Goal: Task Accomplishment & Management: Complete application form

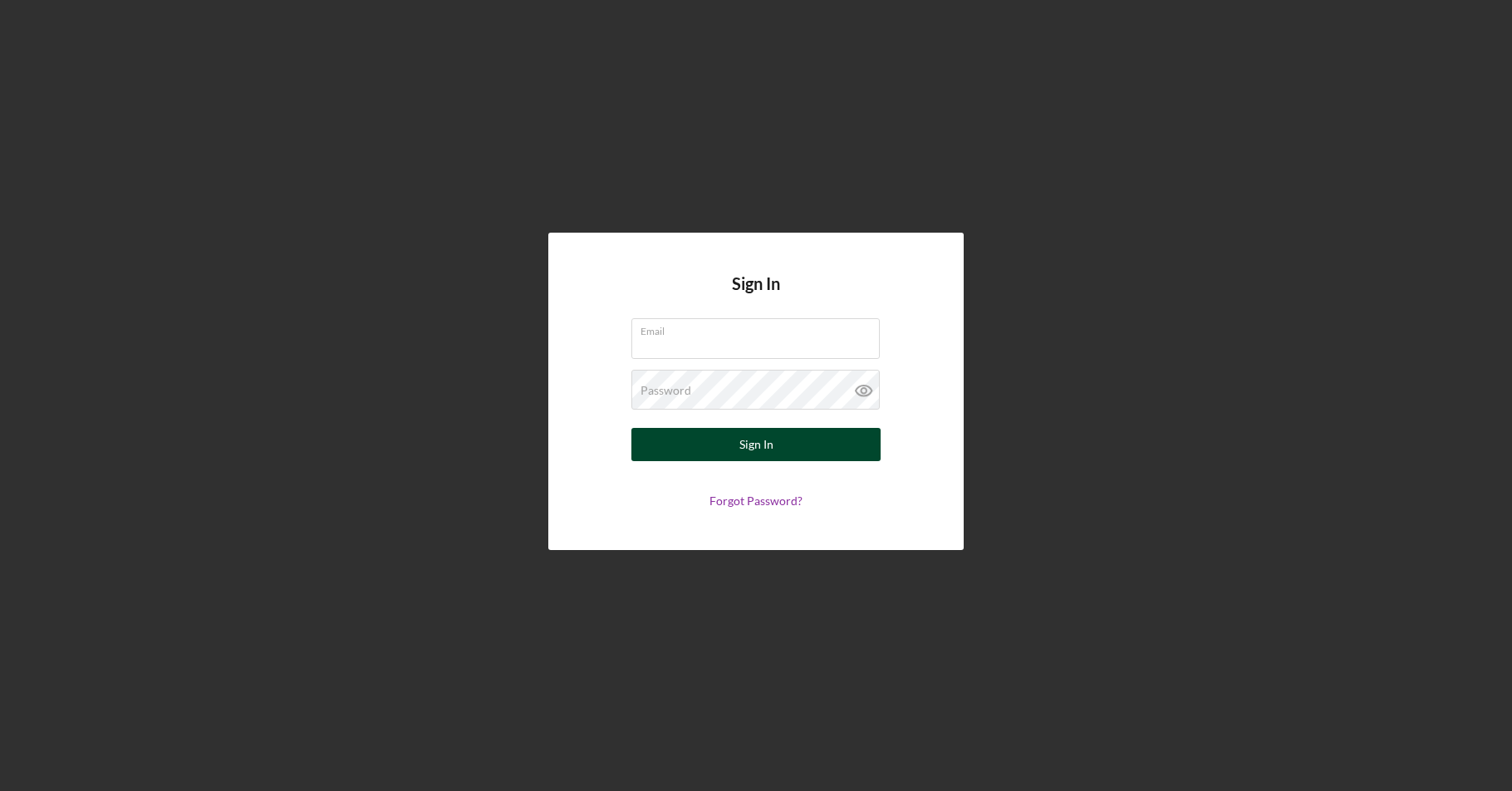
type input "[EMAIL_ADDRESS][DOMAIN_NAME]"
click at [766, 441] on div "Sign In" at bounding box center [756, 445] width 34 height 33
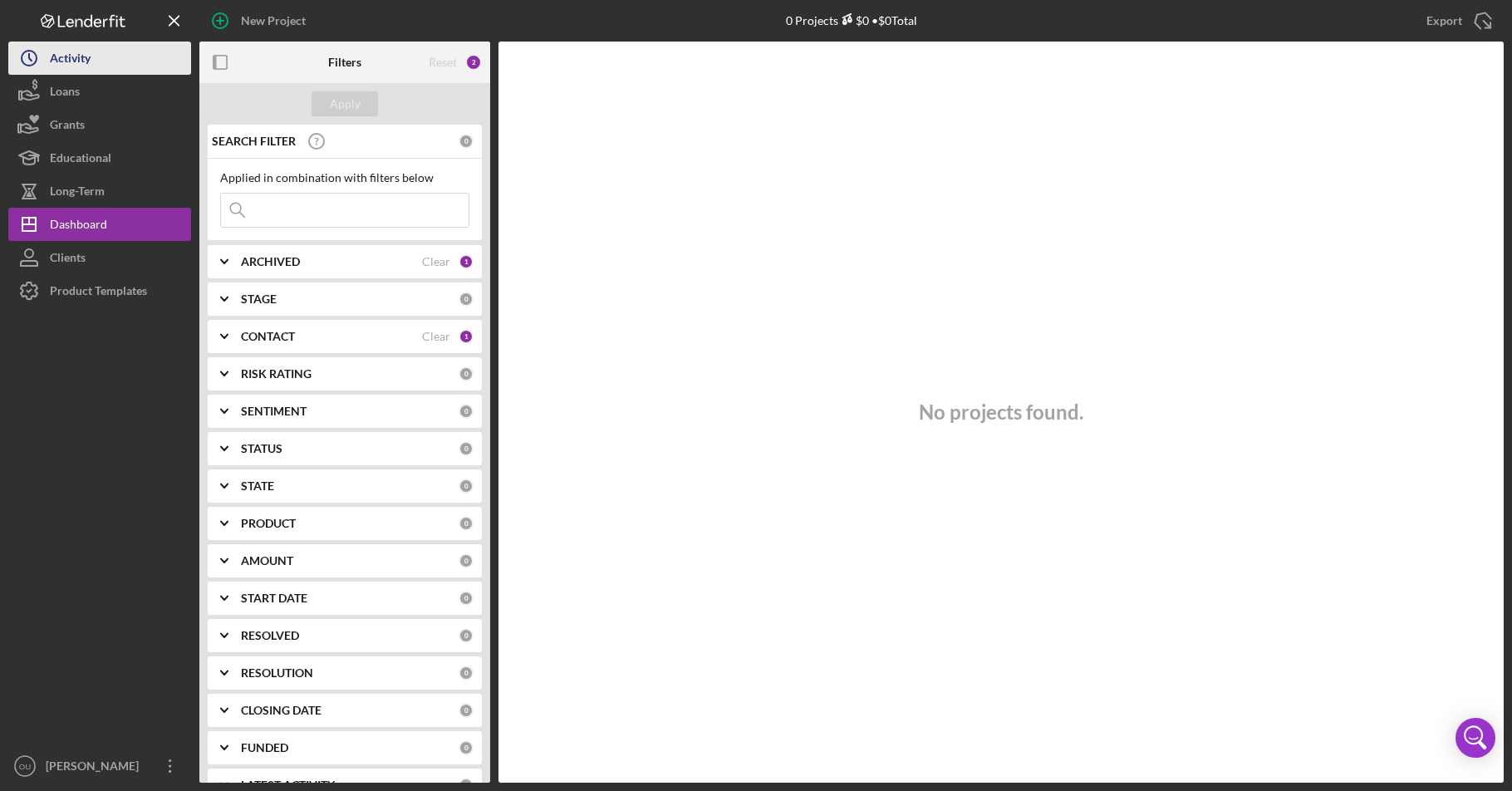
click at [87, 59] on div "Activity" at bounding box center [70, 60] width 41 height 37
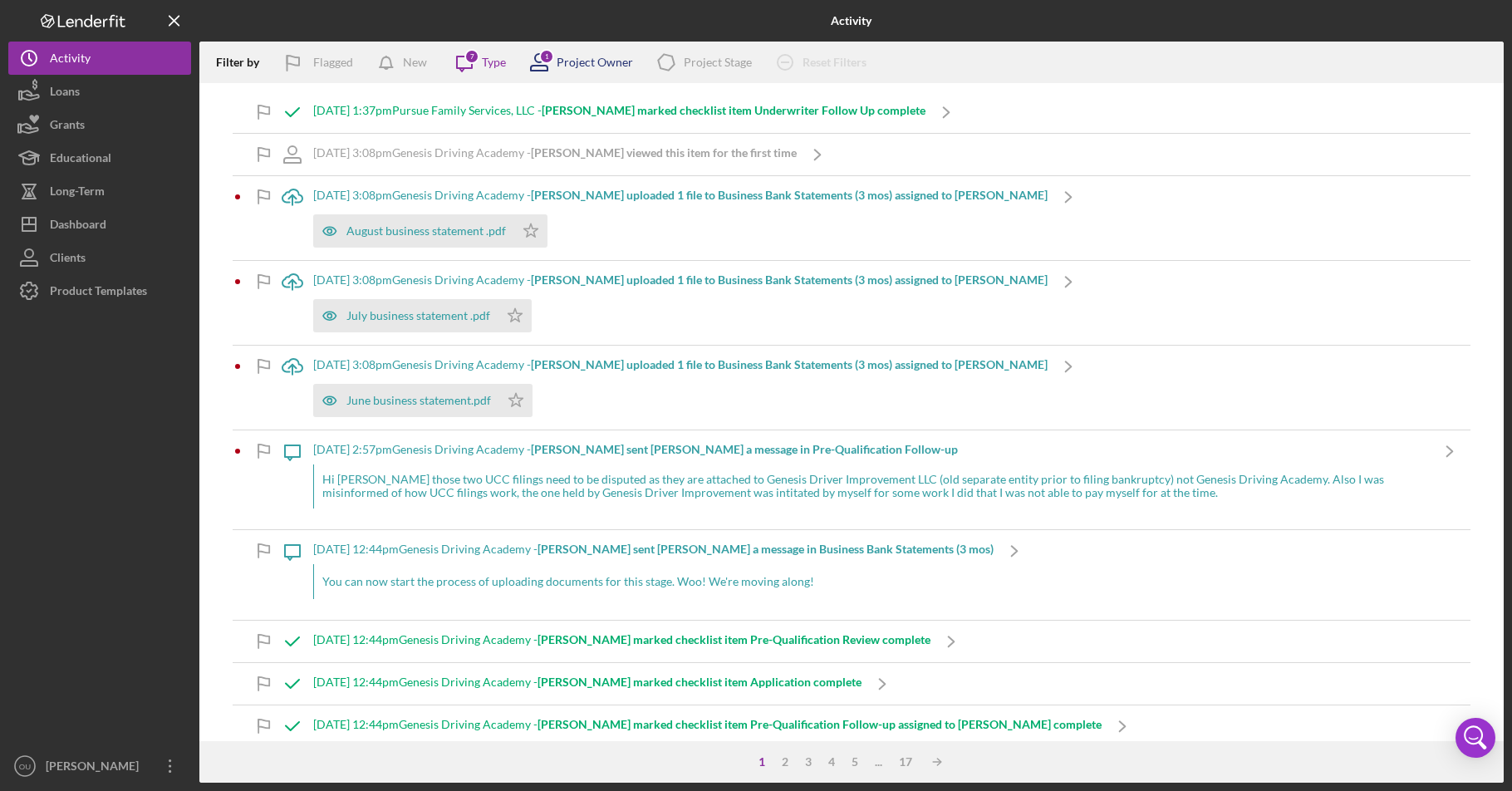
click at [588, 60] on div "Project Owner" at bounding box center [595, 62] width 76 height 14
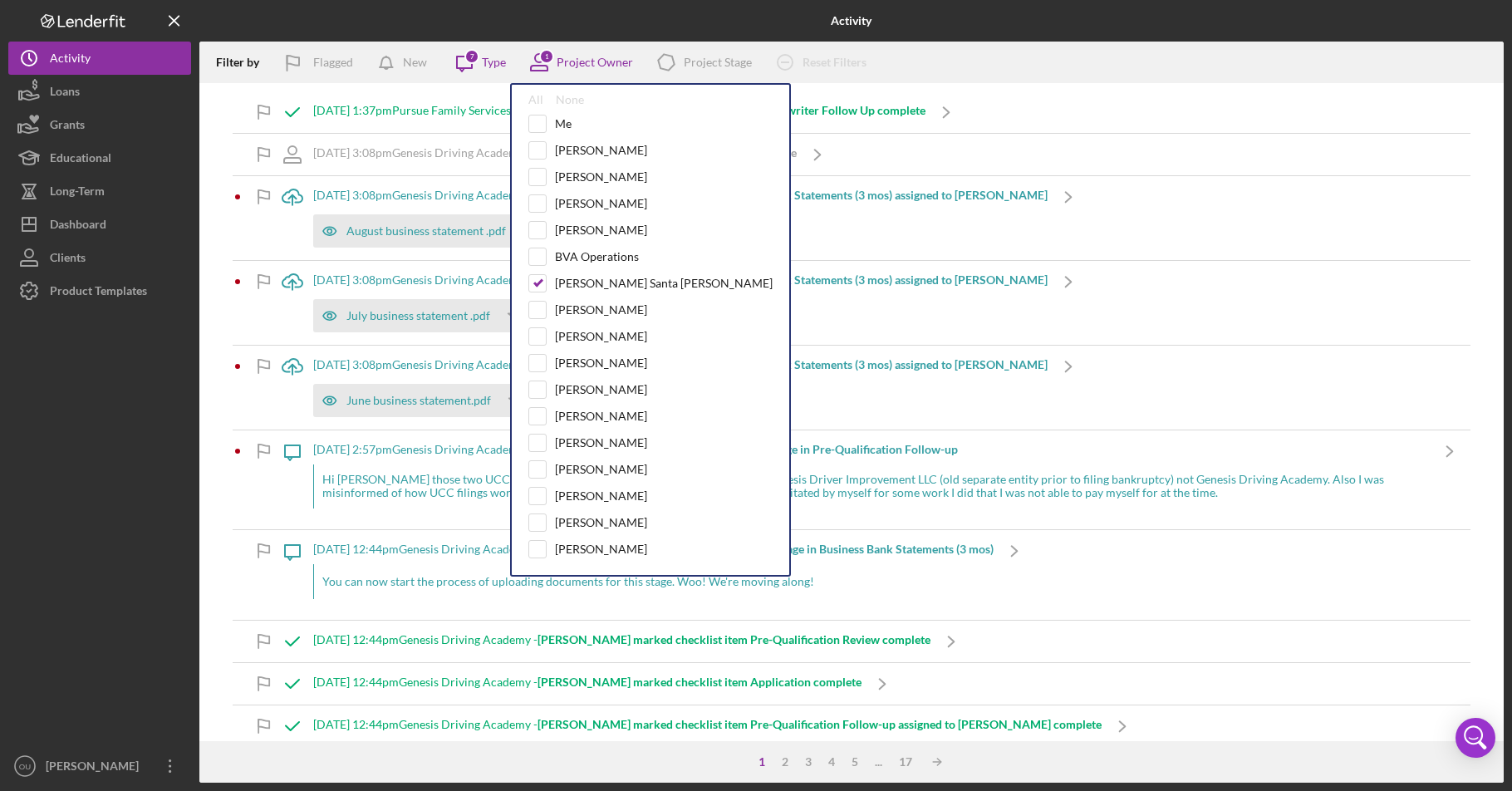
click at [1026, 99] on div "9/9/2025 at 1:37pm Pursue Family Services, LLC - Sara S. marked checklist item …" at bounding box center [851, 112] width 1238 height 42
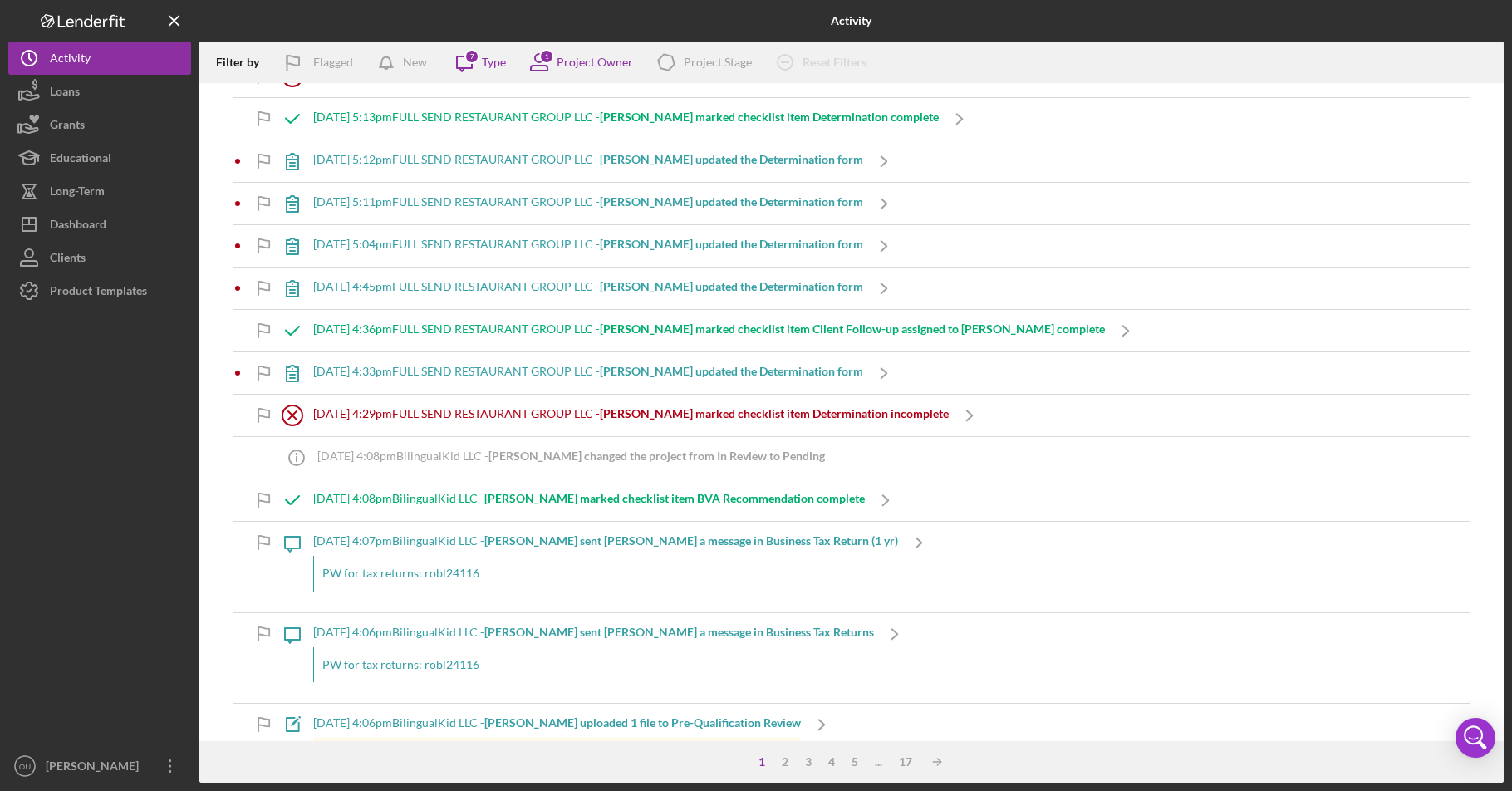
scroll to position [2443, 0]
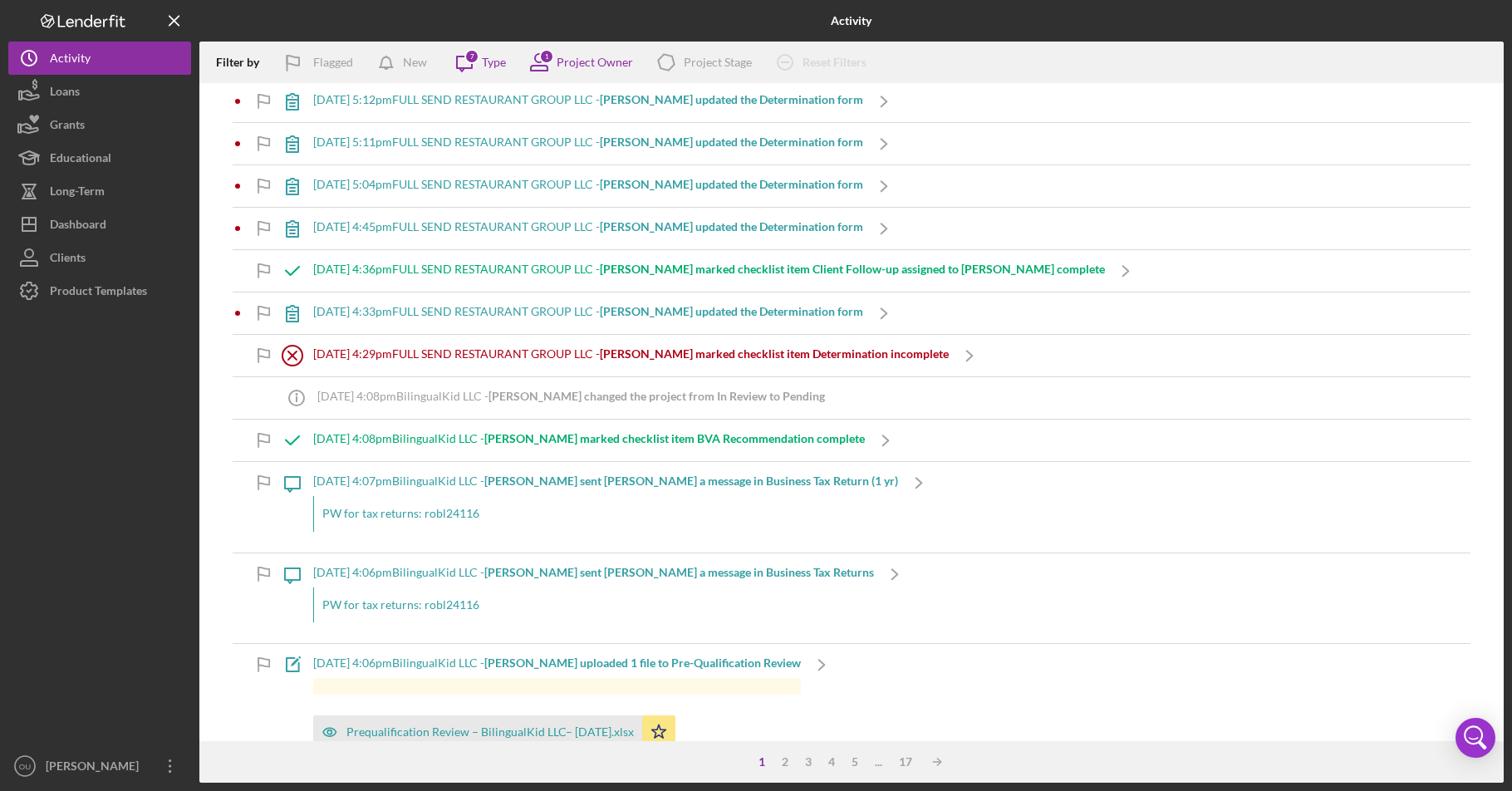
click at [461, 444] on div "9/4/2025 at 4:08pm BilingualKid LLC - Sara S. marked checklist item BVA Recomme…" at bounding box center [588, 439] width 551 height 14
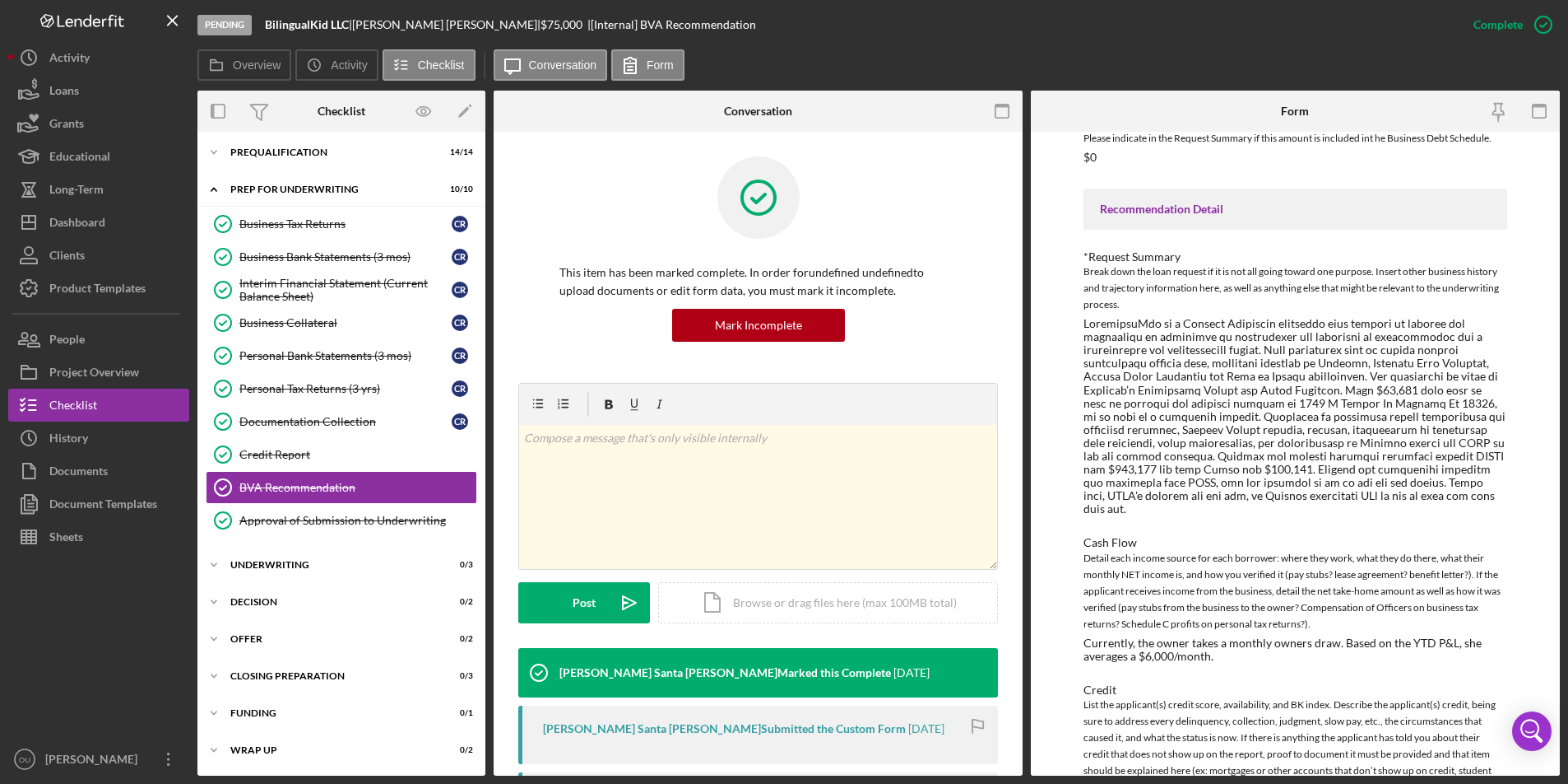
scroll to position [671, 0]
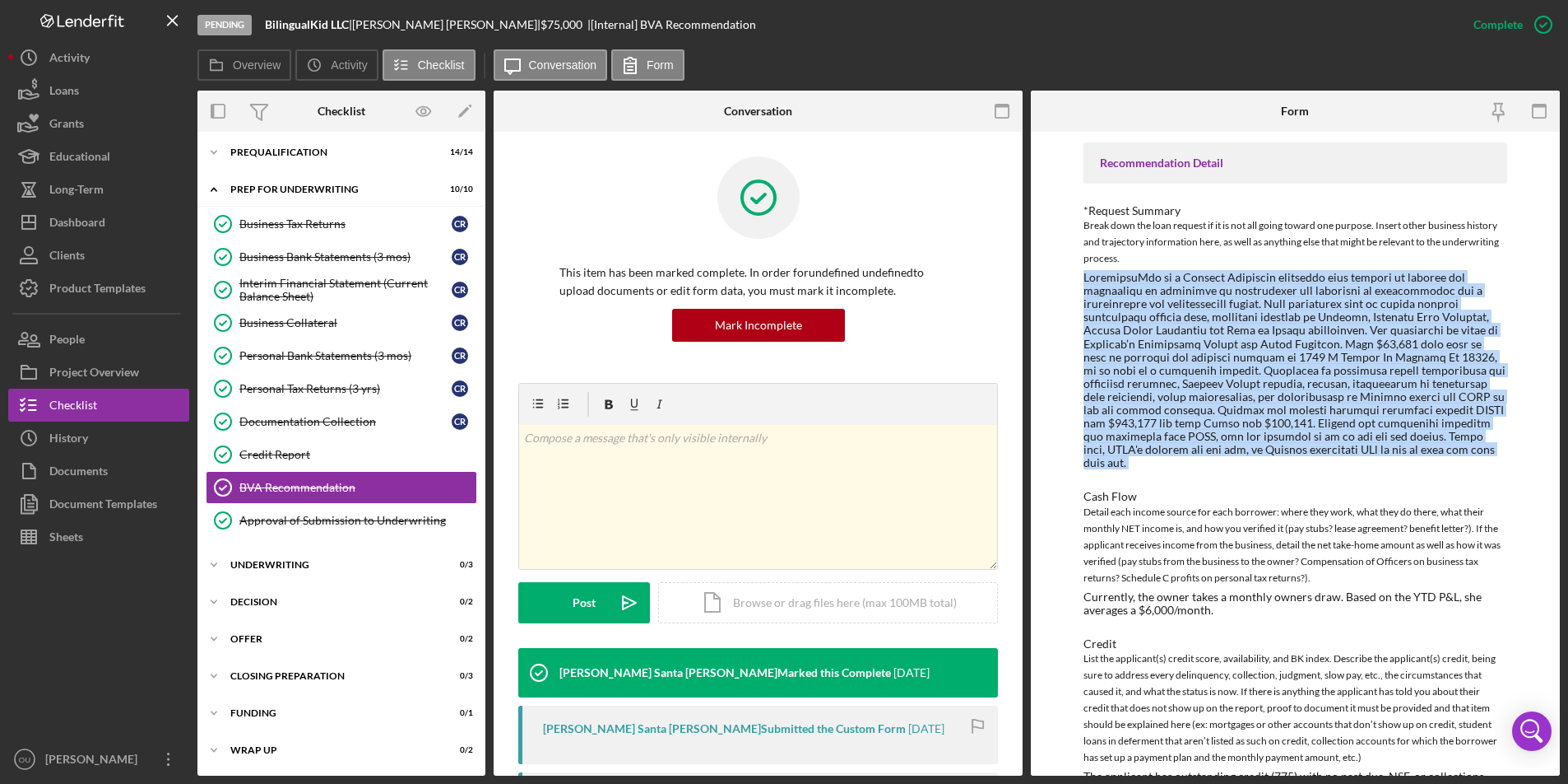
drag, startPoint x: 1082, startPoint y: 273, endPoint x: 1512, endPoint y: 471, distance: 473.4
click at [1405, 471] on div "To edit this form you must mark this item incomplete LOAN OFFICER RECOMMENDATIO…" at bounding box center [1296, 453] width 529 height 644
copy div "BilingualKid is a Spanish Immersion preschool that strives to promote the impor…"
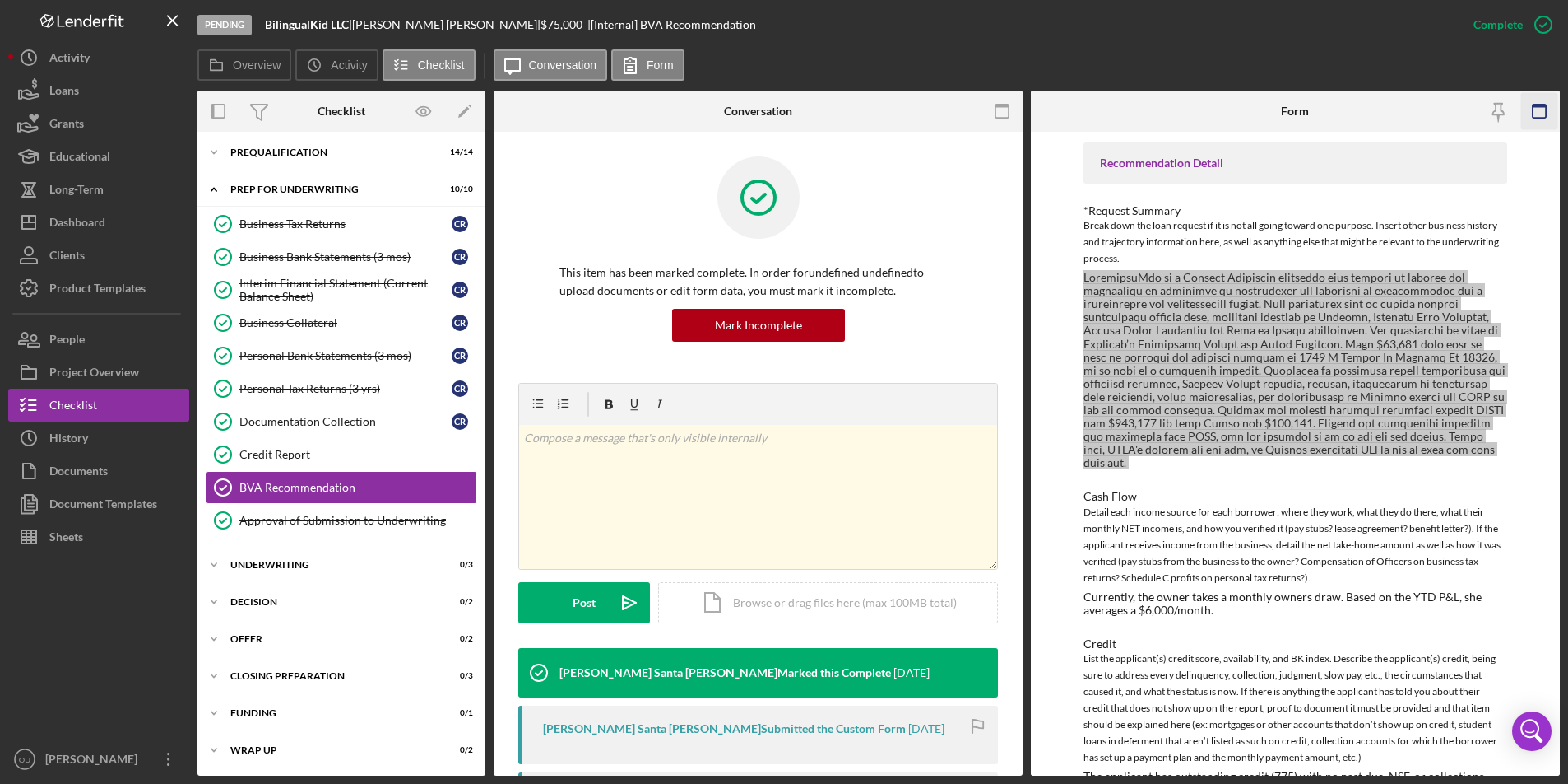
scroll to position [836, 0]
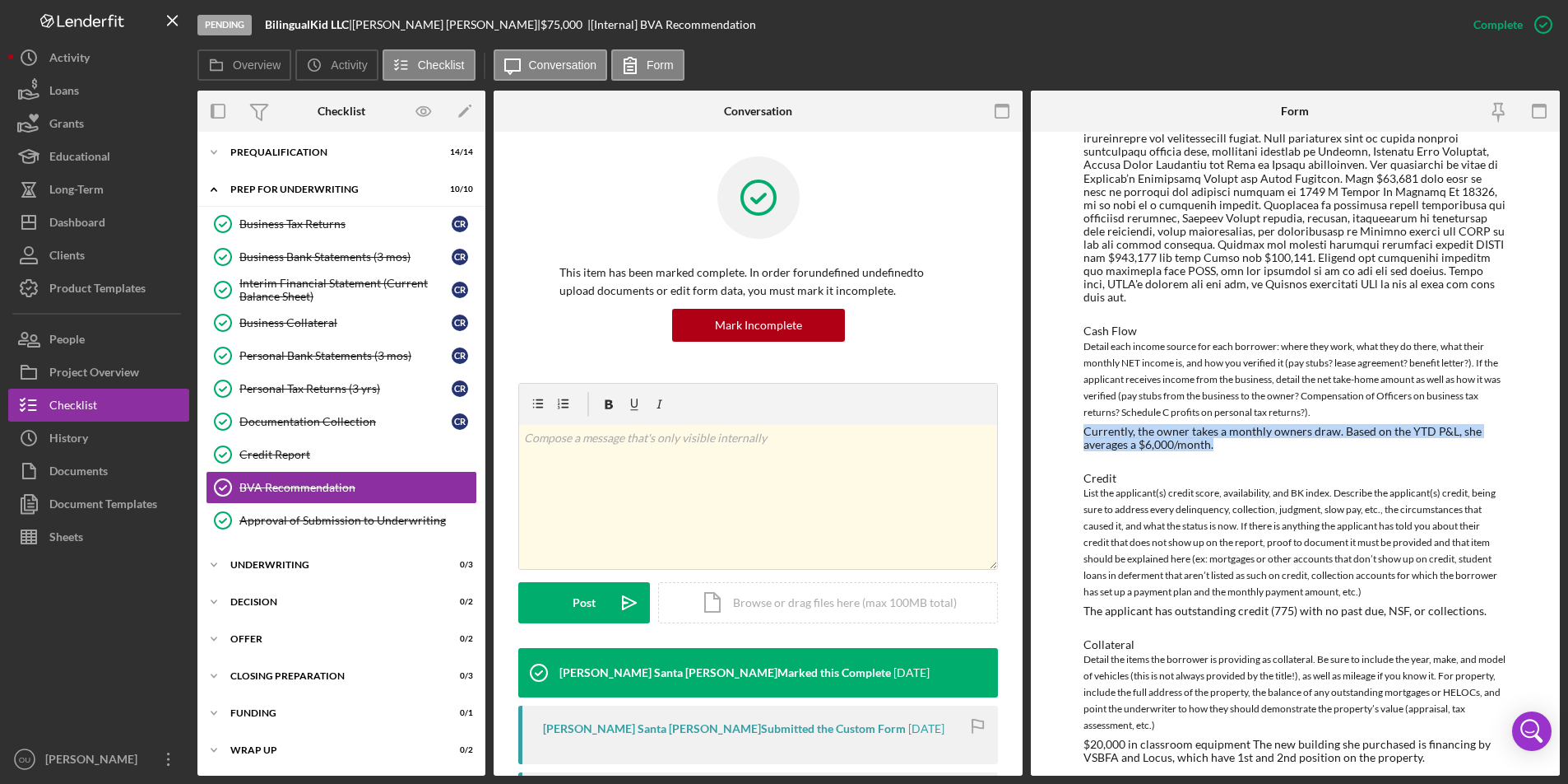
drag, startPoint x: 1083, startPoint y: 418, endPoint x: 1237, endPoint y: 434, distance: 154.8
click at [1237, 434] on div "Currently, the owner takes a monthly owners draw. Based on the YTD P&L, she ave…" at bounding box center [1295, 437] width 423 height 26
copy div "Currently, the owner takes a monthly owners draw. Based on the YTD P&L, she ave…"
click at [1134, 604] on div "The applicant has outstanding credit (775) with no past due, NSF, or collection…" at bounding box center [1284, 611] width 403 height 14
click at [1079, 594] on div "To edit this form you must mark this item incomplete LOAN OFFICER RECOMMENDATIO…" at bounding box center [1296, 453] width 529 height 644
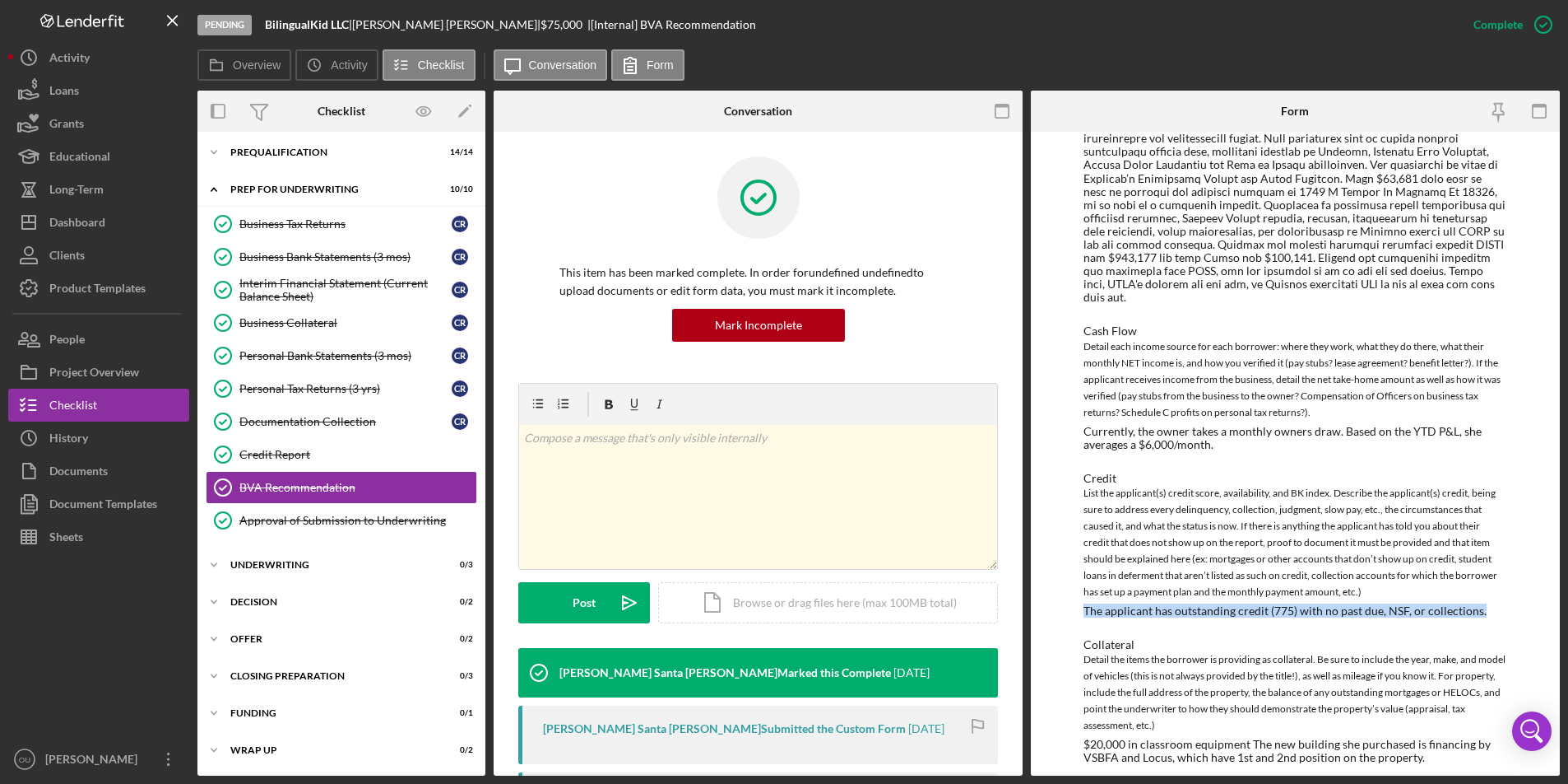
drag, startPoint x: 1083, startPoint y: 596, endPoint x: 1559, endPoint y: 599, distance: 476.0
click at [1405, 599] on div "Pending BilingualKid LLC | Claudia Robles | $75,000 $75,000 | [Internal] BVA Re…" at bounding box center [784, 392] width 1568 height 784
copy div "The applicant has outstanding credit (775) with no past due, NSF, or collection…"
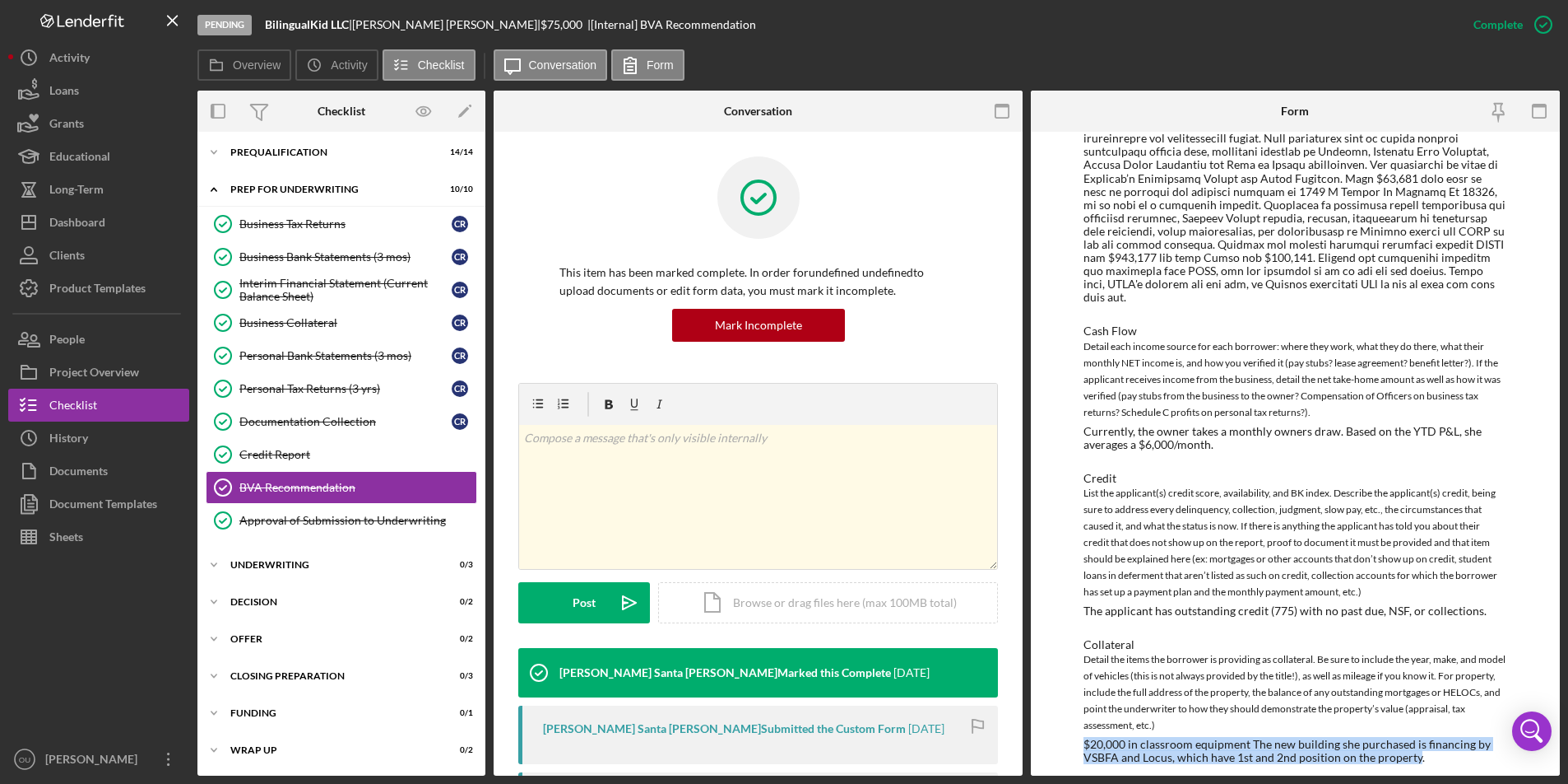
drag, startPoint x: 1083, startPoint y: 725, endPoint x: 1414, endPoint y: 746, distance: 331.7
click at [1405, 746] on div "$20,000 in classroom equipment The new building she purchased is financing by V…" at bounding box center [1295, 750] width 423 height 26
copy div "$20,000 in classroom equipment The new building she purchased is financing by V…"
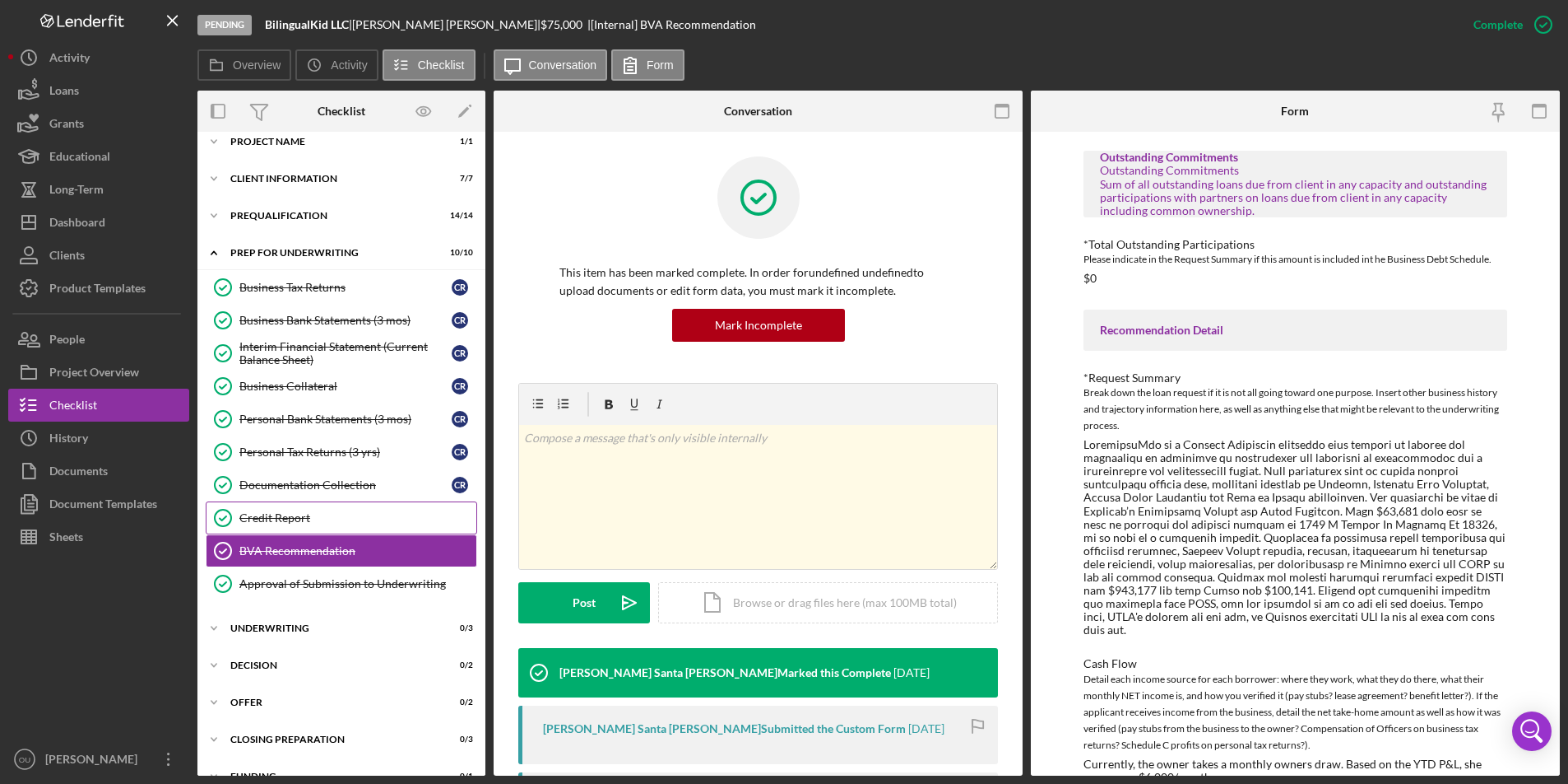
scroll to position [3, 0]
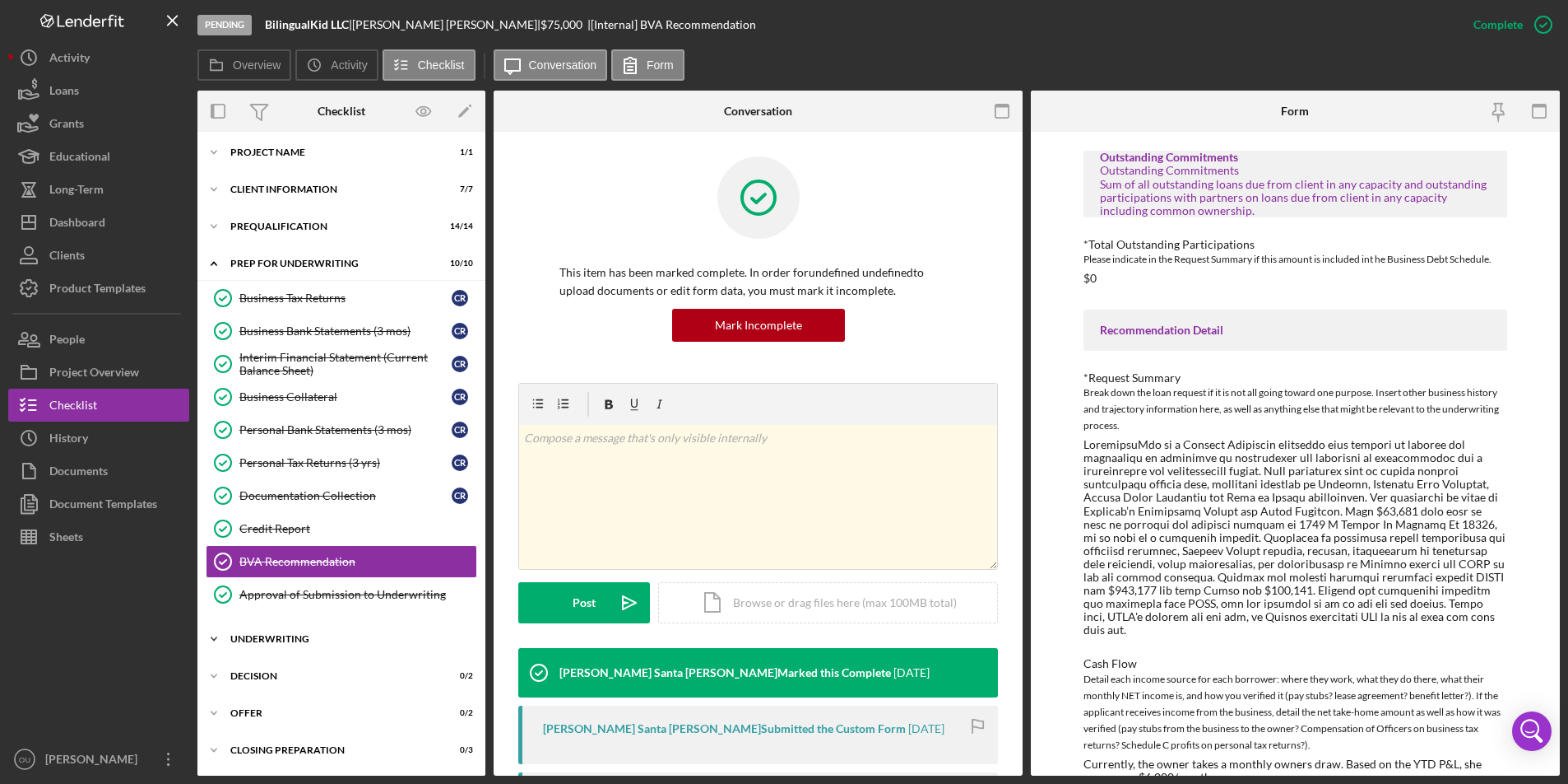
click at [214, 635] on icon "Icon/Expander" at bounding box center [214, 639] width 33 height 33
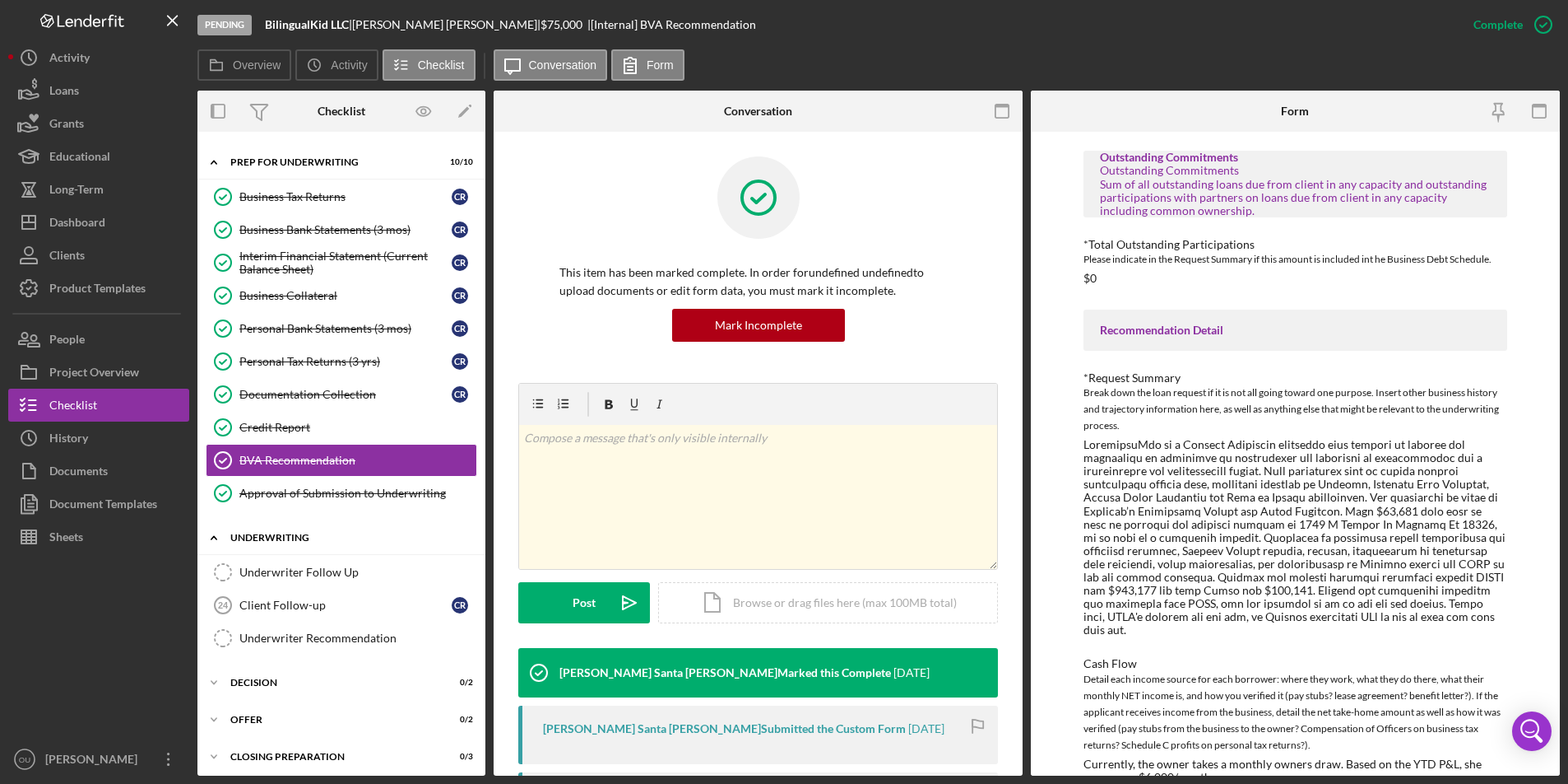
click at [217, 532] on icon "Icon/Expander" at bounding box center [214, 537] width 33 height 33
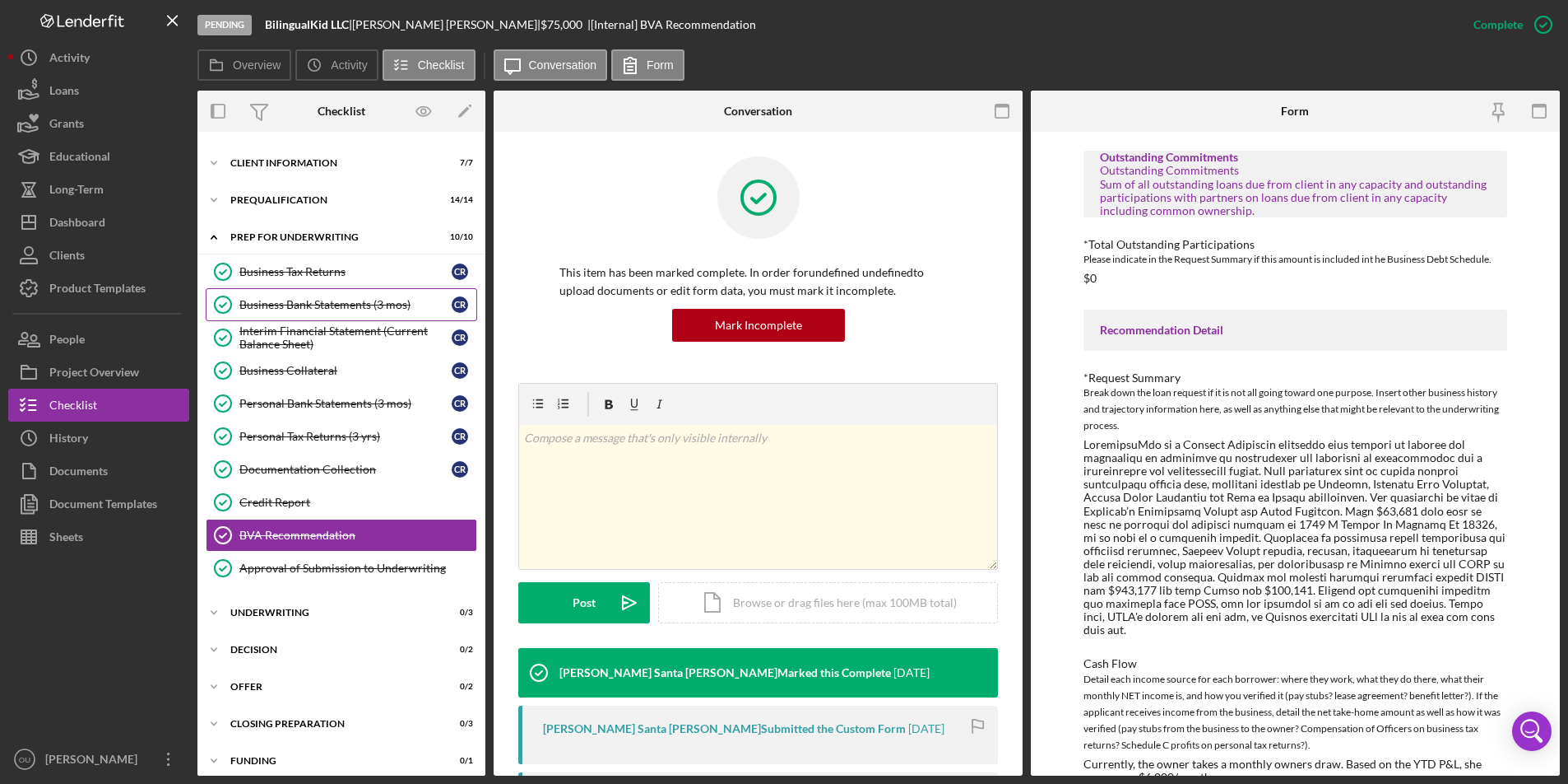
scroll to position [26, 0]
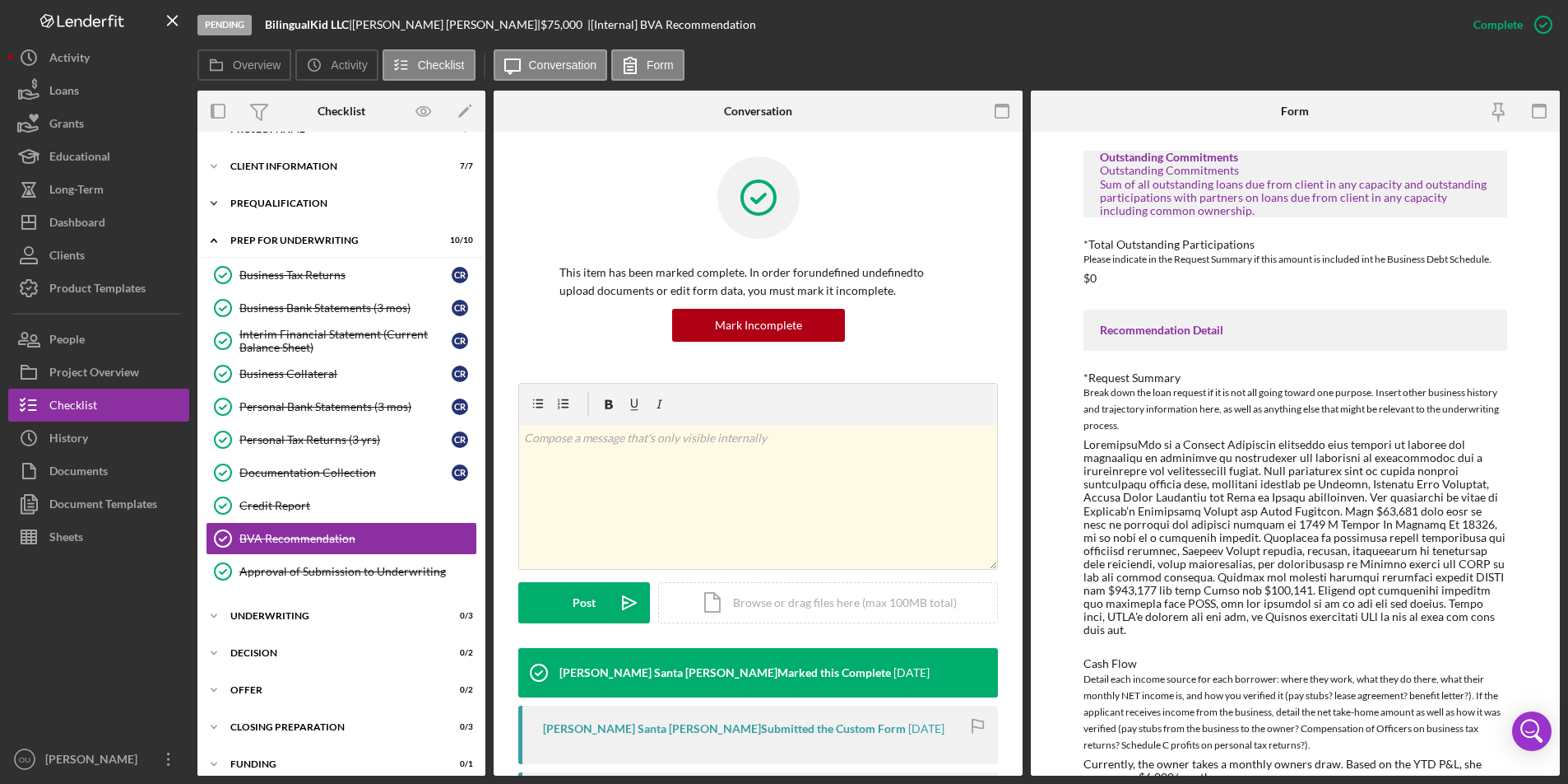
click at [214, 210] on icon "Icon/Expander" at bounding box center [214, 203] width 33 height 33
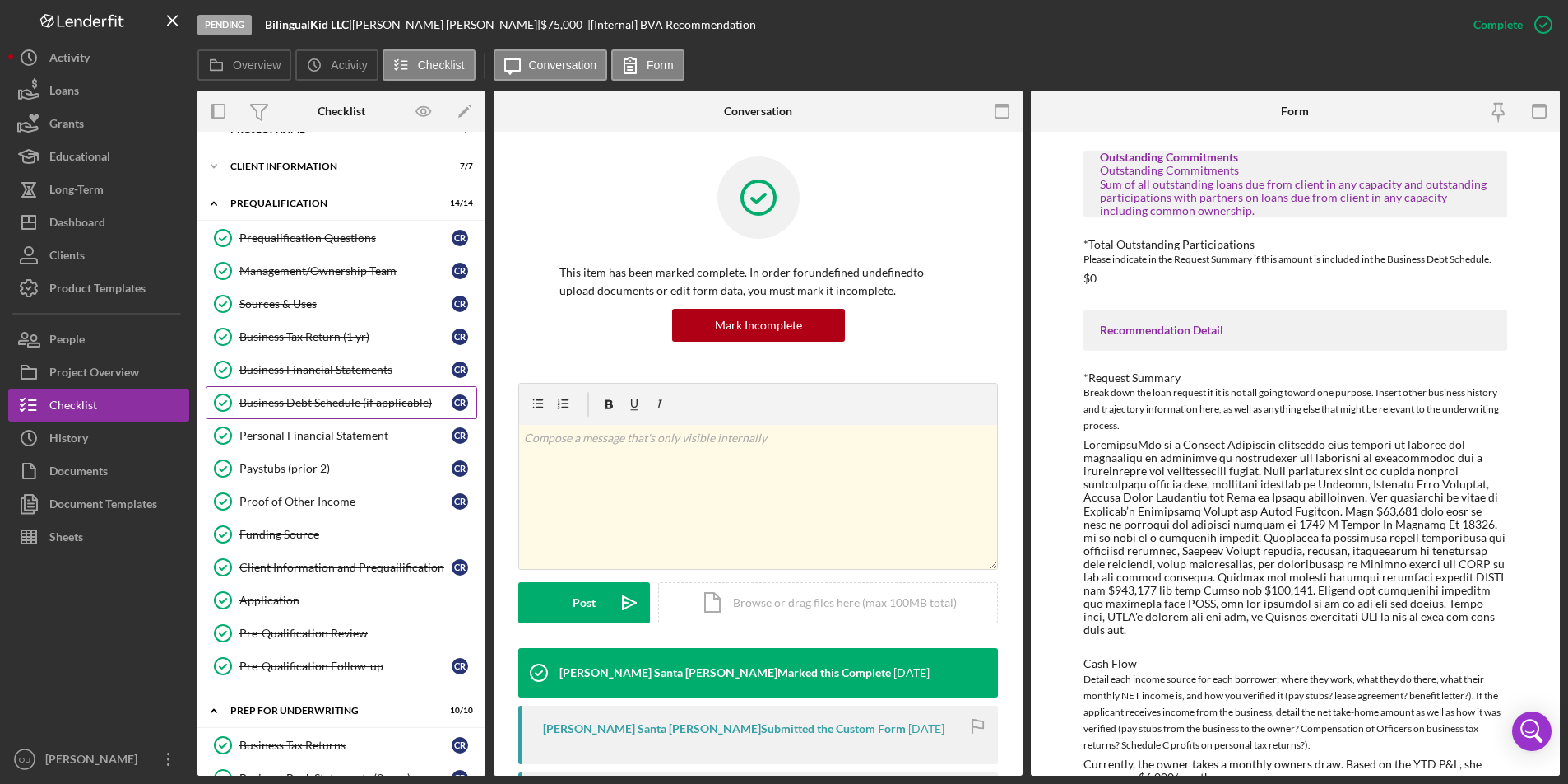
click at [282, 405] on div "Business Debt Schedule (if applicable)" at bounding box center [346, 403] width 213 height 14
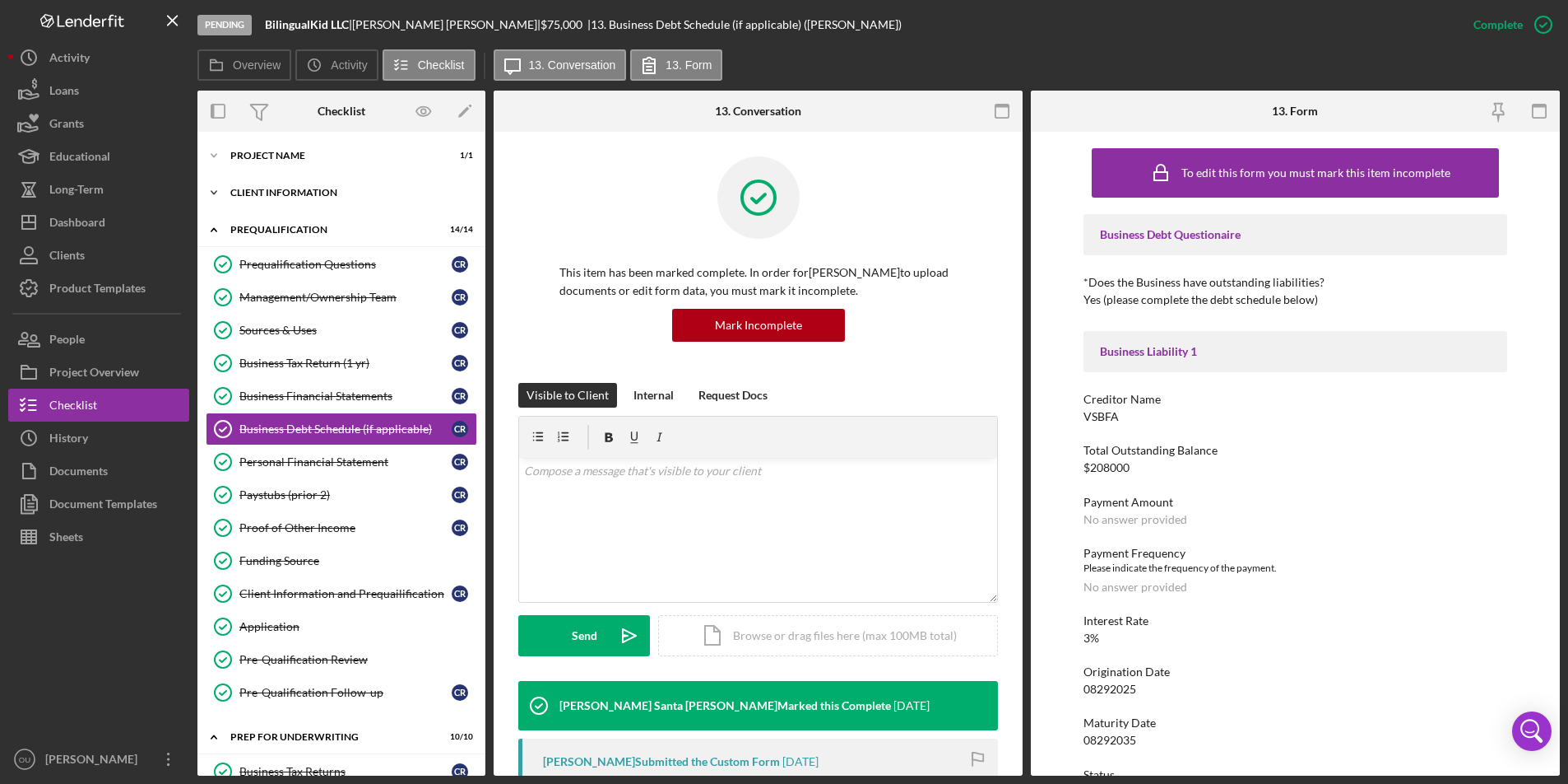
click at [255, 193] on div "Client Information" at bounding box center [347, 192] width 235 height 10
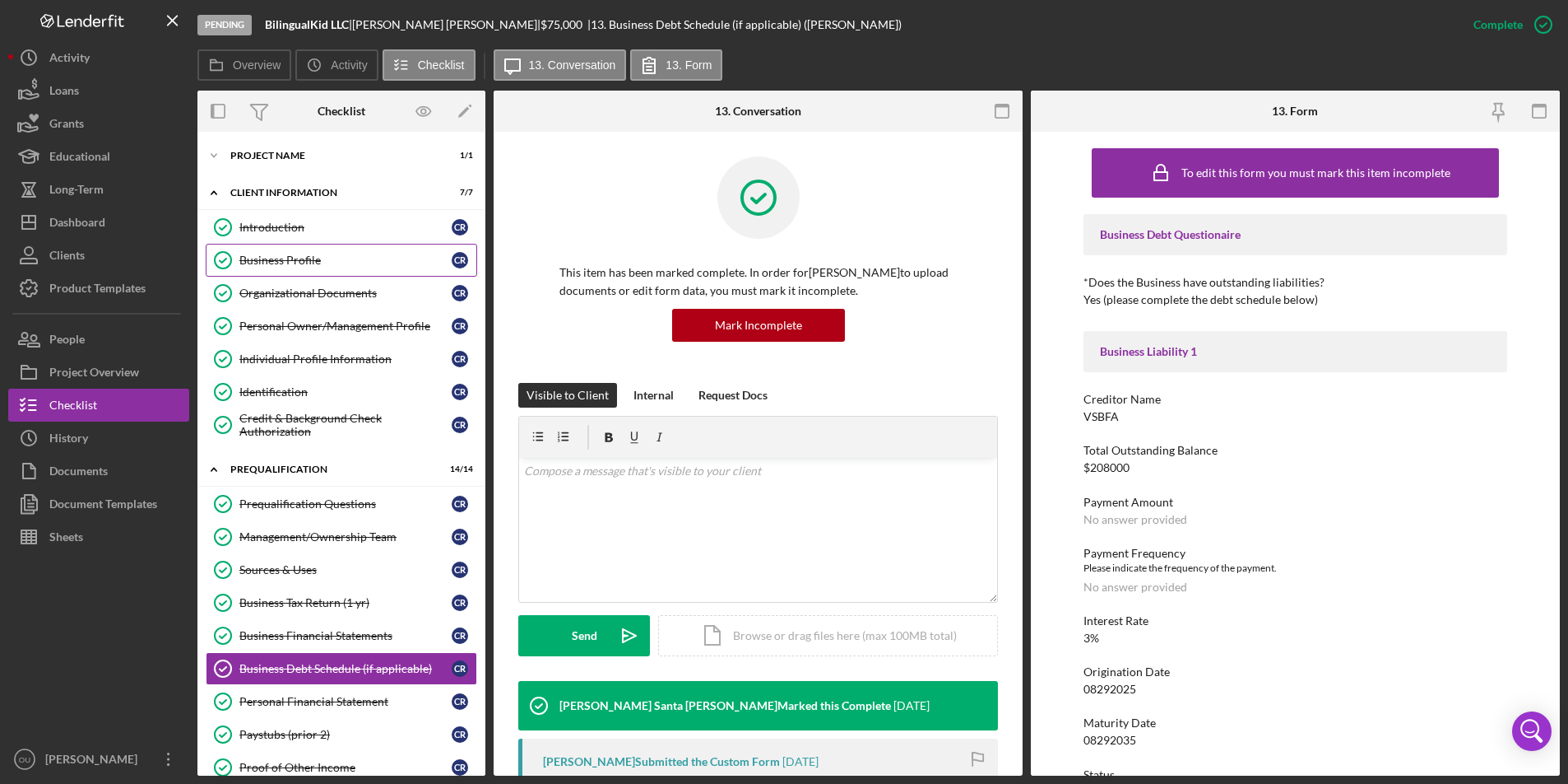
click at [272, 264] on div "Business Profile" at bounding box center [346, 260] width 213 height 14
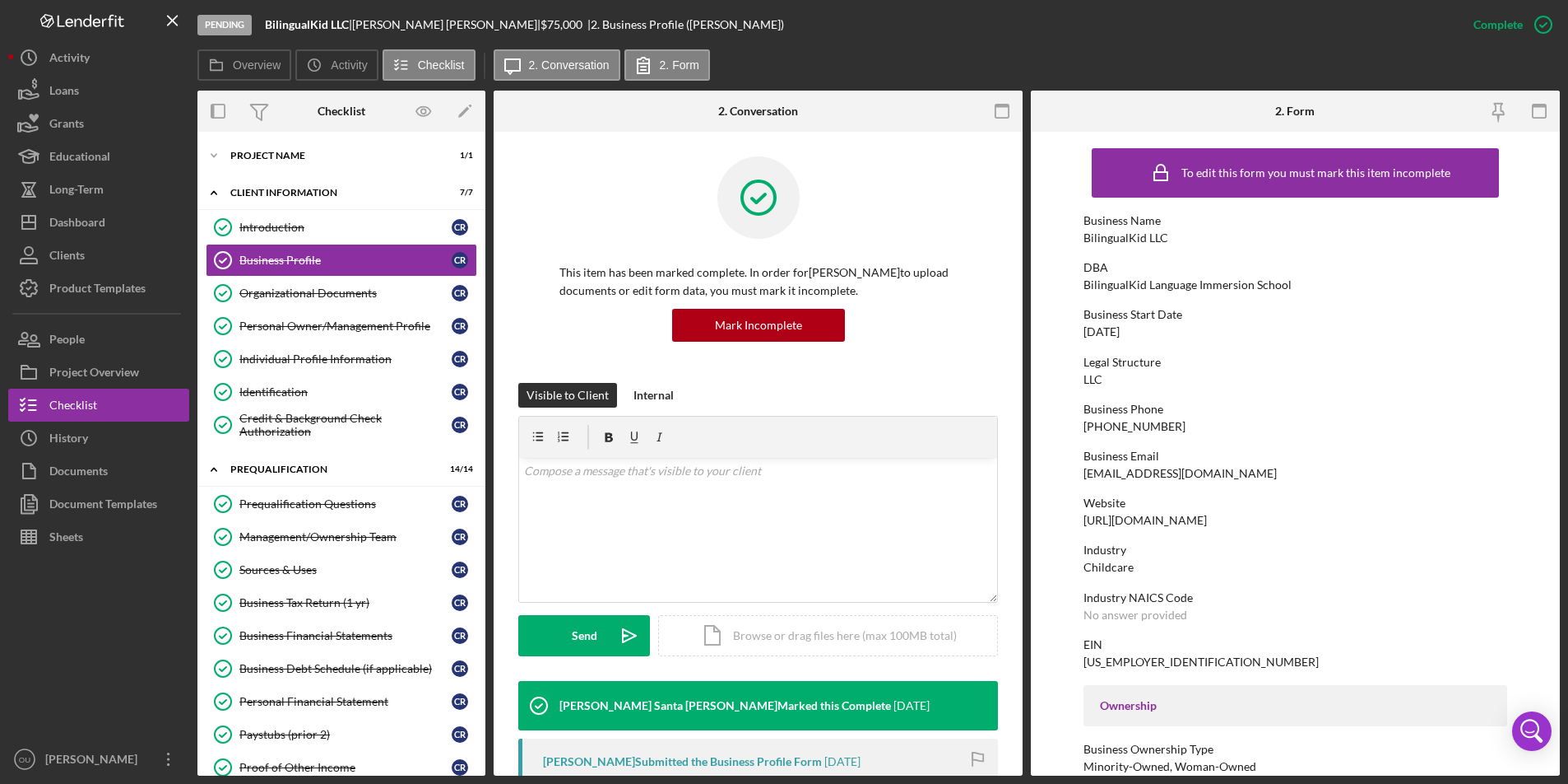
click at [1139, 280] on div "BilingualKid Language Immersion School" at bounding box center [1186, 285] width 208 height 14
drag, startPoint x: 1083, startPoint y: 240, endPoint x: 1182, endPoint y: 239, distance: 99.0
click at [1182, 239] on div "Business Name BilingualKid LLC" at bounding box center [1295, 229] width 423 height 31
copy div "BilingualKid LLC"
drag, startPoint x: 1083, startPoint y: 285, endPoint x: 1299, endPoint y: 290, distance: 216.1
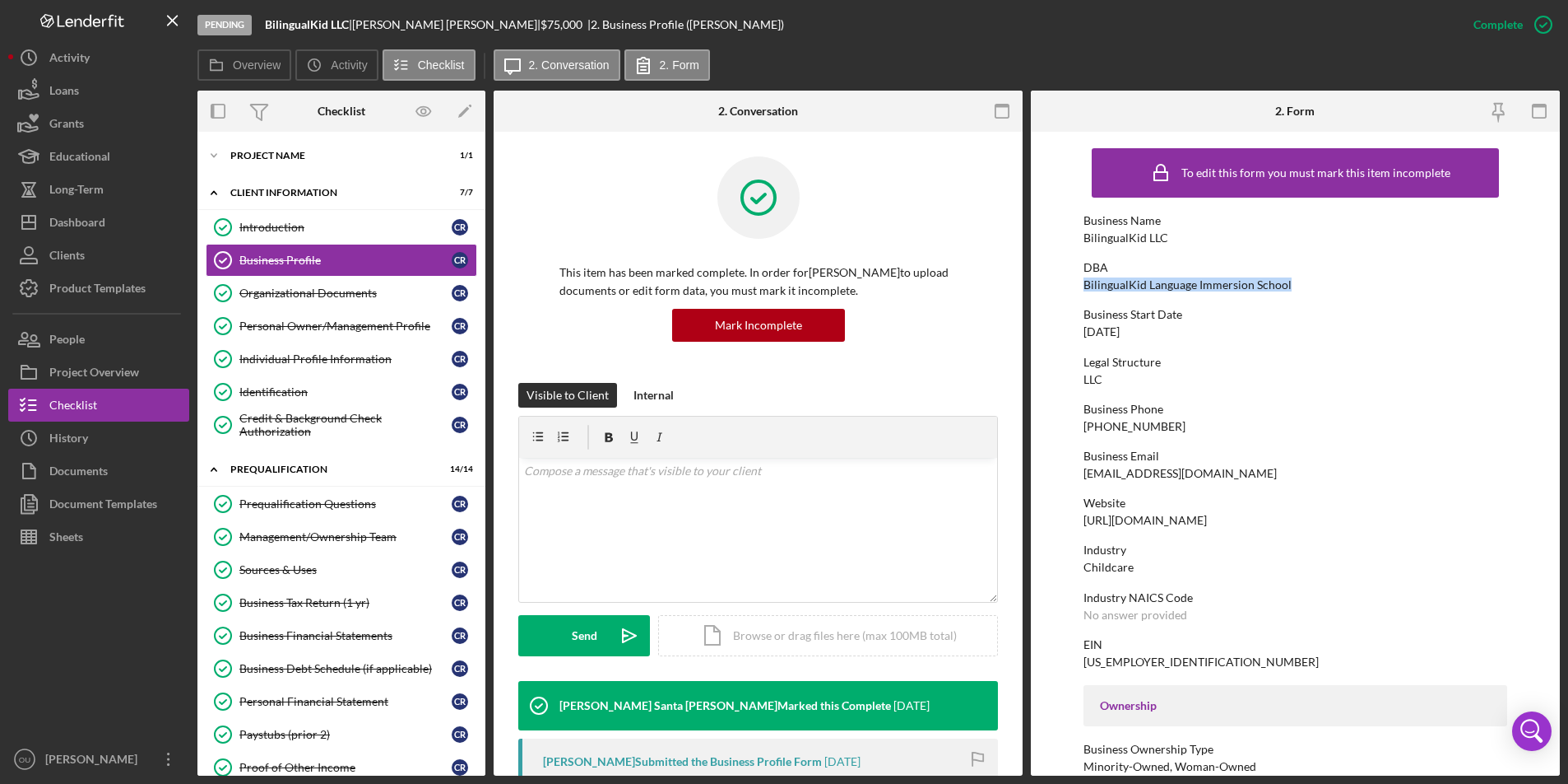
click at [1299, 290] on div "DBA BilingualKid Language Immersion School" at bounding box center [1295, 276] width 423 height 31
copy div "BilingualKid Language Immersion School"
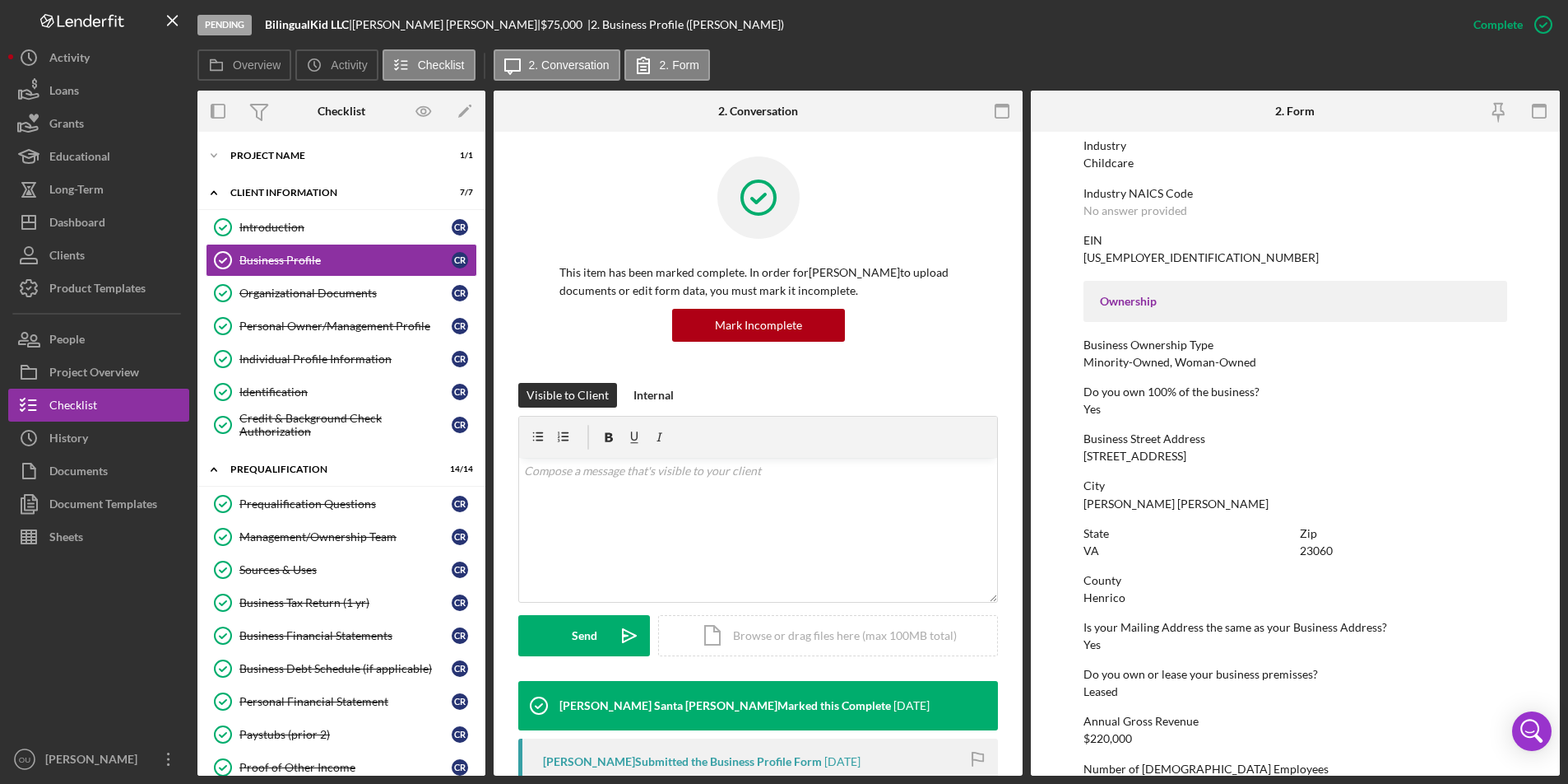
scroll to position [406, 0]
drag, startPoint x: 1083, startPoint y: 451, endPoint x: 1203, endPoint y: 451, distance: 120.0
click at [1203, 451] on div "Business Street Address 10401 Staples Mill Rd" at bounding box center [1295, 446] width 423 height 31
copy div "10401 Staples Mill Rd"
drag, startPoint x: 1089, startPoint y: 502, endPoint x: 1159, endPoint y: 508, distance: 70.3
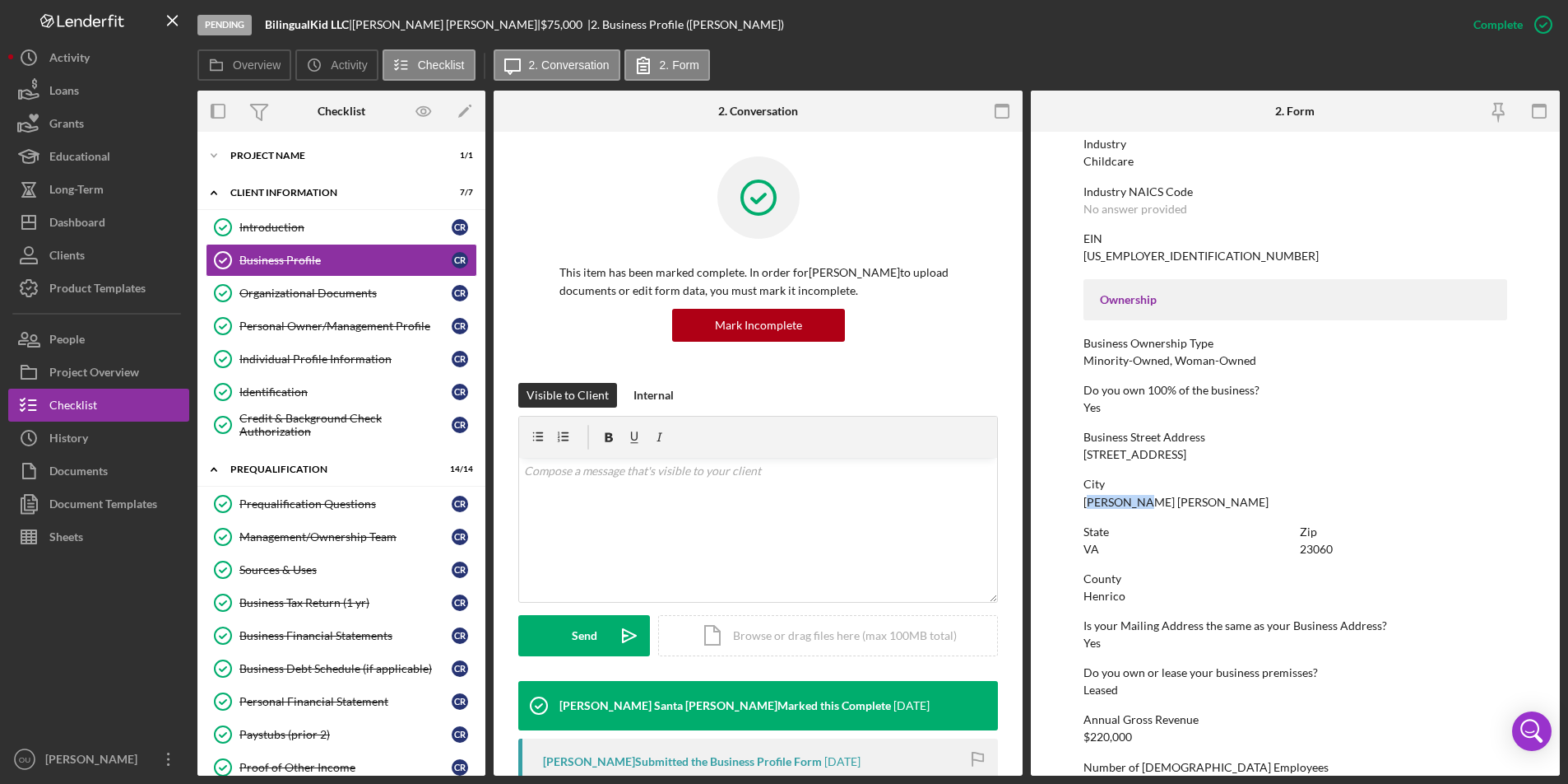
click at [1159, 508] on div "City Glen Allen" at bounding box center [1295, 493] width 423 height 31
drag, startPoint x: 1084, startPoint y: 499, endPoint x: 1140, endPoint y: 502, distance: 56.1
click at [1140, 502] on div "City Glen Allen" at bounding box center [1295, 493] width 423 height 31
copy div "Glen Allen"
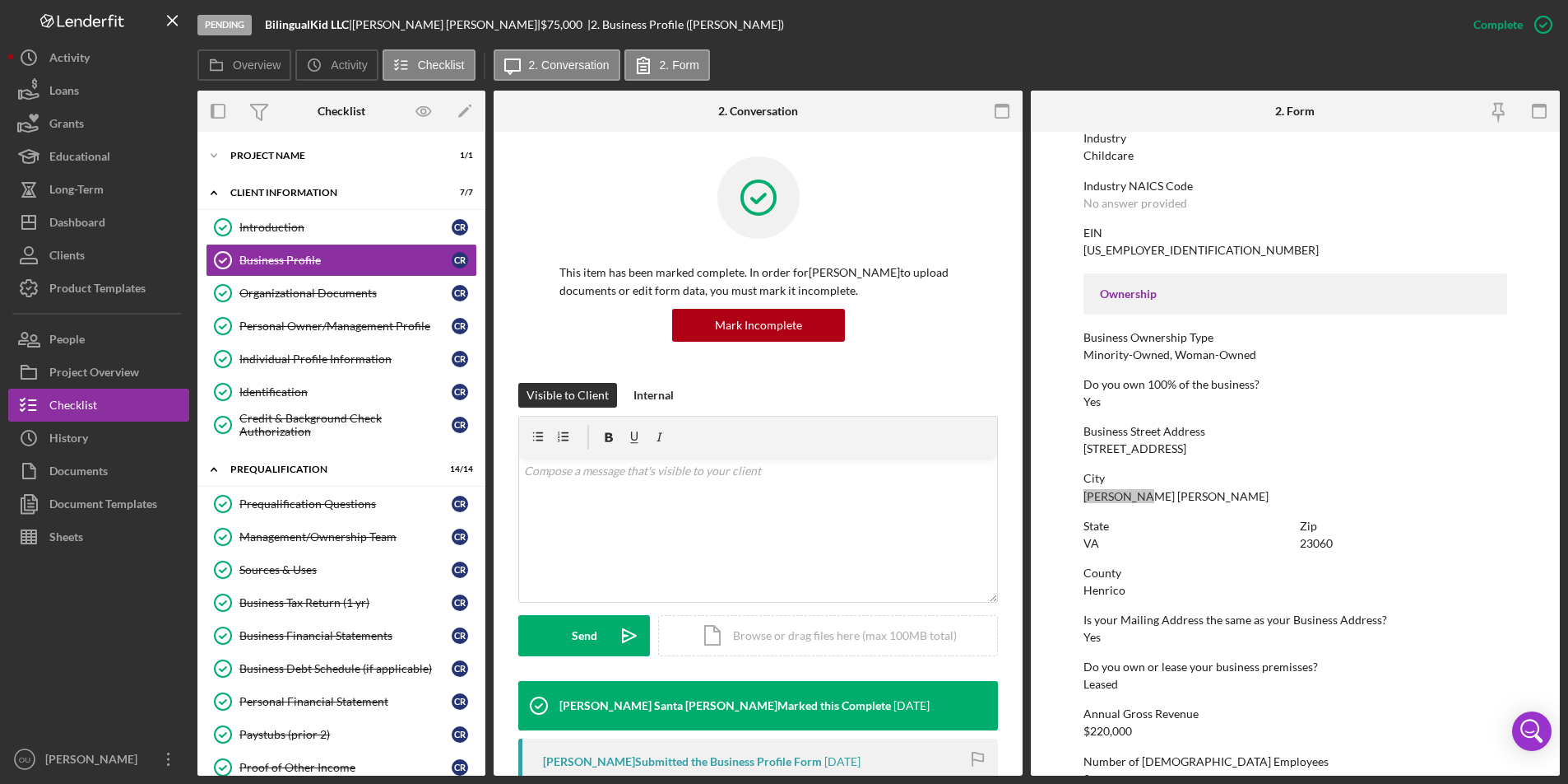
scroll to position [408, 0]
click at [325, 334] on link "Personal Owner/Management Profile Personal Owner/Management Profile C R" at bounding box center [341, 326] width 271 height 33
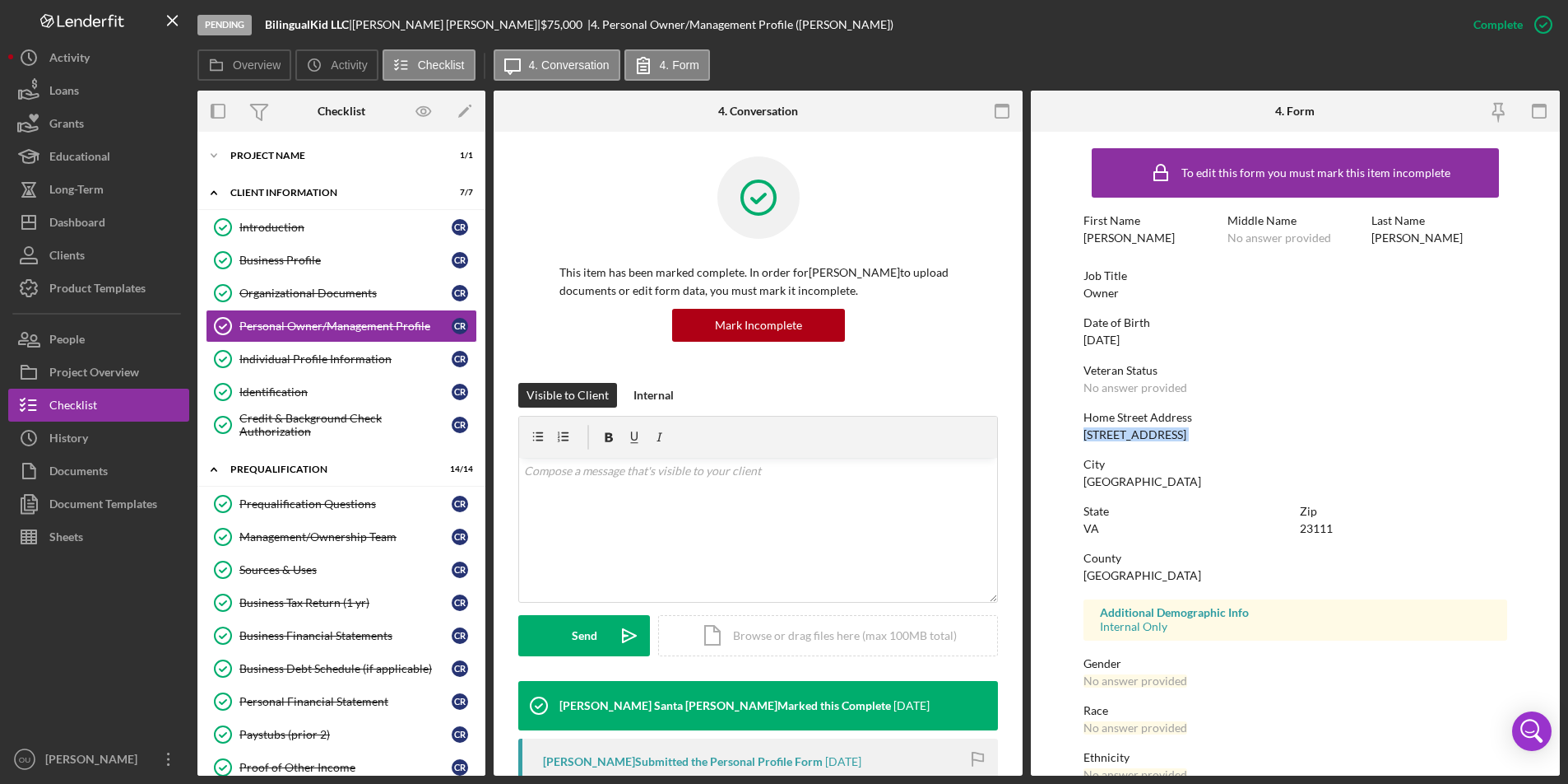
drag, startPoint x: 1083, startPoint y: 435, endPoint x: 1175, endPoint y: 440, distance: 92.1
click at [1175, 440] on div "Home Street Address 8327 Ironclad Dr" at bounding box center [1295, 426] width 423 height 31
copy div "8327 Ironclad Dr"
drag, startPoint x: 1084, startPoint y: 479, endPoint x: 1162, endPoint y: 482, distance: 78.1
click at [1162, 482] on div "City Mechanicsville" at bounding box center [1295, 473] width 423 height 31
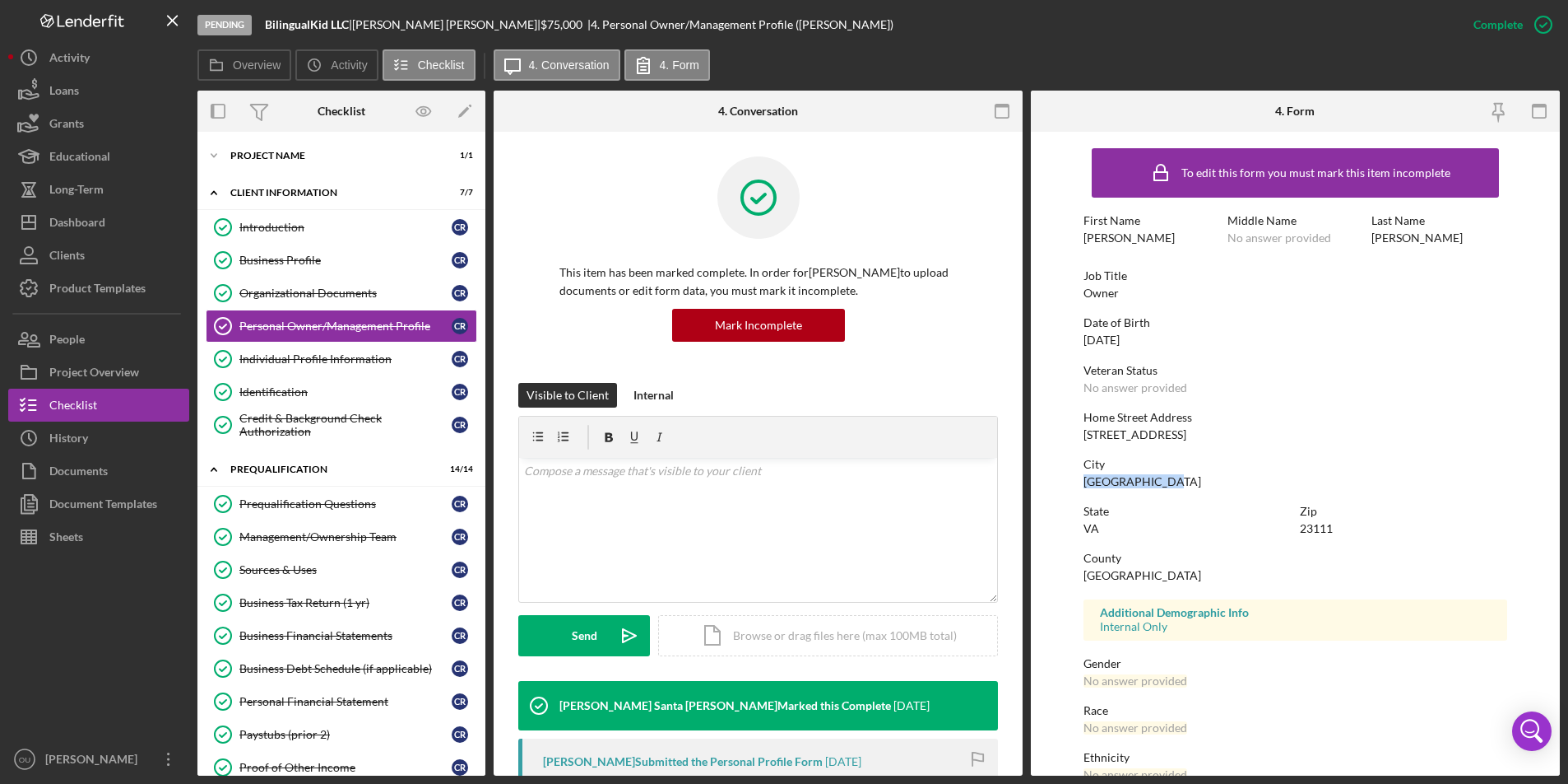
copy div "Mechanicsville"
click at [283, 360] on div "Individual Profile Information" at bounding box center [346, 359] width 213 height 14
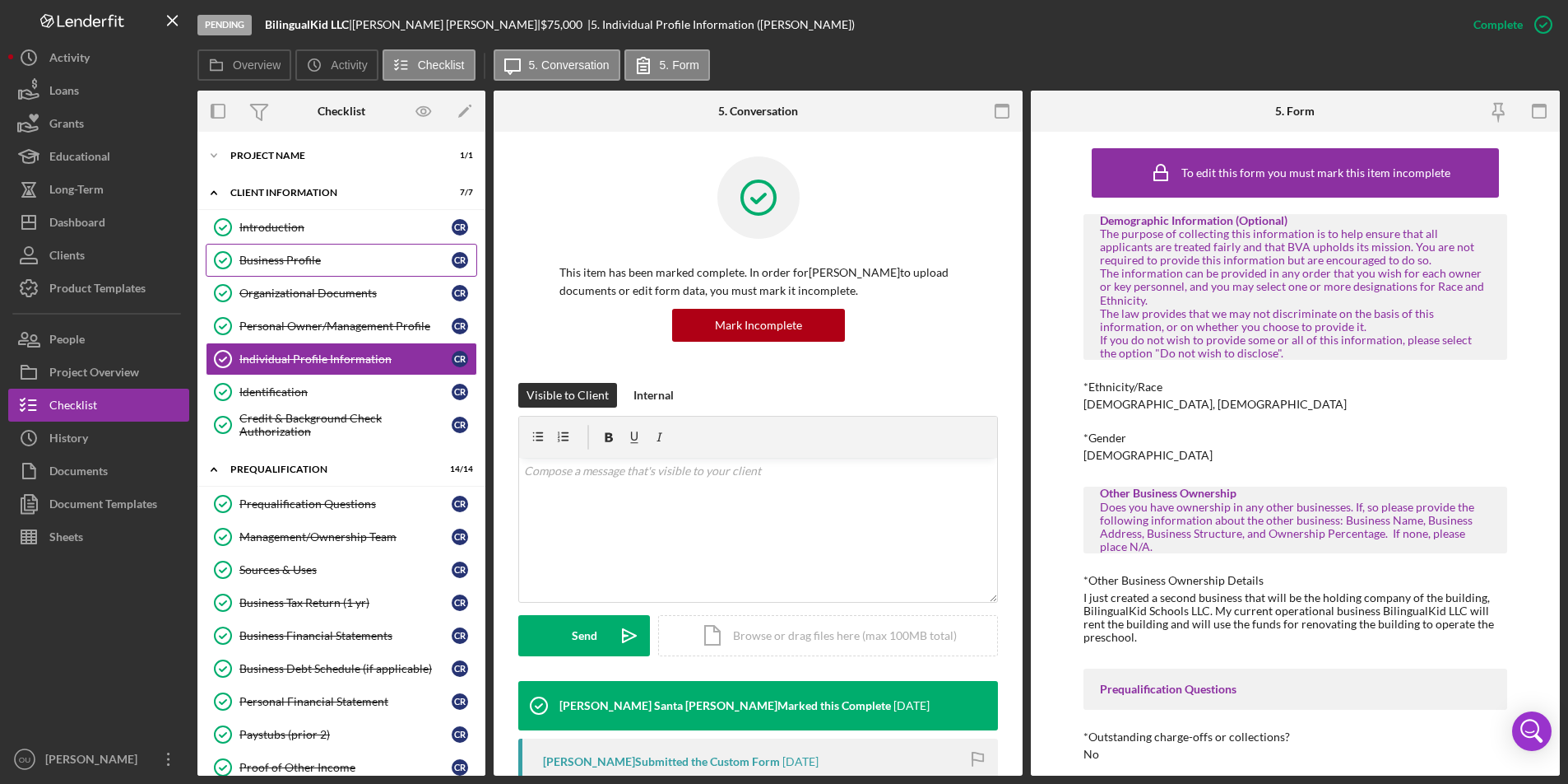
click at [300, 264] on div "Business Profile" at bounding box center [346, 260] width 213 height 14
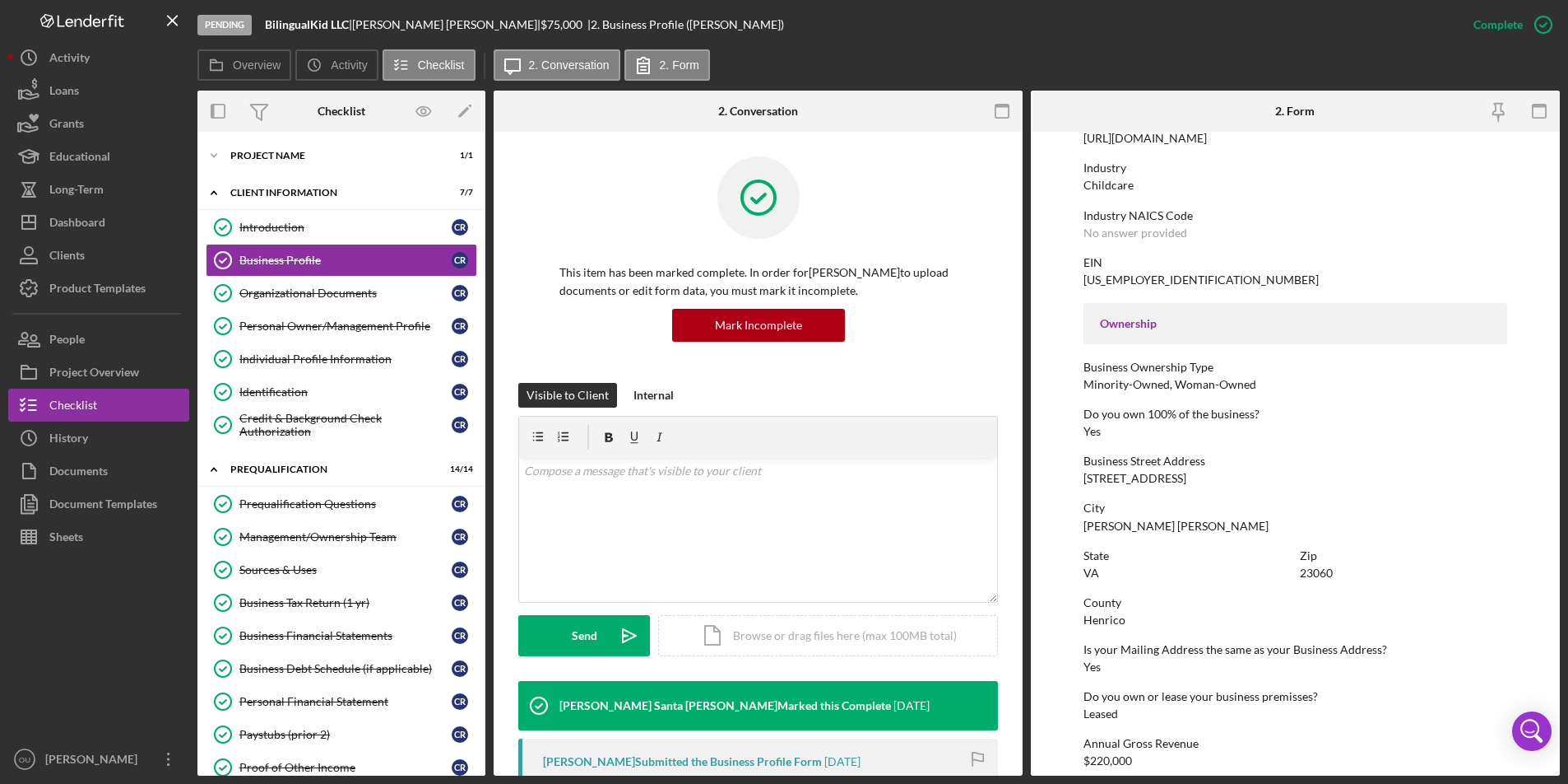
scroll to position [386, 0]
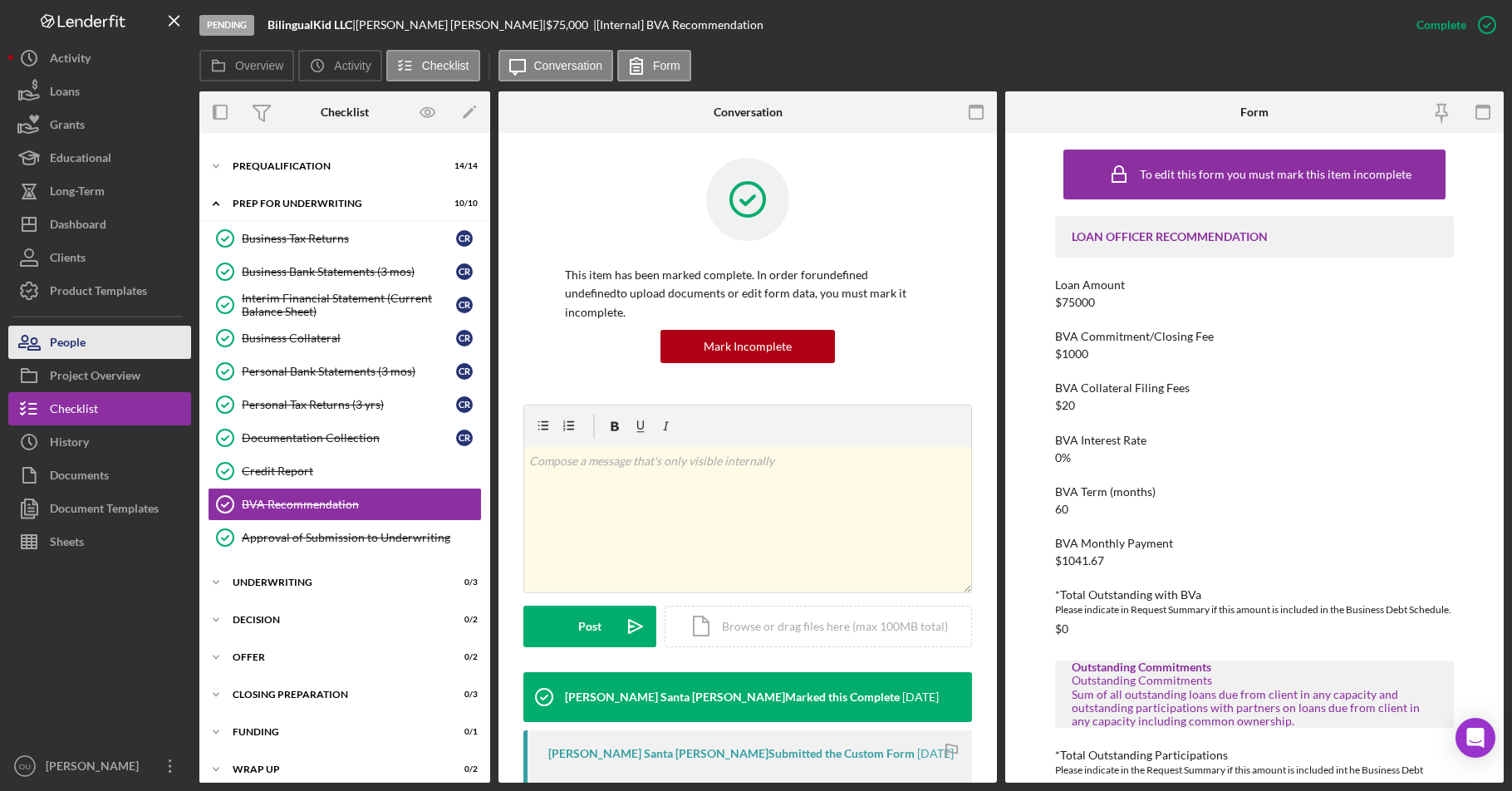
scroll to position [78, 0]
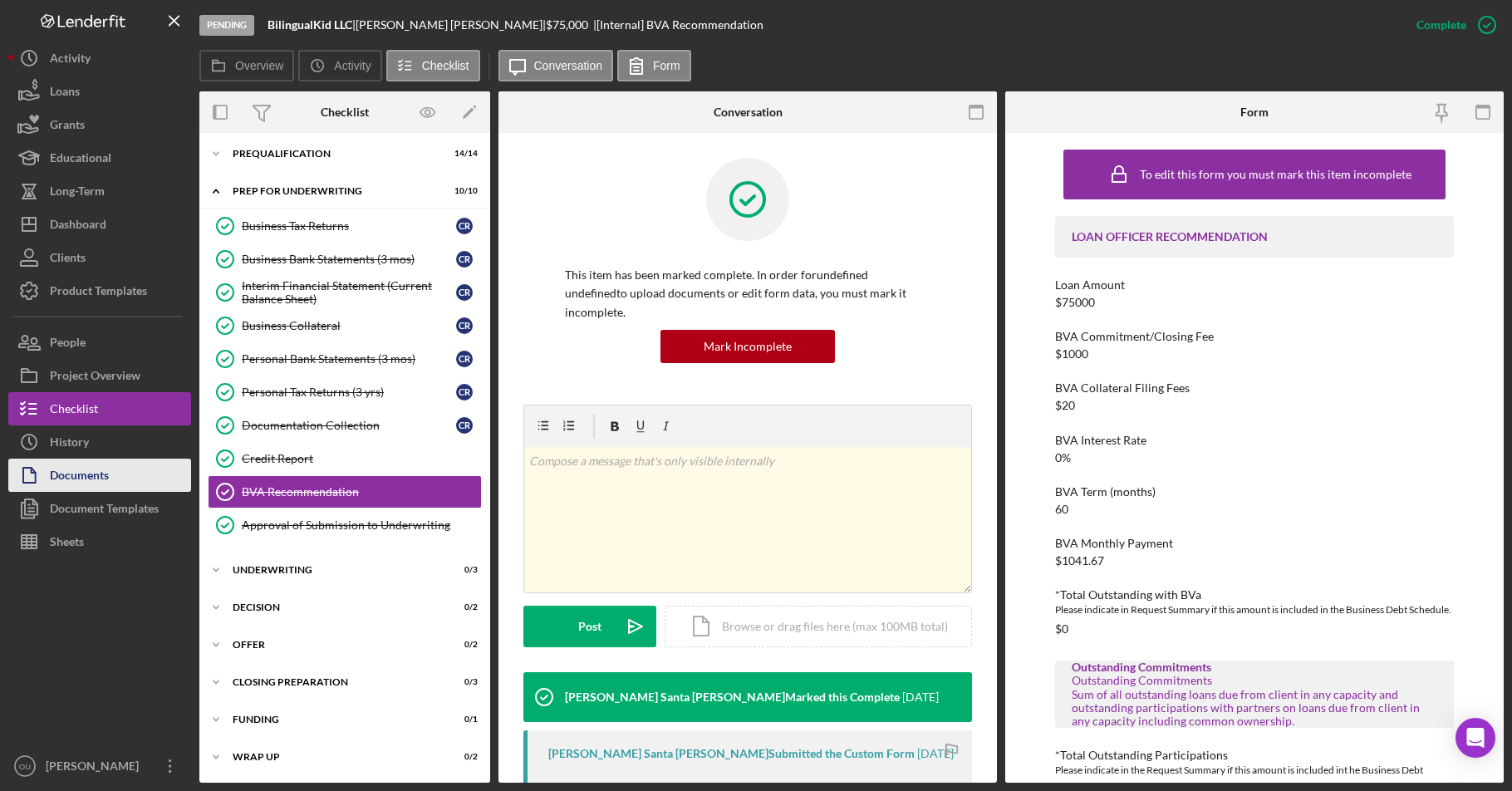
click at [120, 471] on button "Documents" at bounding box center [99, 475] width 182 height 33
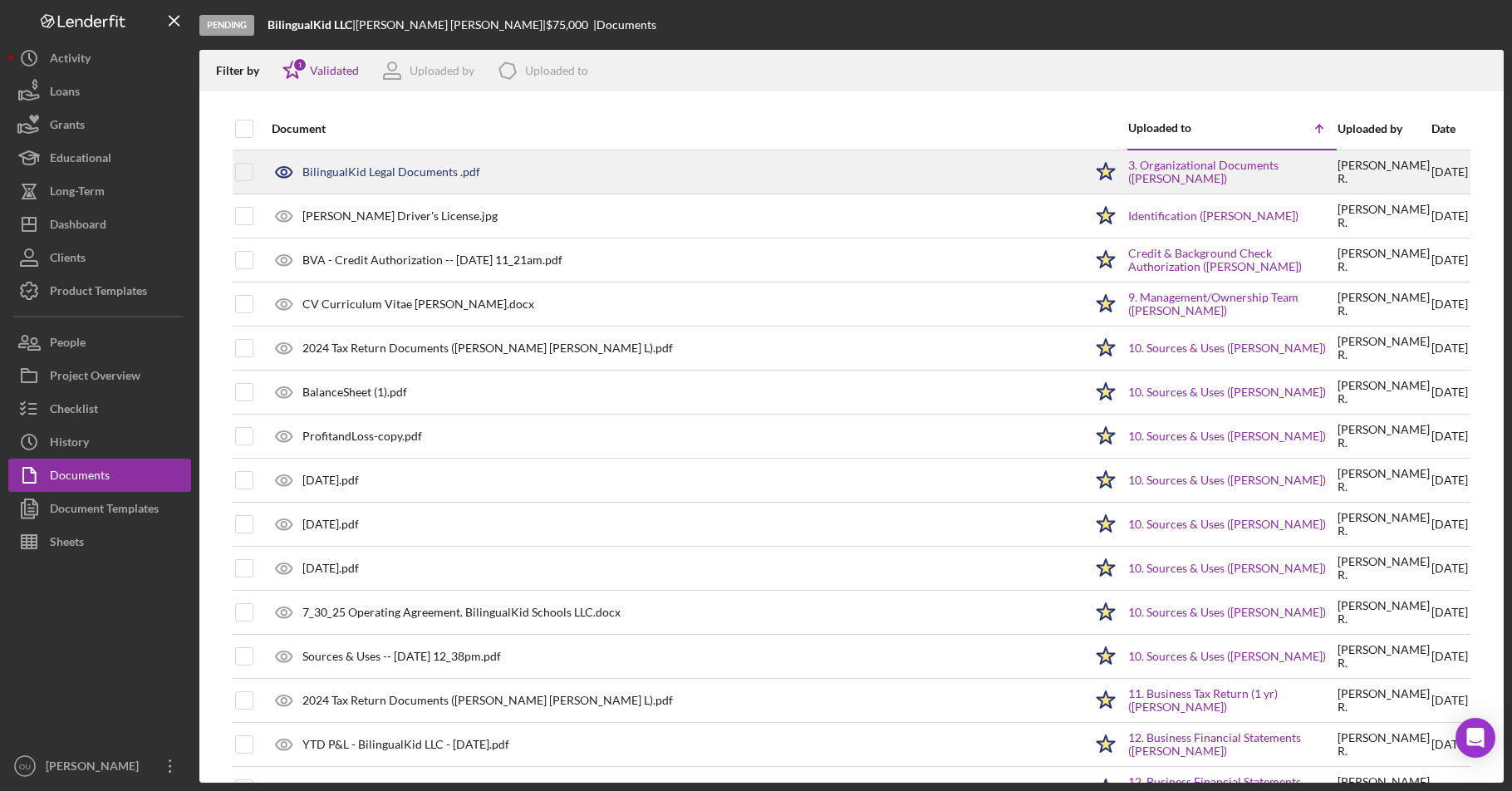
click at [340, 165] on div "BilingualKid Legal Documents .pdf" at bounding box center [391, 172] width 178 height 14
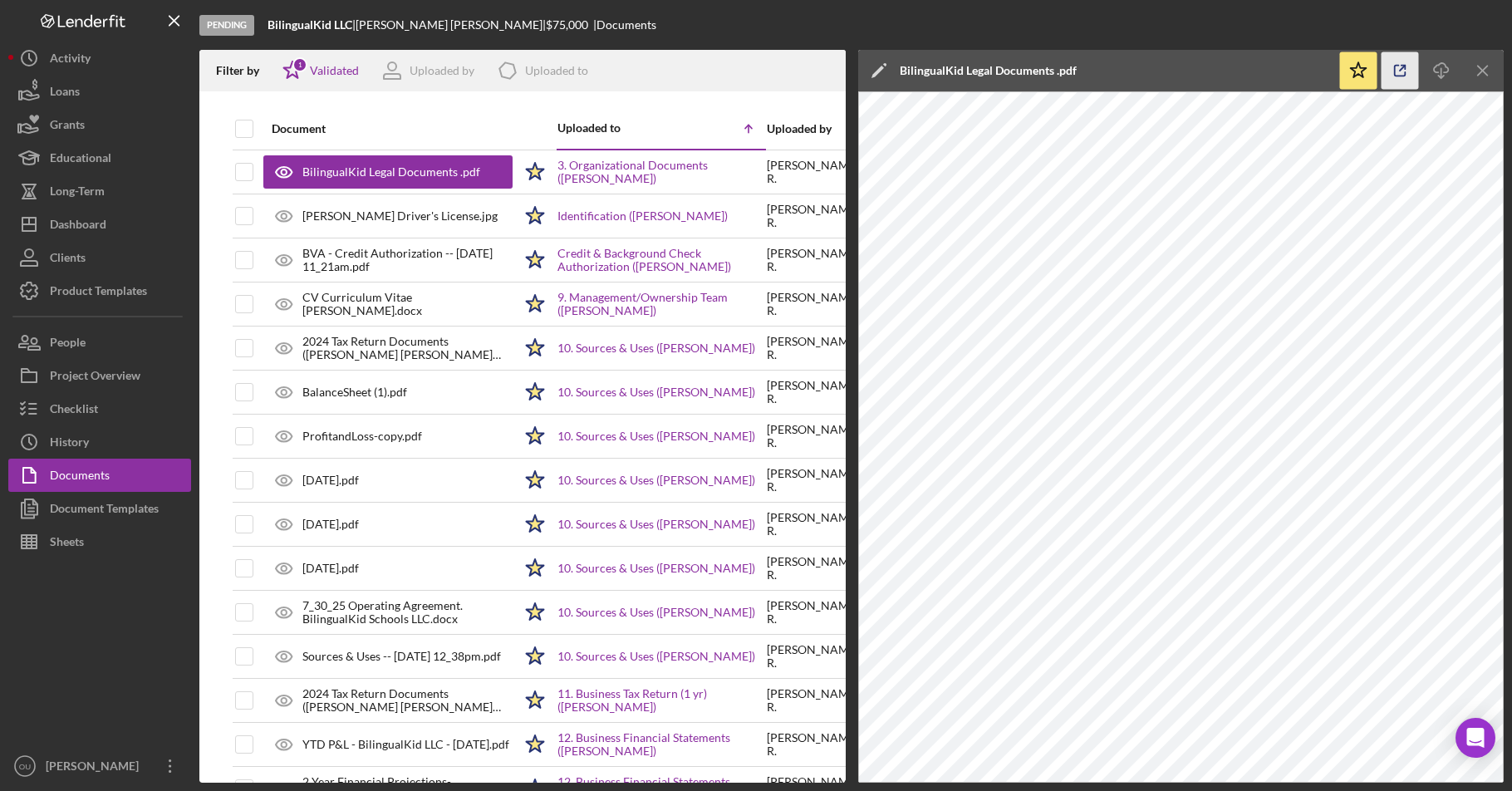
click at [1398, 61] on icon "button" at bounding box center [1400, 71] width 37 height 37
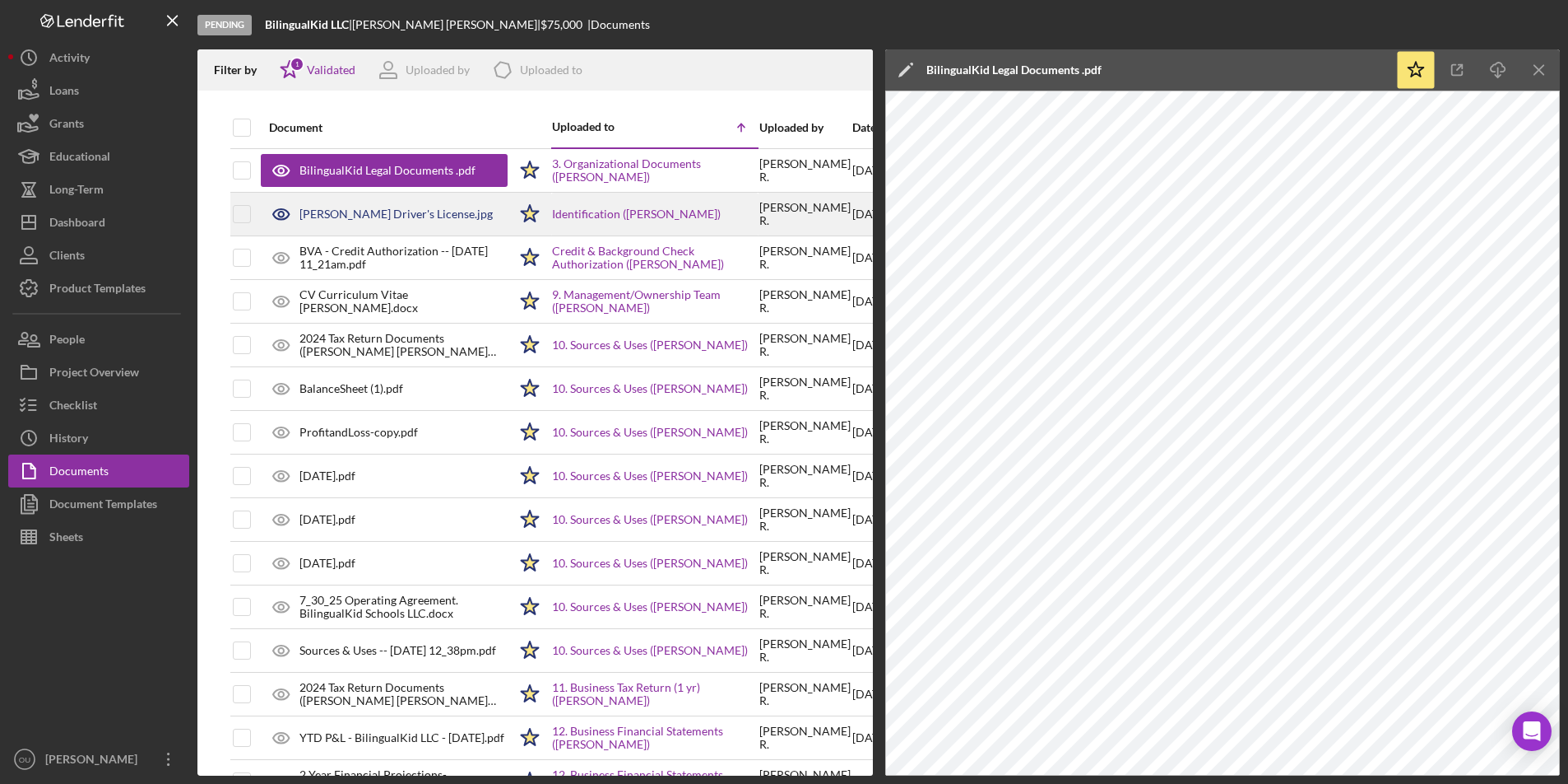
click at [380, 215] on div "Claudia Robles Driver's License.jpg" at bounding box center [396, 215] width 193 height 14
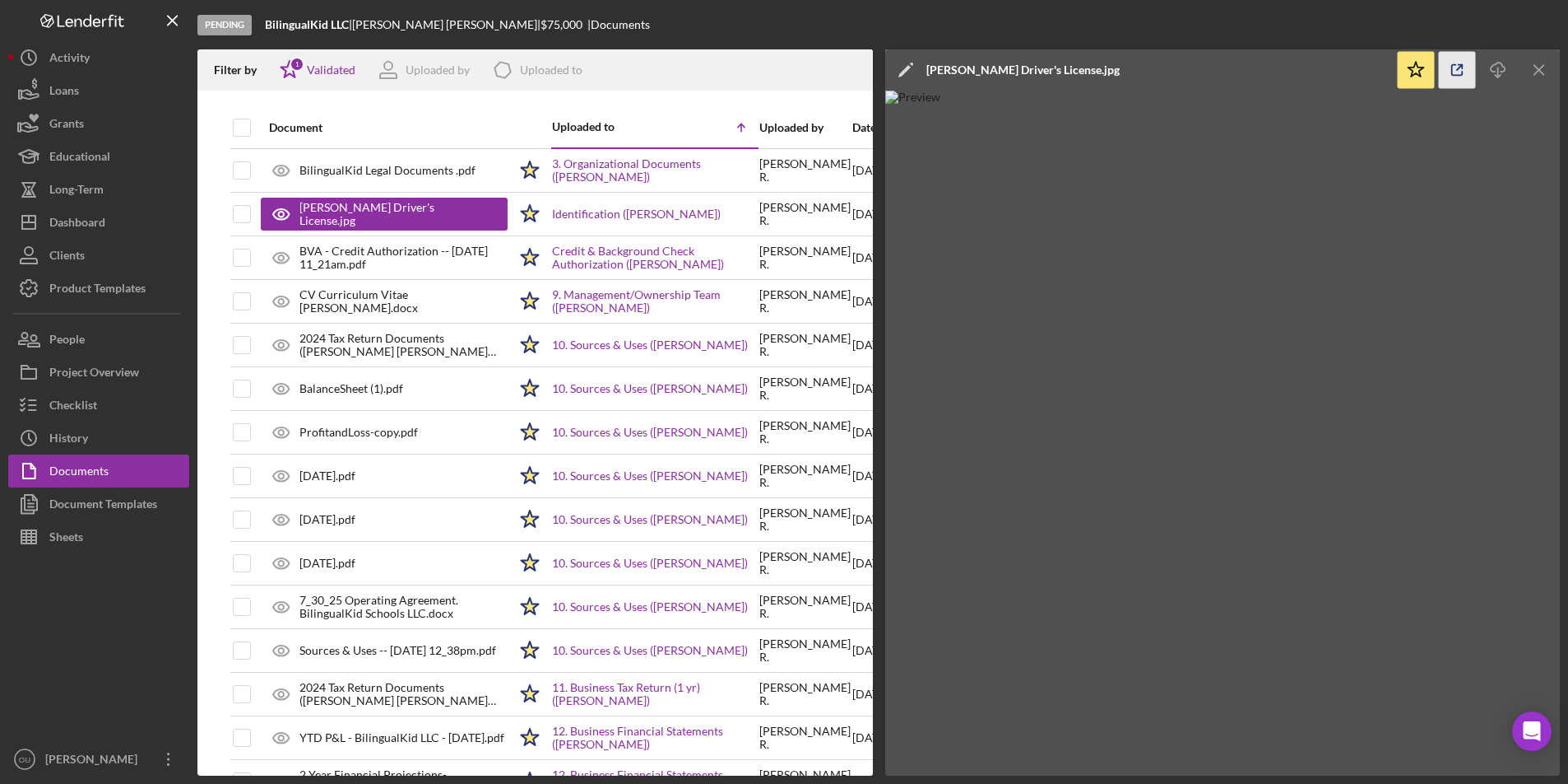
click at [1454, 66] on icon "button" at bounding box center [1457, 71] width 37 height 37
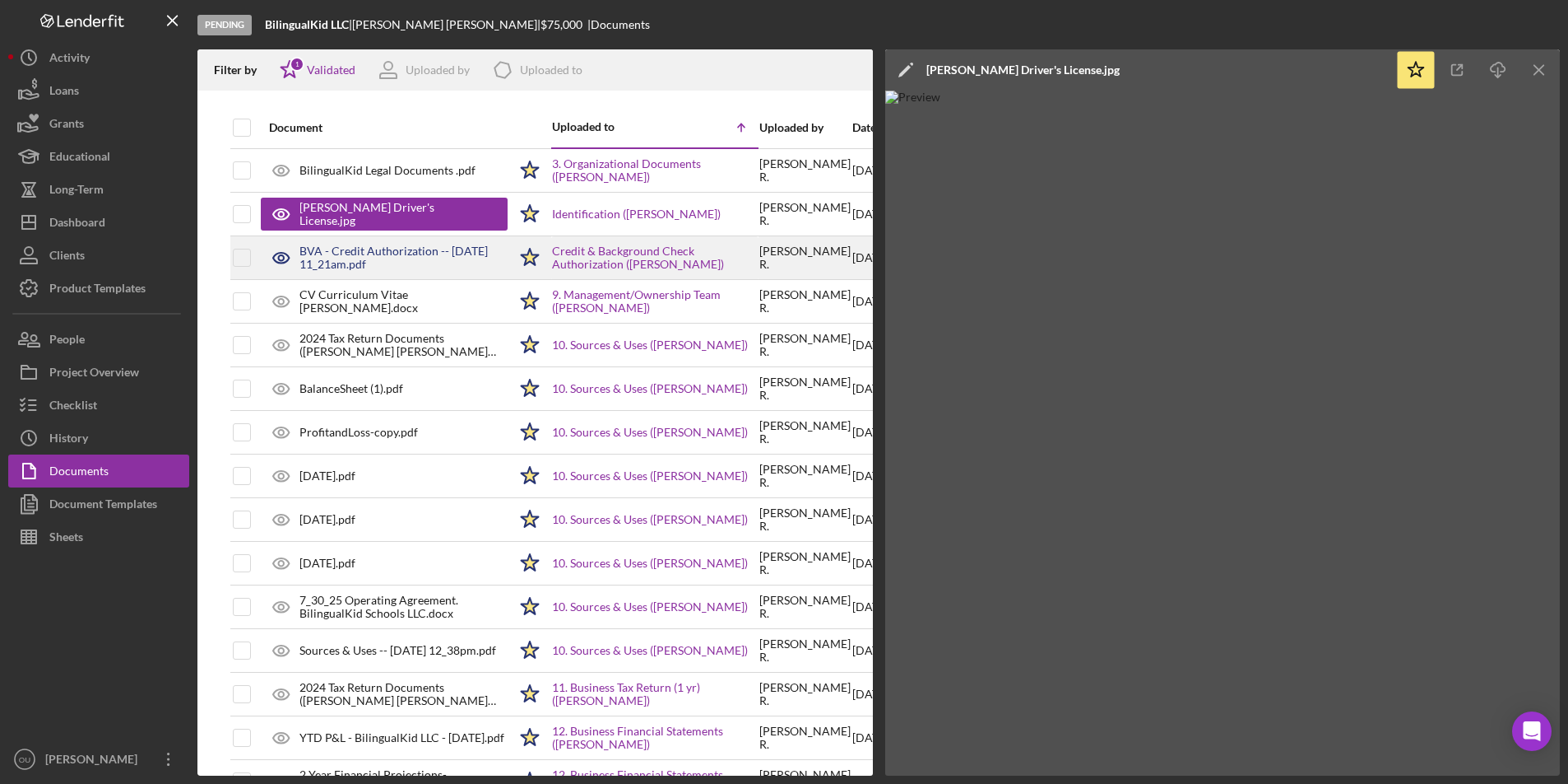
click at [379, 259] on div "BVA - Credit Authorization -- 2025-08-15 11_21am.pdf" at bounding box center [403, 257] width 208 height 26
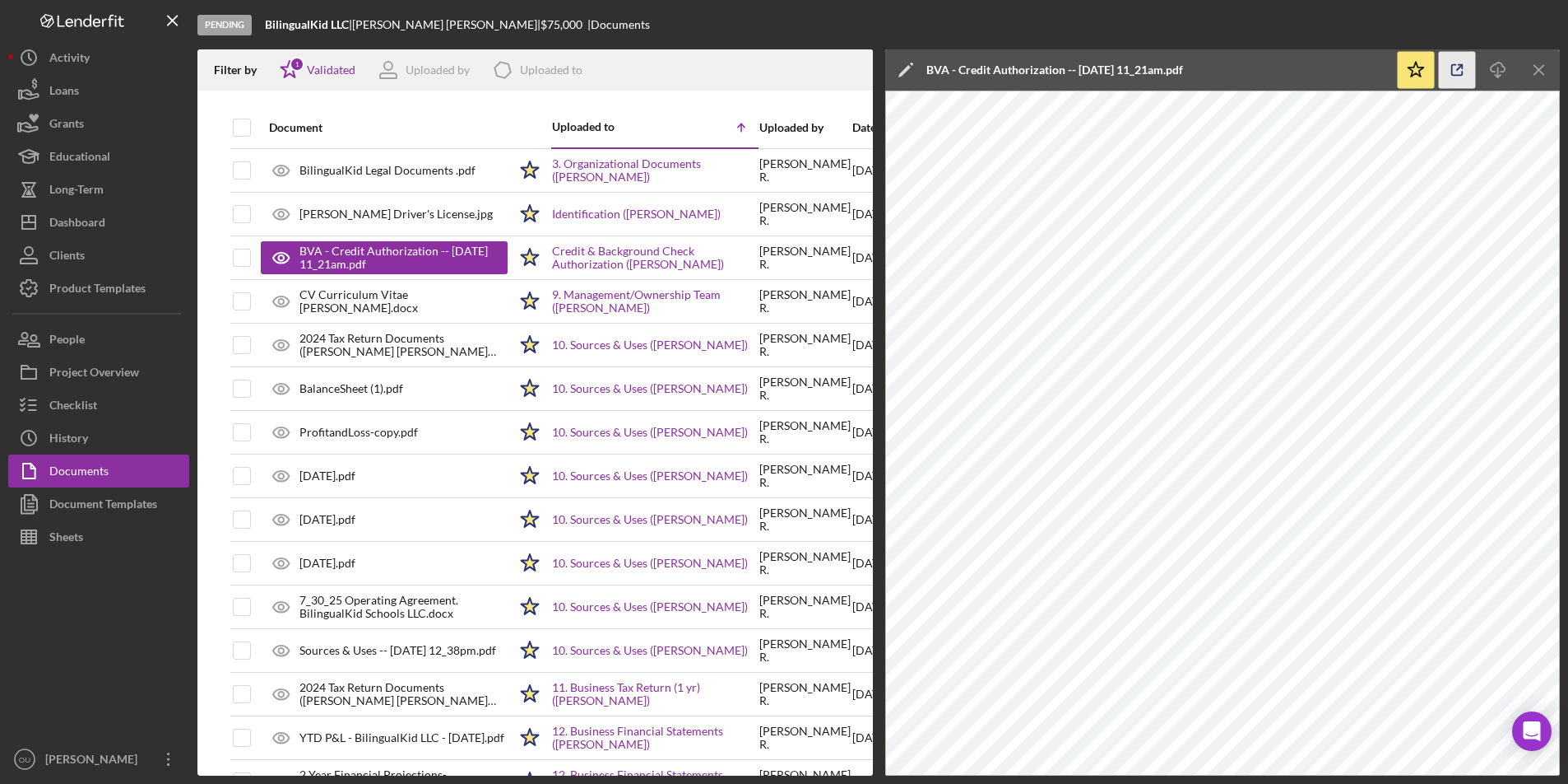
click at [1460, 70] on icon "button" at bounding box center [1457, 71] width 37 height 37
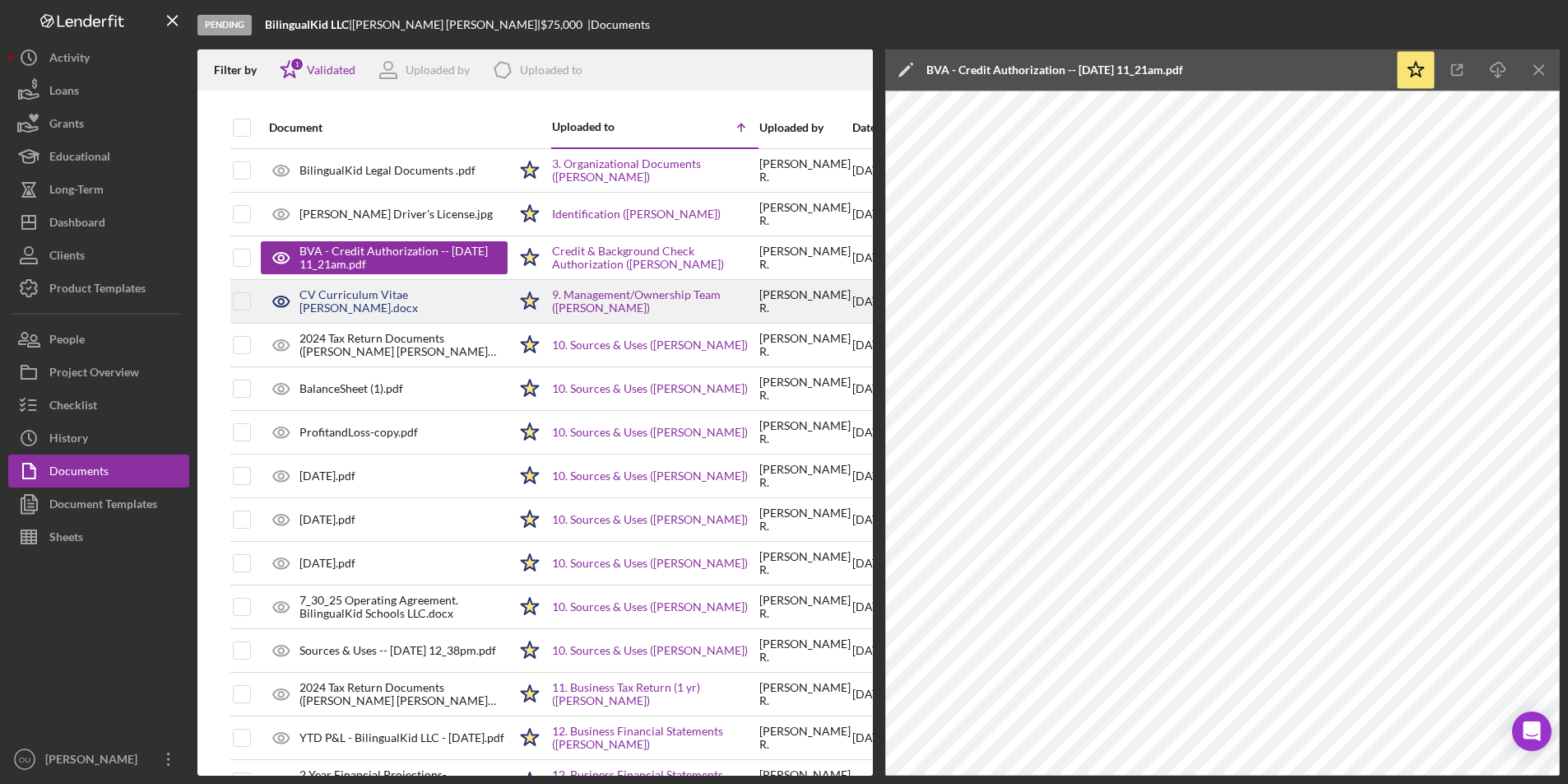
click at [346, 297] on div "CV Curriculum Vitae Claudia Robles Arias.docx" at bounding box center [403, 301] width 208 height 26
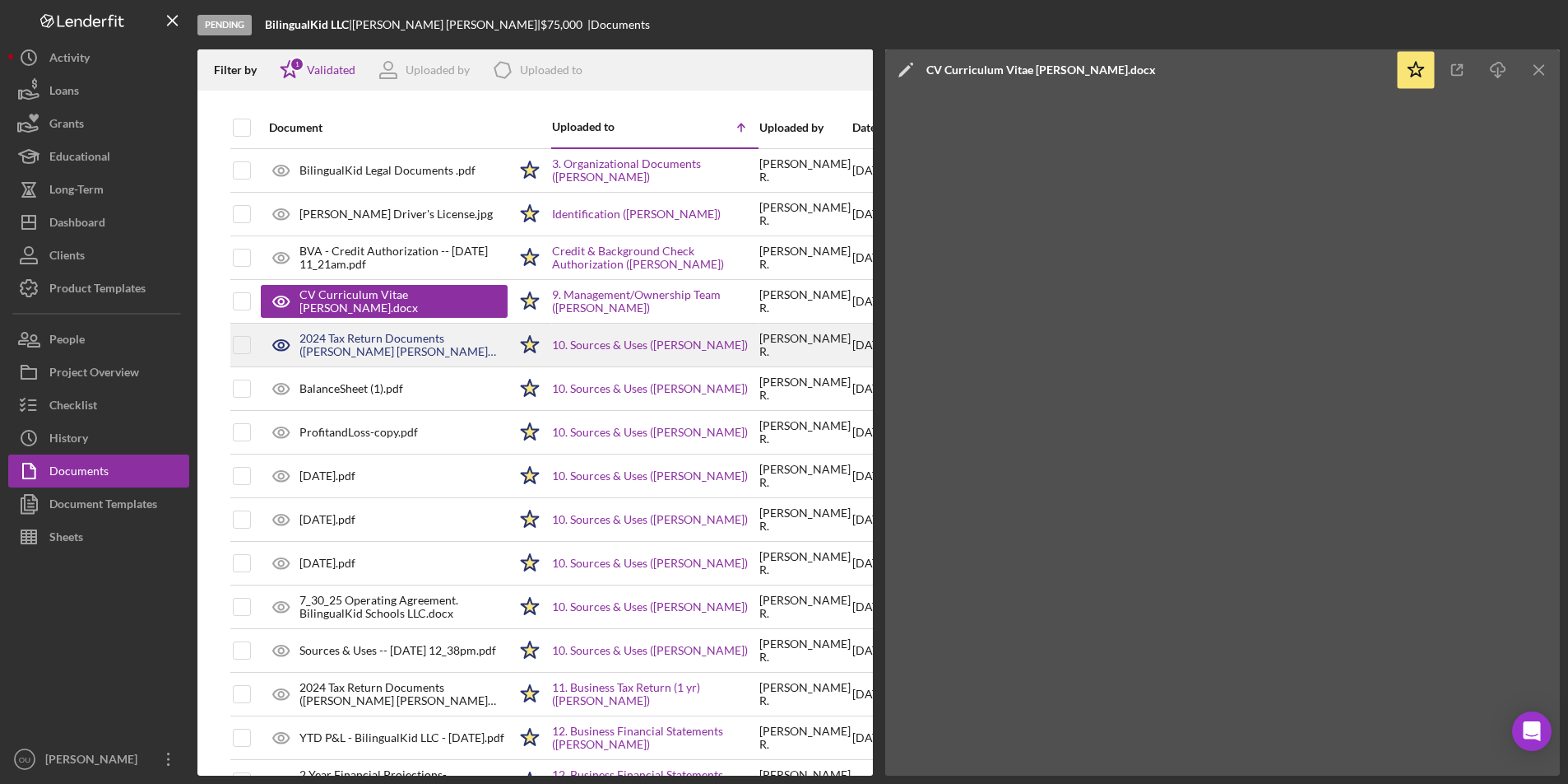
click at [423, 348] on div "2024 Tax Return Documents (ROBLES ARIAS CLAUDIA L).pdf" at bounding box center [403, 344] width 208 height 26
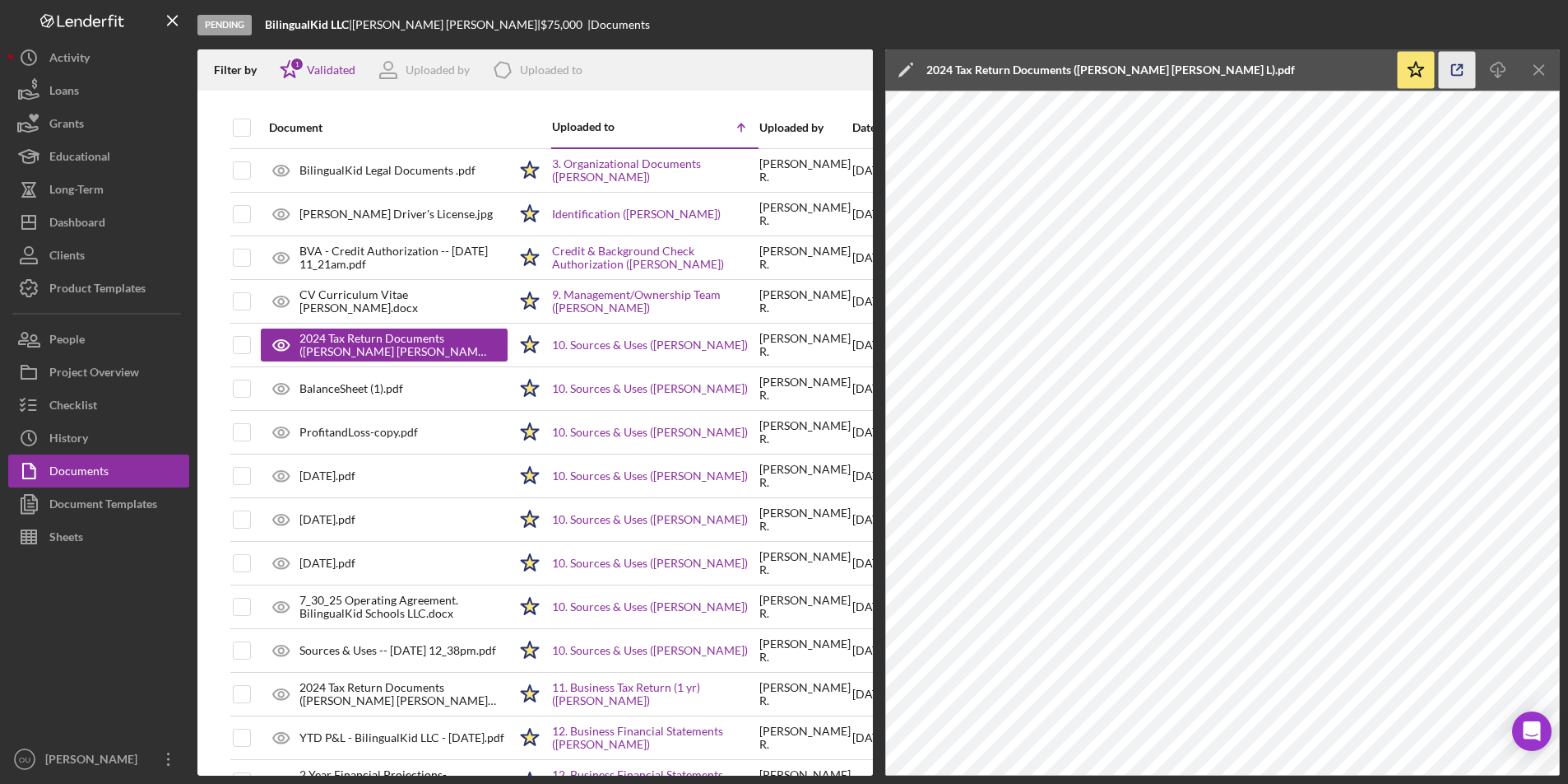
click at [1454, 63] on icon "button" at bounding box center [1457, 71] width 37 height 37
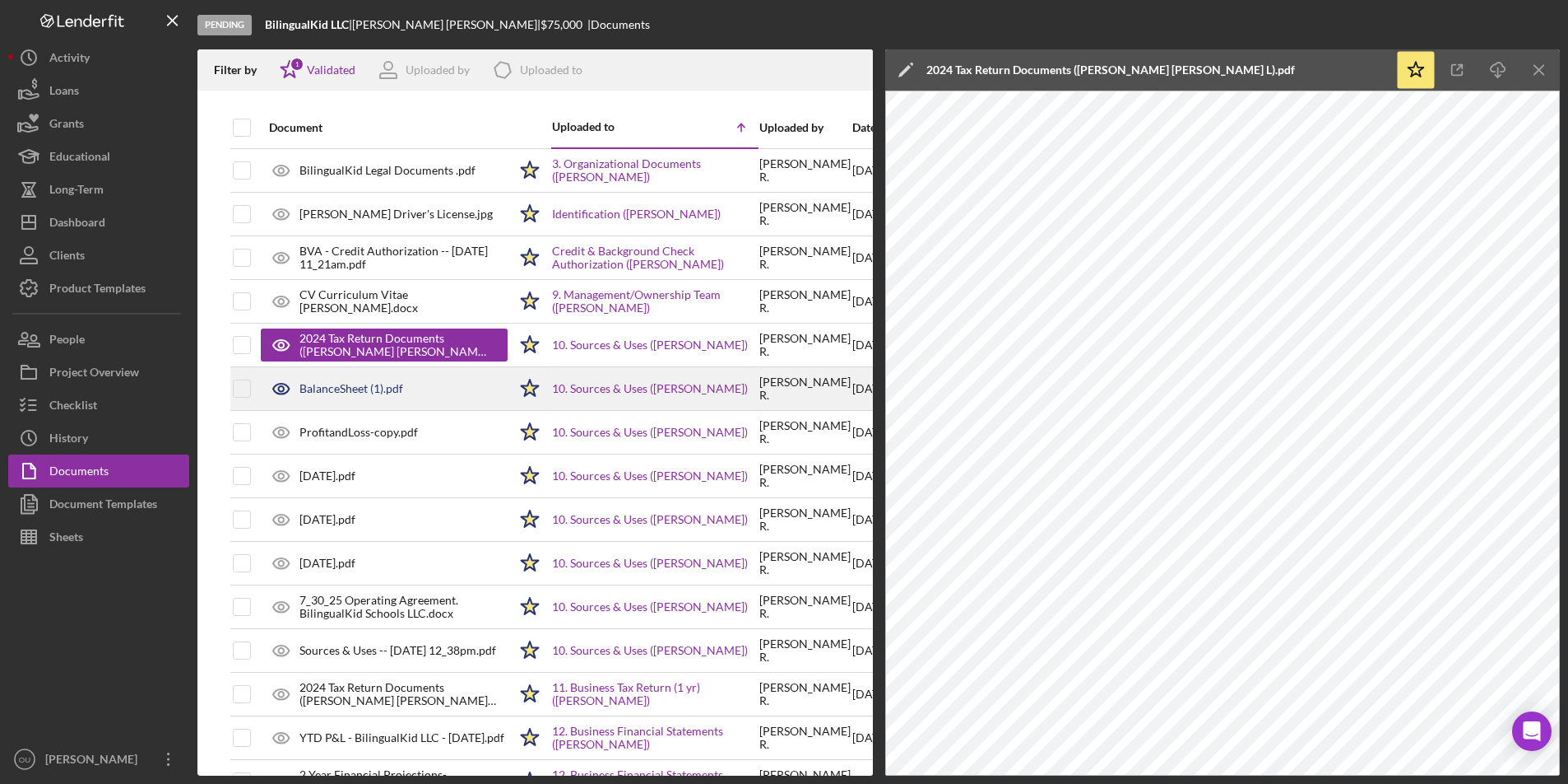
click at [441, 403] on div "BalanceSheet (1).pdf" at bounding box center [384, 389] width 246 height 42
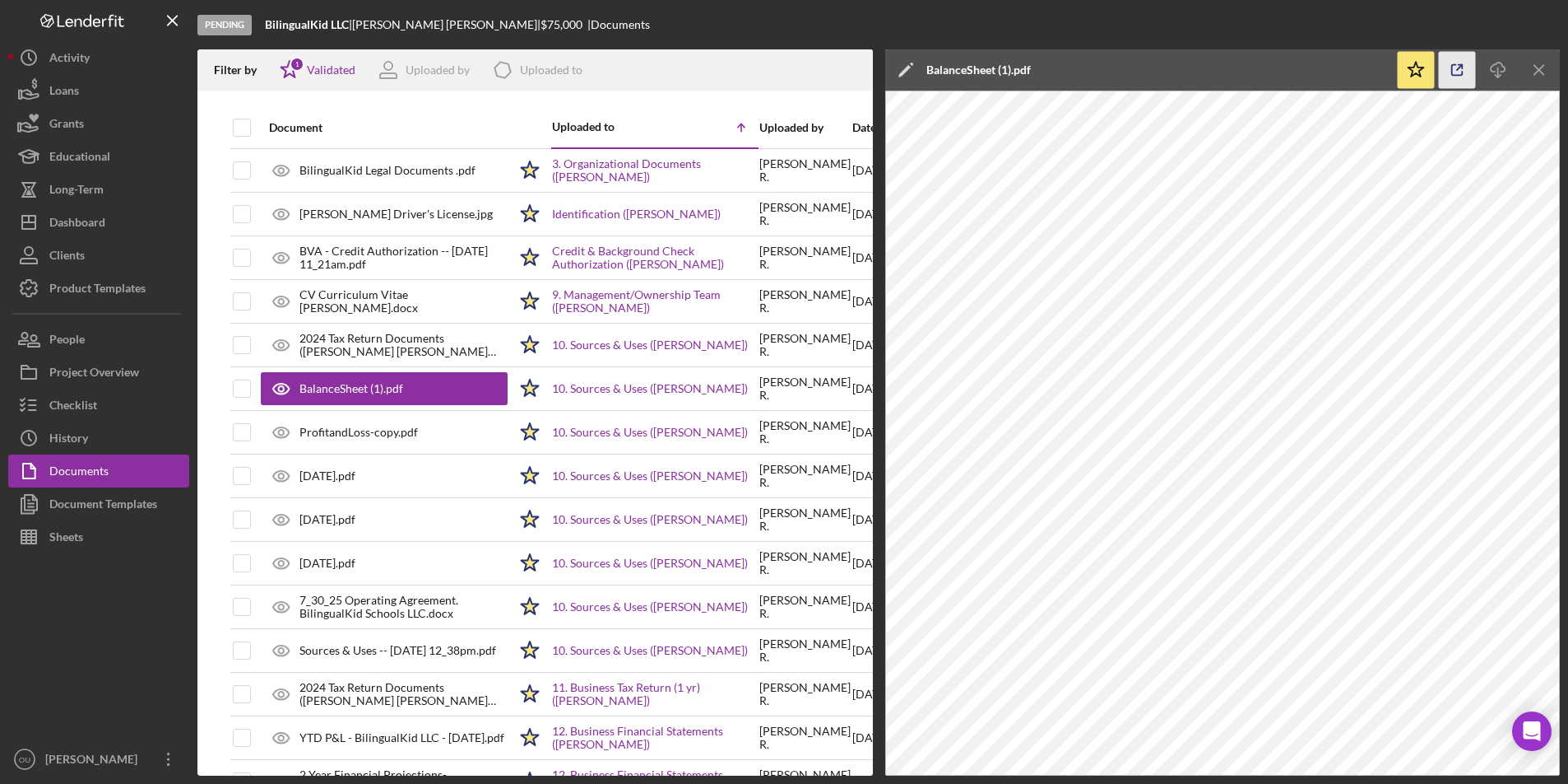
click at [1454, 73] on icon "button" at bounding box center [1457, 71] width 37 height 37
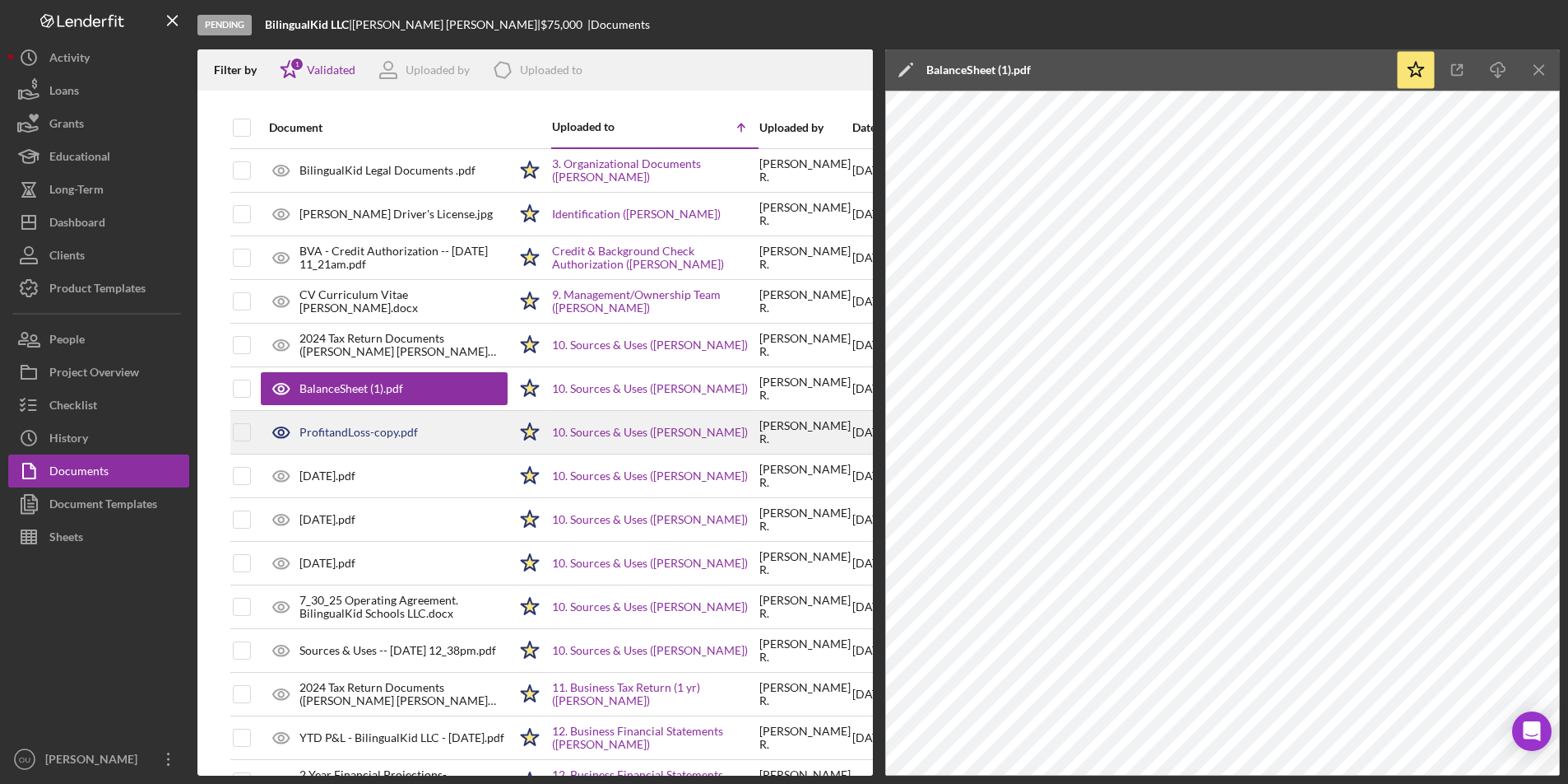
click at [374, 441] on div "ProfitandLoss-copy.pdf" at bounding box center [384, 432] width 246 height 42
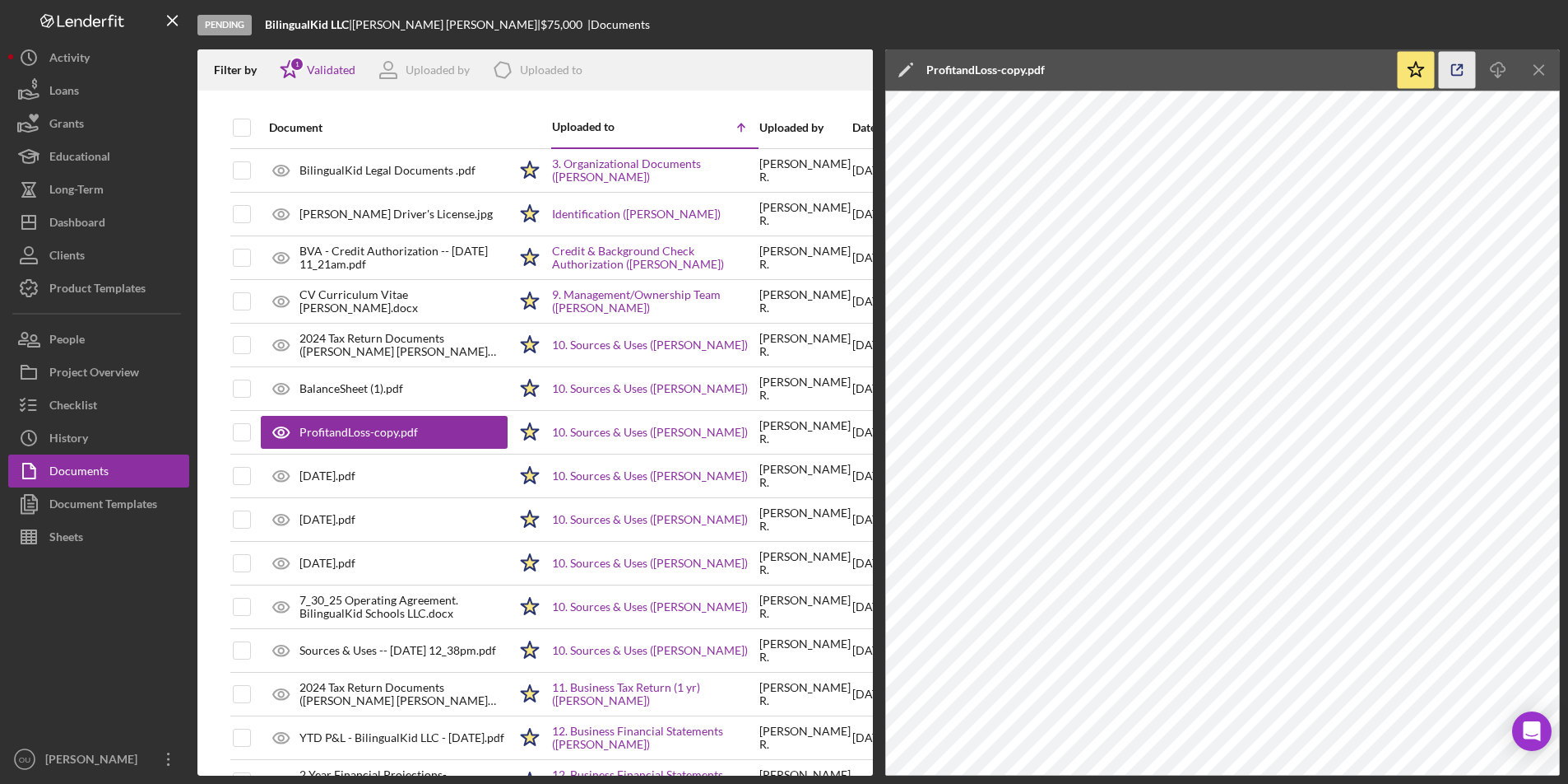
click at [1459, 65] on polyline "button" at bounding box center [1461, 67] width 4 height 4
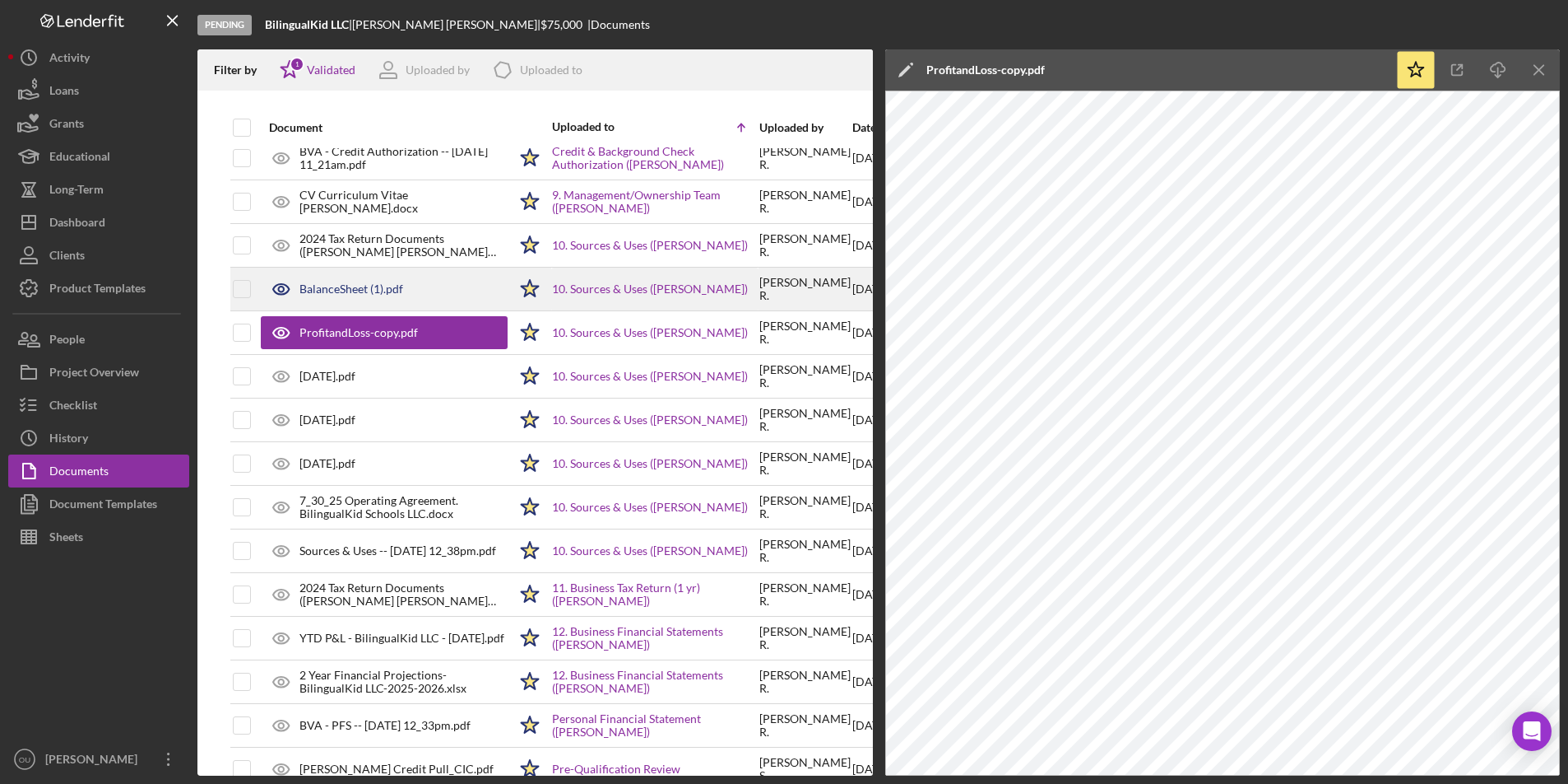
scroll to position [108, 0]
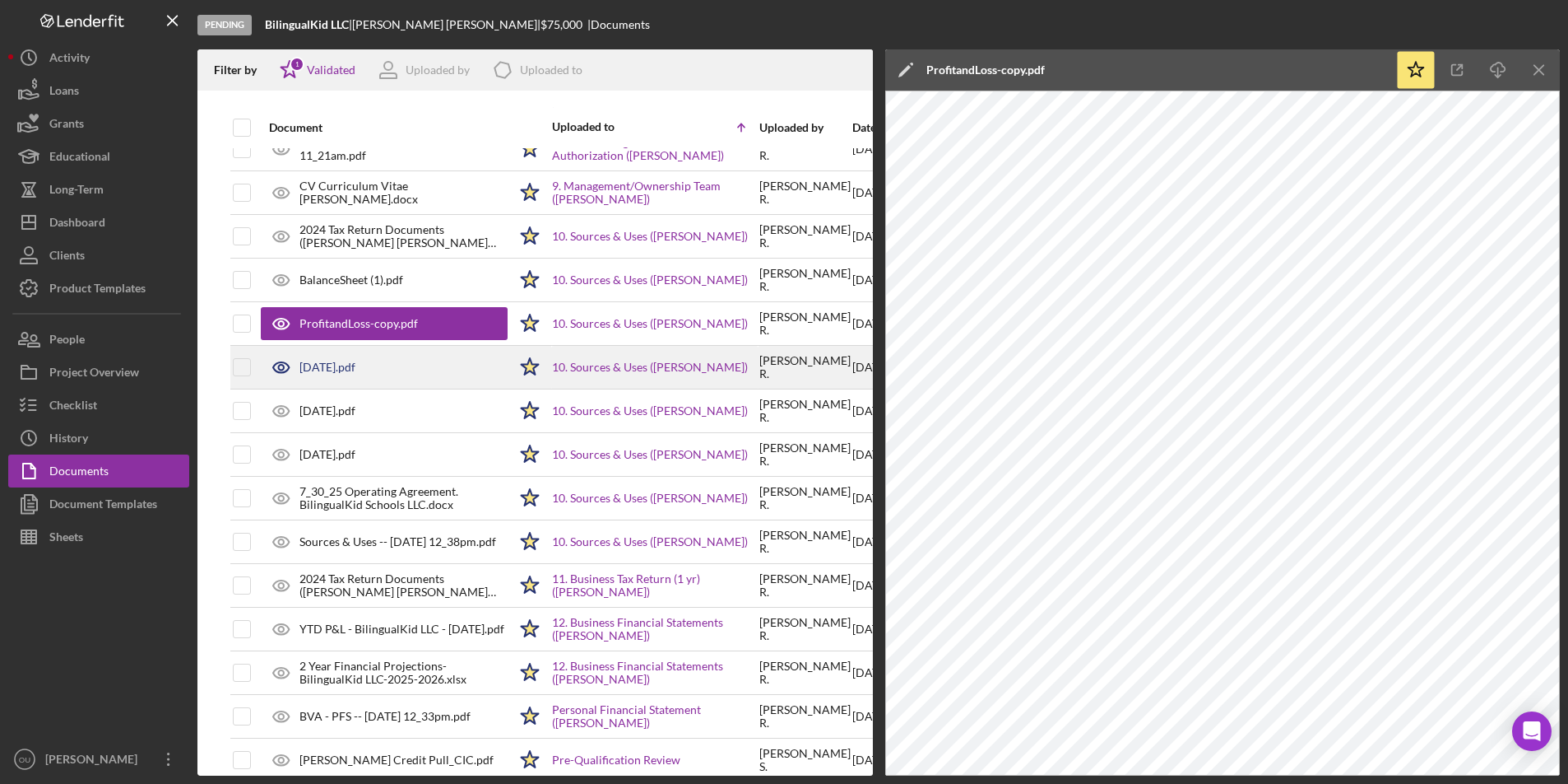
click at [402, 363] on div "August, 2025.pdf" at bounding box center [384, 366] width 246 height 42
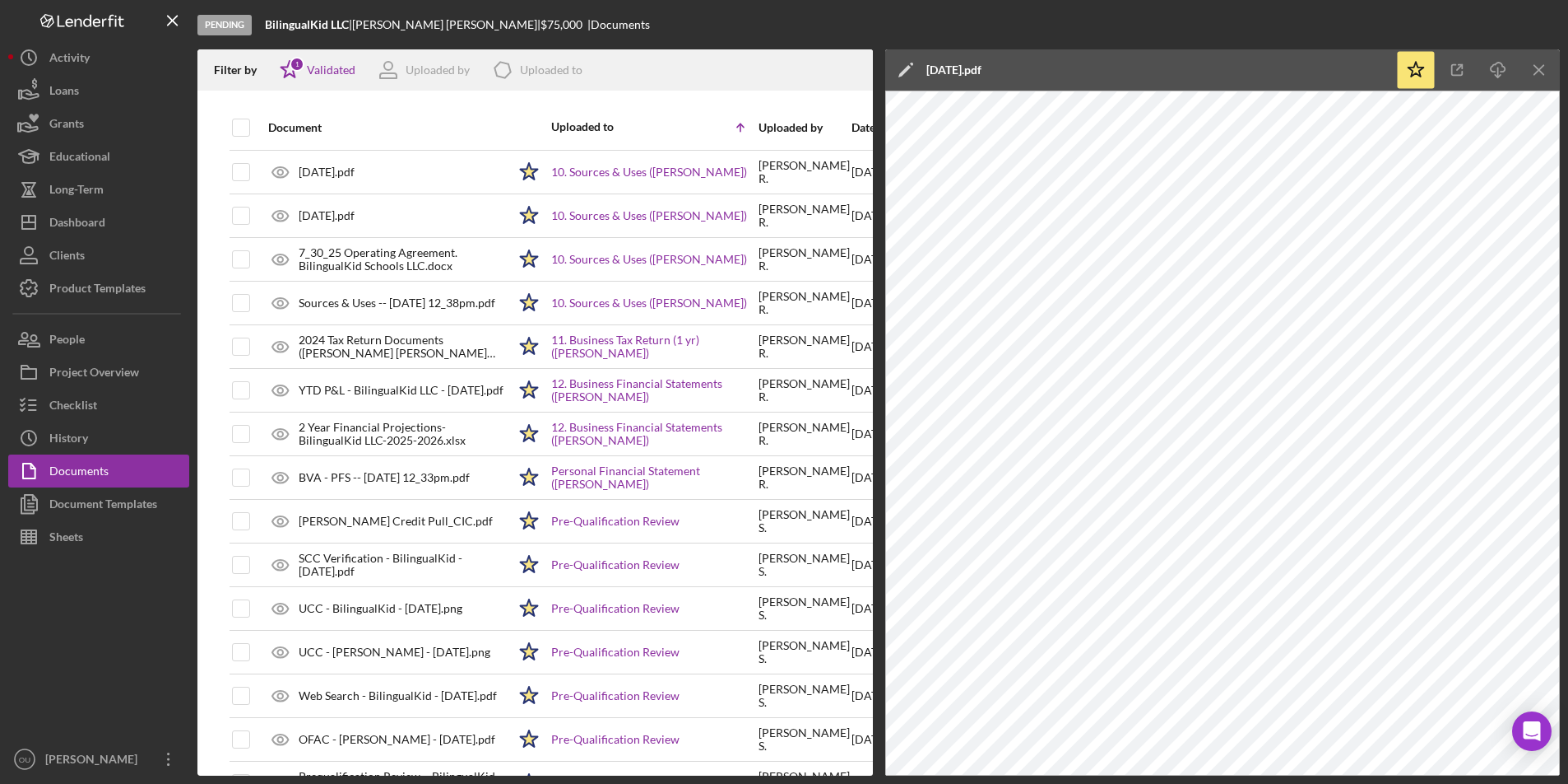
scroll to position [0, 1]
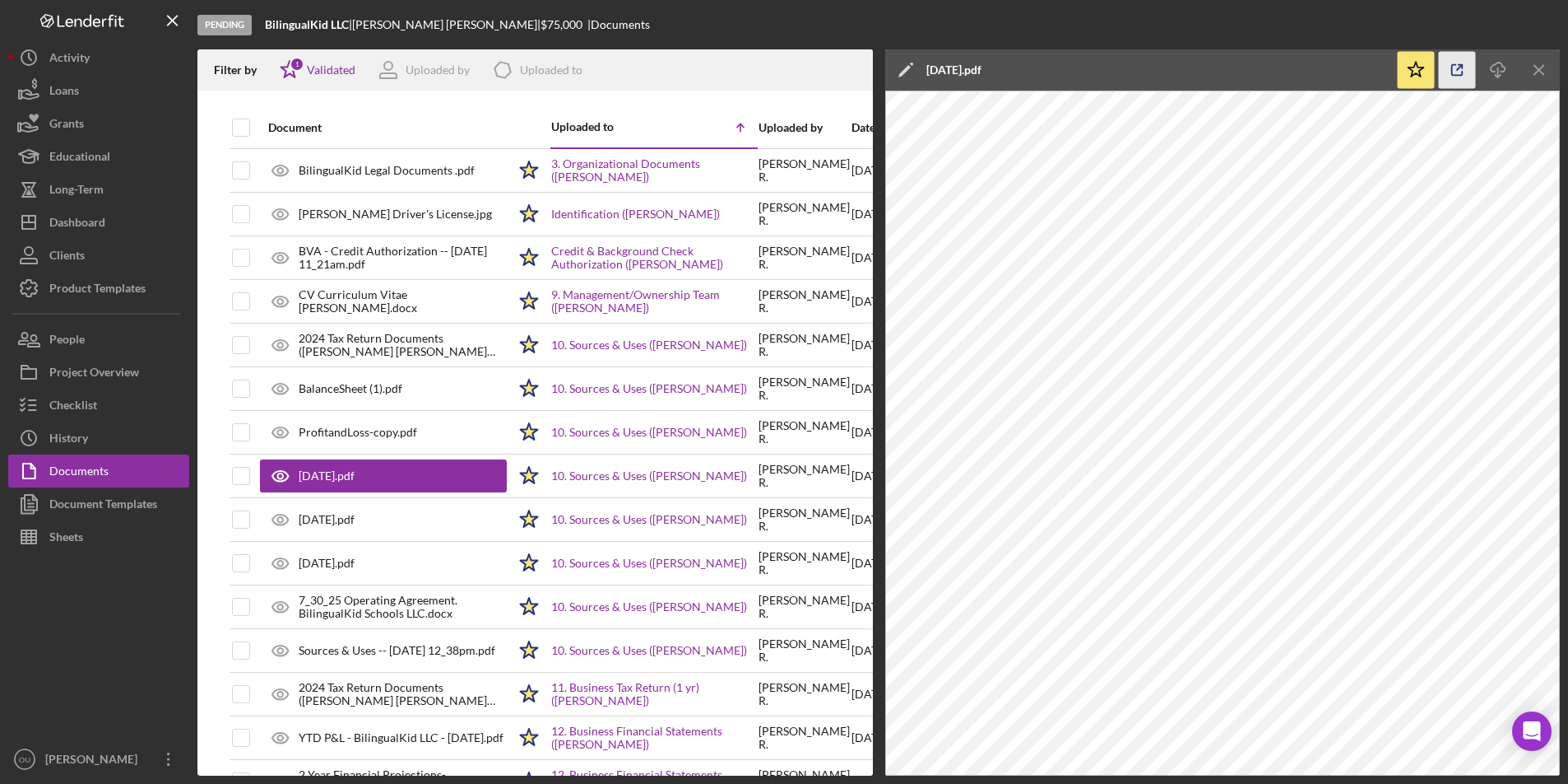
click at [1450, 65] on icon "button" at bounding box center [1457, 71] width 37 height 37
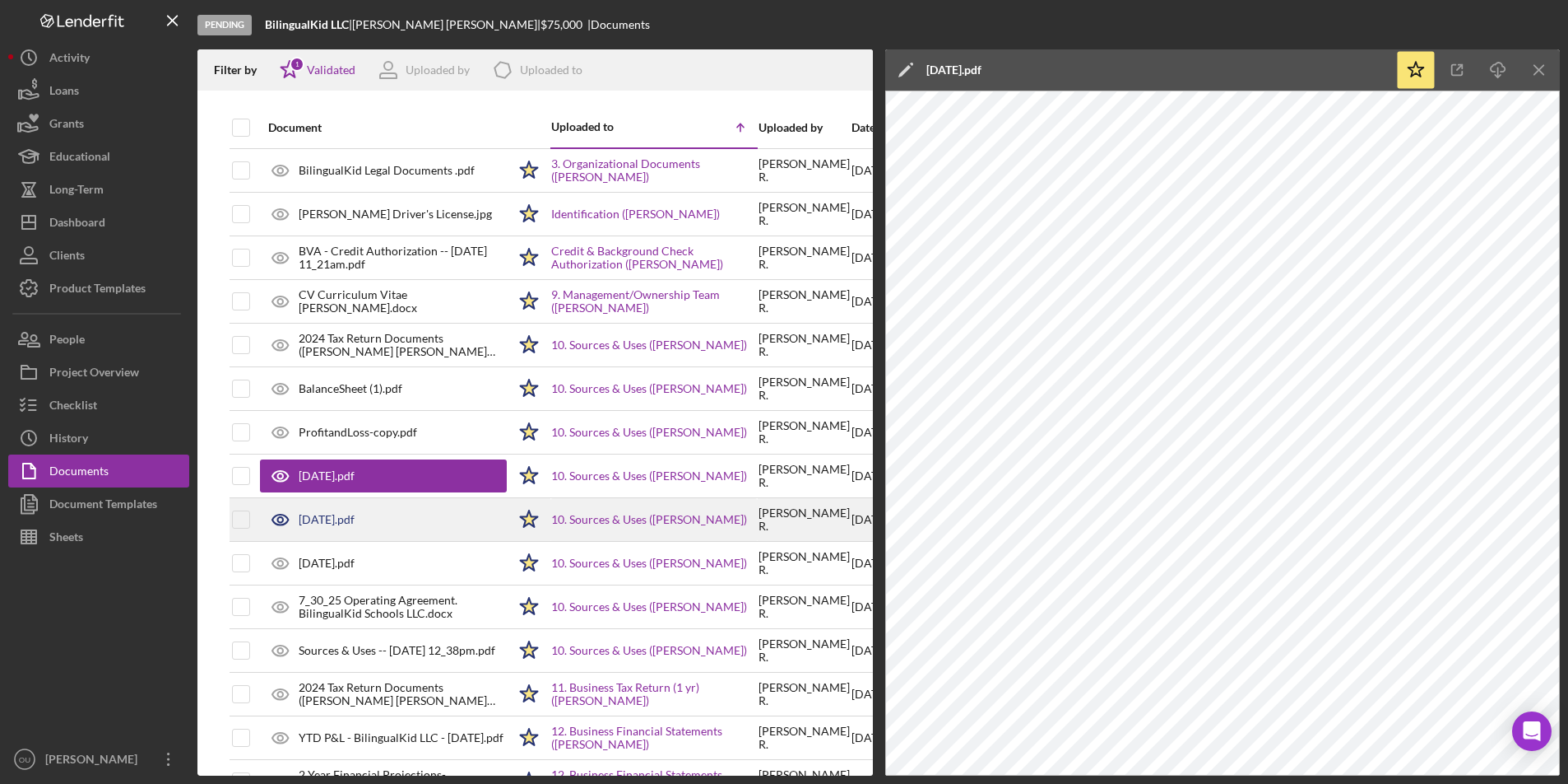
click at [421, 513] on div "July, 2025.pdf" at bounding box center [383, 519] width 246 height 42
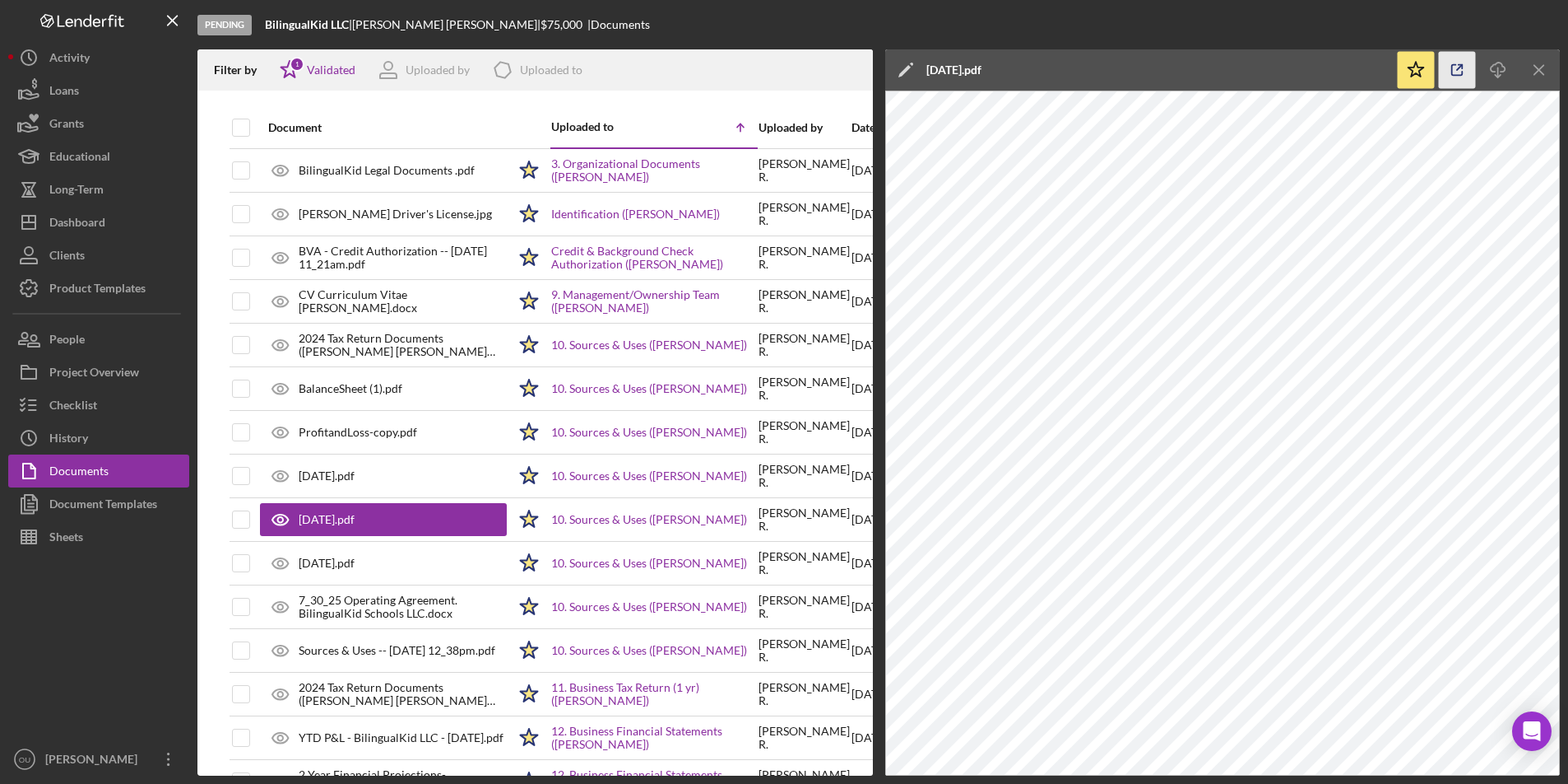
click at [1453, 74] on icon "button" at bounding box center [1457, 70] width 11 height 11
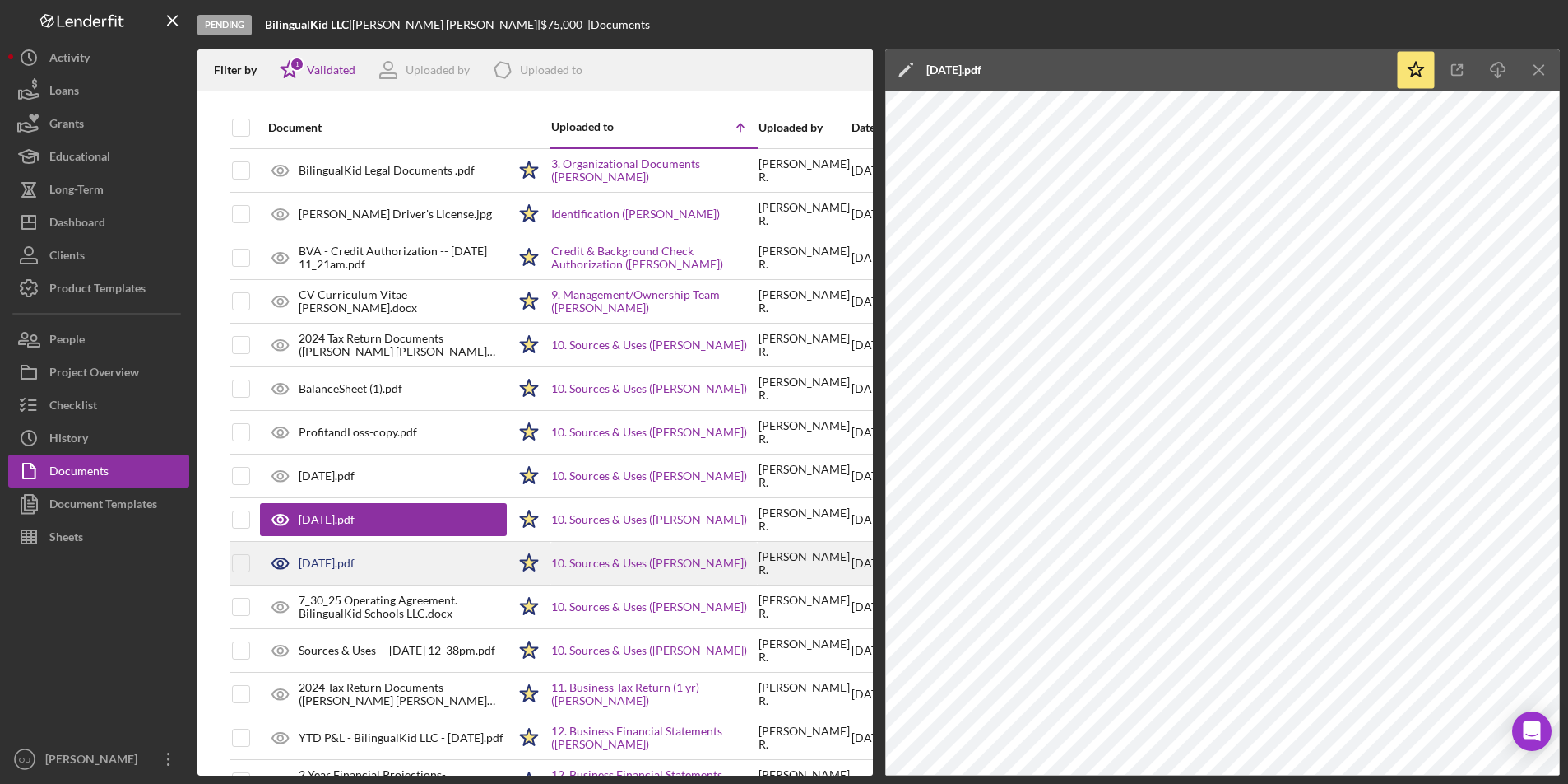
click at [426, 563] on div "[DATE].pdf" at bounding box center [383, 563] width 246 height 42
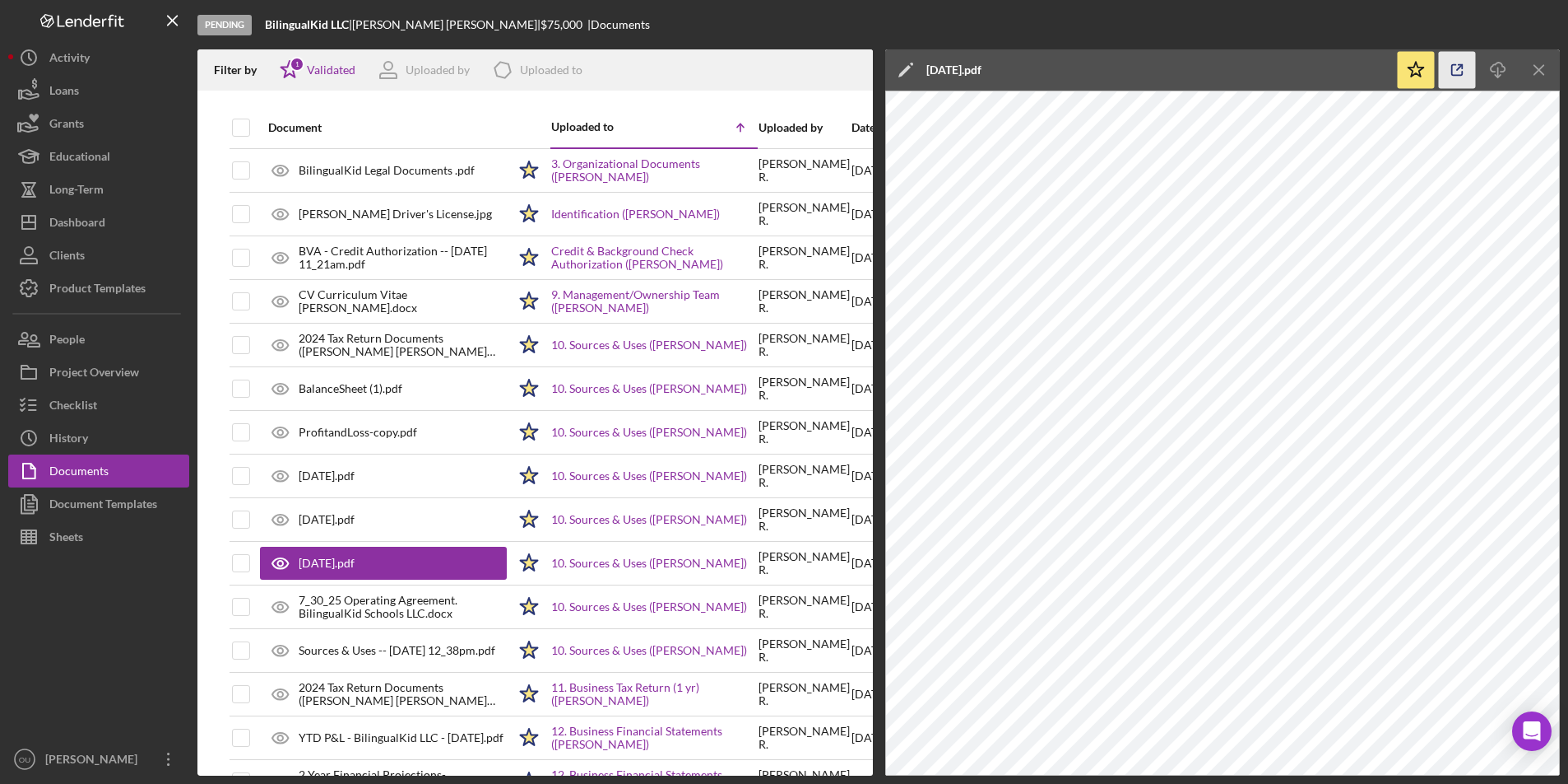
click at [1454, 65] on icon "button" at bounding box center [1457, 70] width 11 height 11
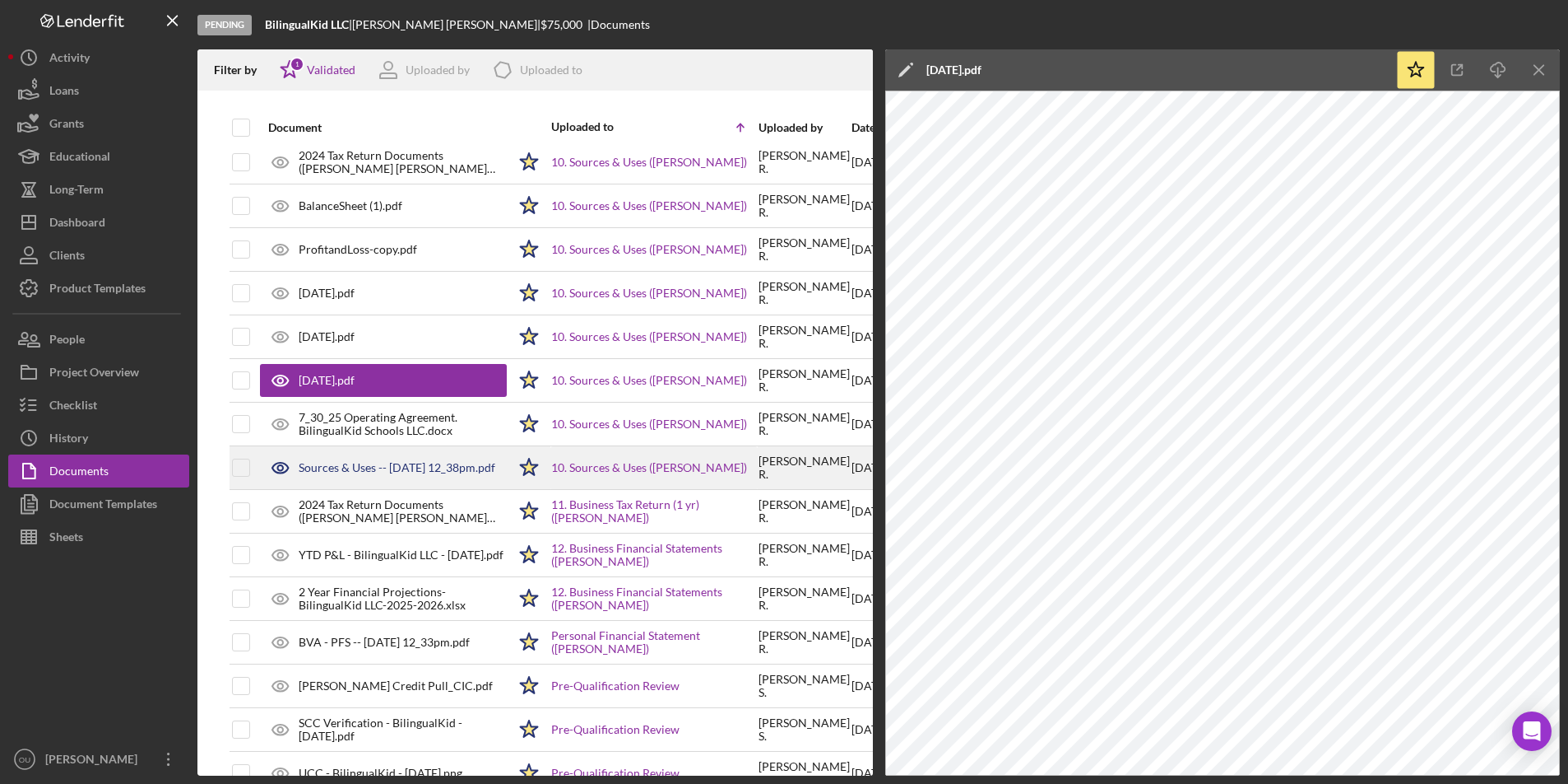
scroll to position [186, 1]
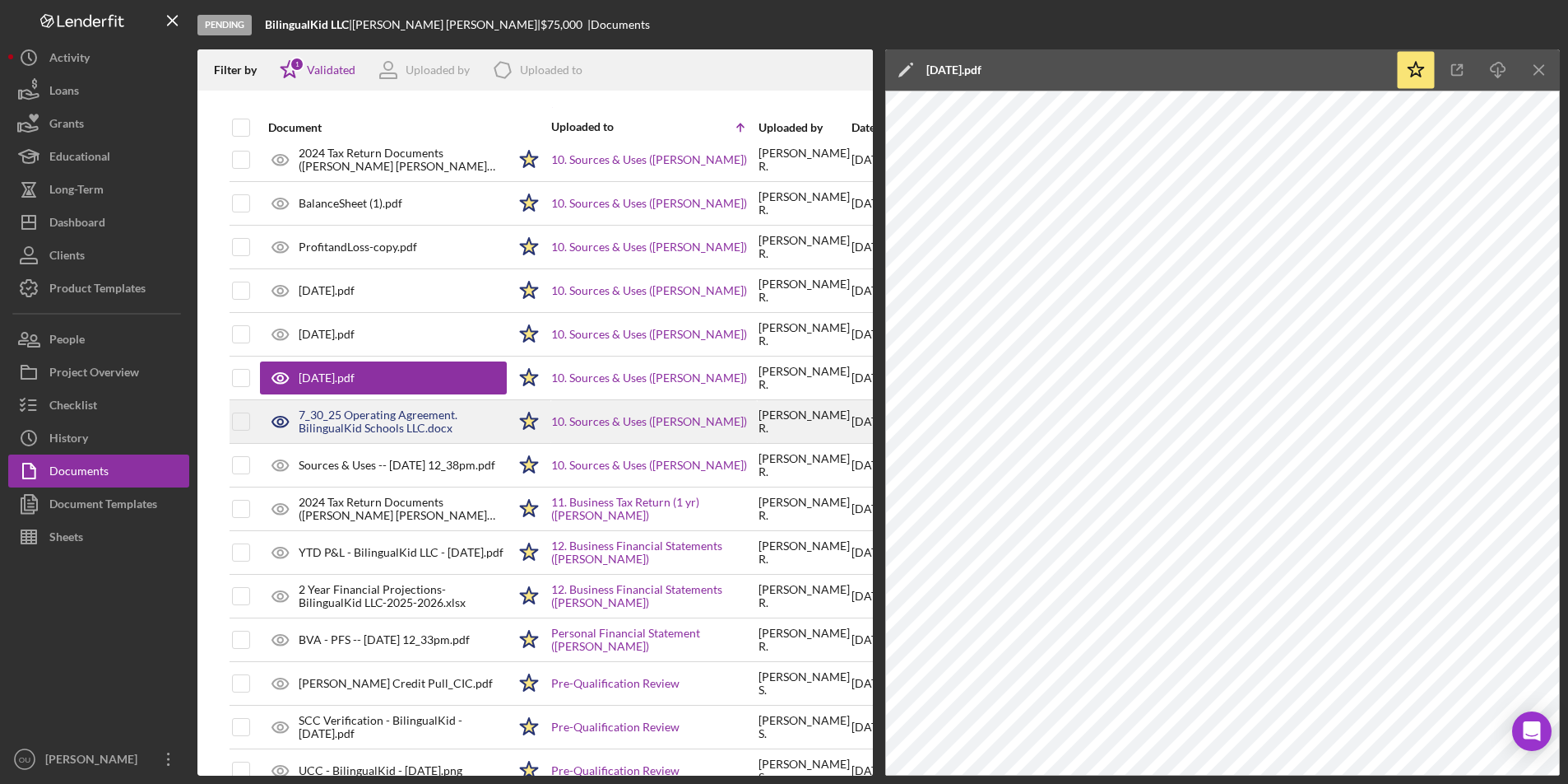
click at [401, 425] on div "7_30_25 Operating Agreement. BilingualKid Schools LLC.docx" at bounding box center [402, 421] width 208 height 26
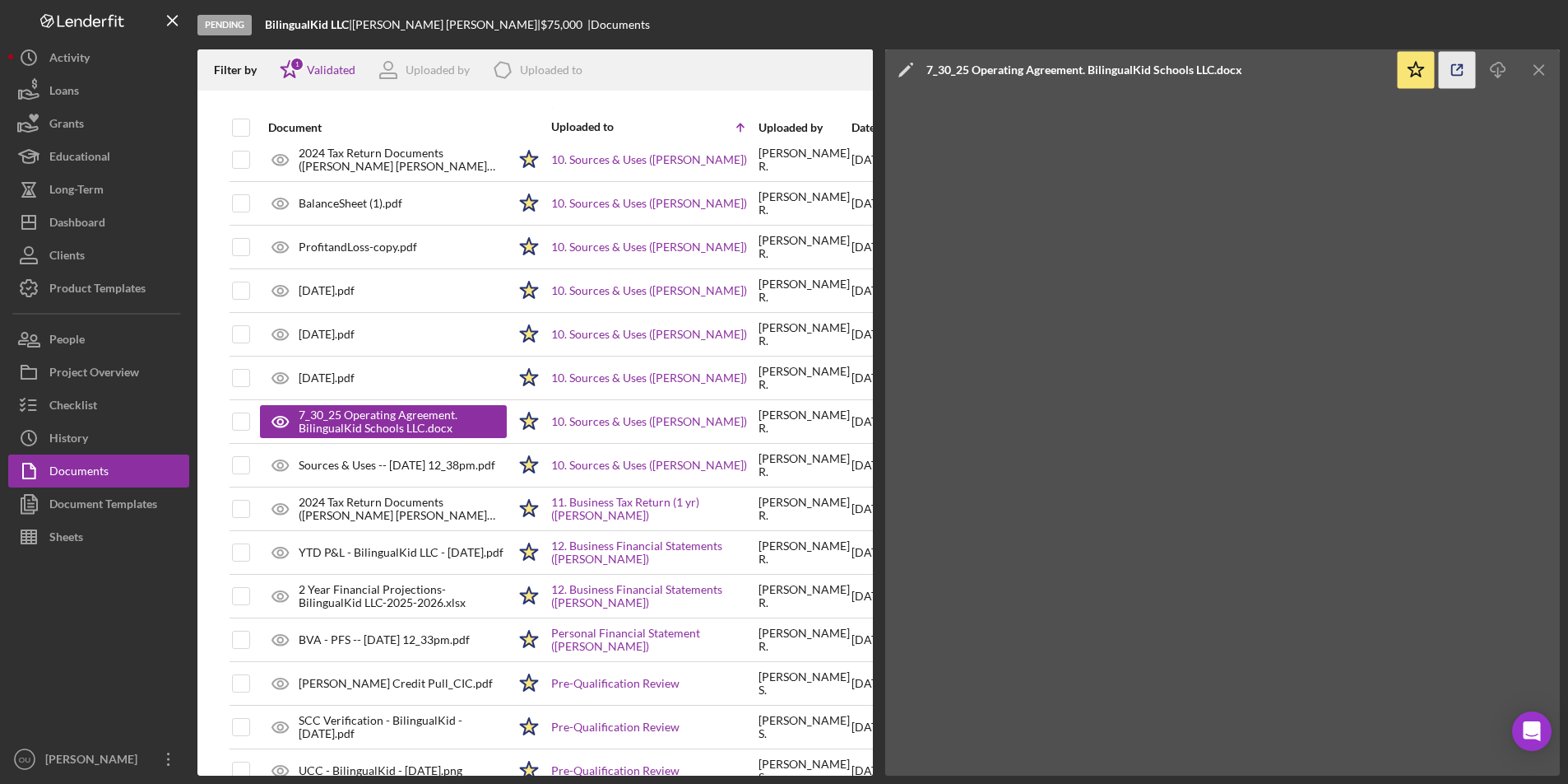
click at [1457, 70] on line "button" at bounding box center [1459, 67] width 5 height 5
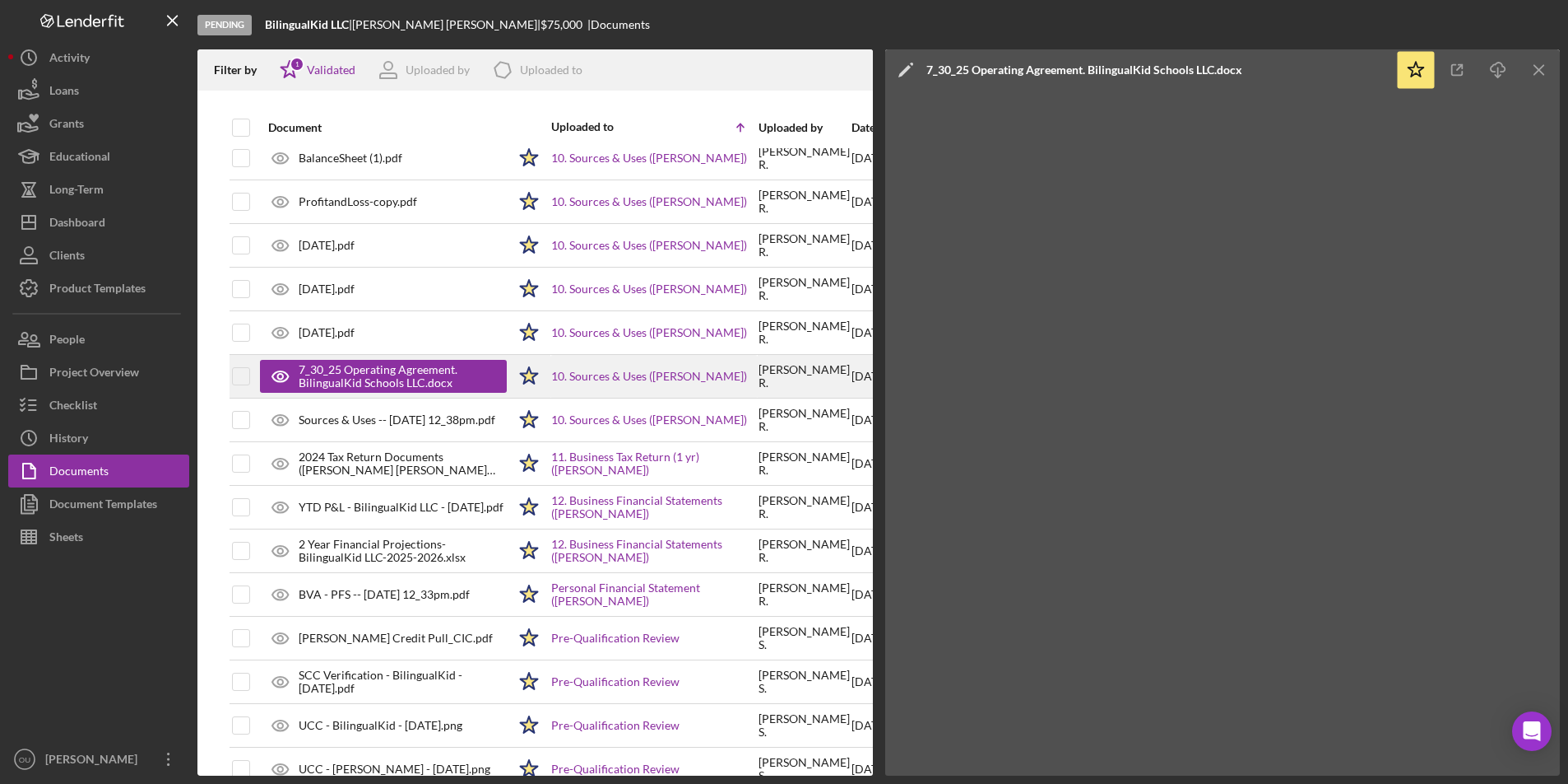
scroll to position [241, 1]
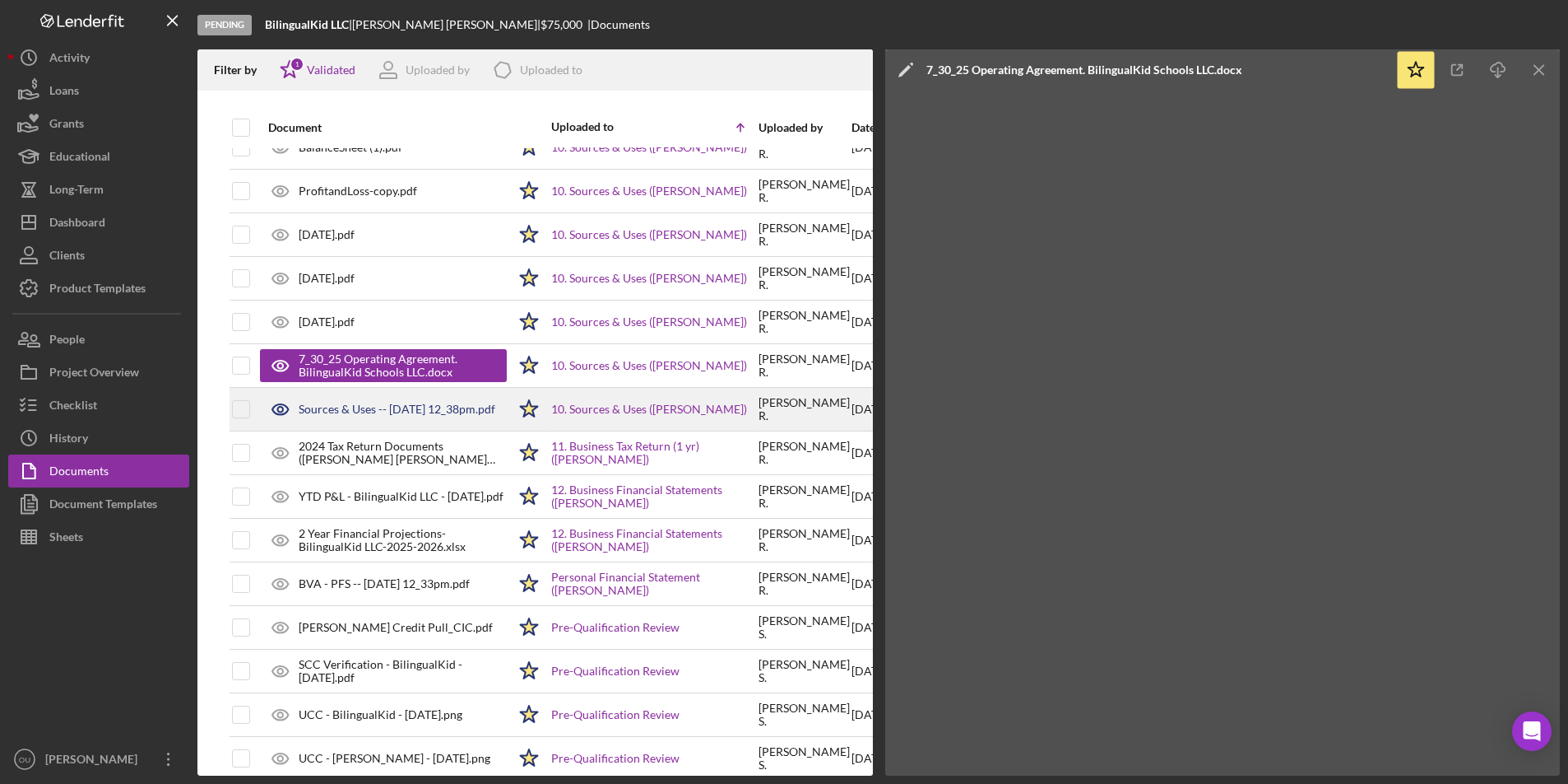
click at [422, 416] on div "Sources & Uses -- [DATE] 12_38pm.pdf" at bounding box center [397, 409] width 197 height 14
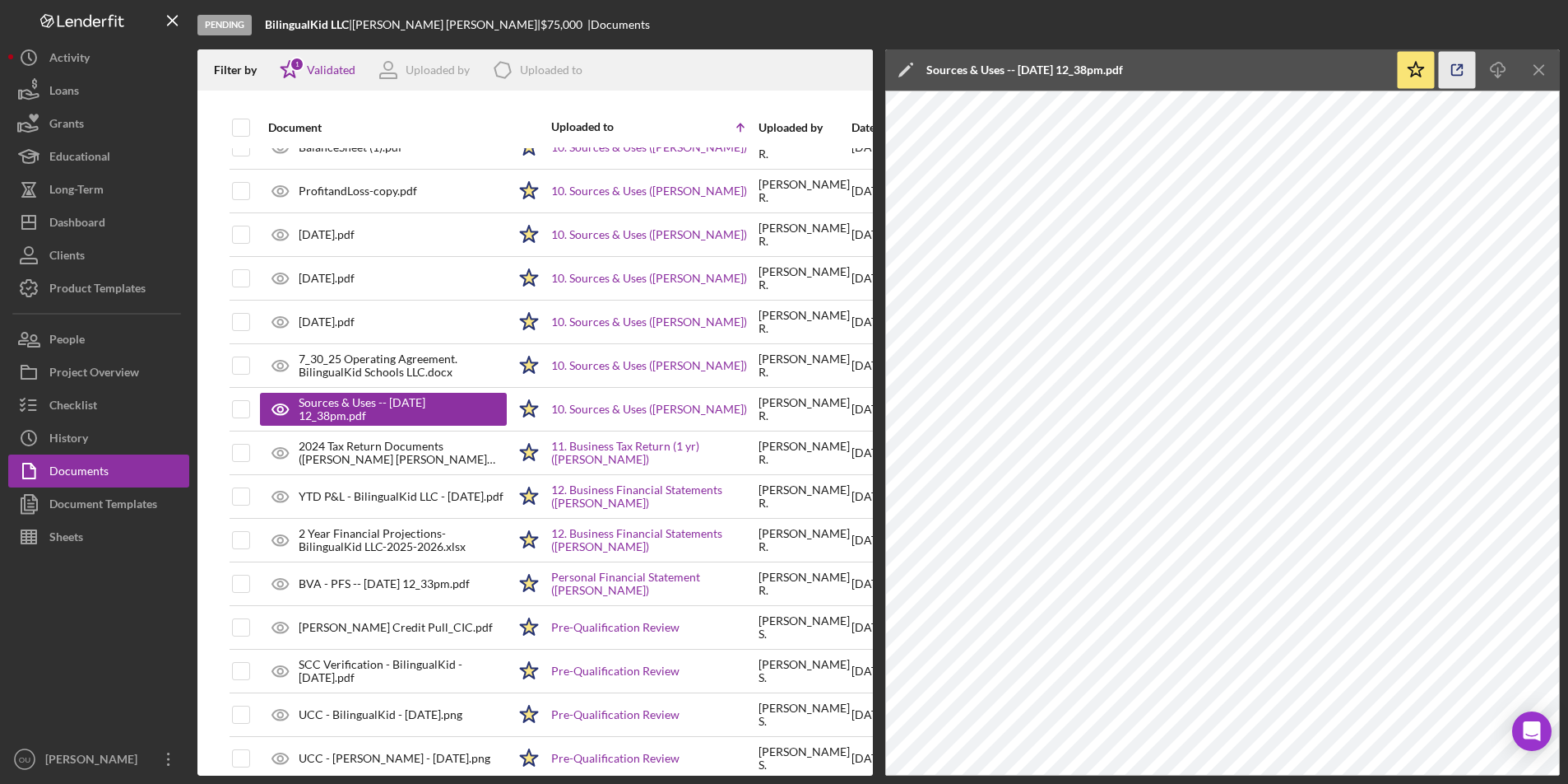
click at [1452, 65] on icon "button" at bounding box center [1457, 70] width 11 height 11
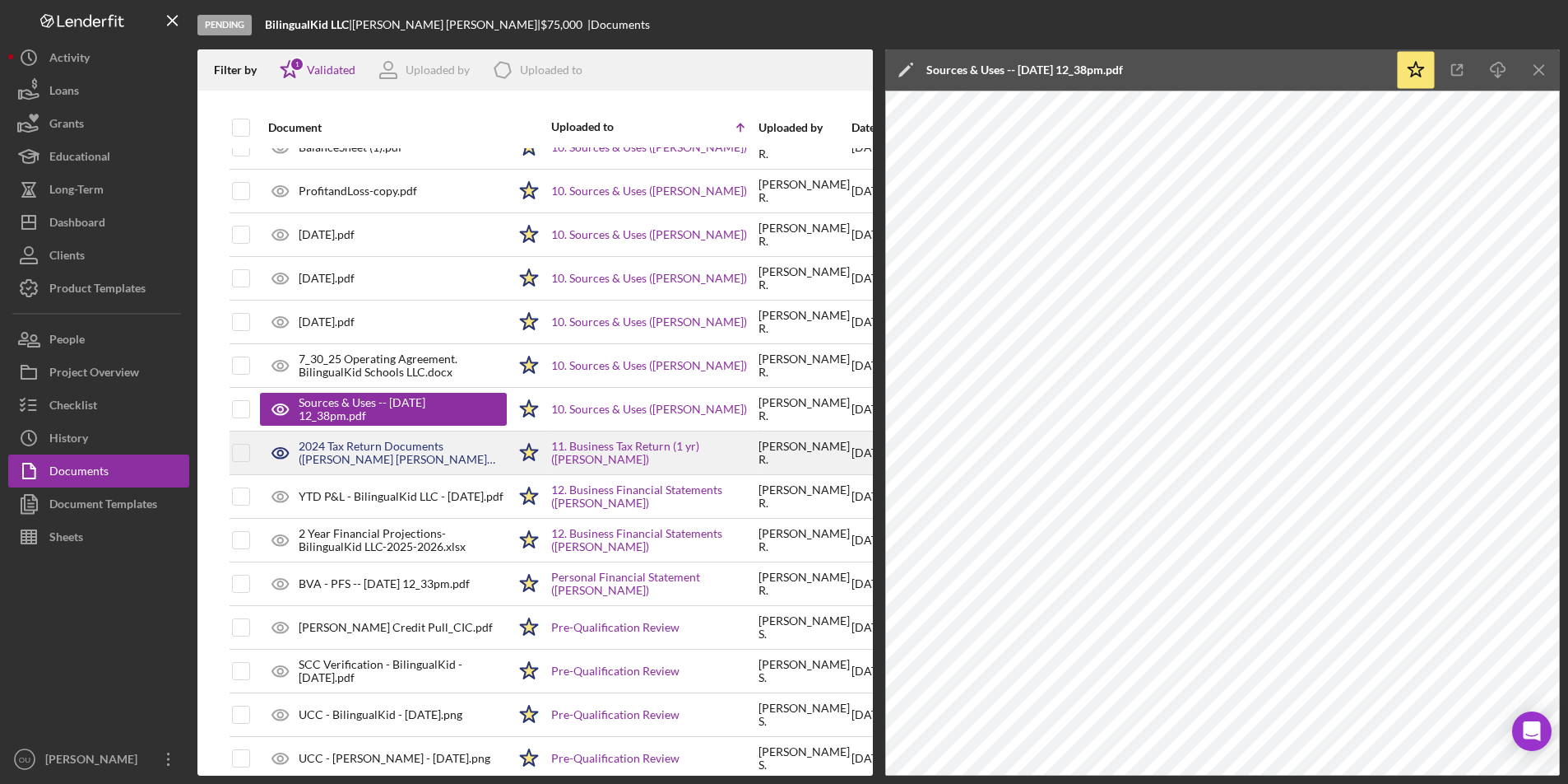
scroll to position [308, 1]
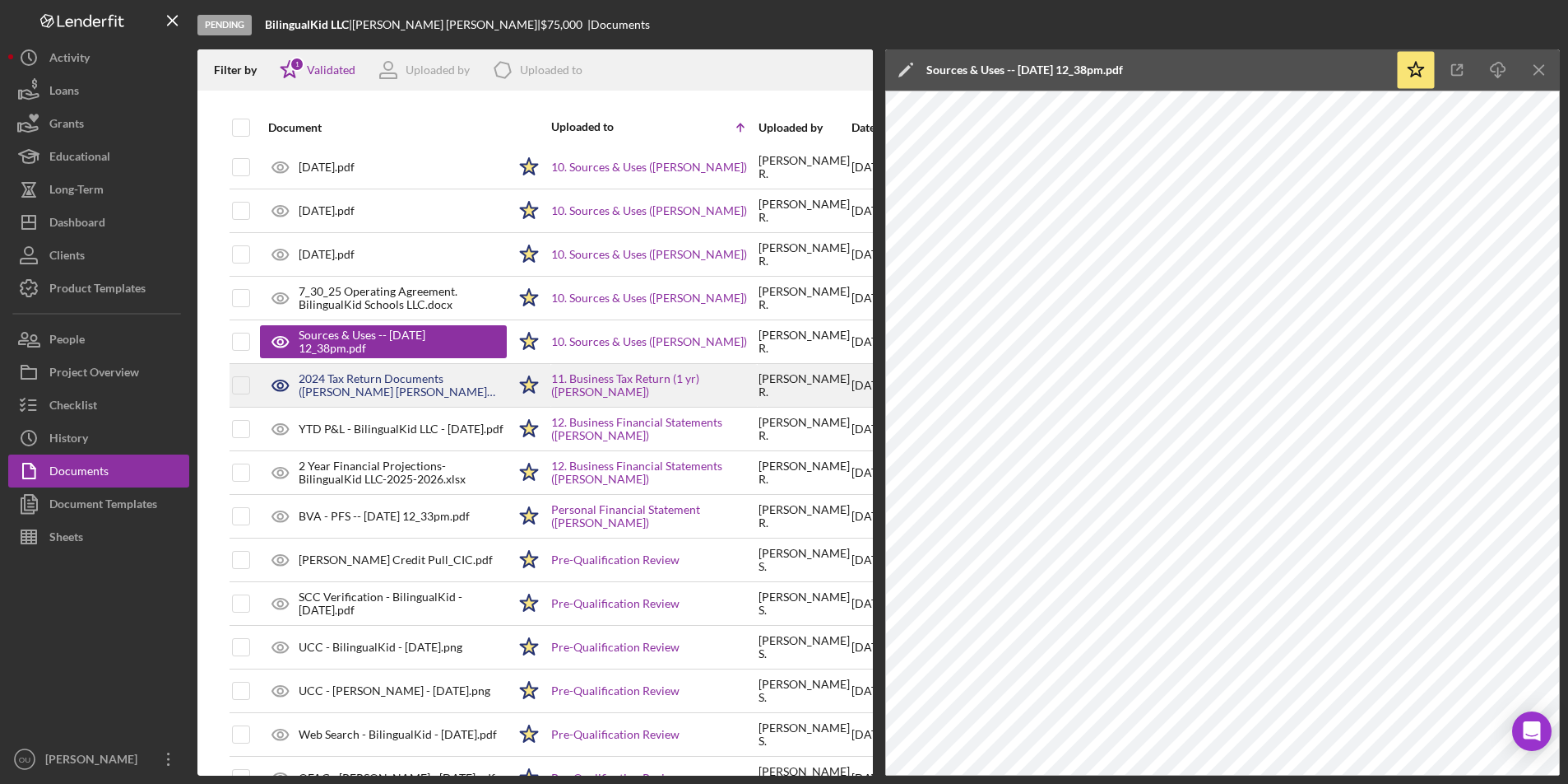
click at [405, 380] on div "2024 Tax Return Documents ([PERSON_NAME] [PERSON_NAME] L).pdf" at bounding box center [402, 385] width 208 height 26
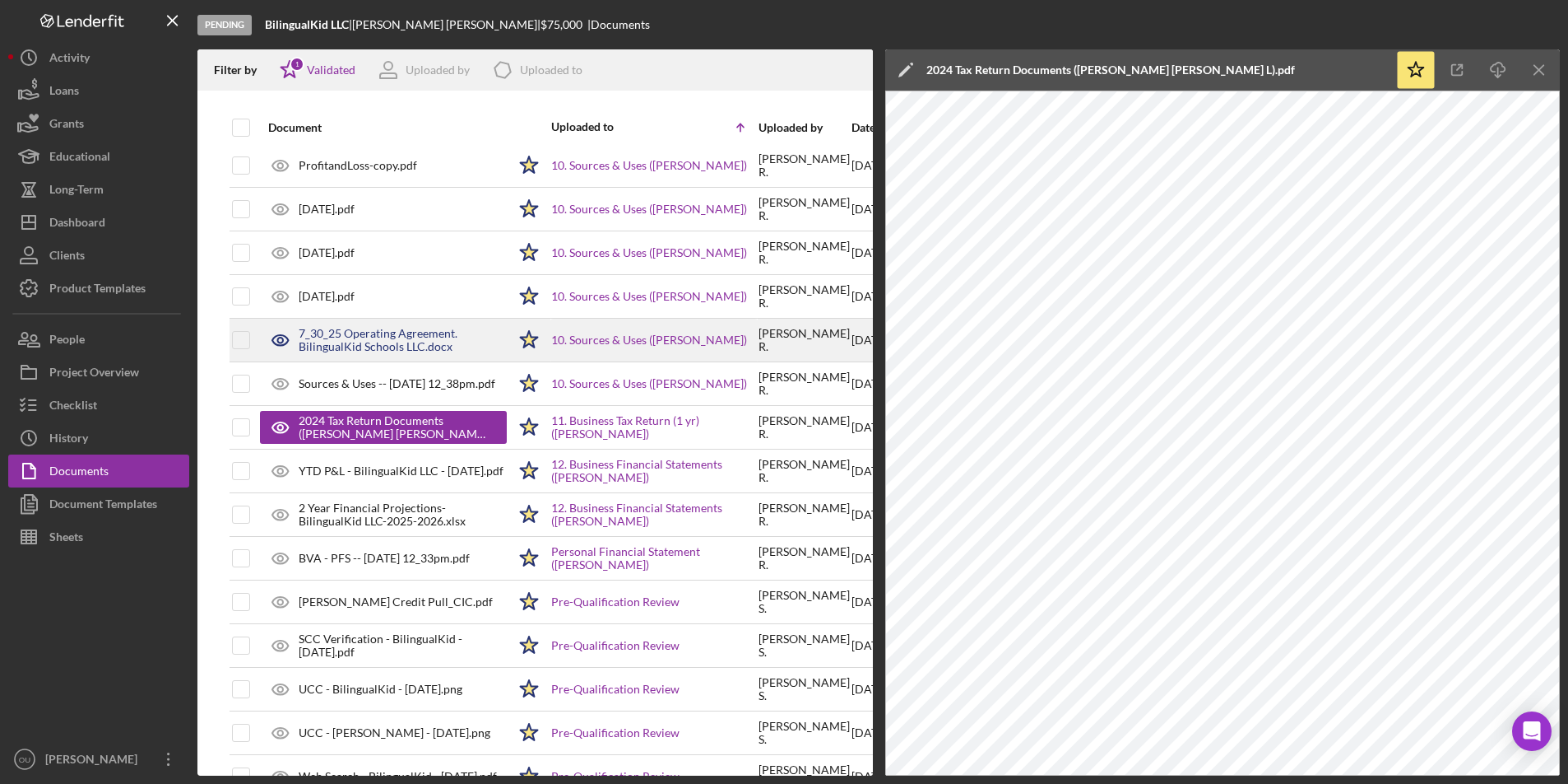
scroll to position [320, 1]
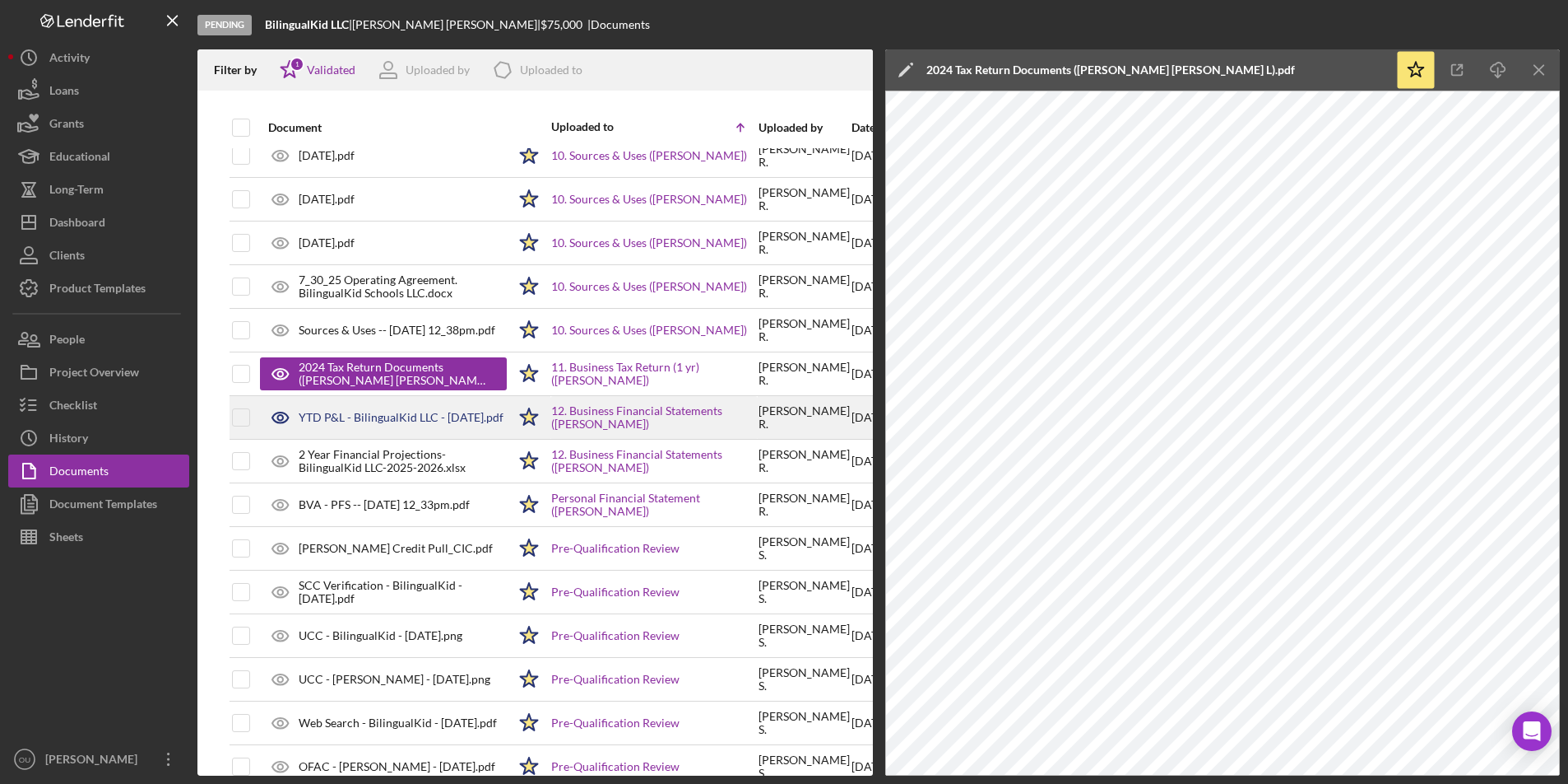
click at [408, 415] on div "YTD P&L - BilingualKid LLC - 08.15.2025.pdf" at bounding box center [401, 418] width 205 height 14
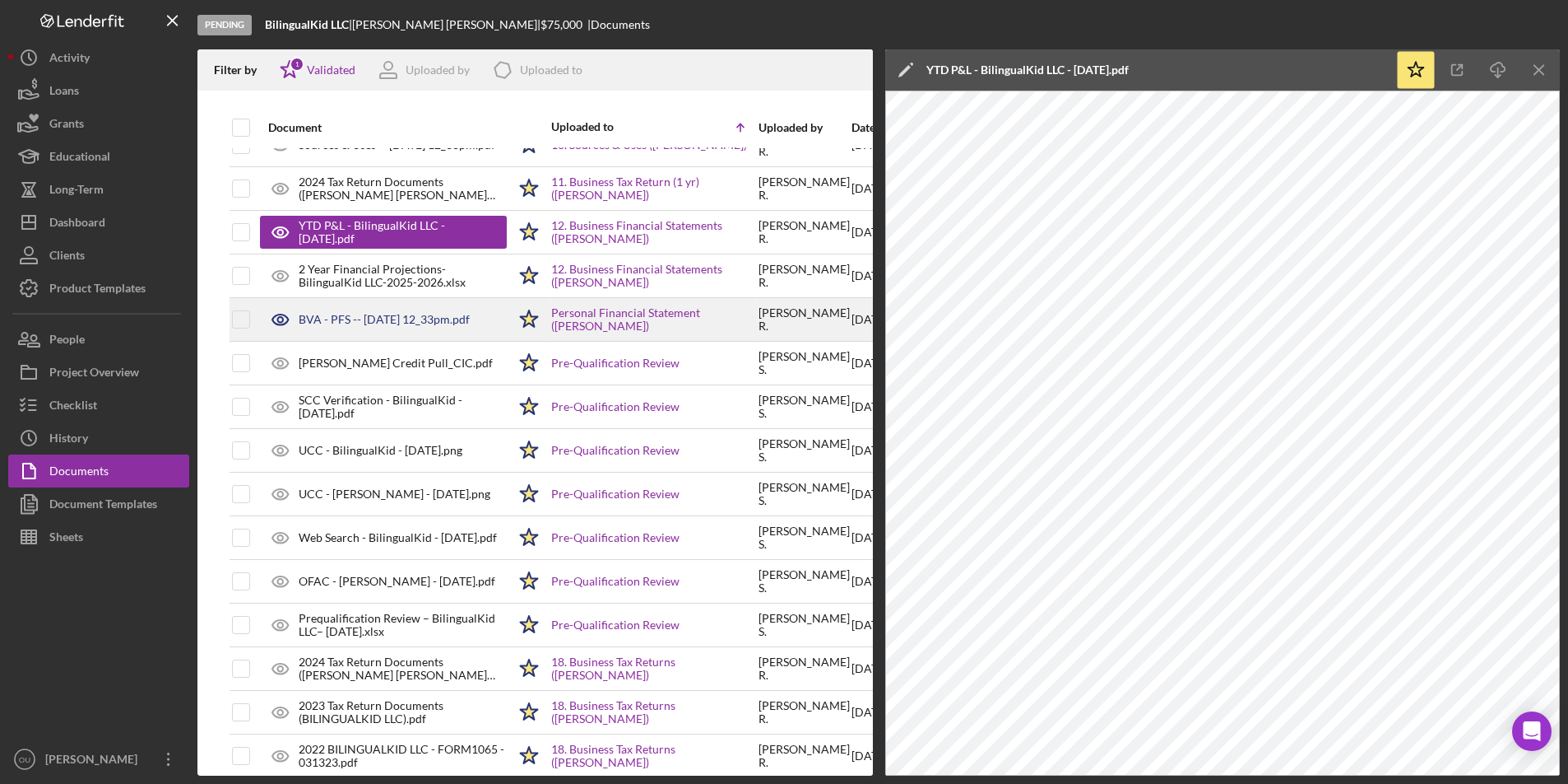
scroll to position [514, 1]
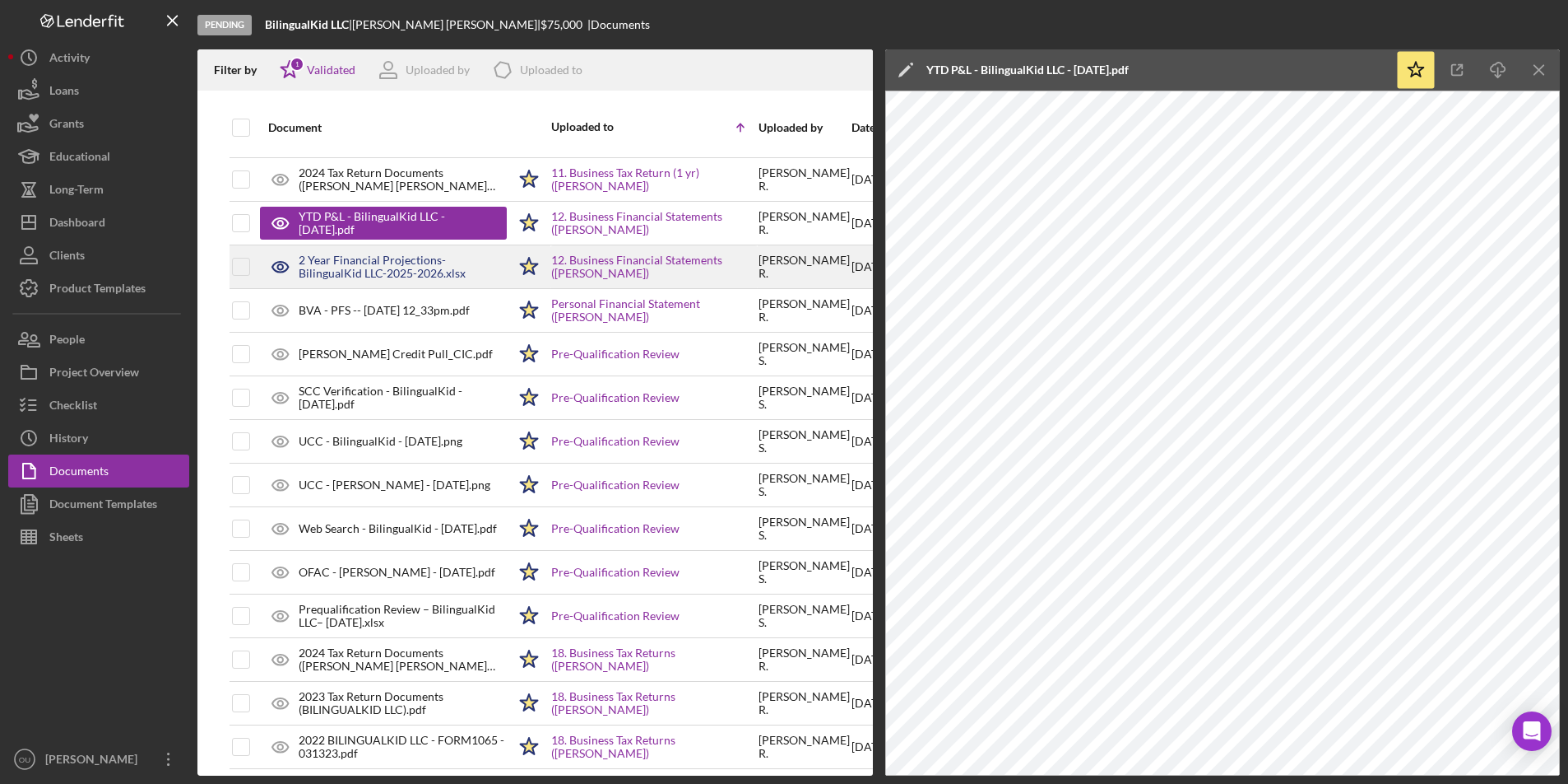
click at [419, 263] on div "2 Year Financial Projections-BilingualKid LLC-2025-2026.xlsx" at bounding box center [402, 266] width 208 height 26
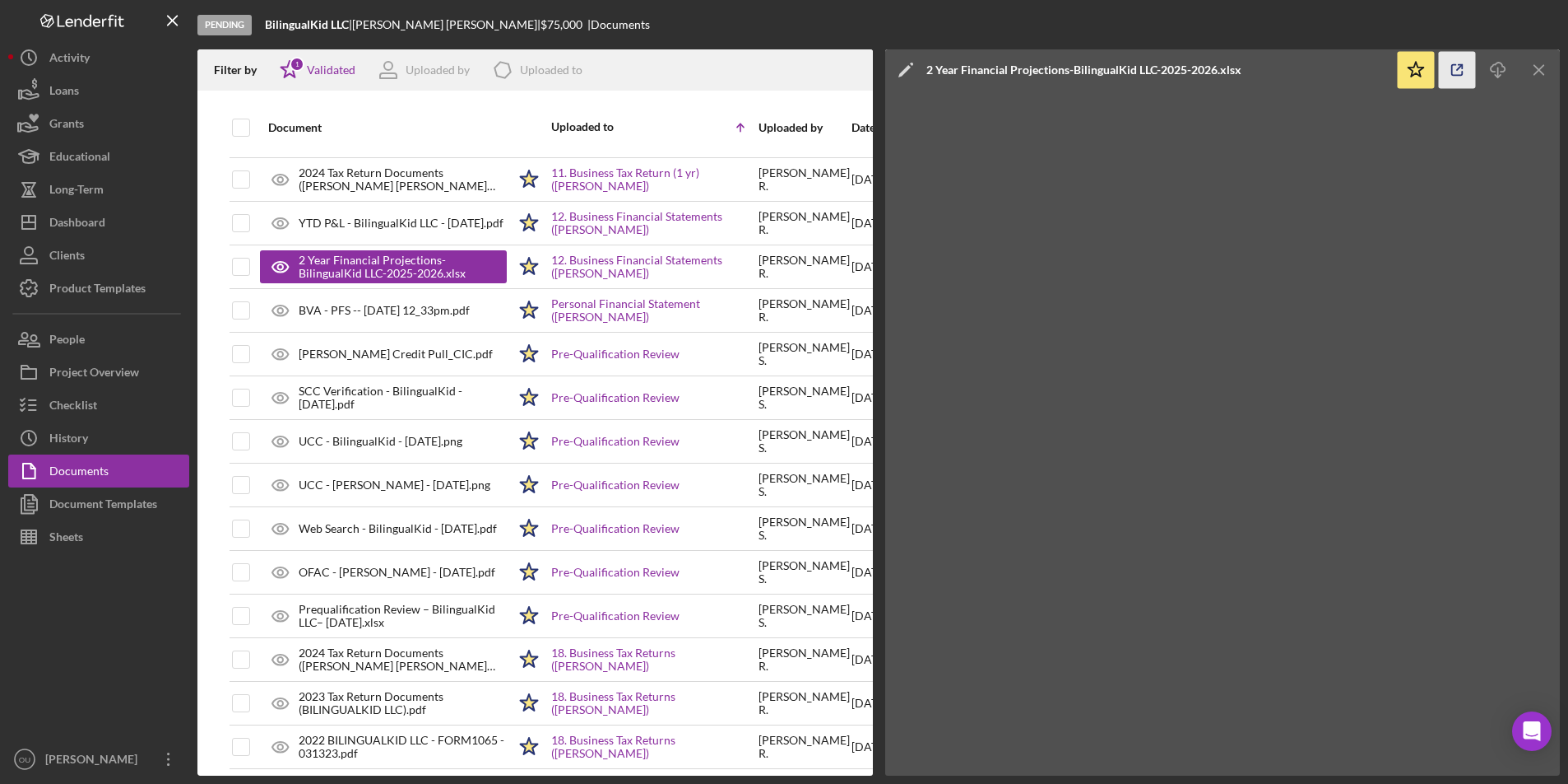
click at [1465, 72] on icon "button" at bounding box center [1457, 71] width 37 height 37
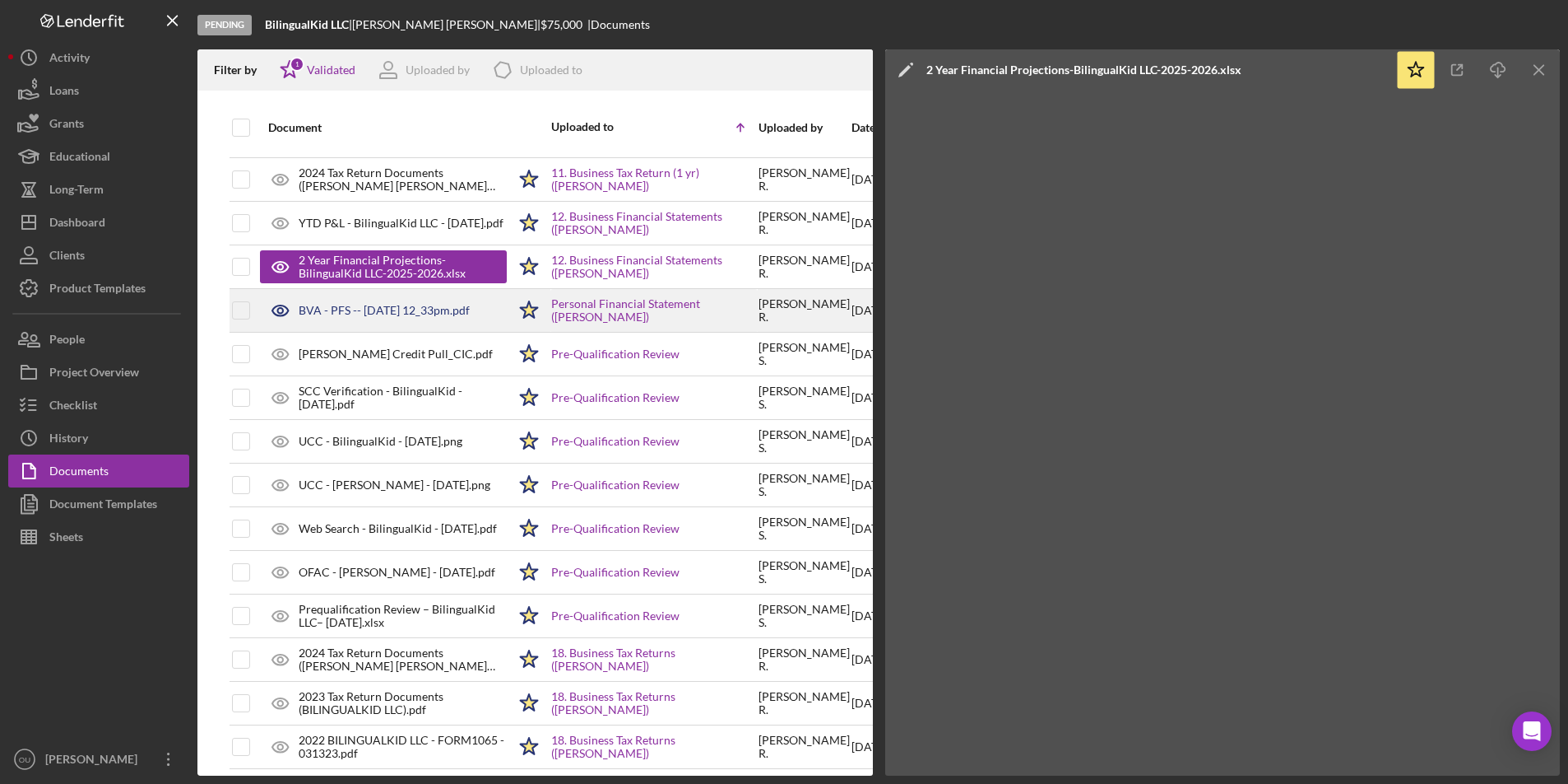
click at [384, 317] on div "BVA - PFS -- 2025-08-15 12_33pm.pdf" at bounding box center [383, 310] width 246 height 42
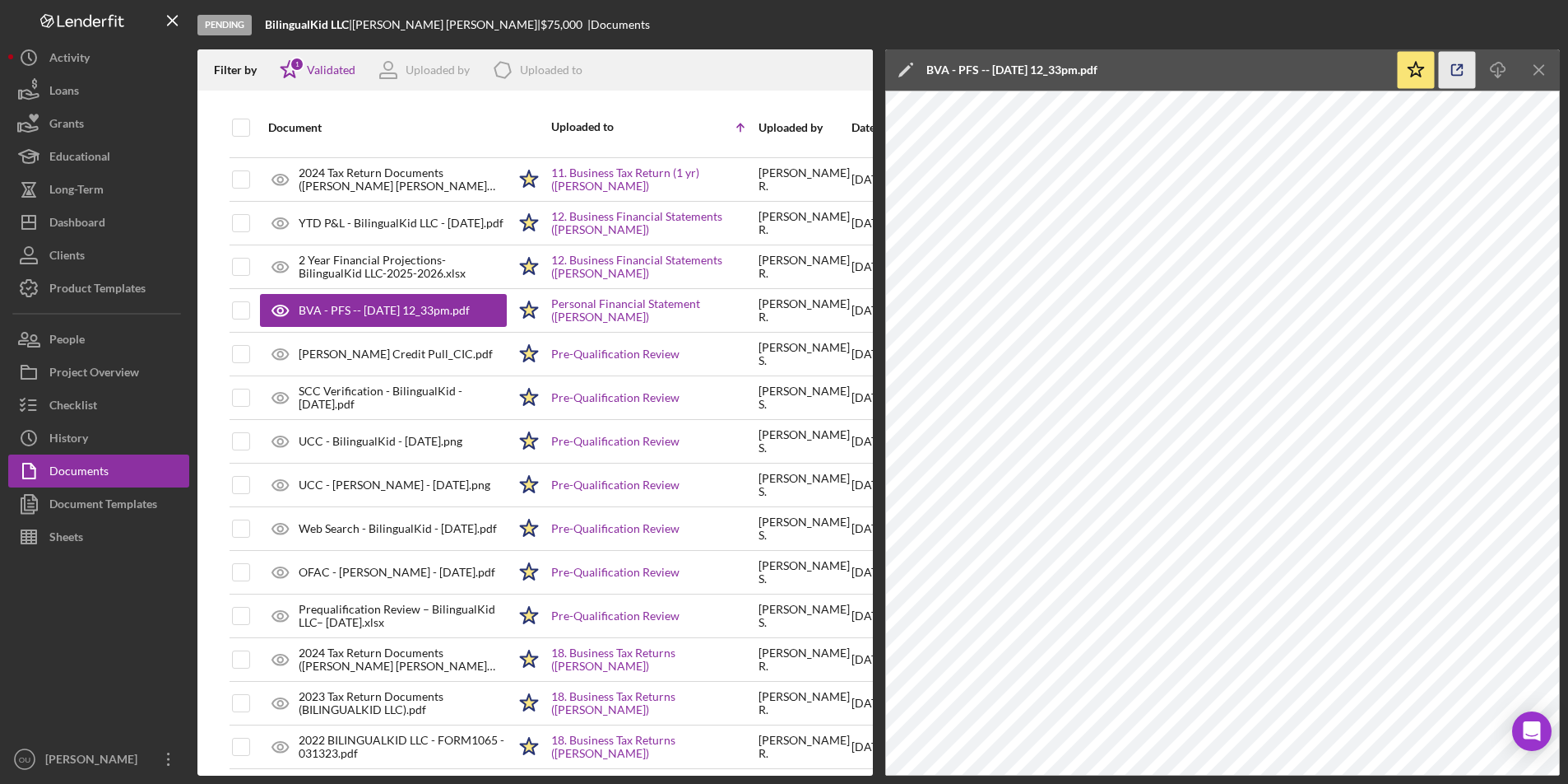
click at [1461, 70] on icon "button" at bounding box center [1457, 71] width 37 height 37
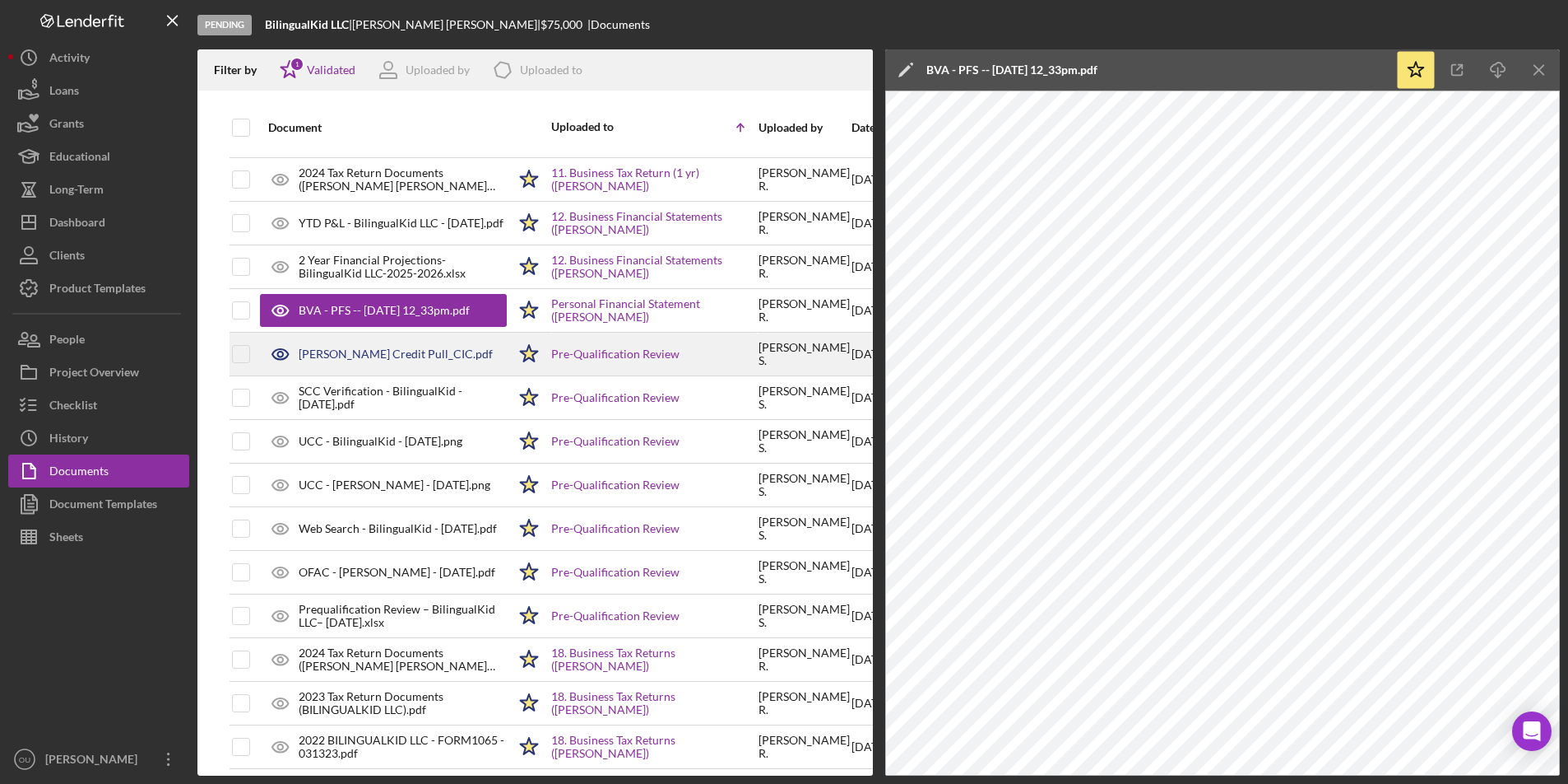
click at [384, 355] on div "Claudia Robles_Soft Credit Pull_CIC.pdf" at bounding box center [395, 354] width 194 height 14
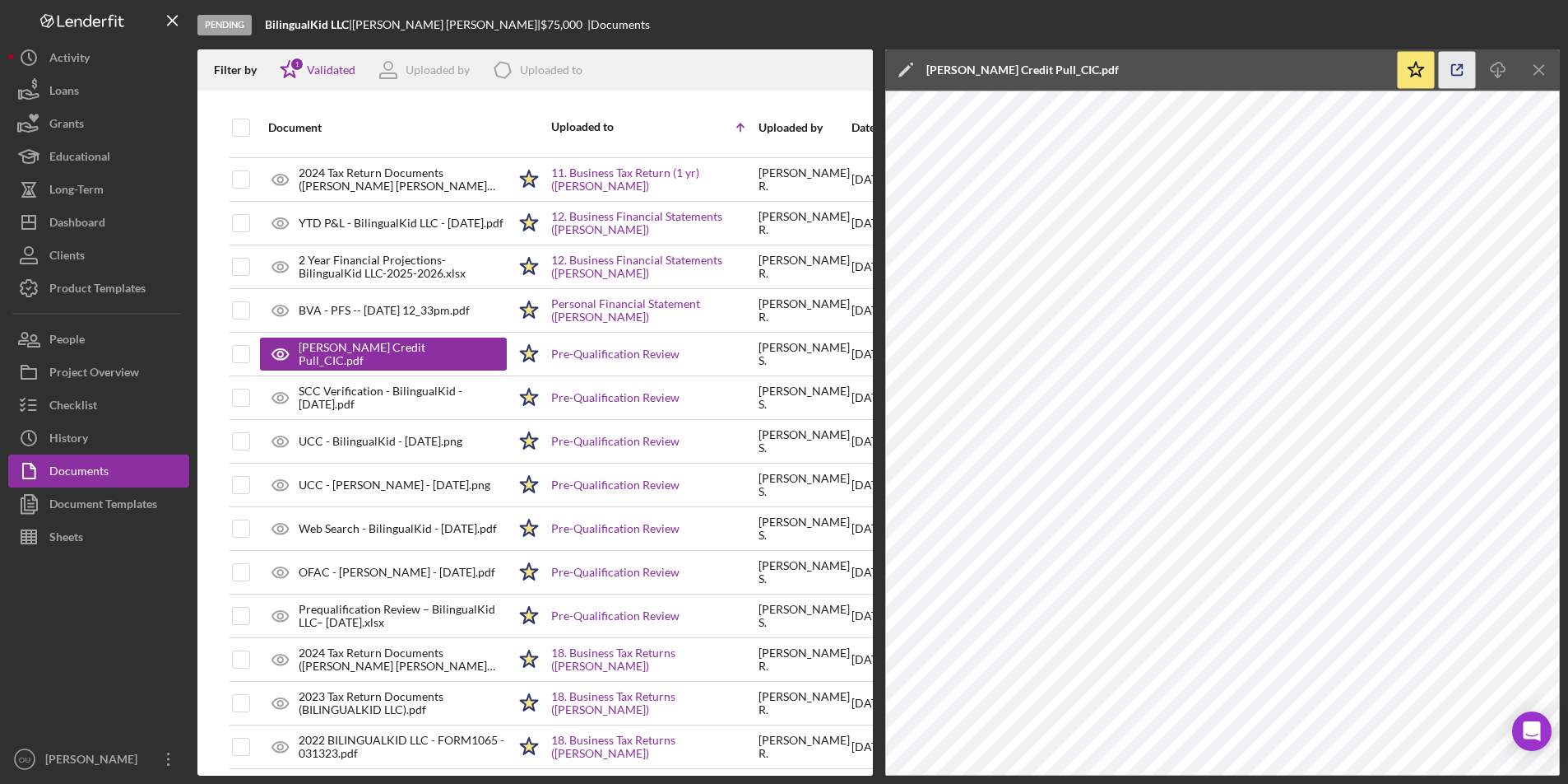
click at [1469, 64] on icon "button" at bounding box center [1457, 71] width 37 height 37
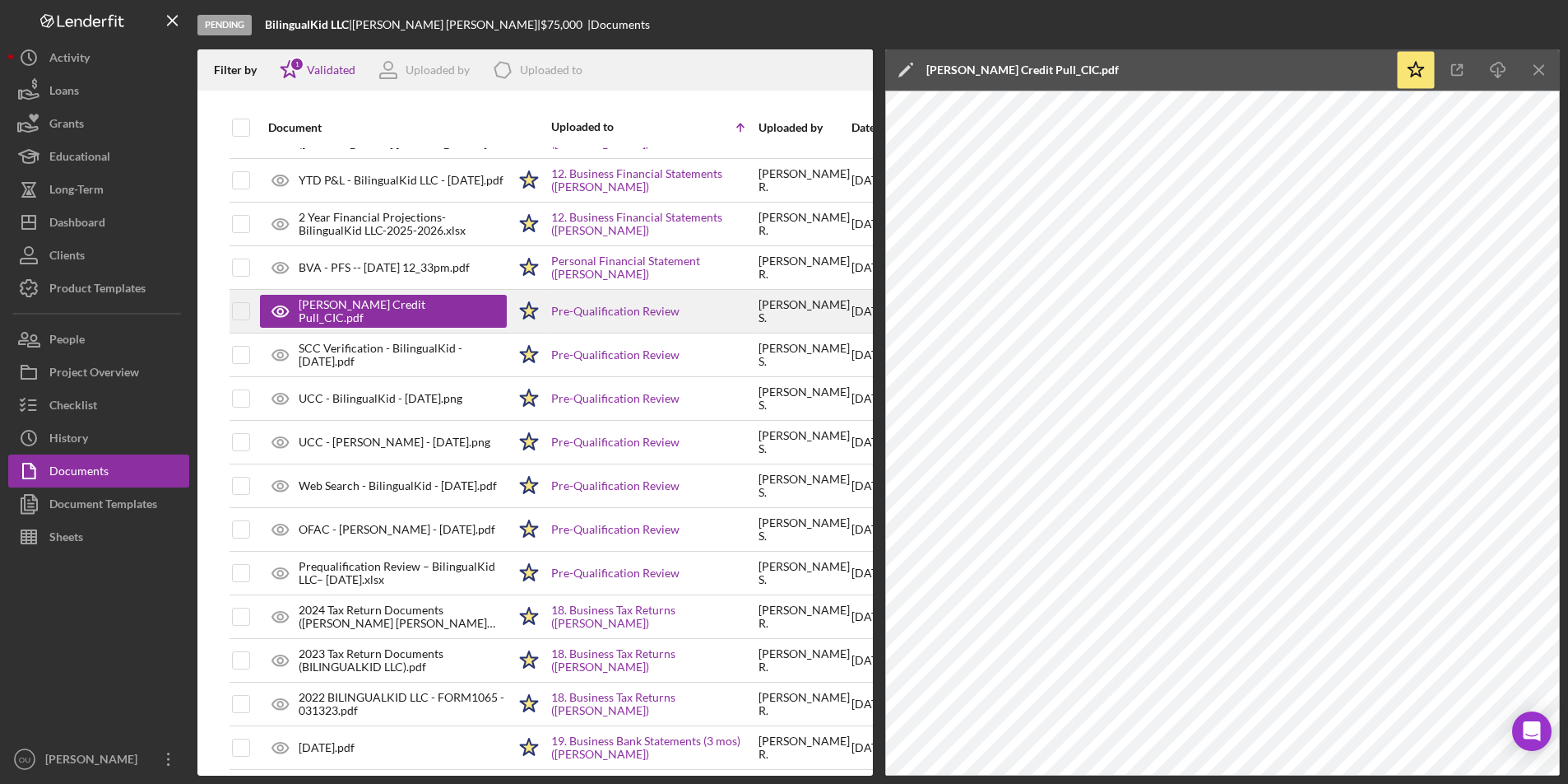
scroll to position [560, 1]
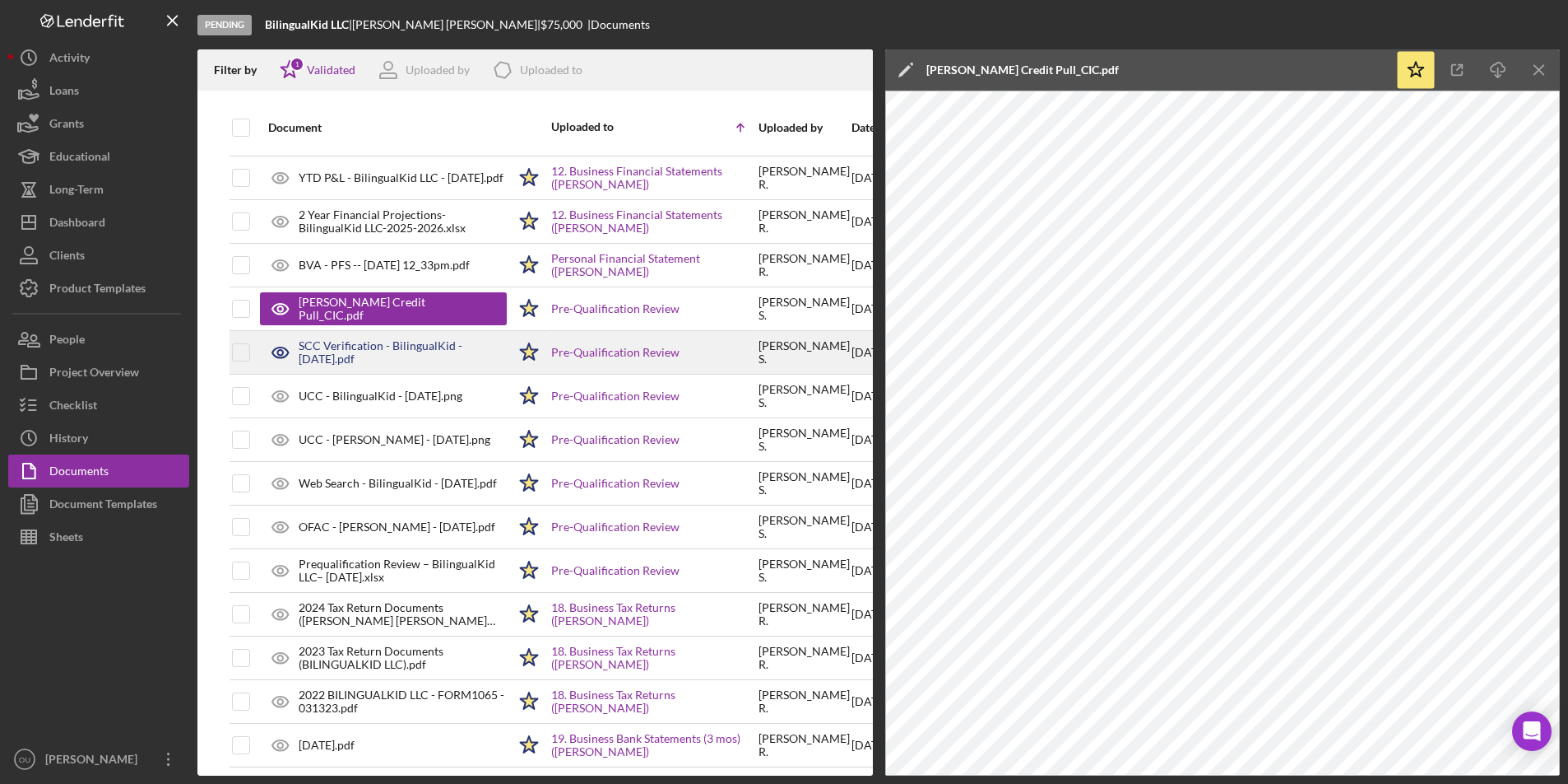
click at [396, 368] on div "SCC Verification - BilingualKid - 8.20.25.pdf" at bounding box center [383, 352] width 246 height 42
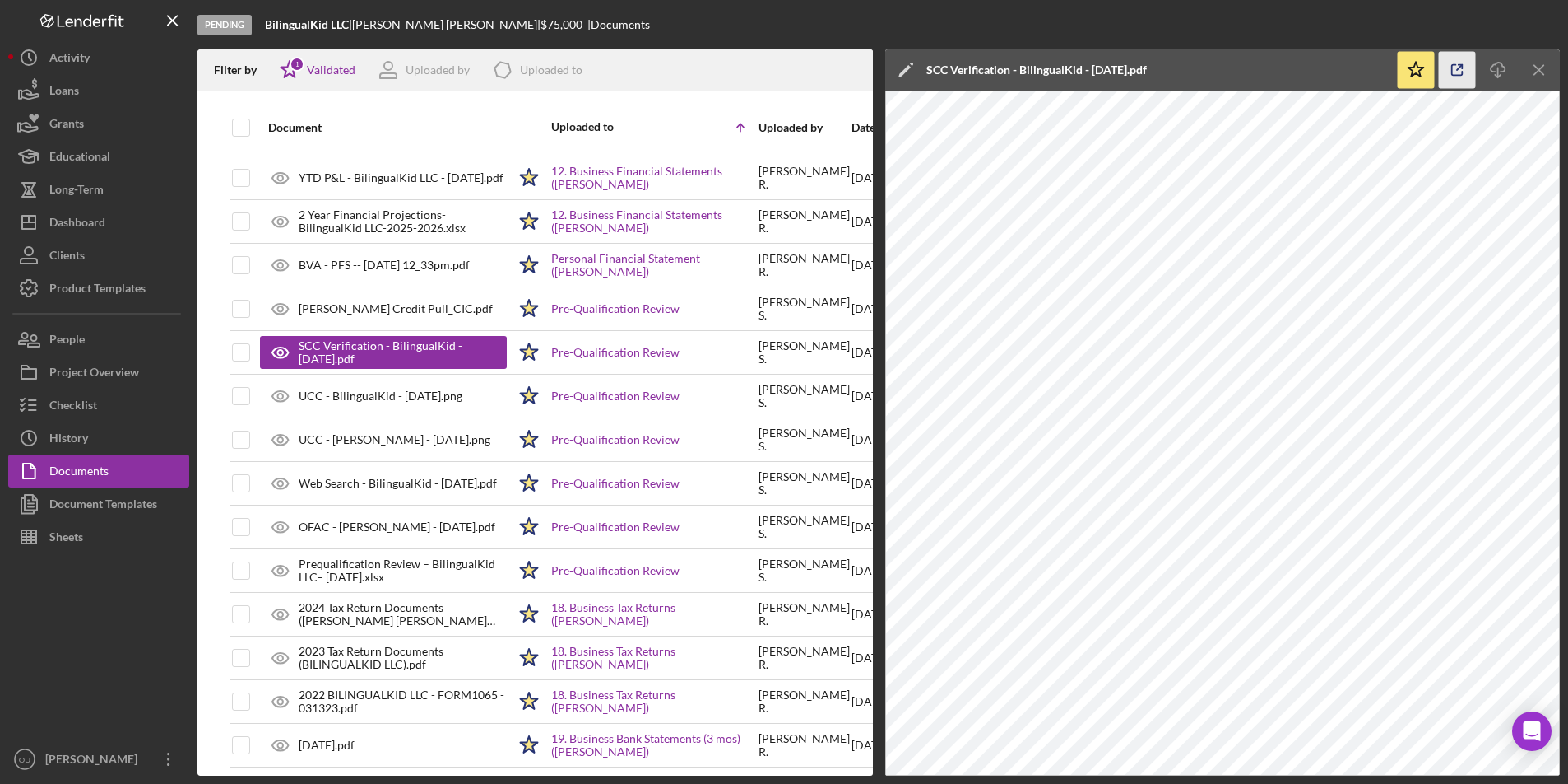
click at [1462, 64] on icon "button" at bounding box center [1457, 71] width 37 height 37
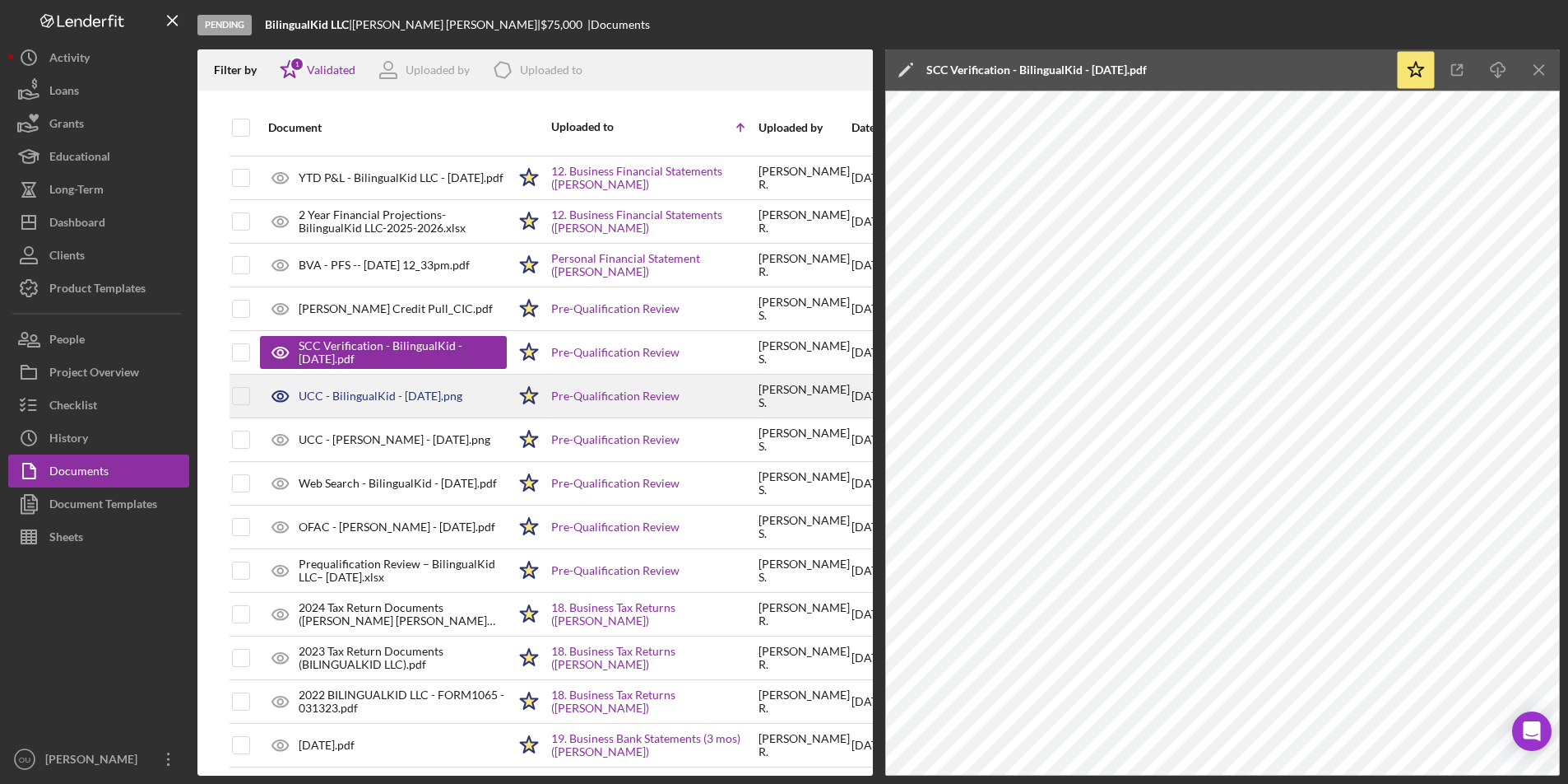
click at [375, 398] on div "UCC - BilingualKid - [DATE].png" at bounding box center [380, 396] width 163 height 14
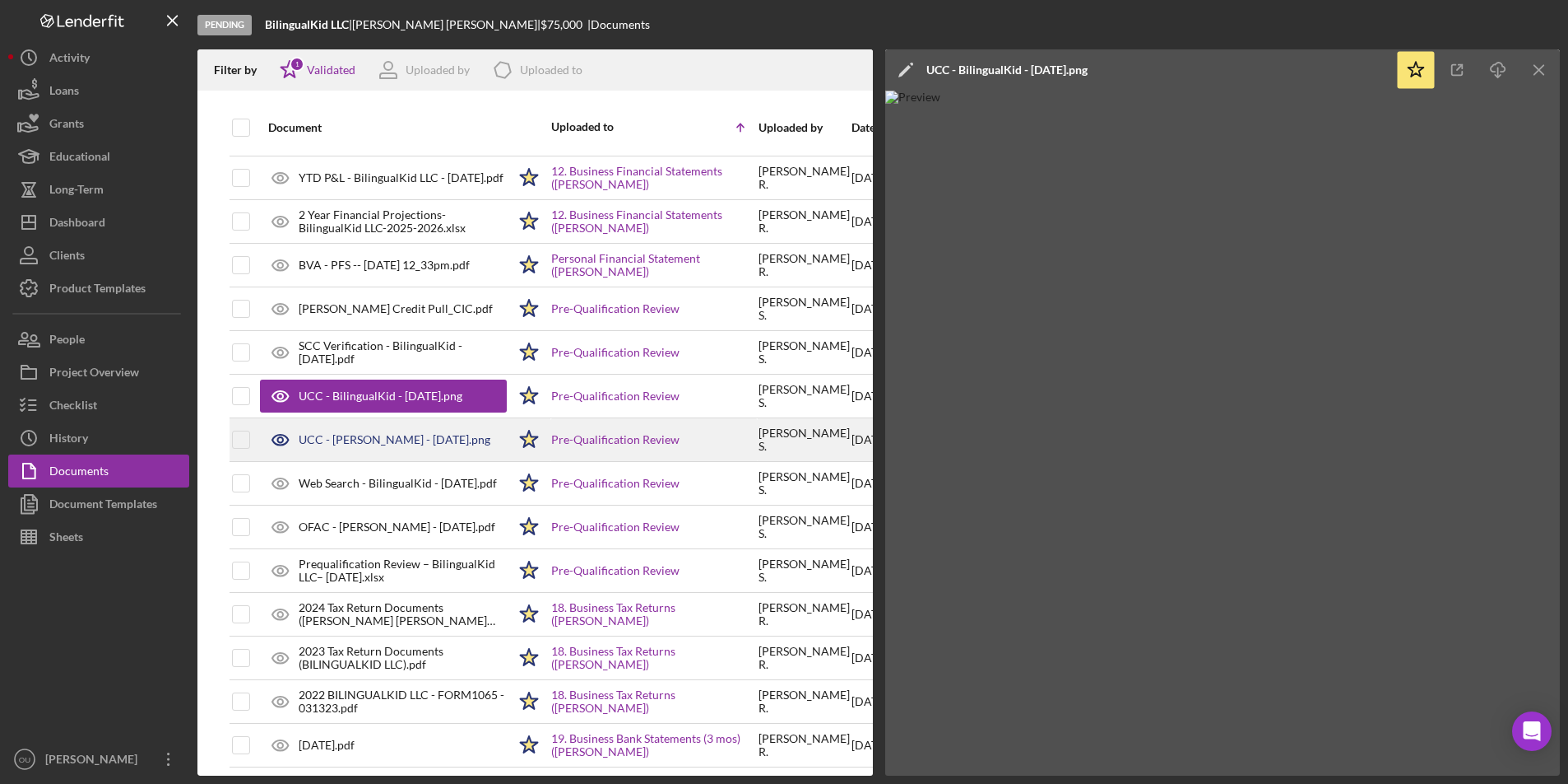
click at [416, 438] on div "UCC - [PERSON_NAME] - [DATE].png" at bounding box center [394, 440] width 191 height 14
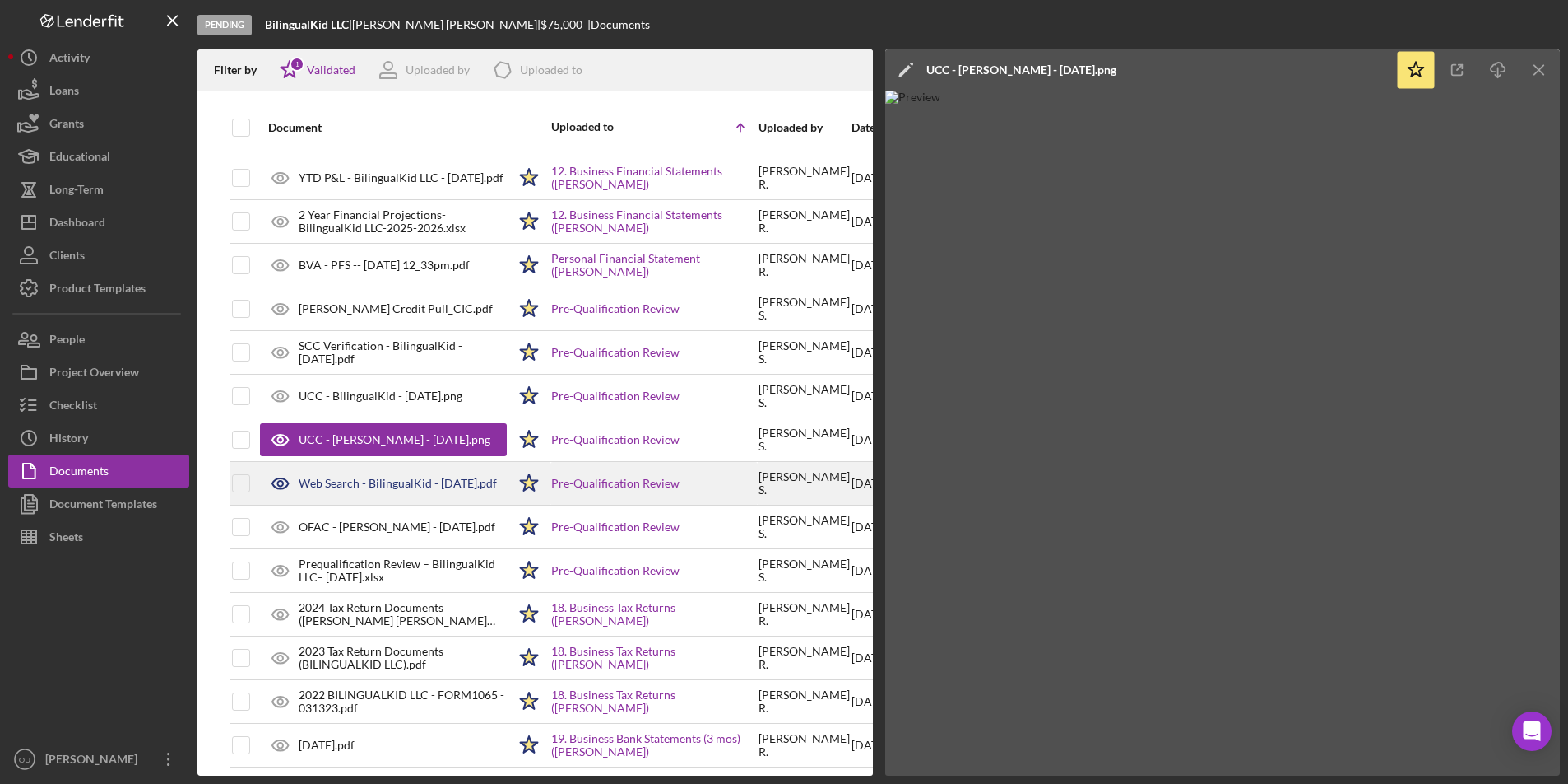
click at [404, 491] on div "Web Search - BilingualKid - [DATE].pdf" at bounding box center [383, 483] width 246 height 42
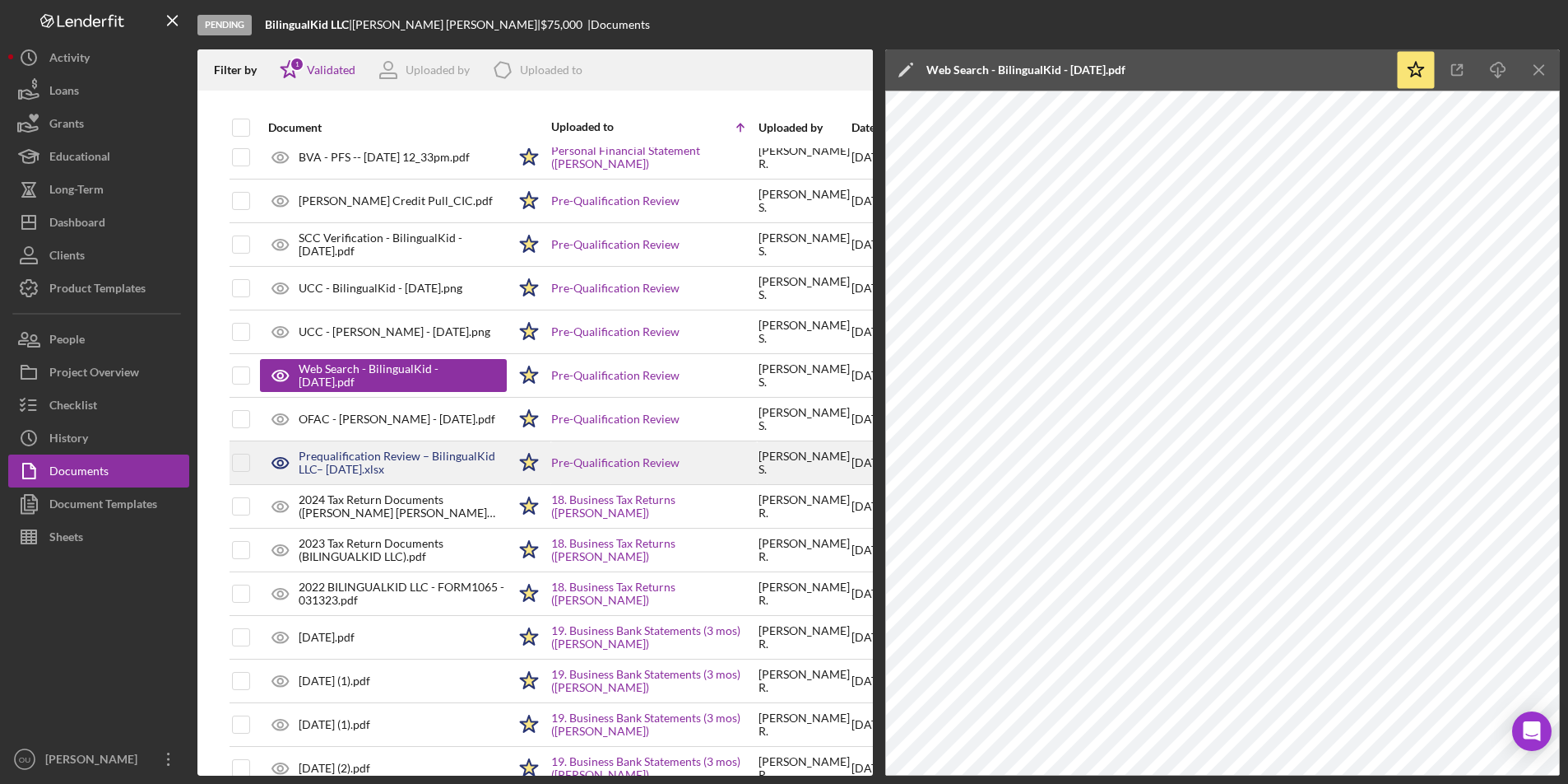
scroll to position [674, 1]
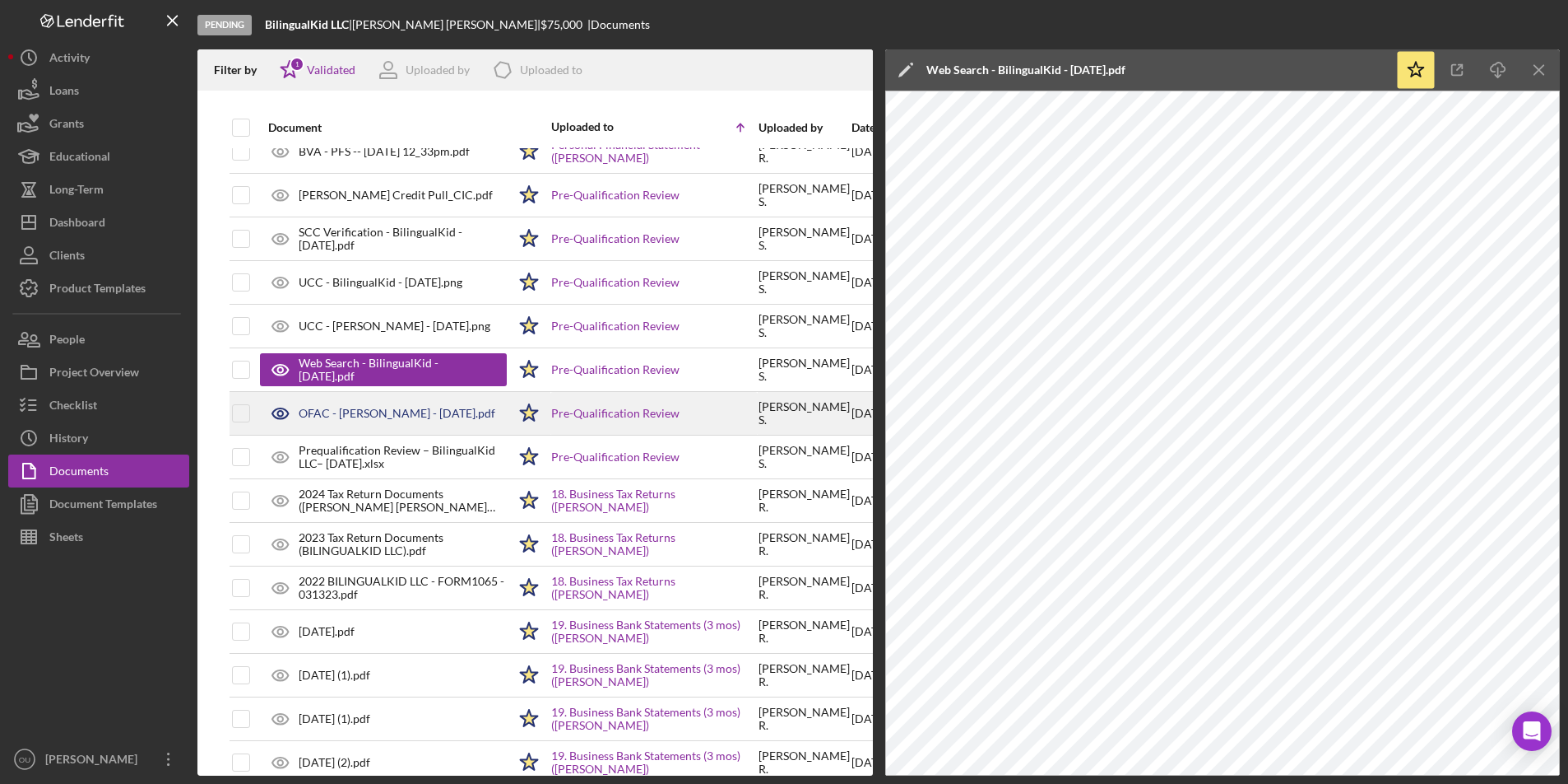
click at [402, 413] on div "OFAC - Claudia Robles - 8.20.25.pdf" at bounding box center [397, 414] width 197 height 14
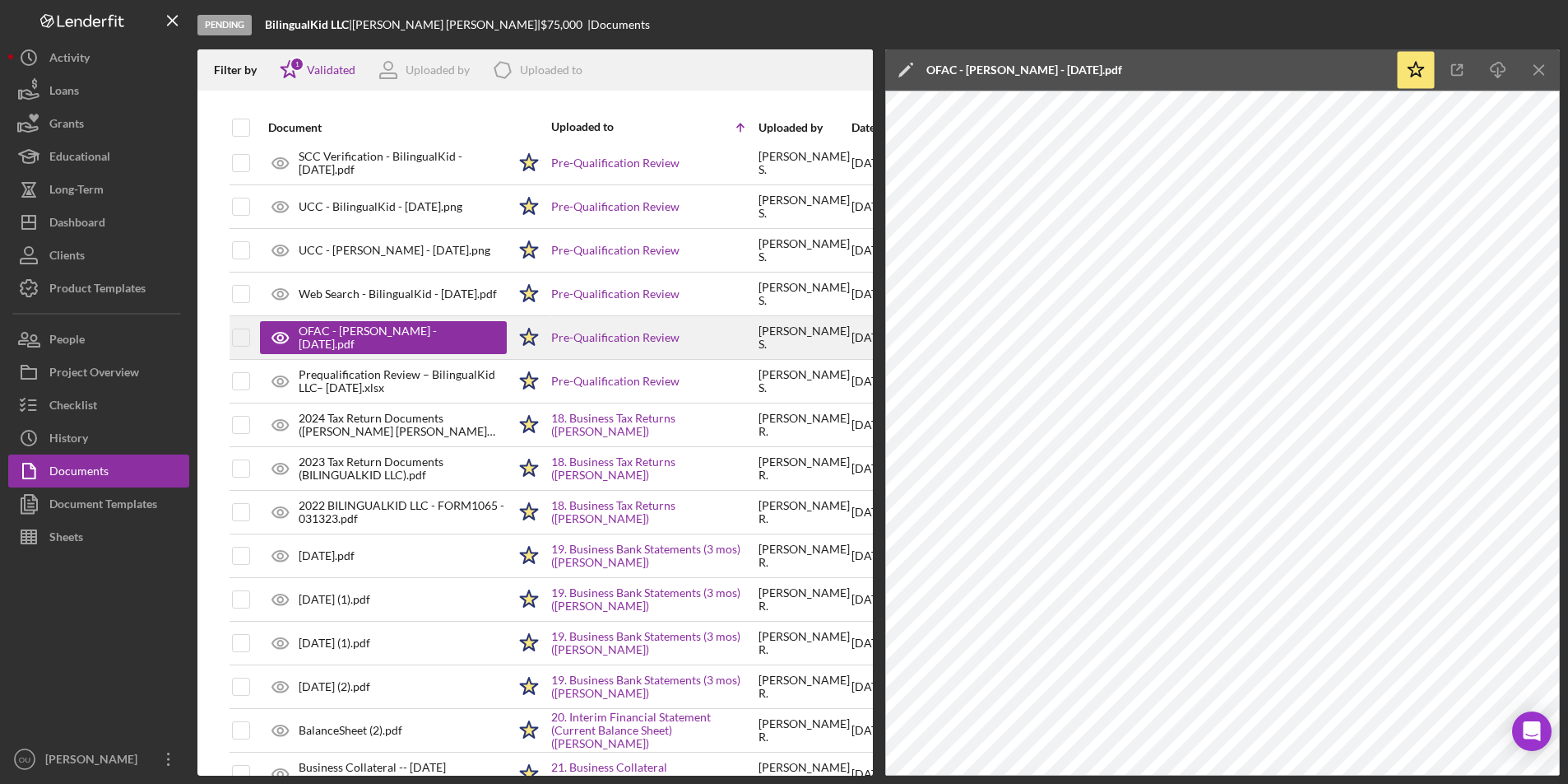
scroll to position [770, 1]
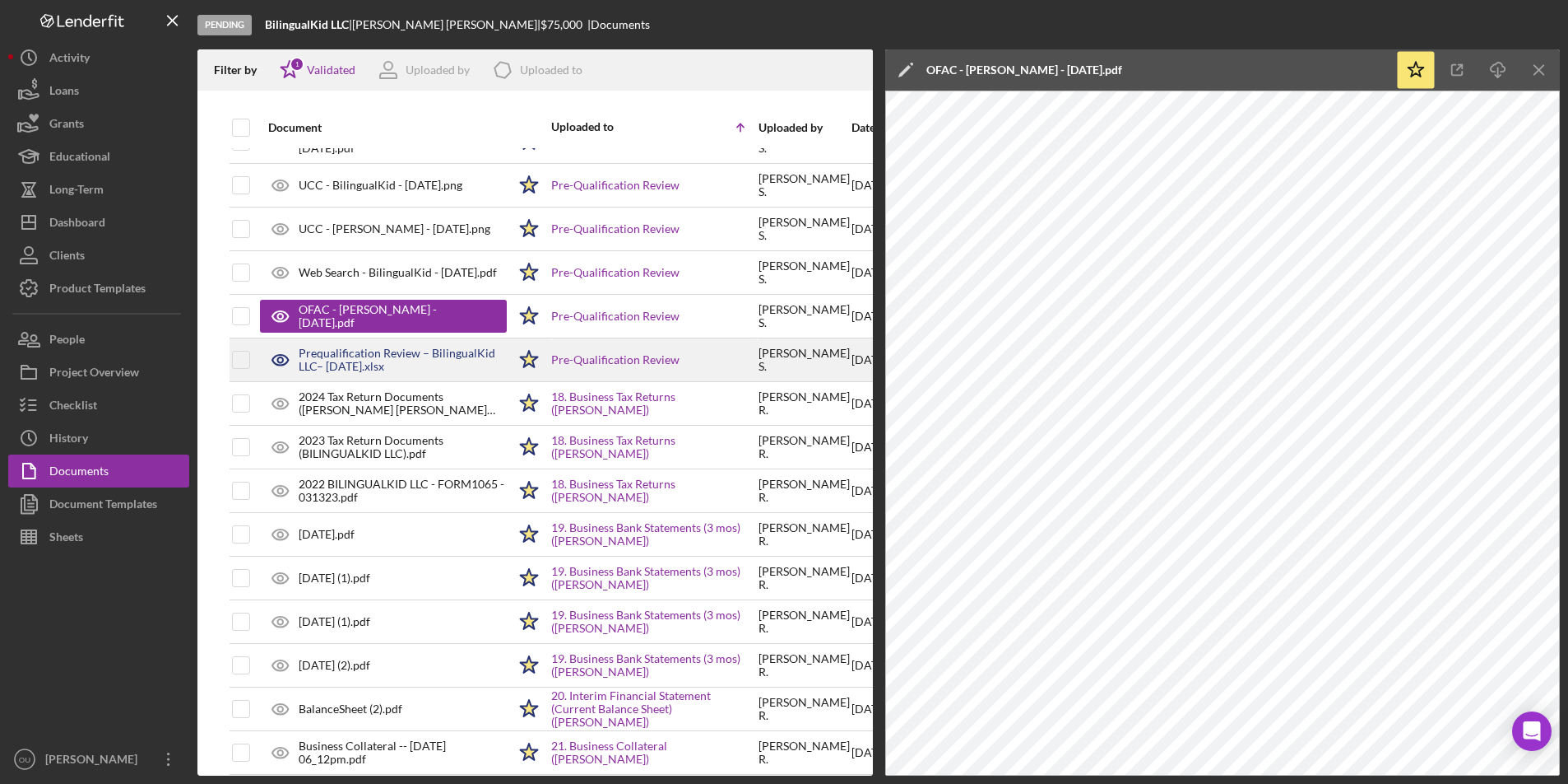
click at [390, 357] on div "Prequalification Review – BilingualKid LLC– 9.4.25.xlsx" at bounding box center [402, 359] width 208 height 26
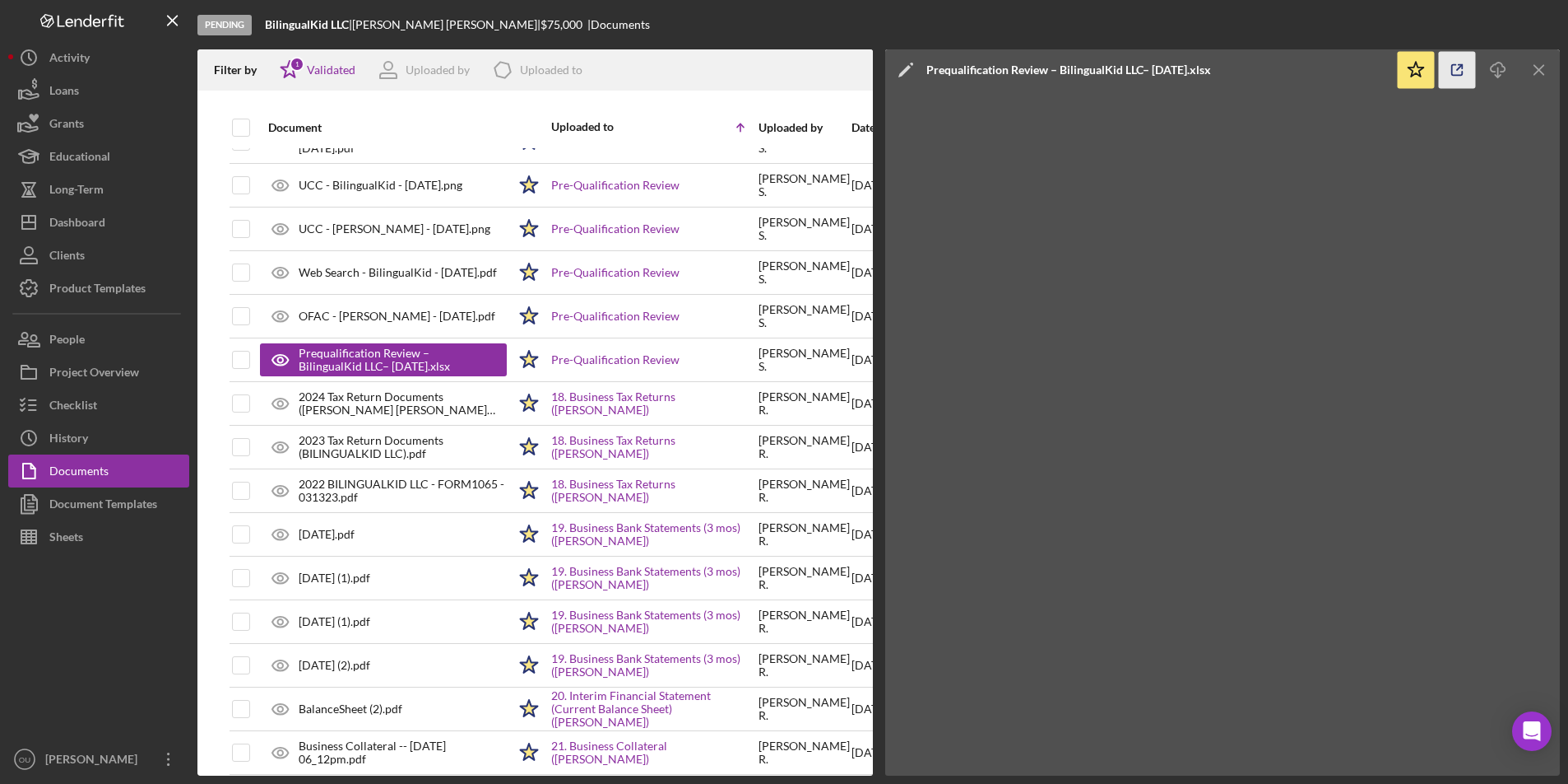
click at [1458, 71] on icon "button" at bounding box center [1457, 71] width 37 height 37
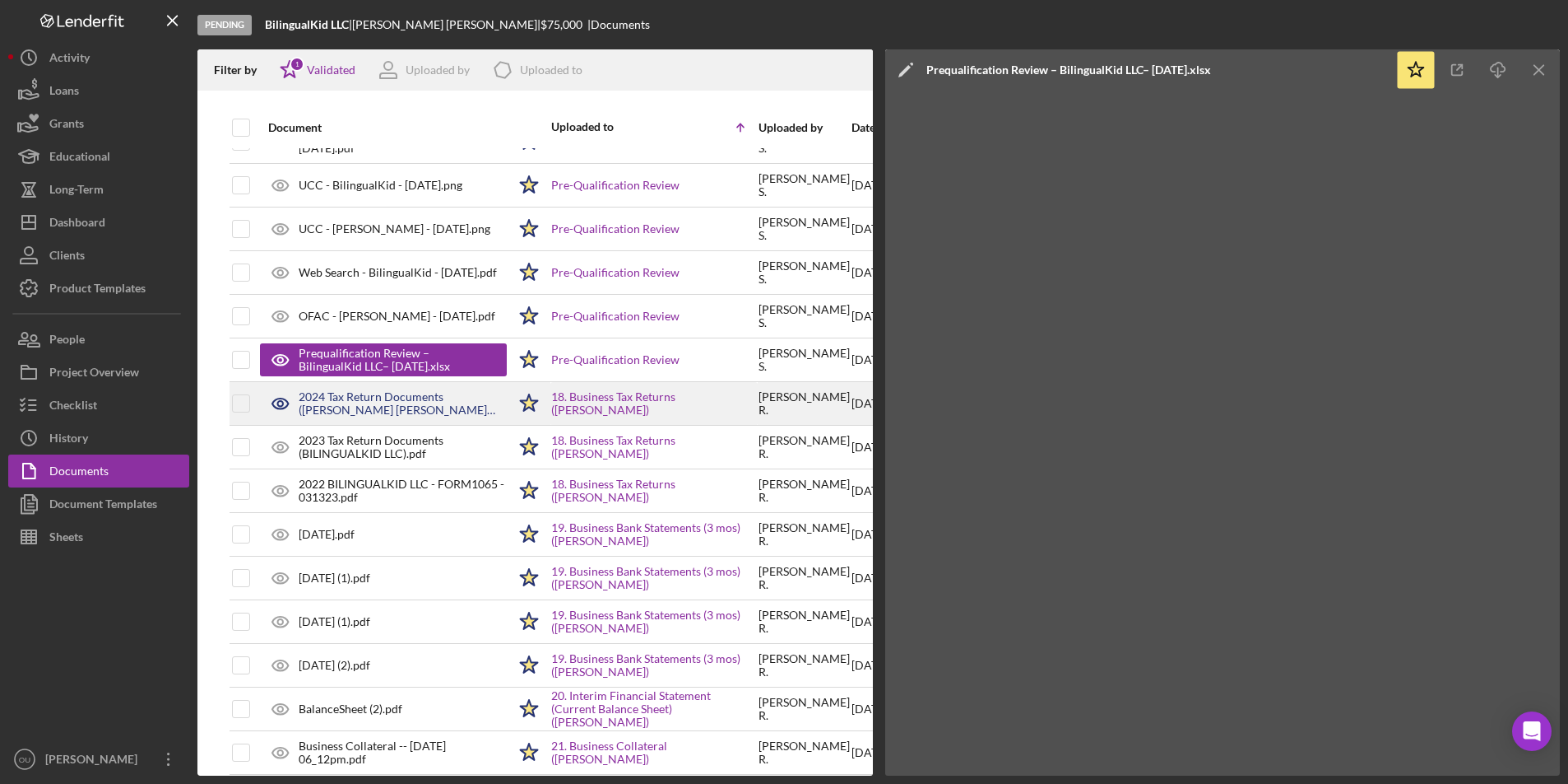
click at [393, 388] on div "2024 Tax Return Documents ([PERSON_NAME] [PERSON_NAME] L).pdf" at bounding box center [383, 403] width 246 height 42
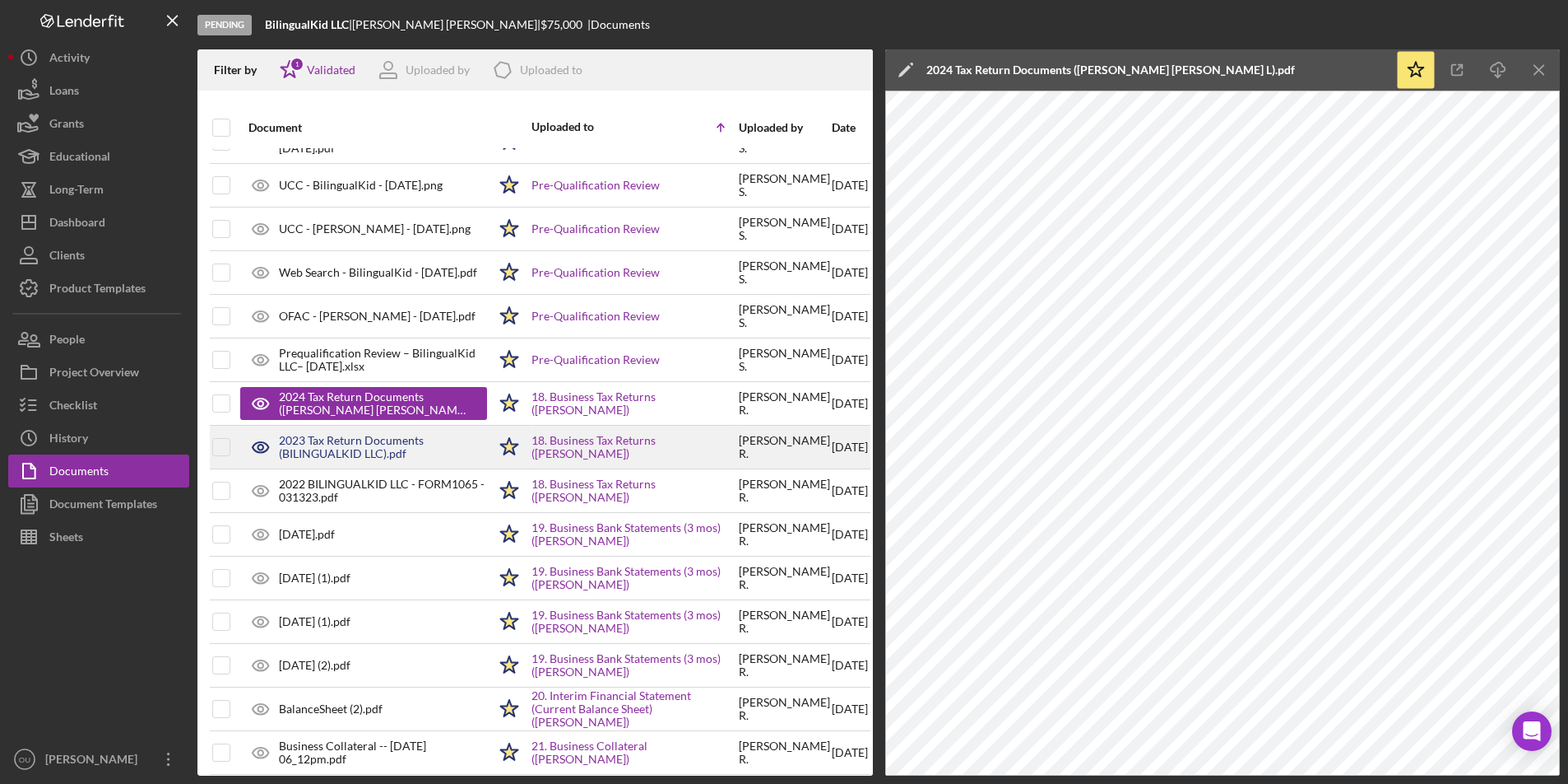
scroll to position [770, 0]
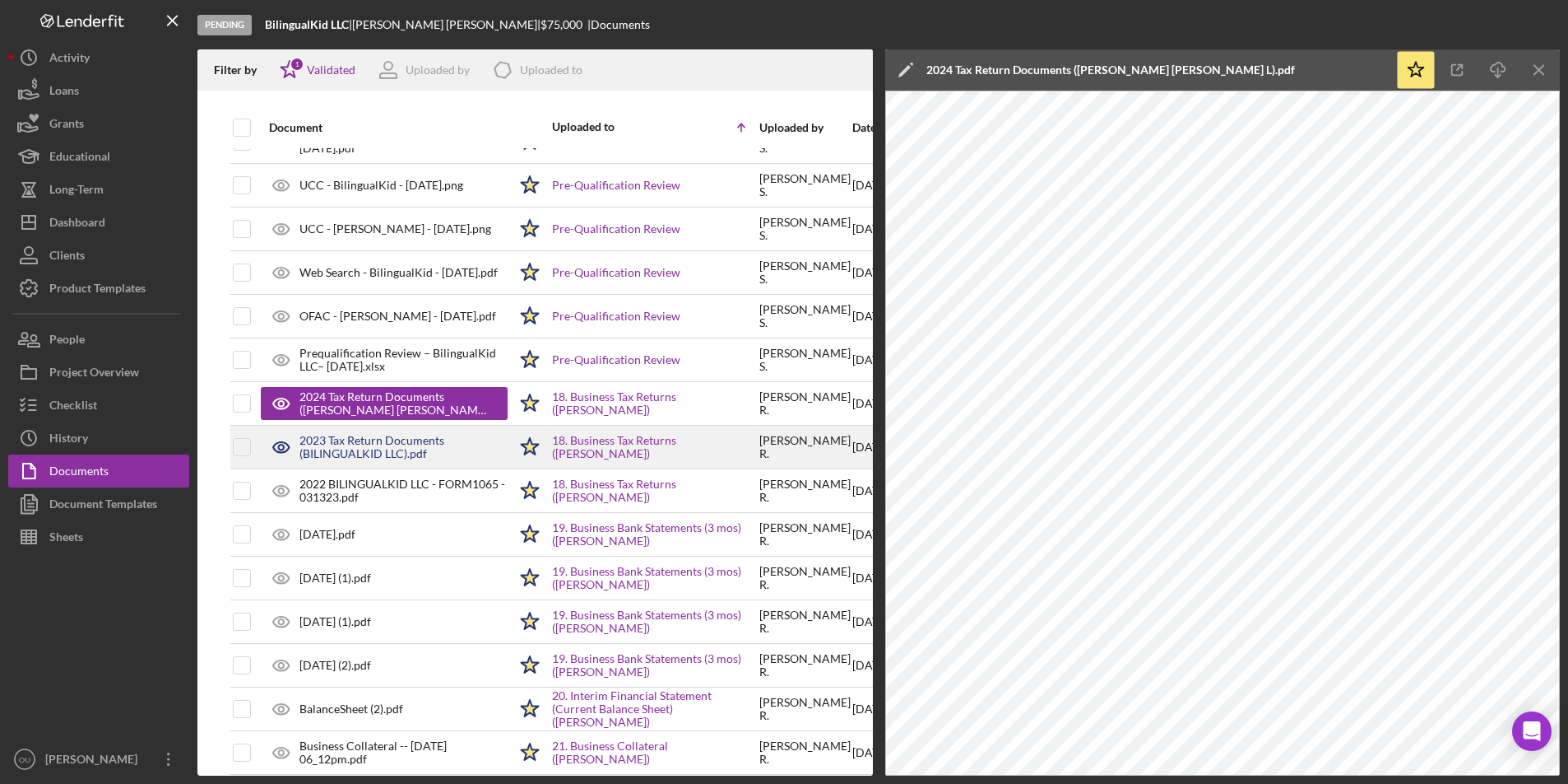
click at [365, 457] on div "2023 Tax Return Documents (BILINGUALKID LLC).pdf" at bounding box center [403, 447] width 208 height 26
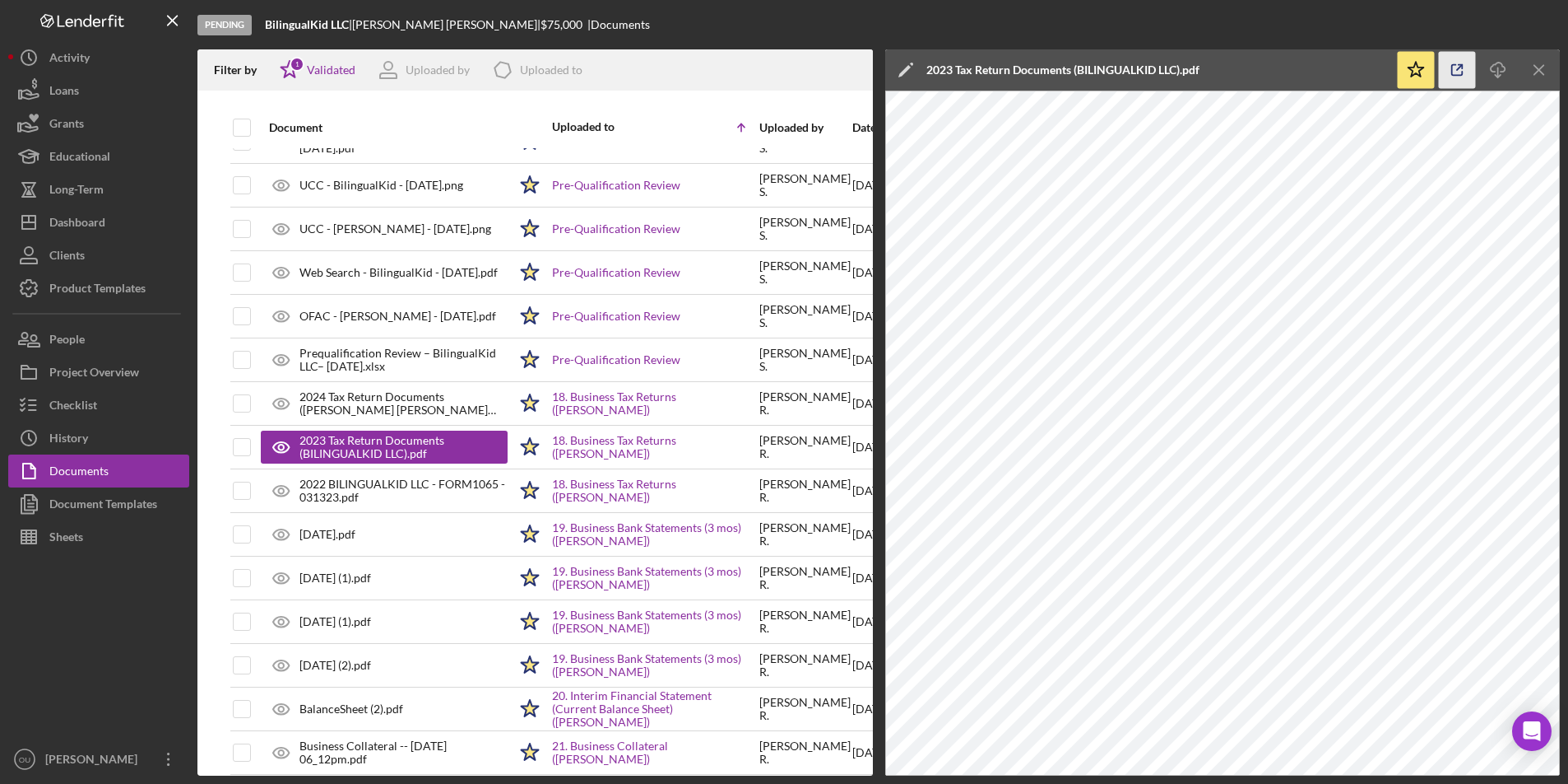
click at [1455, 65] on icon "button" at bounding box center [1457, 70] width 11 height 11
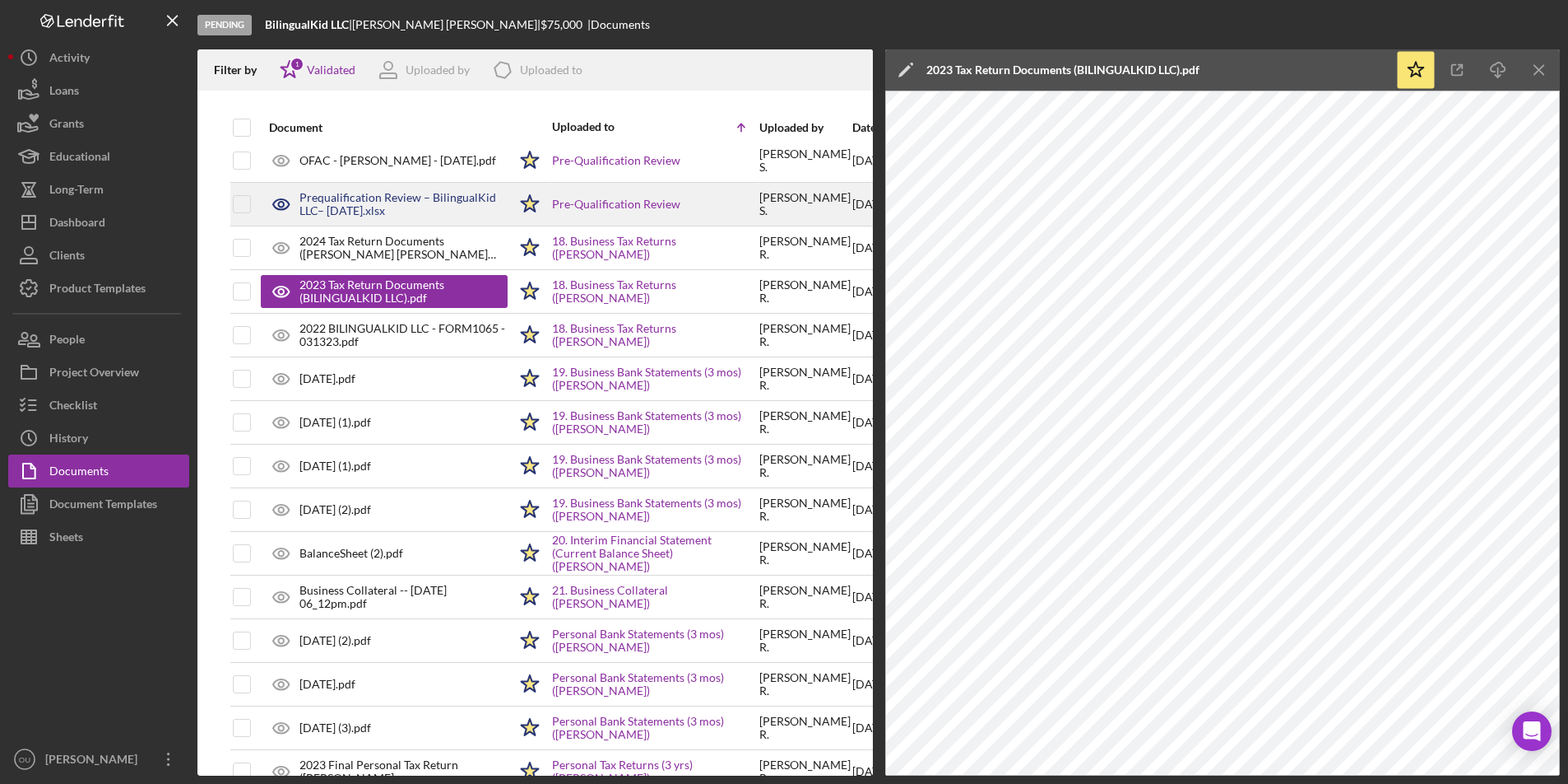
scroll to position [940, 0]
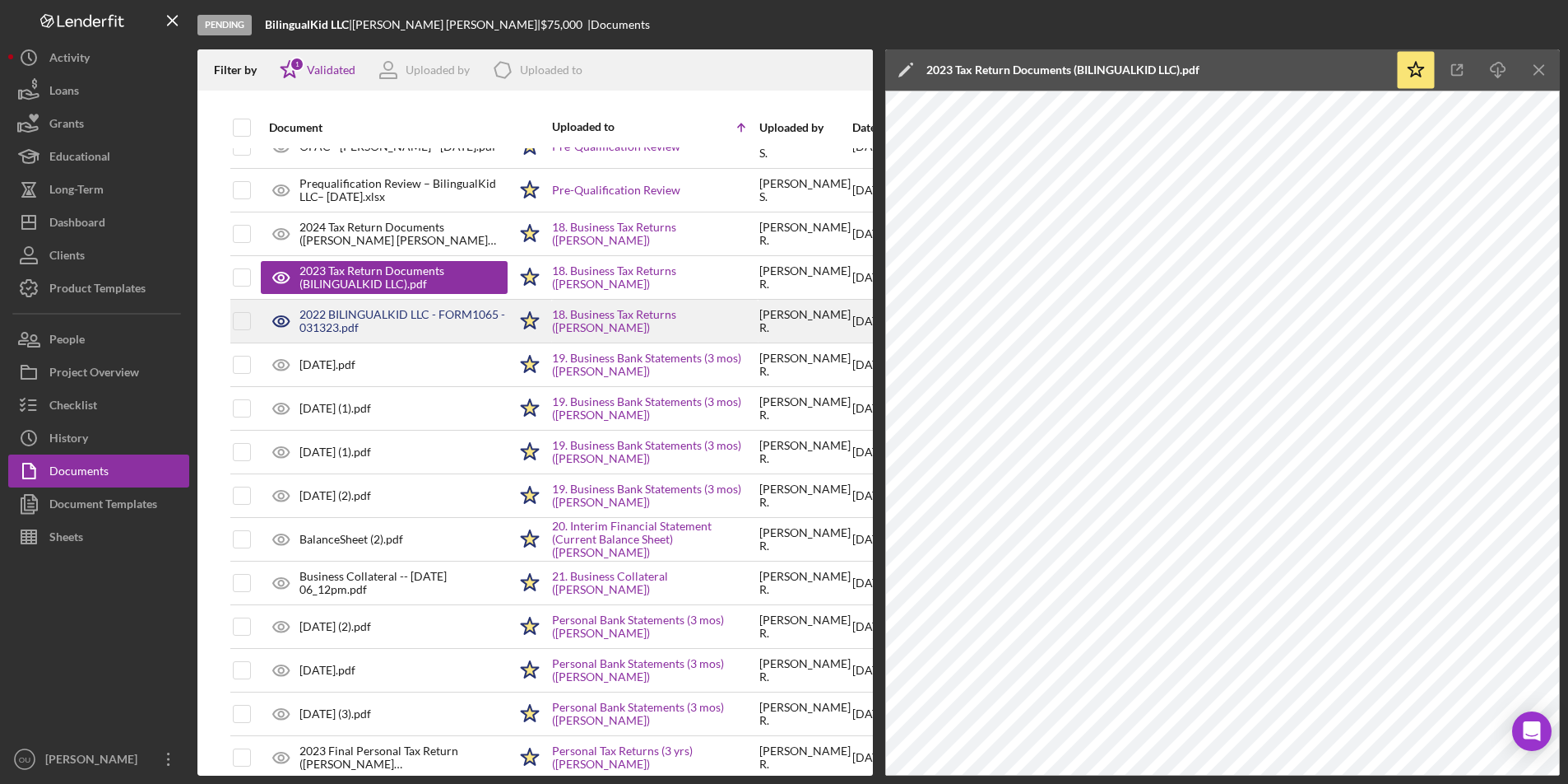
click at [411, 327] on div "2022 BILINGUALKID LLC - FORM1065 - 031323.pdf" at bounding box center [403, 320] width 208 height 26
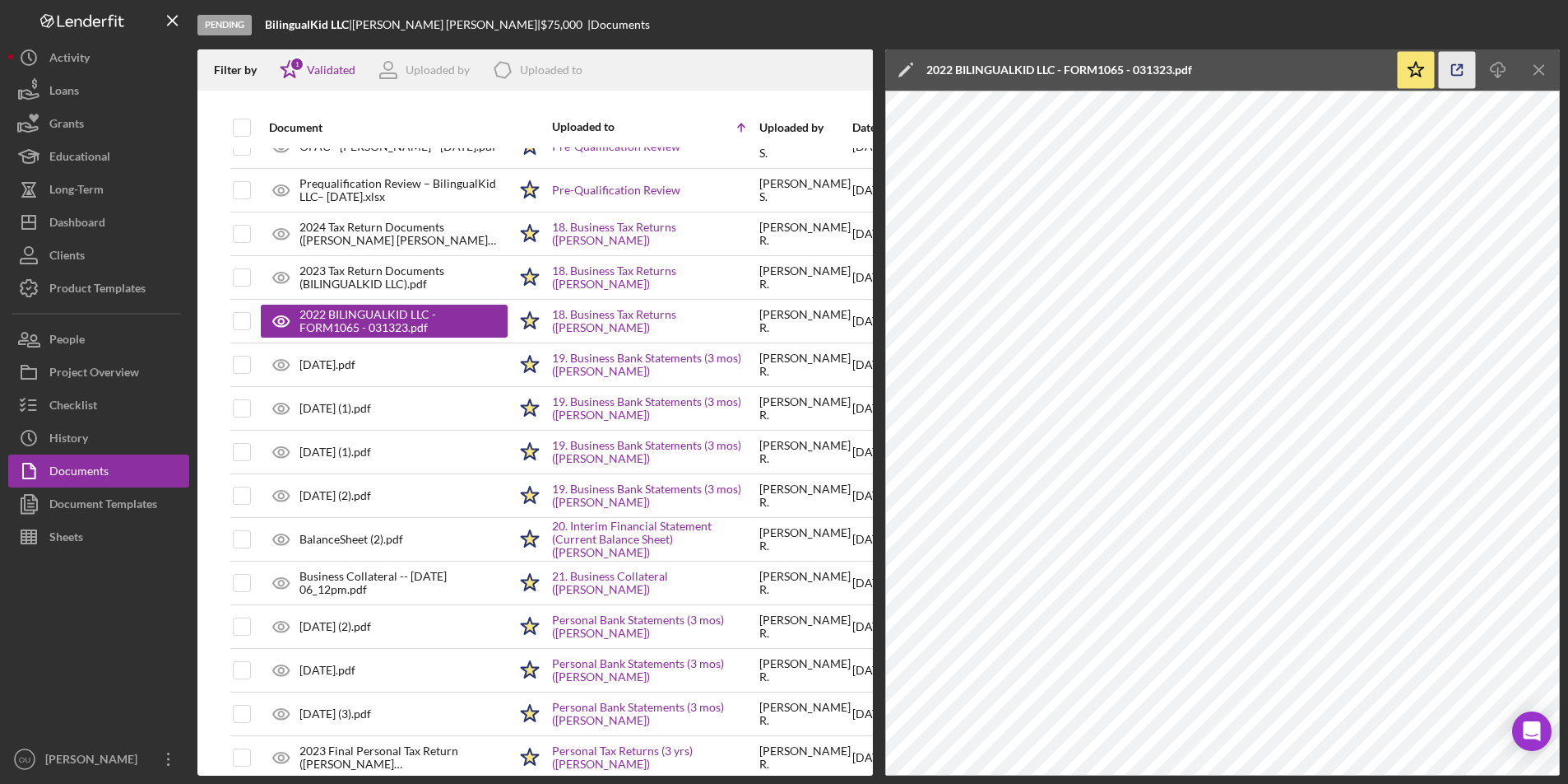
click at [1455, 70] on icon "button" at bounding box center [1457, 71] width 37 height 37
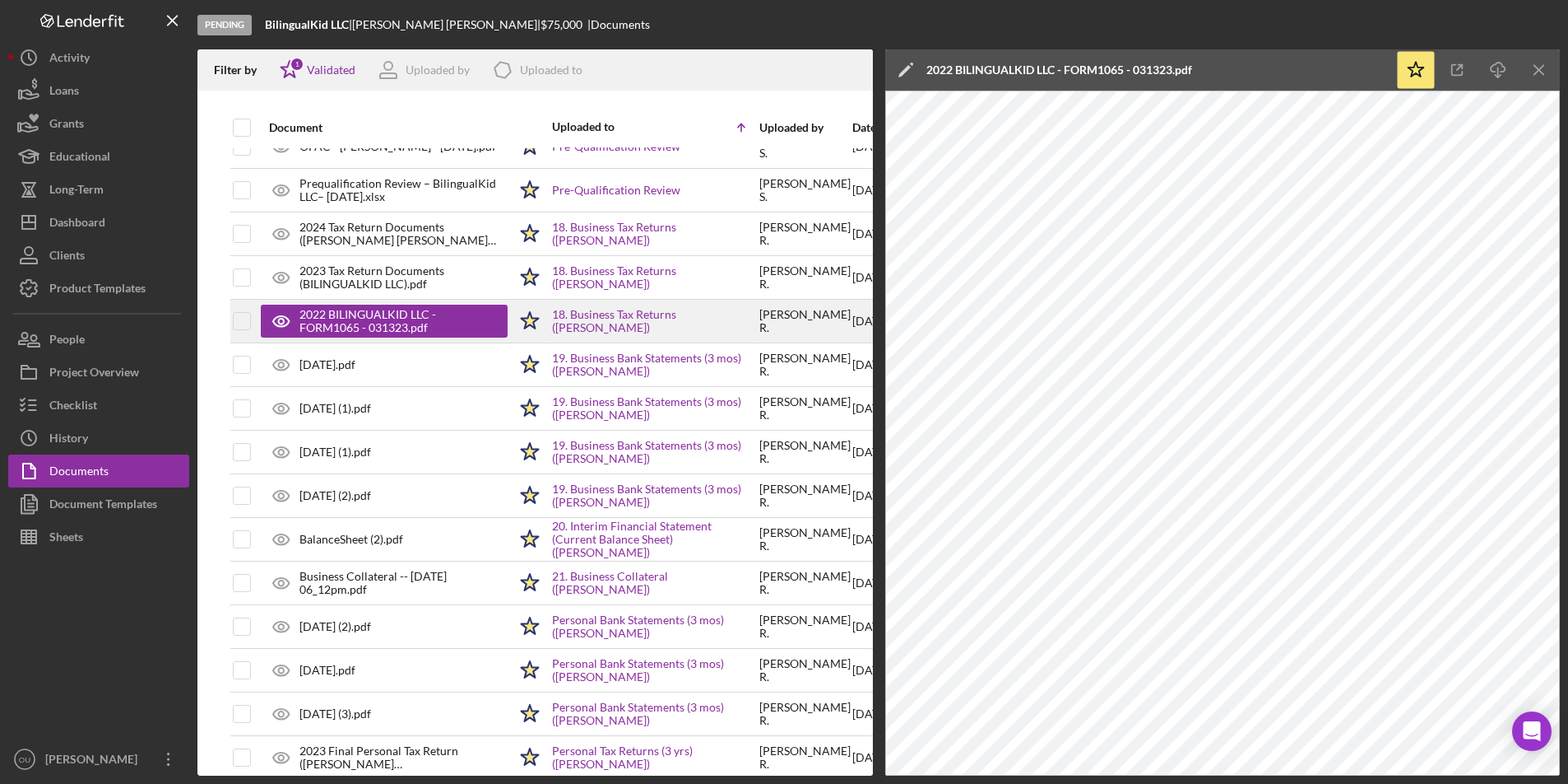
scroll to position [890, 0]
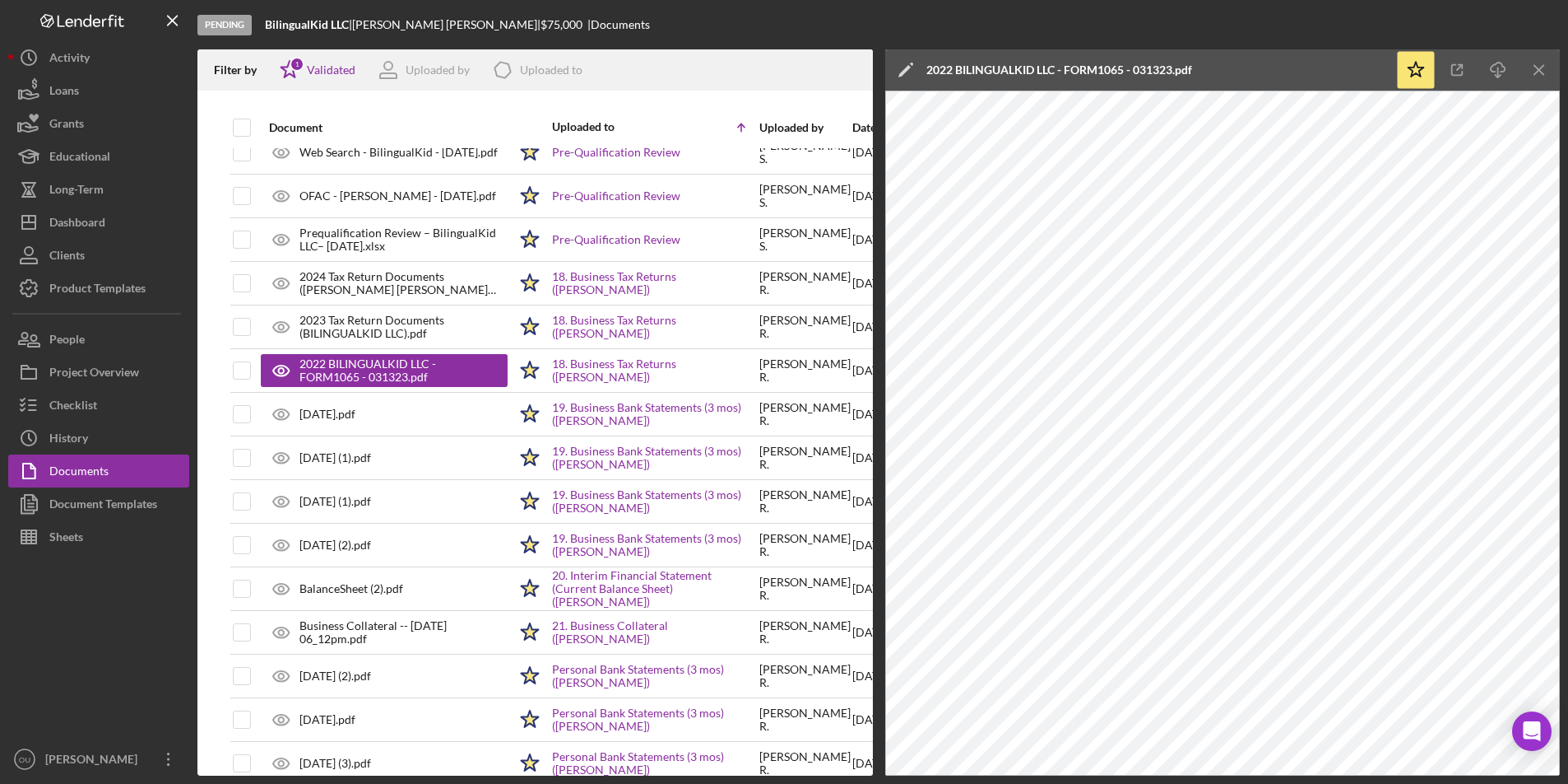
click at [1147, 65] on div "2022 BILINGUALKID LLC - FORM1065 - 031323.pdf" at bounding box center [1059, 71] width 266 height 14
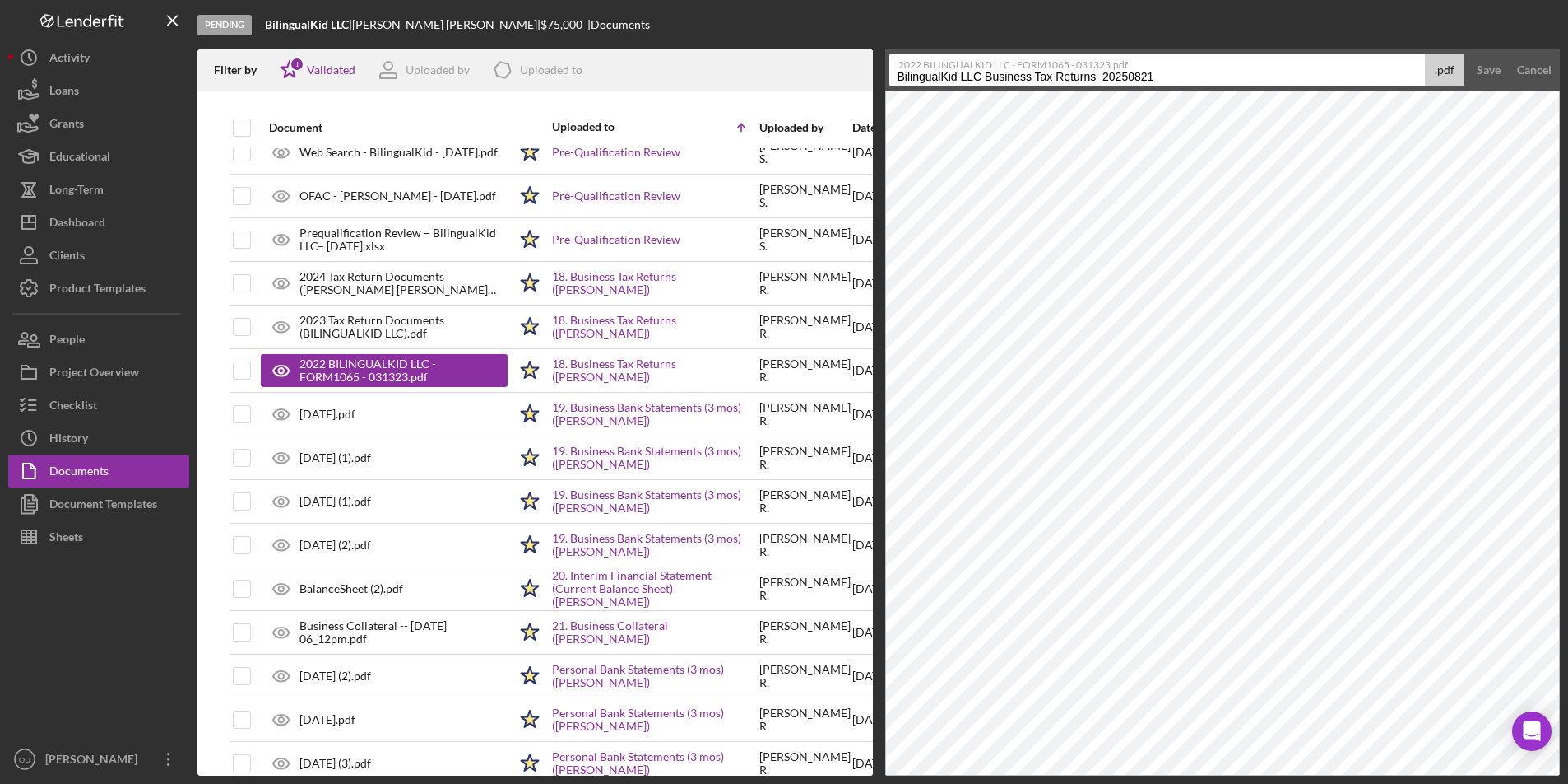
drag, startPoint x: 1102, startPoint y: 75, endPoint x: 1168, endPoint y: 76, distance: 66.0
click at [1168, 76] on input "BilingualKid LLC Business Tax Returns 20250821" at bounding box center [1157, 70] width 536 height 33
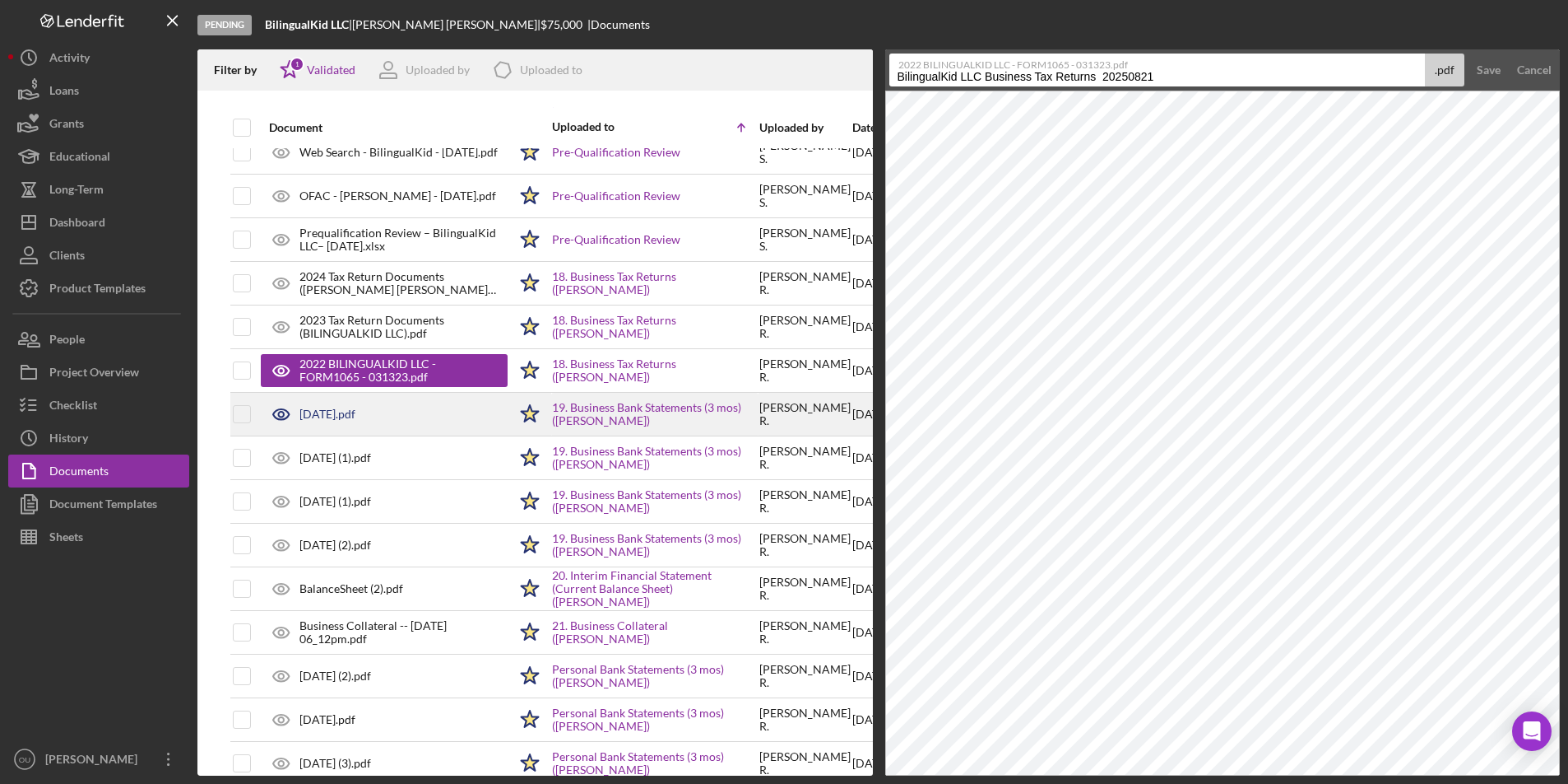
click at [451, 415] on div "August, 2025.pdf" at bounding box center [384, 414] width 246 height 42
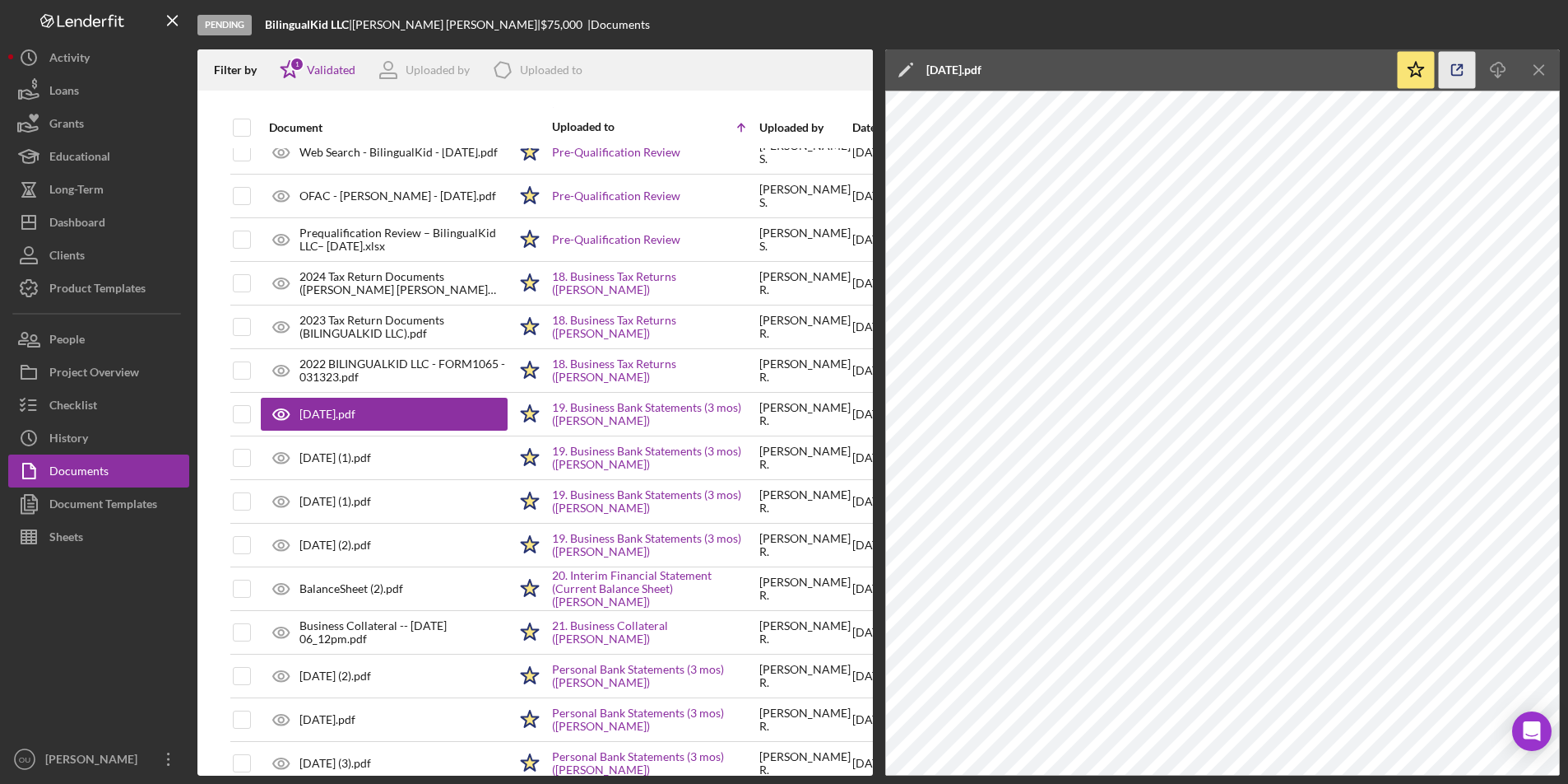
click at [1454, 67] on icon "button" at bounding box center [1457, 71] width 37 height 37
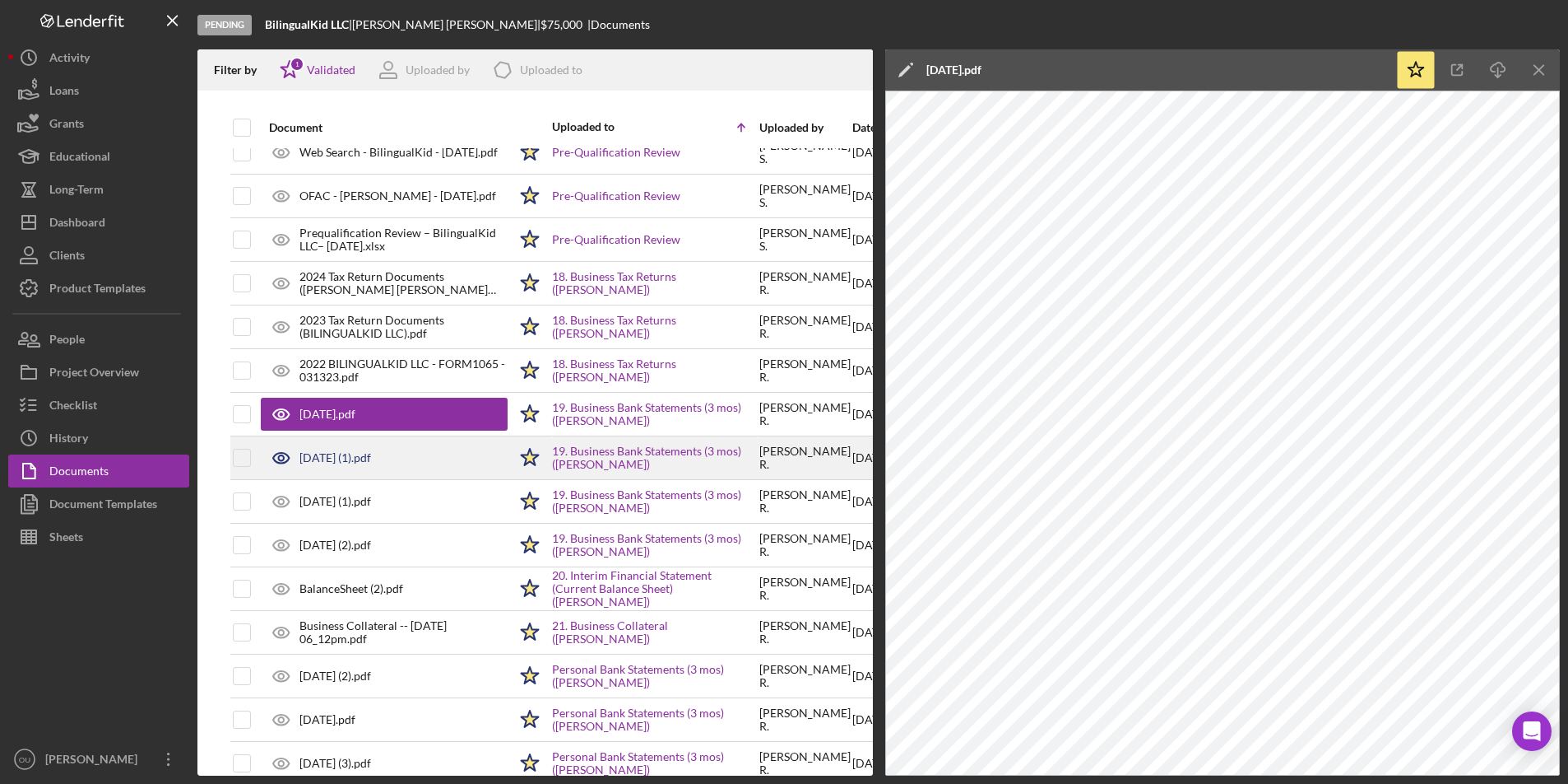
click at [396, 458] on div "July, 2025 (1).pdf" at bounding box center [384, 457] width 246 height 42
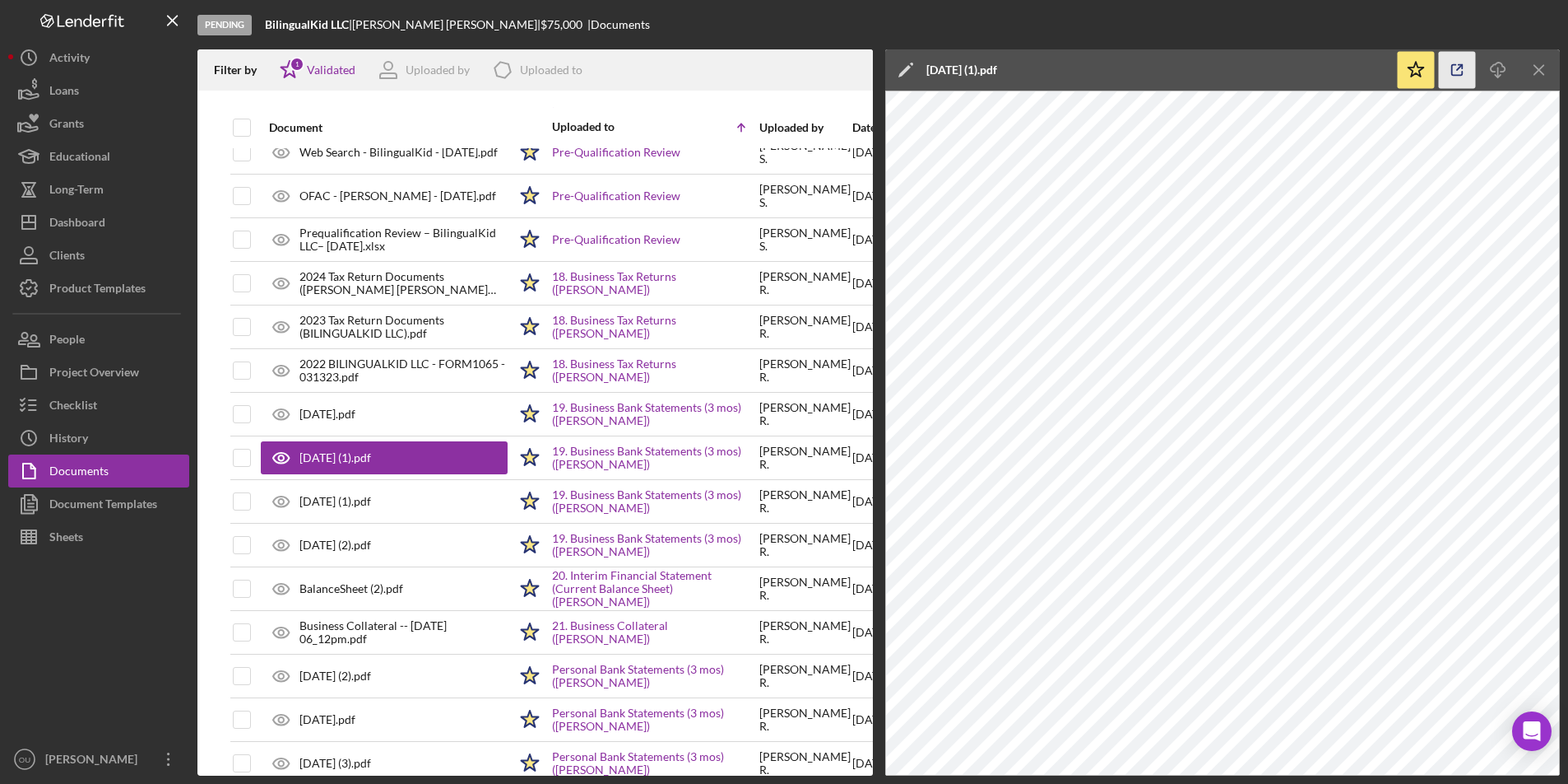
click at [1460, 64] on icon "button" at bounding box center [1457, 71] width 37 height 37
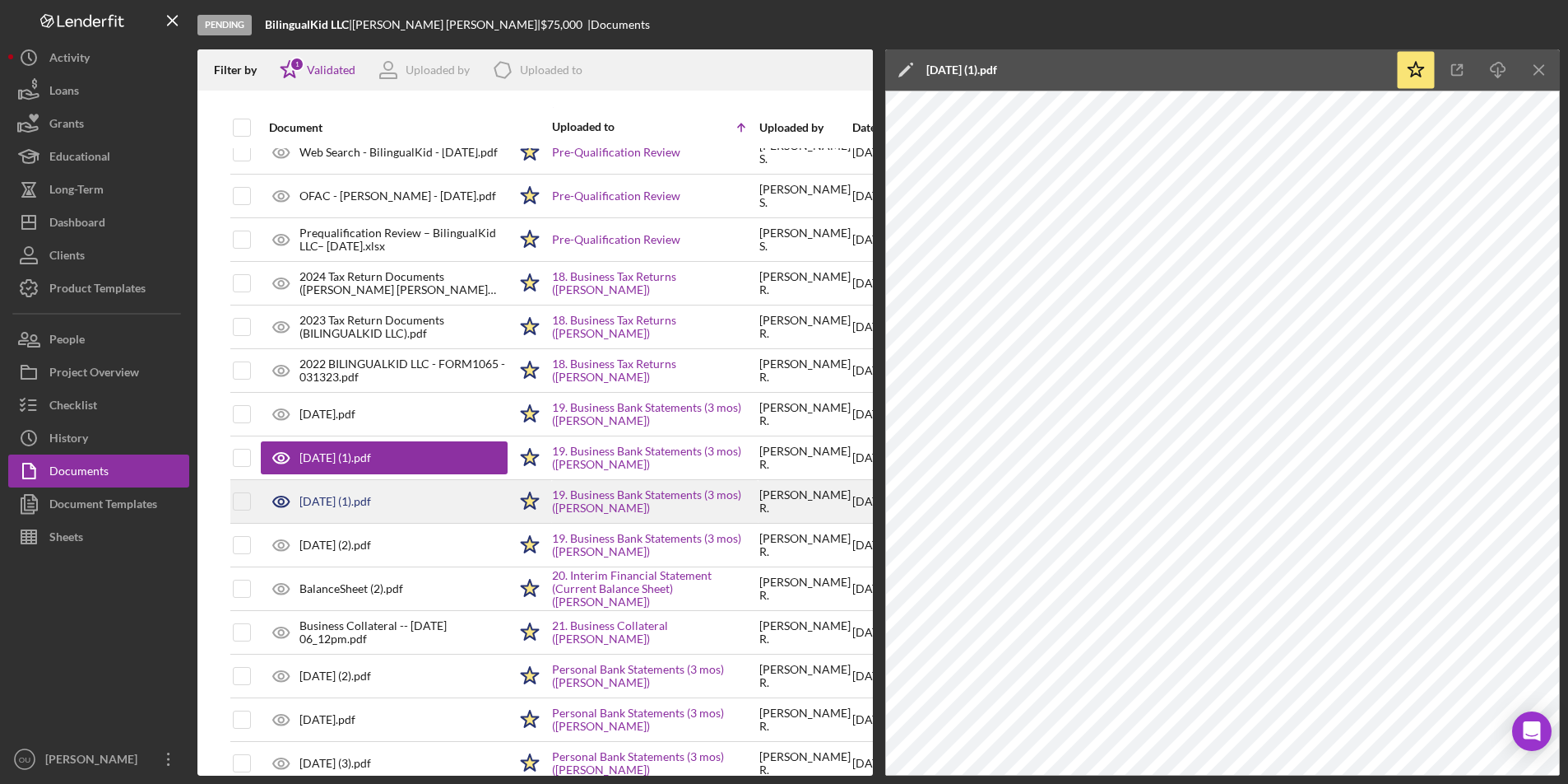
click at [385, 508] on div "May, 2025 (1).pdf" at bounding box center [384, 501] width 246 height 42
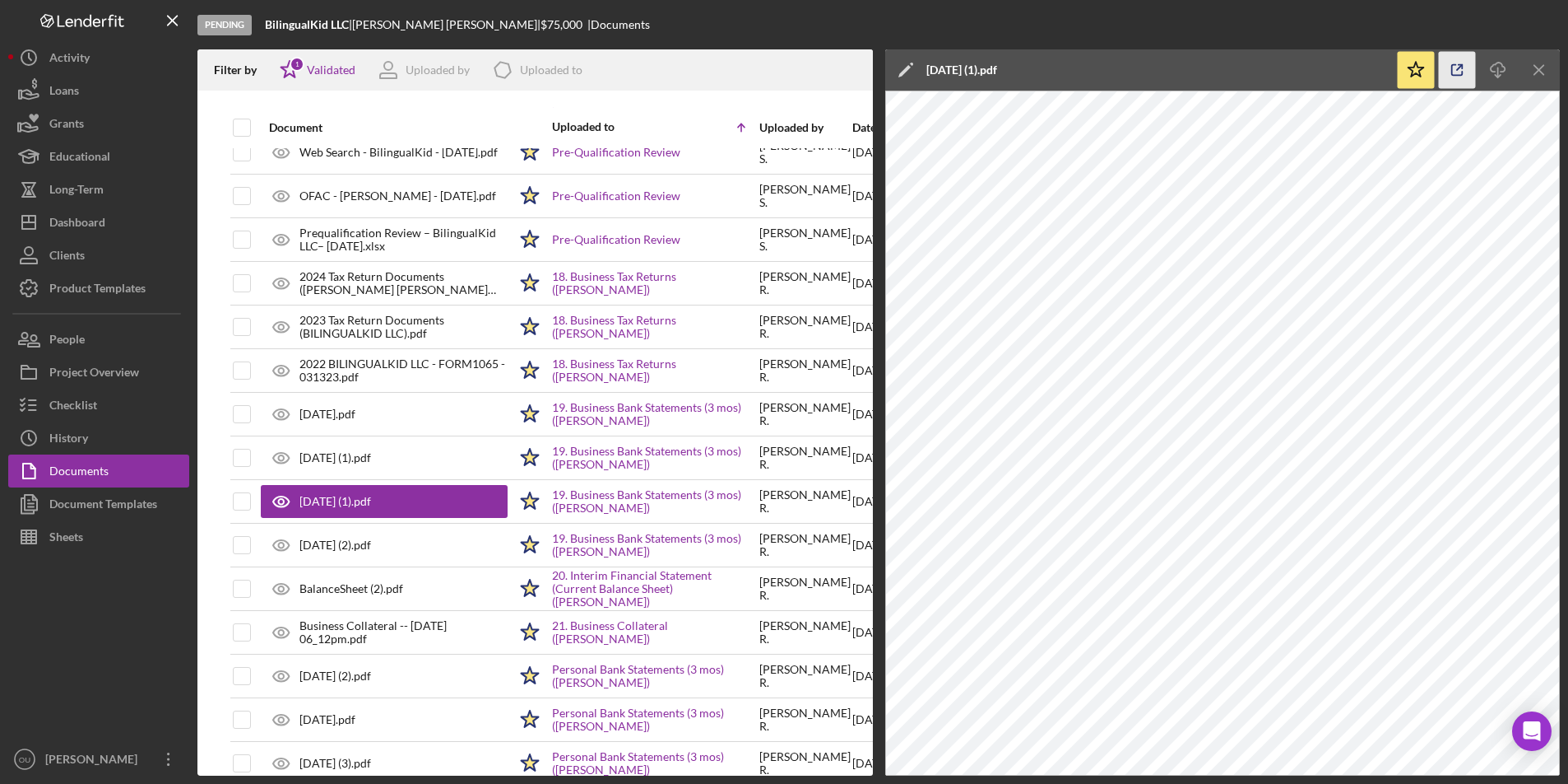
click at [1466, 73] on icon "button" at bounding box center [1457, 71] width 37 height 37
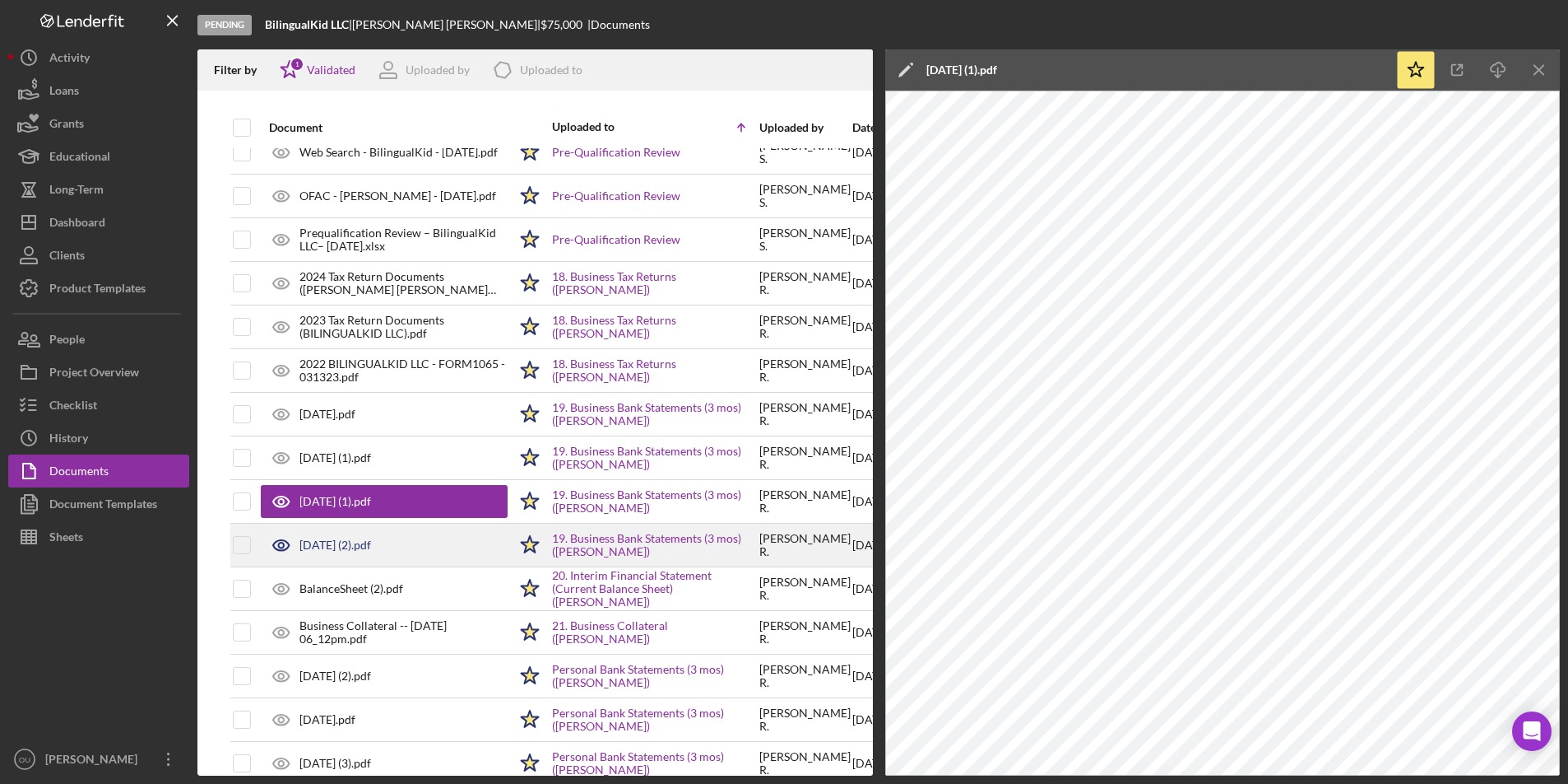
click at [413, 546] on div "May, 2025 (2).pdf" at bounding box center [384, 544] width 246 height 42
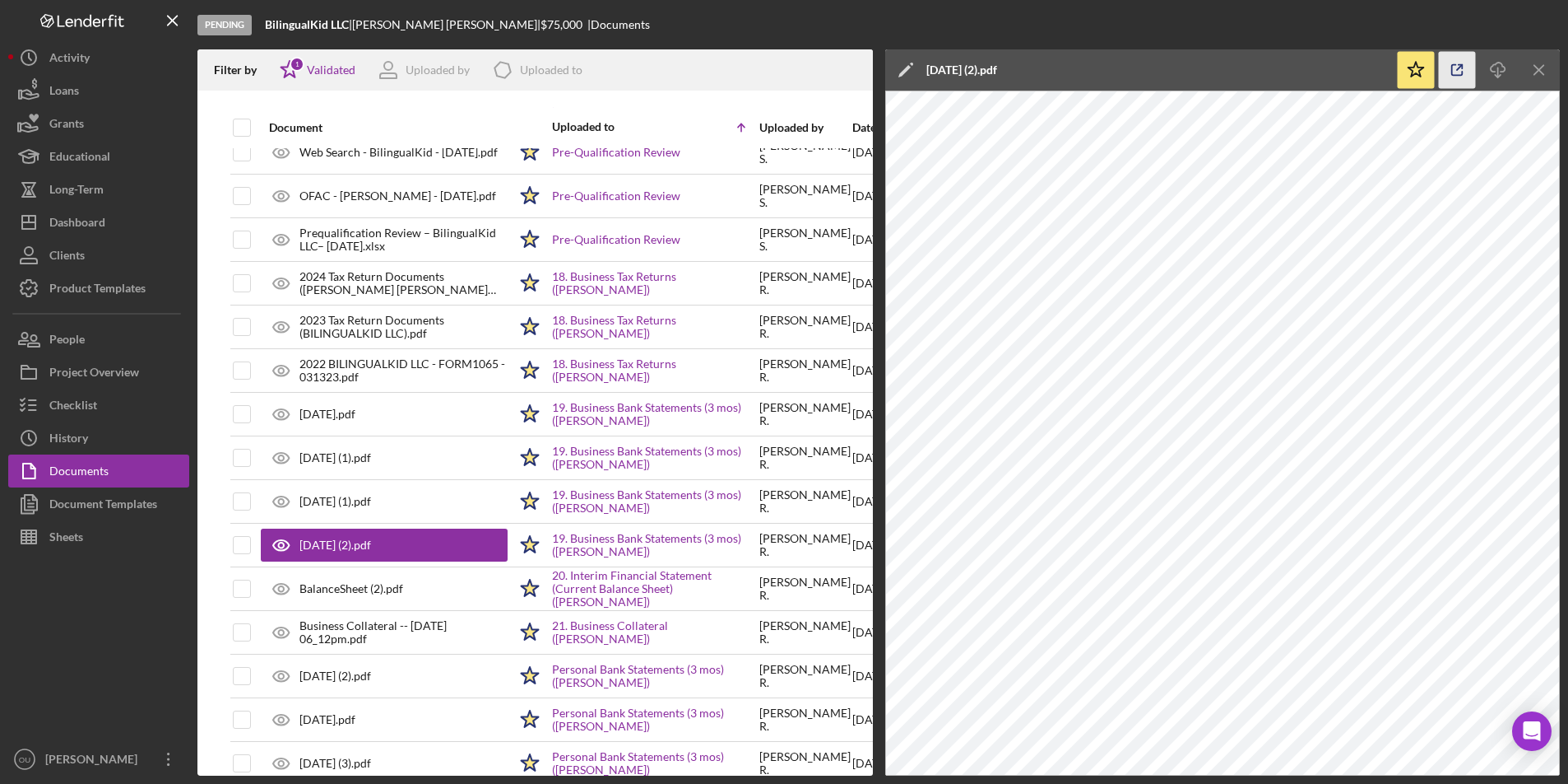
click at [1463, 66] on polyline "button" at bounding box center [1461, 67] width 4 height 4
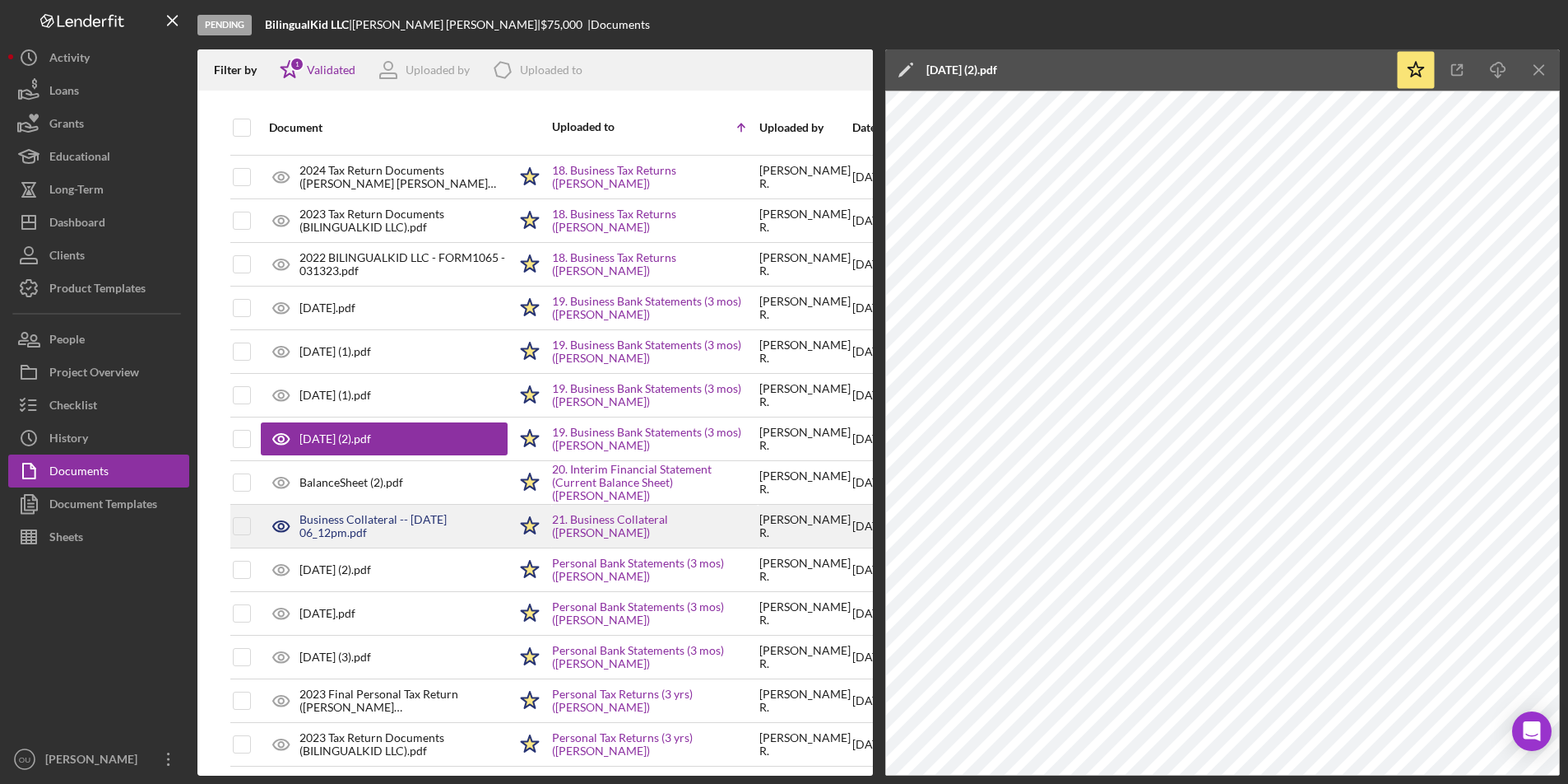
scroll to position [1009, 0]
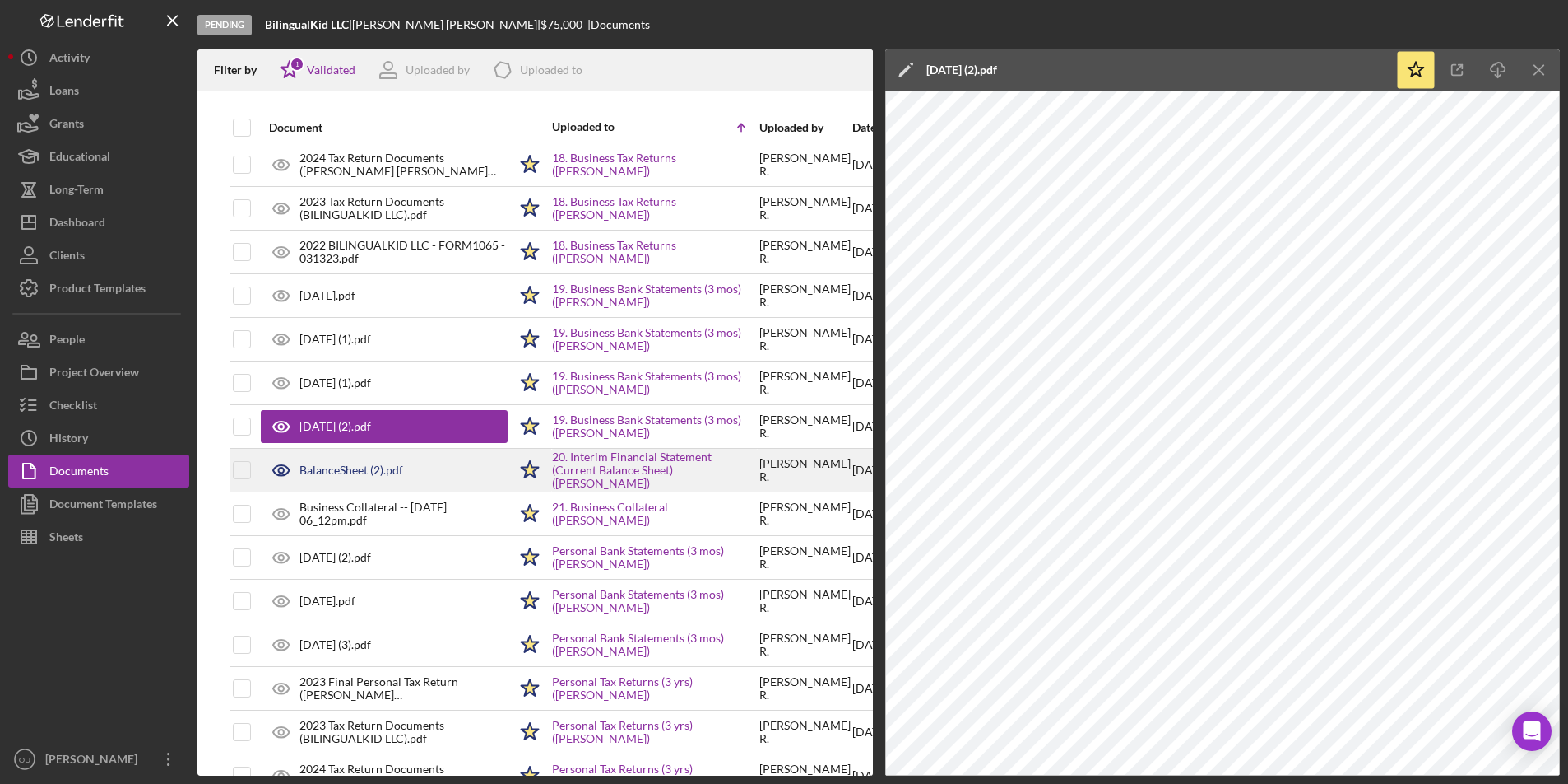
click at [427, 469] on div "BalanceSheet (2).pdf" at bounding box center [384, 470] width 246 height 42
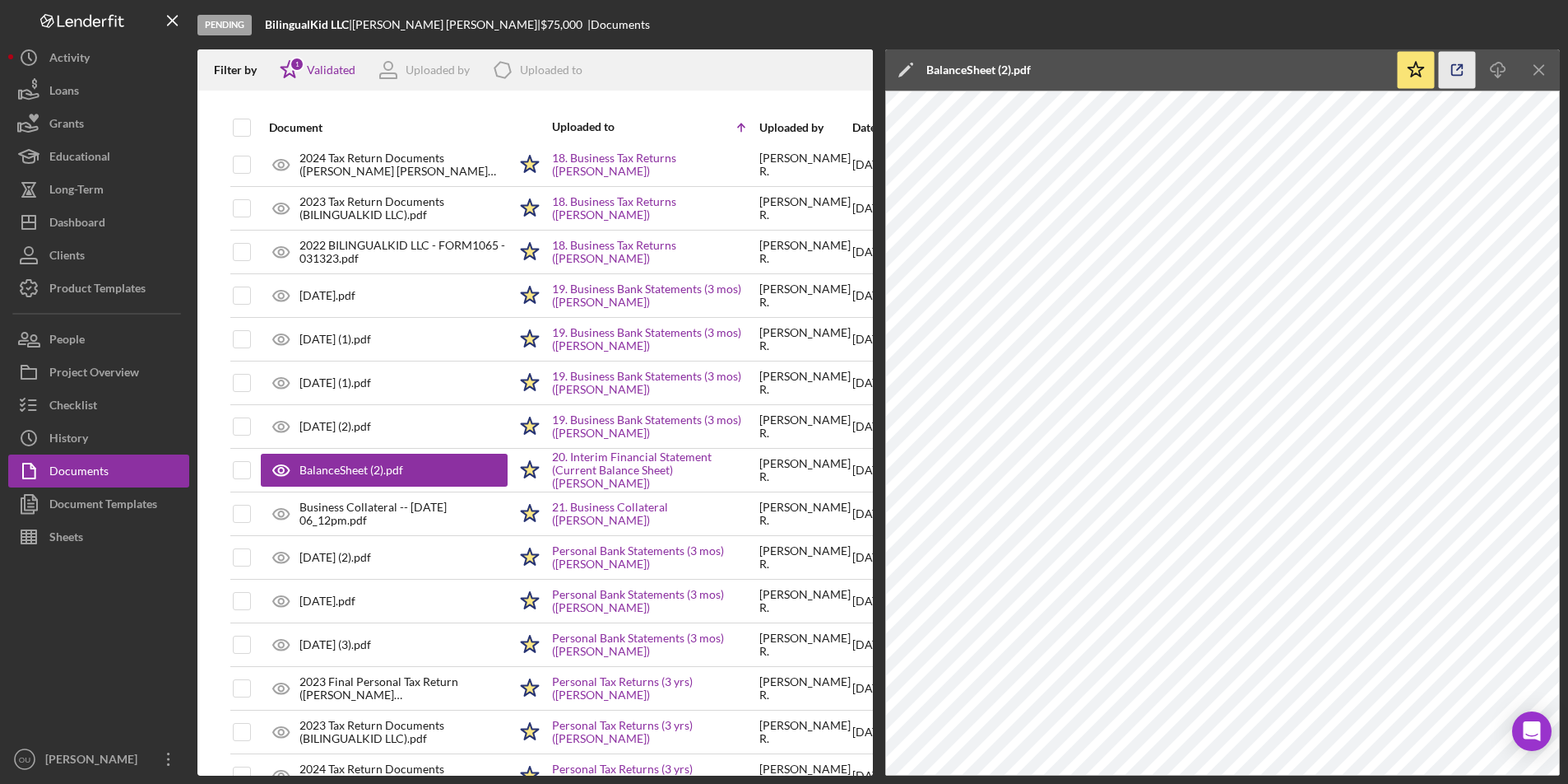
click at [1457, 70] on line "button" at bounding box center [1459, 67] width 5 height 5
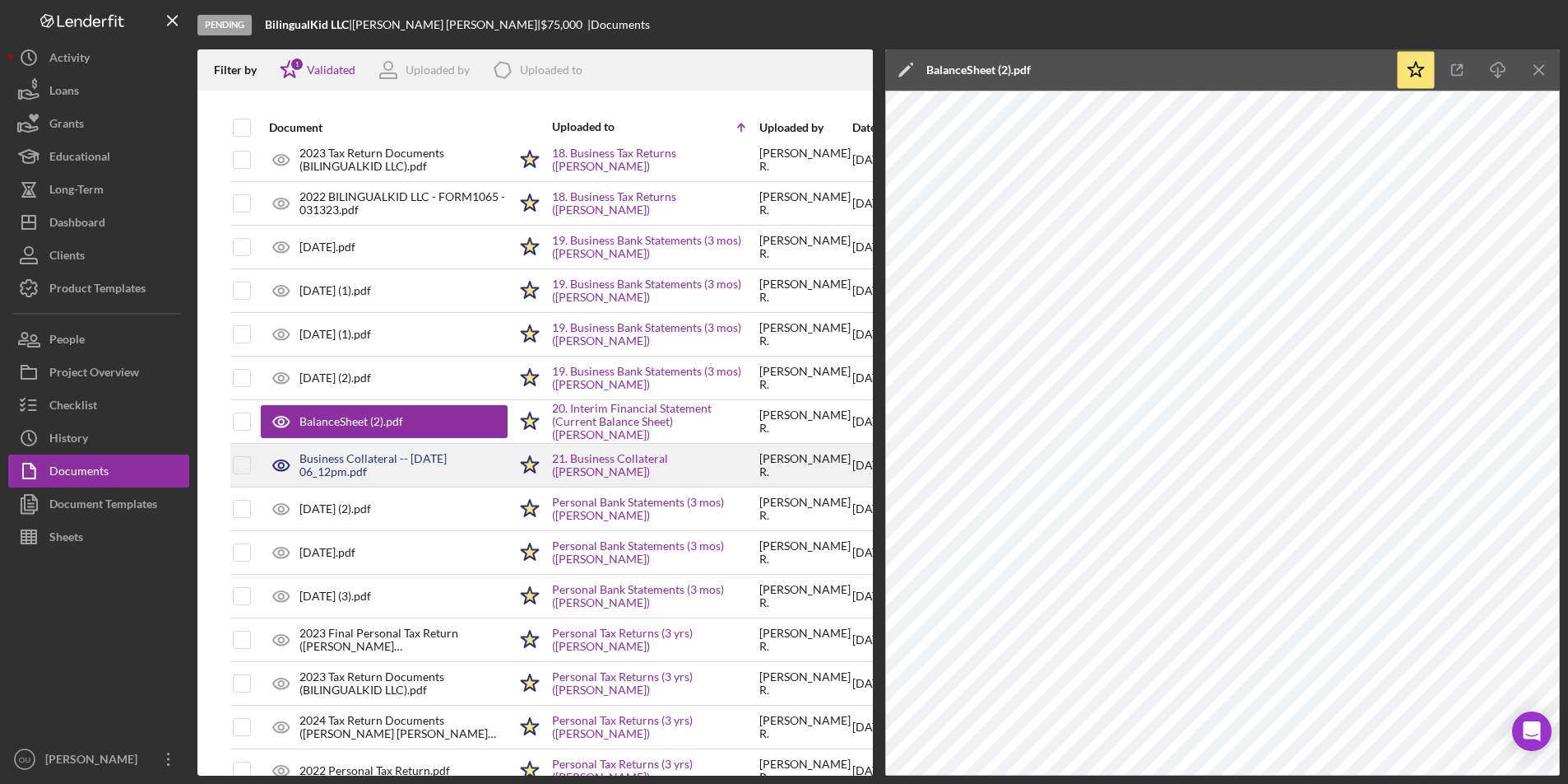
scroll to position [1084, 0]
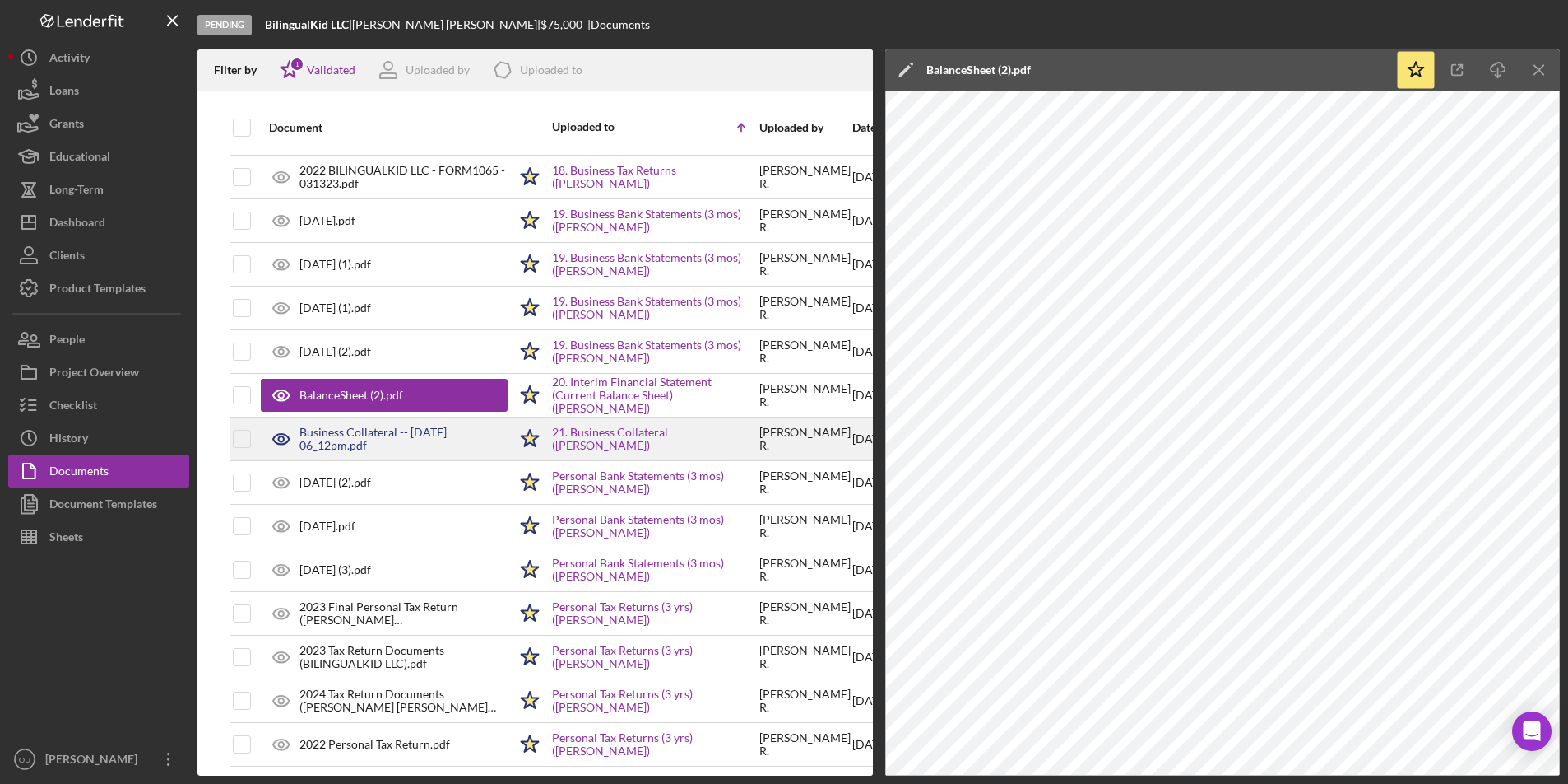
click at [402, 440] on div "Business Collateral -- 2025-09-02 06_12pm.pdf" at bounding box center [403, 438] width 208 height 26
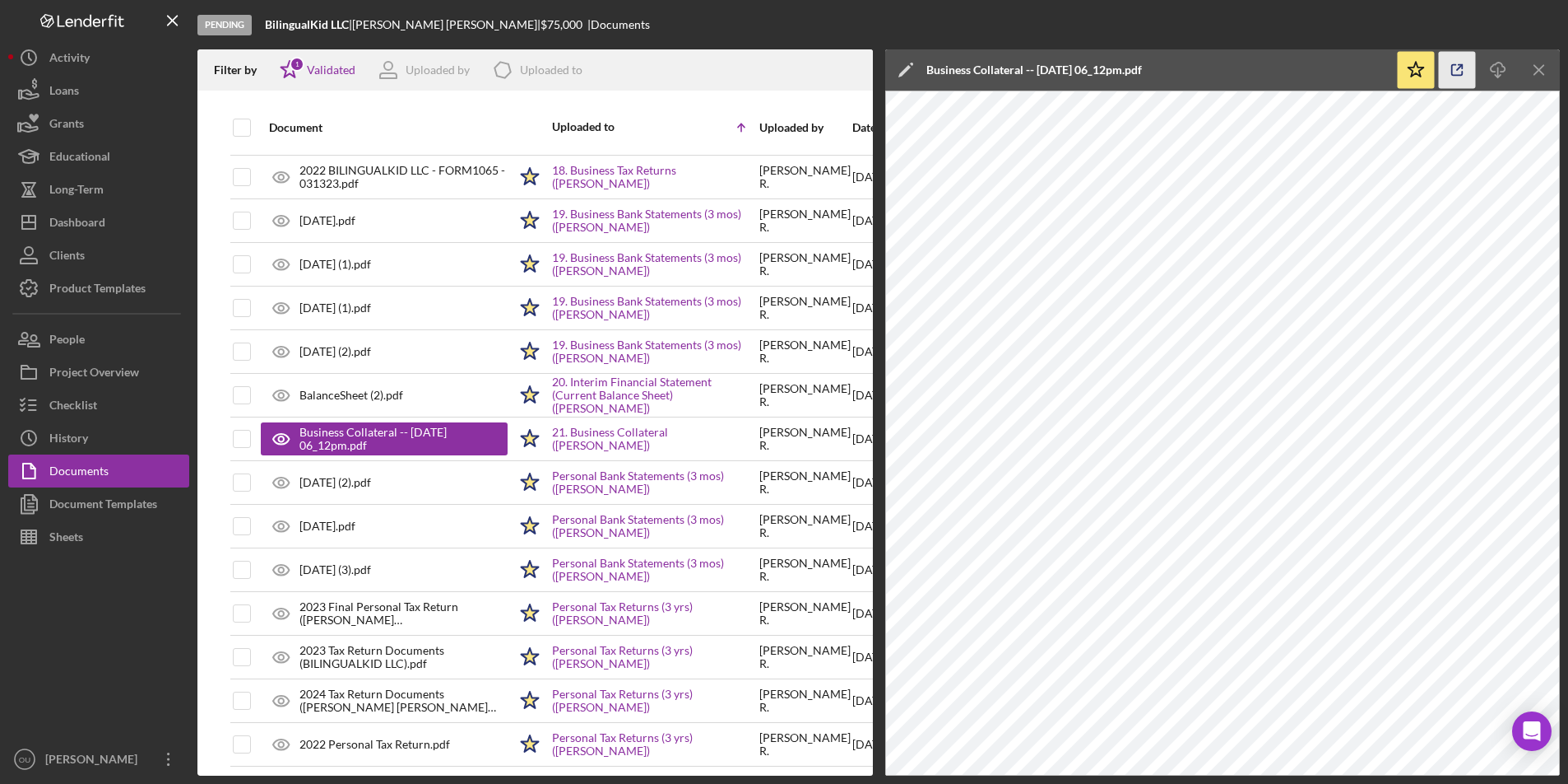
click at [1455, 60] on icon "button" at bounding box center [1457, 71] width 37 height 37
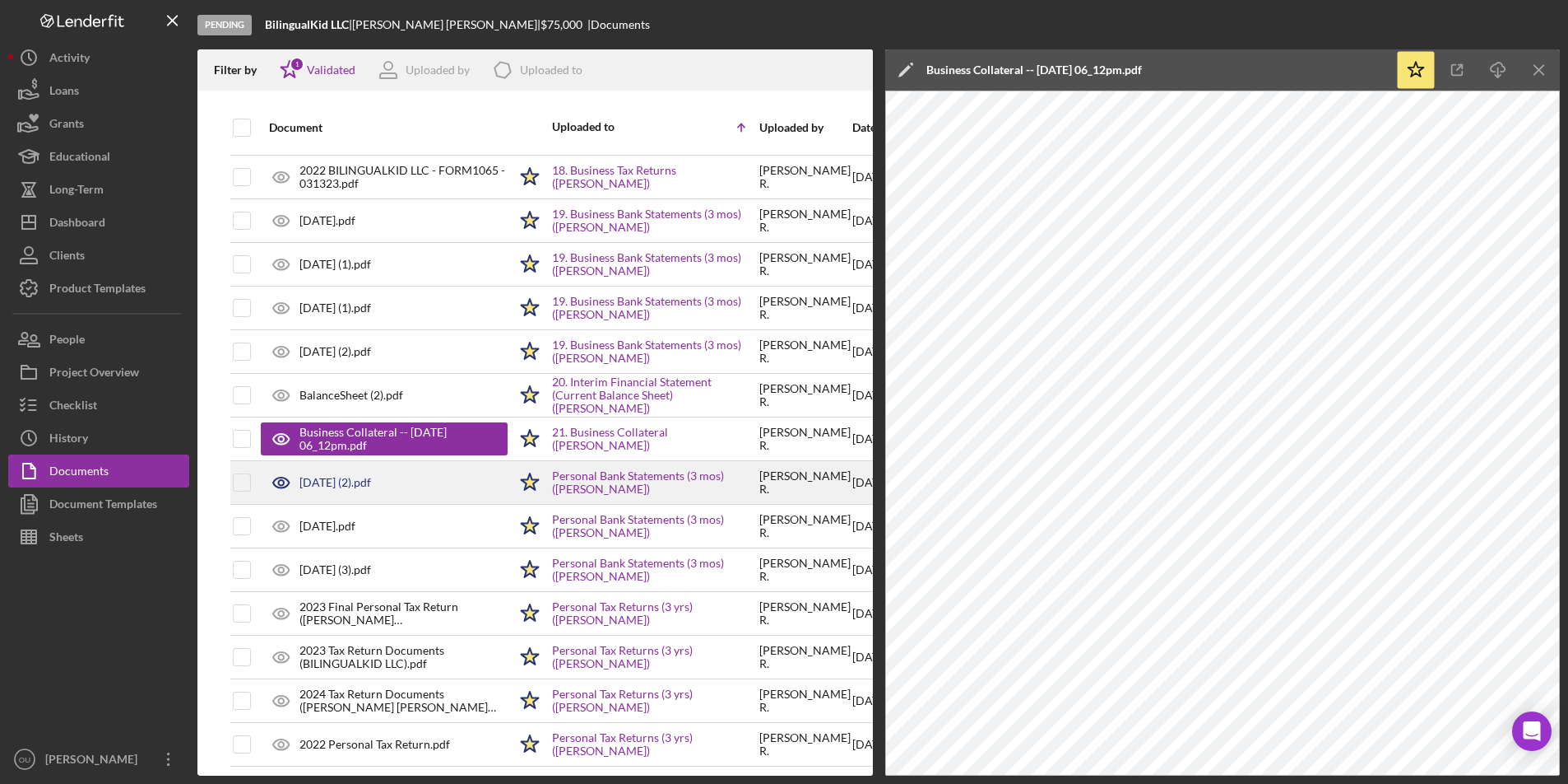
click at [397, 479] on div "July, 2025 (2).pdf" at bounding box center [384, 482] width 246 height 42
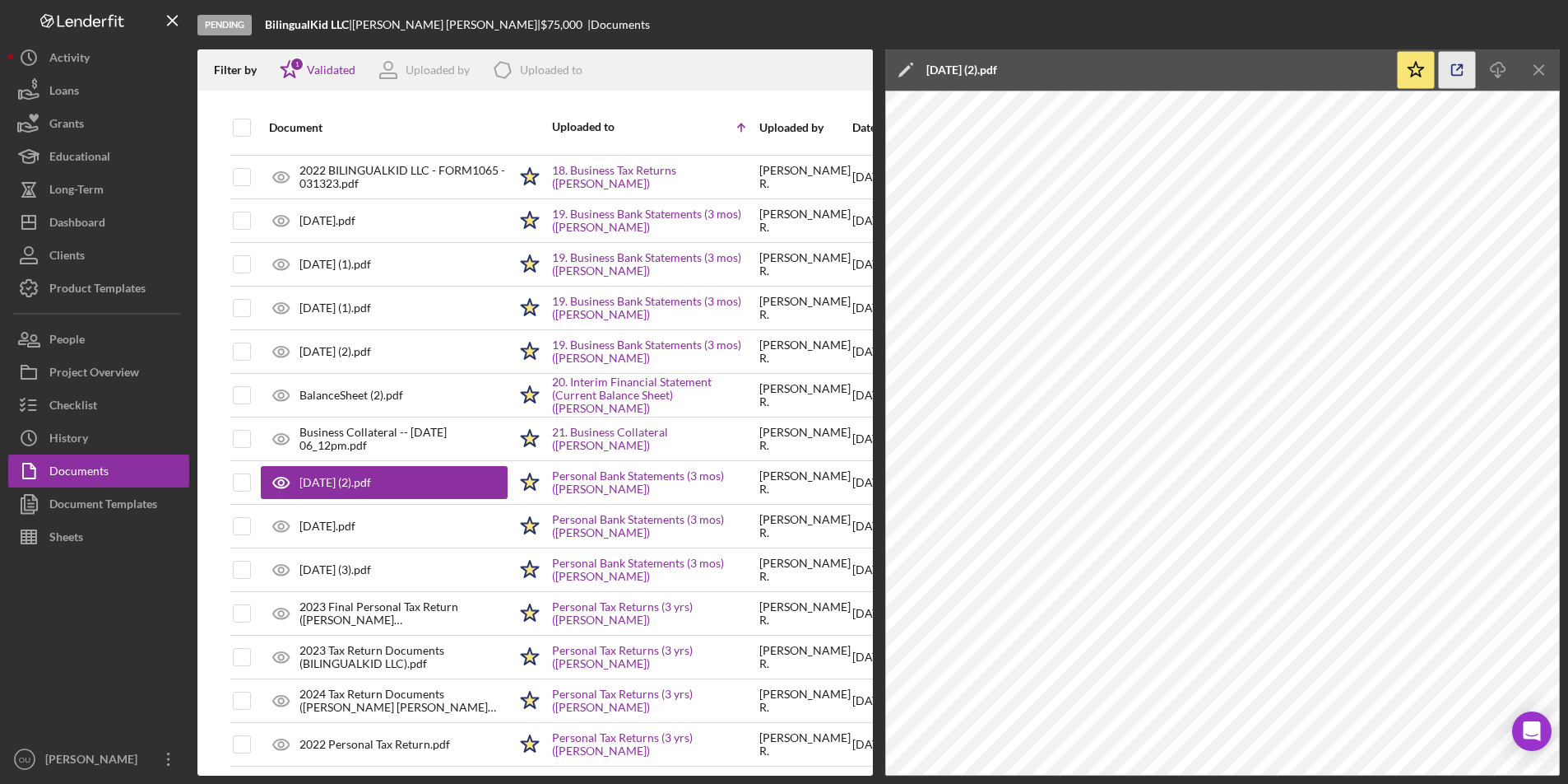
click at [1457, 61] on icon "button" at bounding box center [1457, 71] width 37 height 37
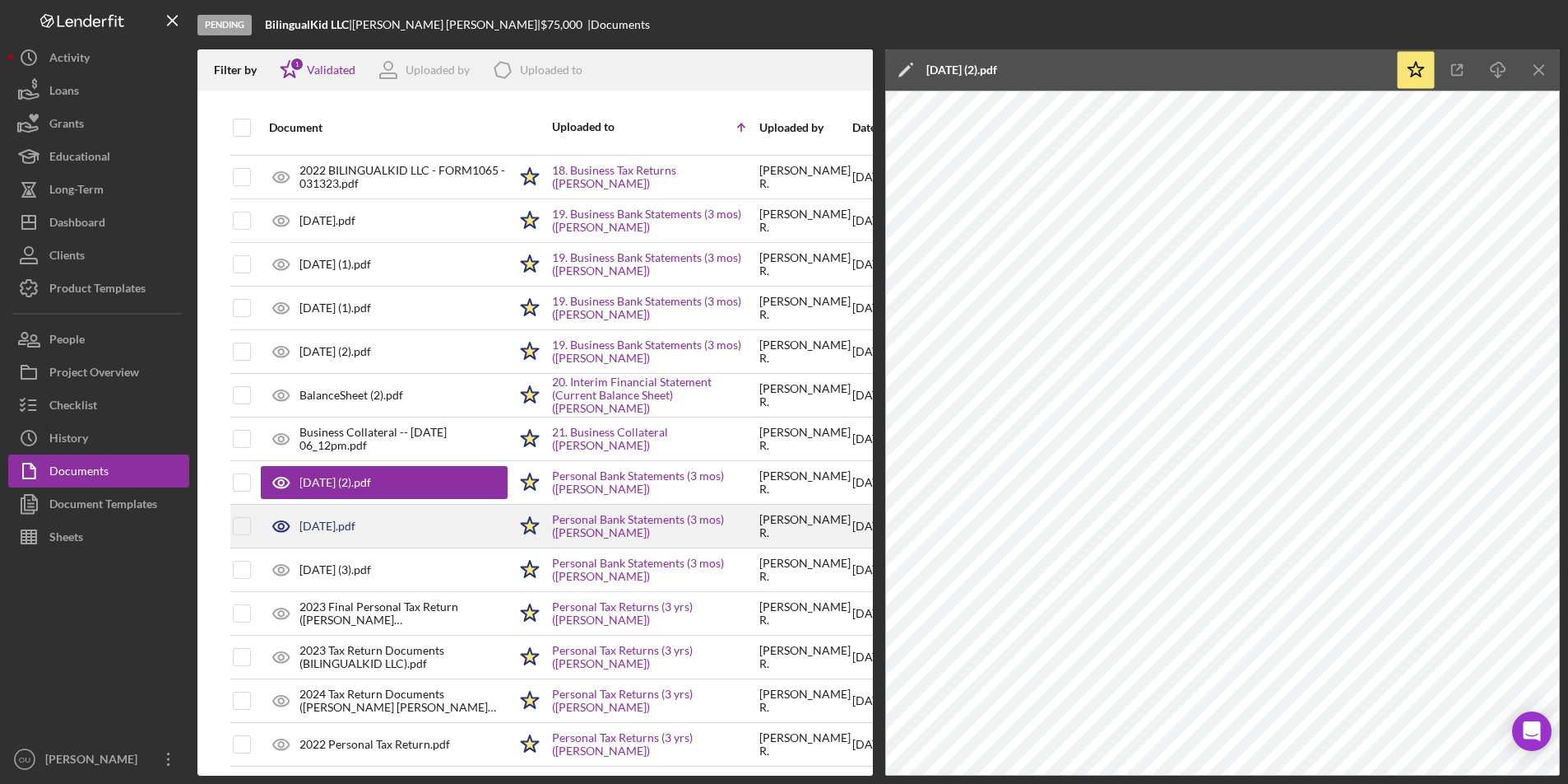
click at [425, 535] on div "June, 2025.pdf" at bounding box center [384, 526] width 246 height 42
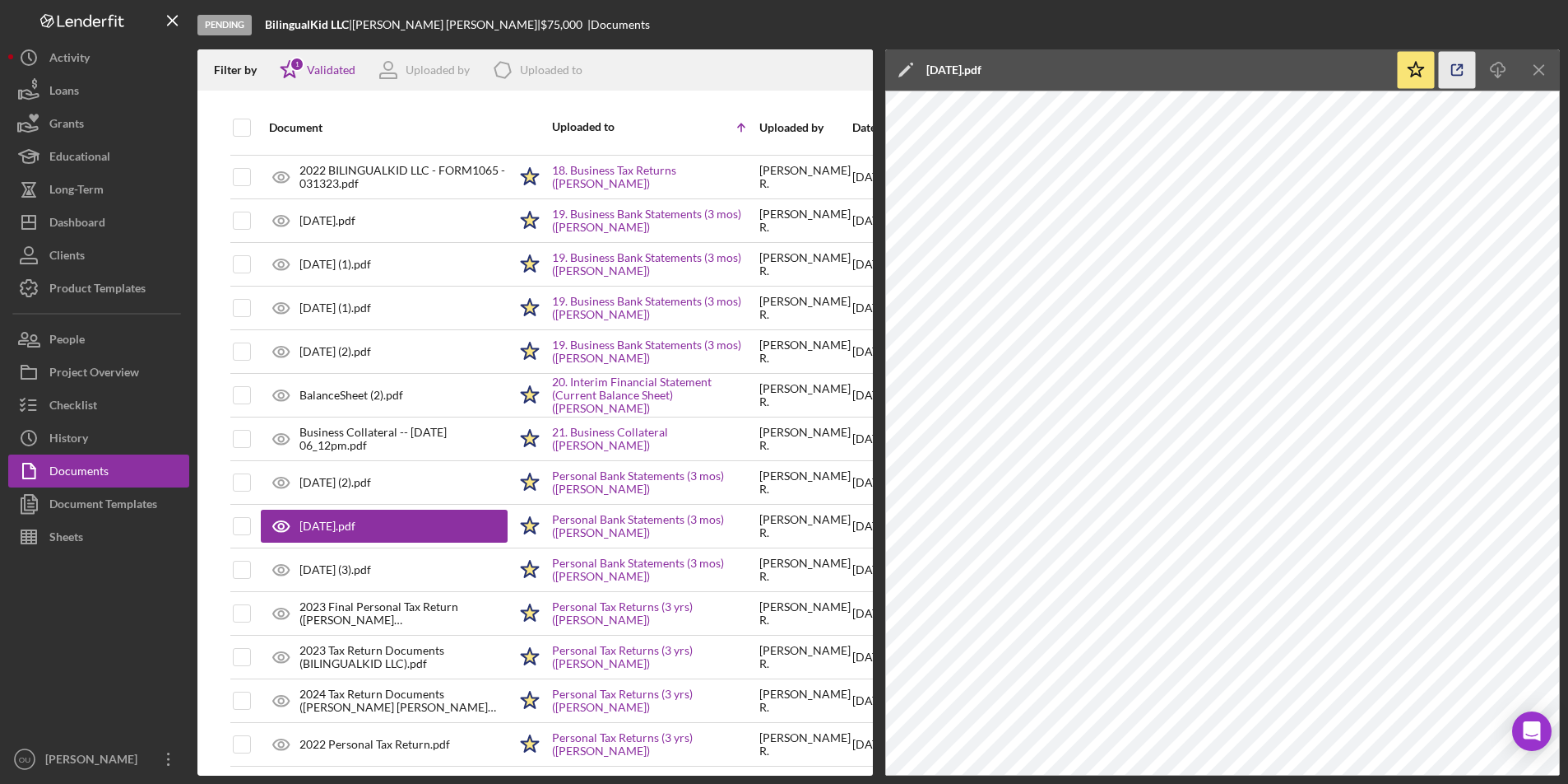
click at [1458, 70] on line "button" at bounding box center [1459, 67] width 5 height 5
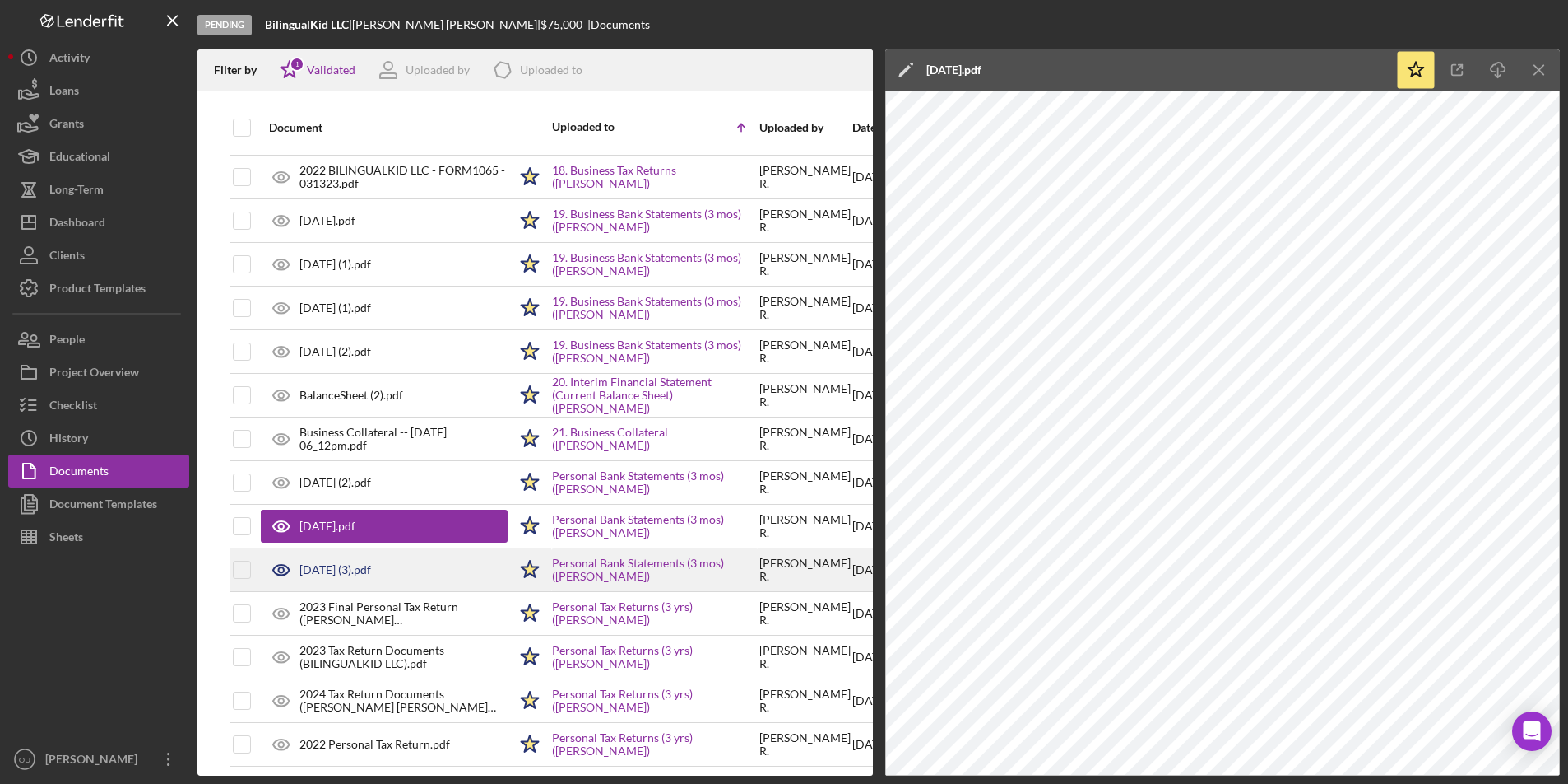
click at [429, 576] on div "[DATE] (3).pdf" at bounding box center [384, 569] width 246 height 42
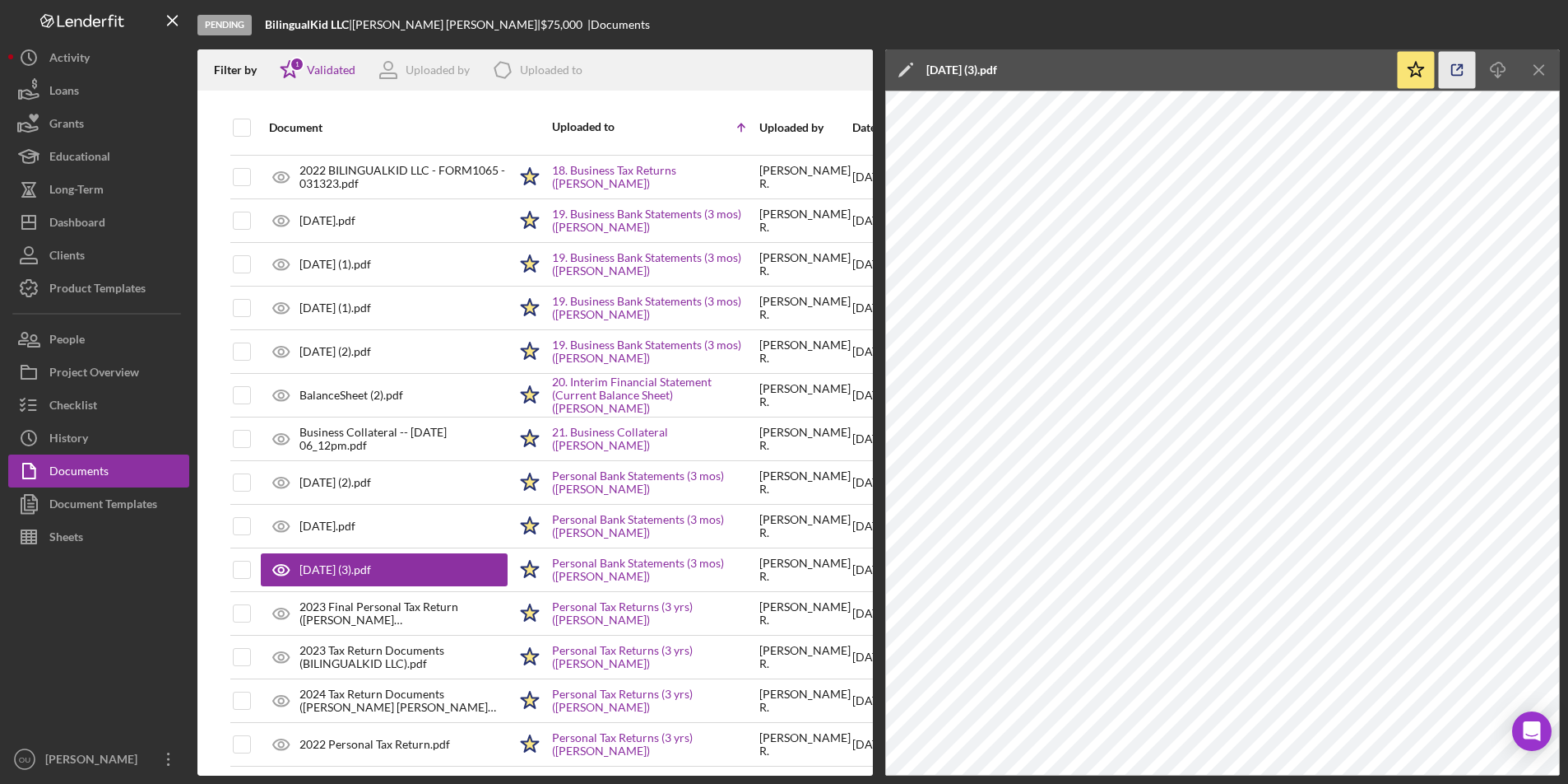
click at [1464, 63] on icon "button" at bounding box center [1457, 71] width 37 height 37
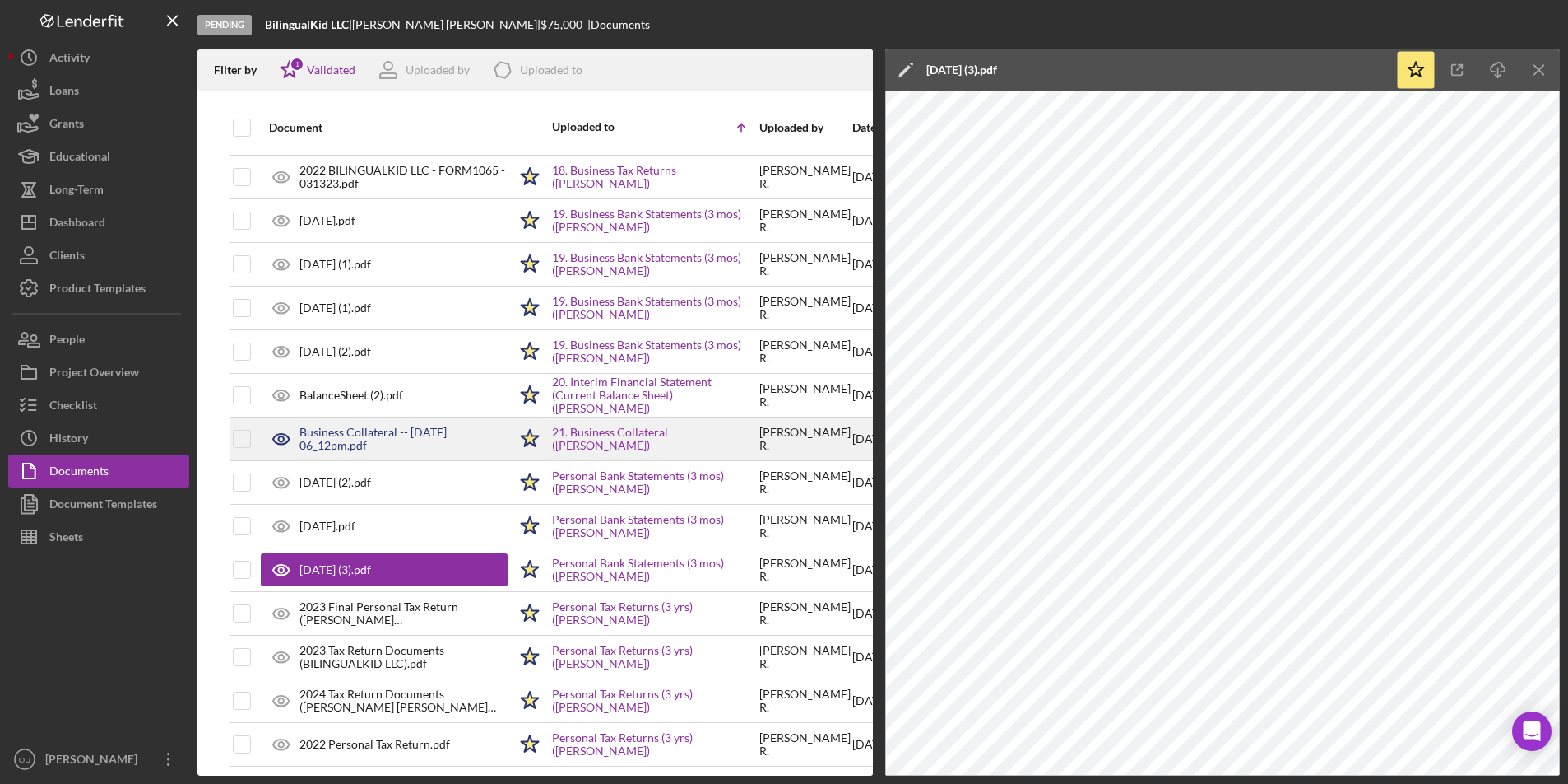
scroll to position [1178, 0]
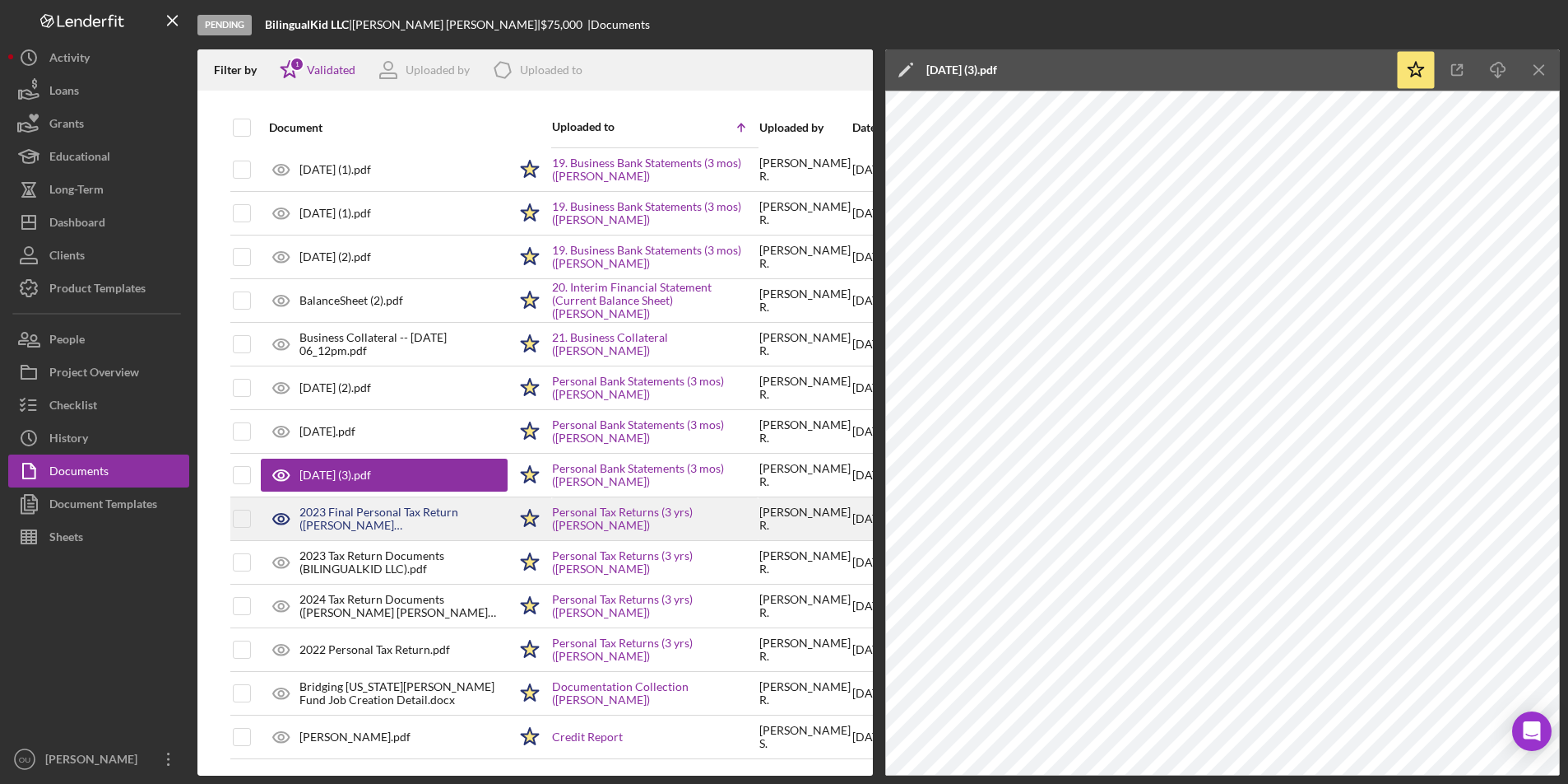
click at [426, 511] on div "2023 Final Personal Tax Return (ROBLES ARIAS CLAUDIA).pdf" at bounding box center [403, 518] width 208 height 26
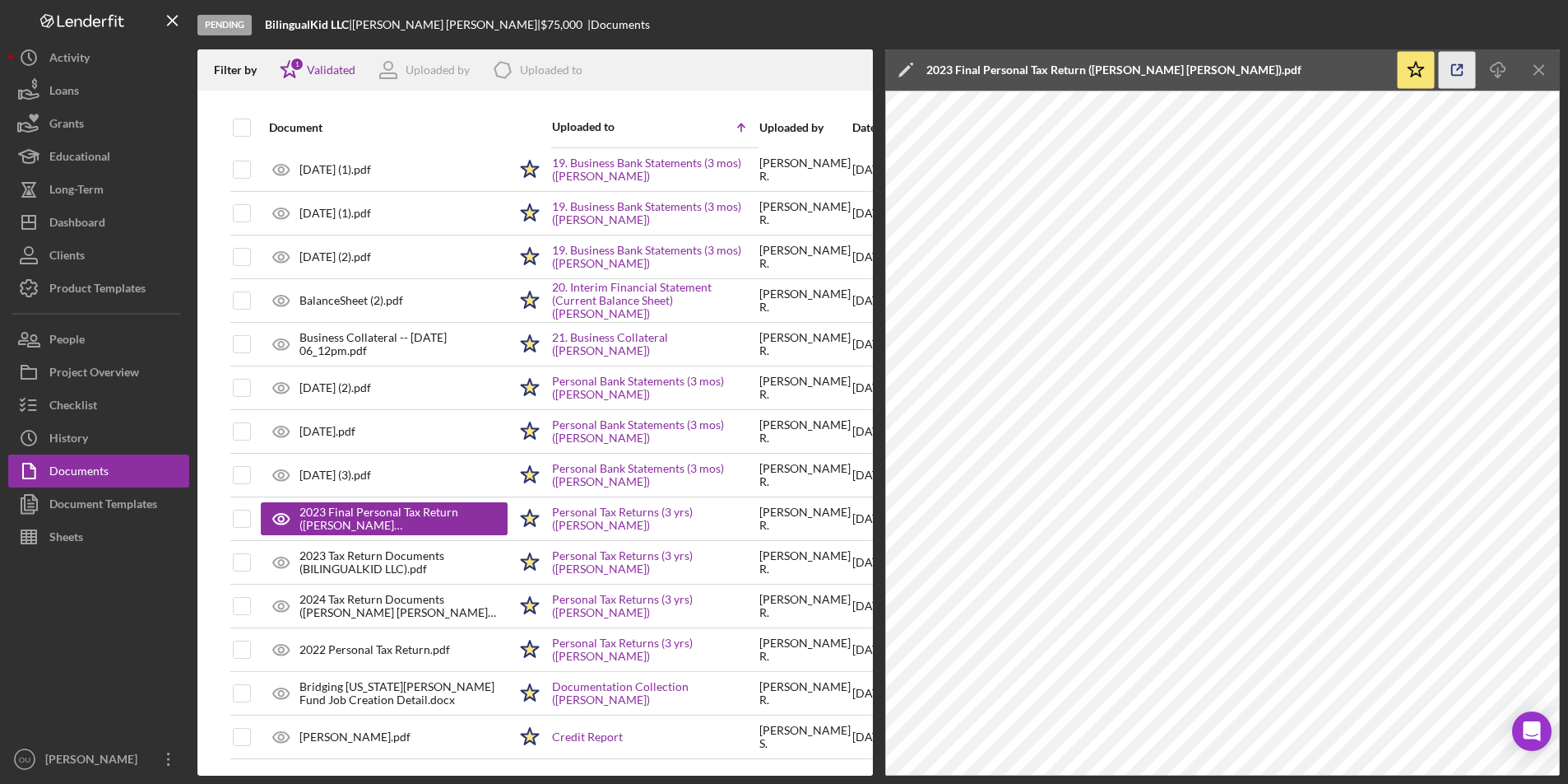
click at [1456, 64] on icon "button" at bounding box center [1457, 71] width 37 height 37
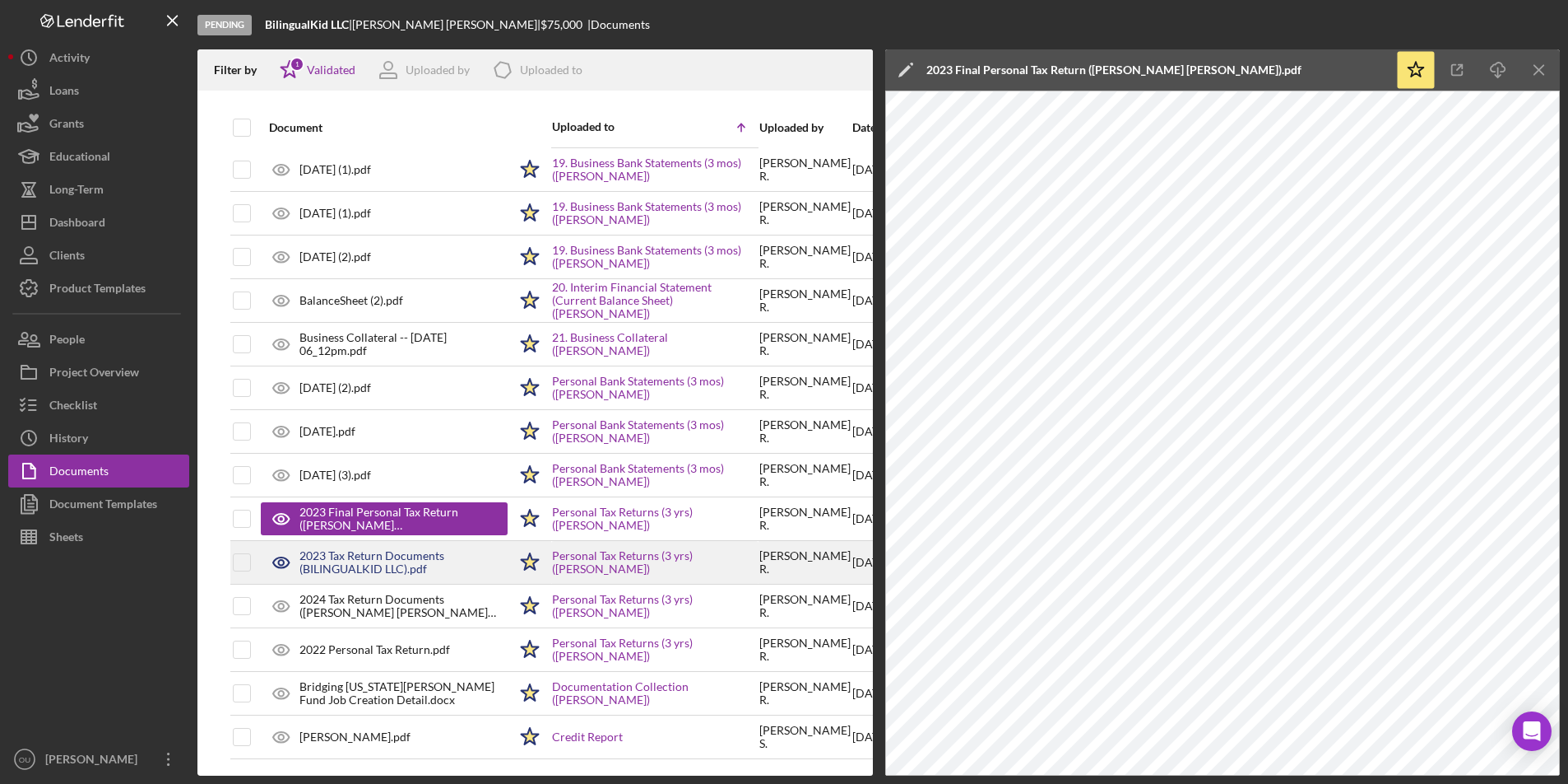
click at [432, 552] on div "2023 Tax Return Documents (BILINGUALKID LLC).pdf" at bounding box center [403, 562] width 208 height 26
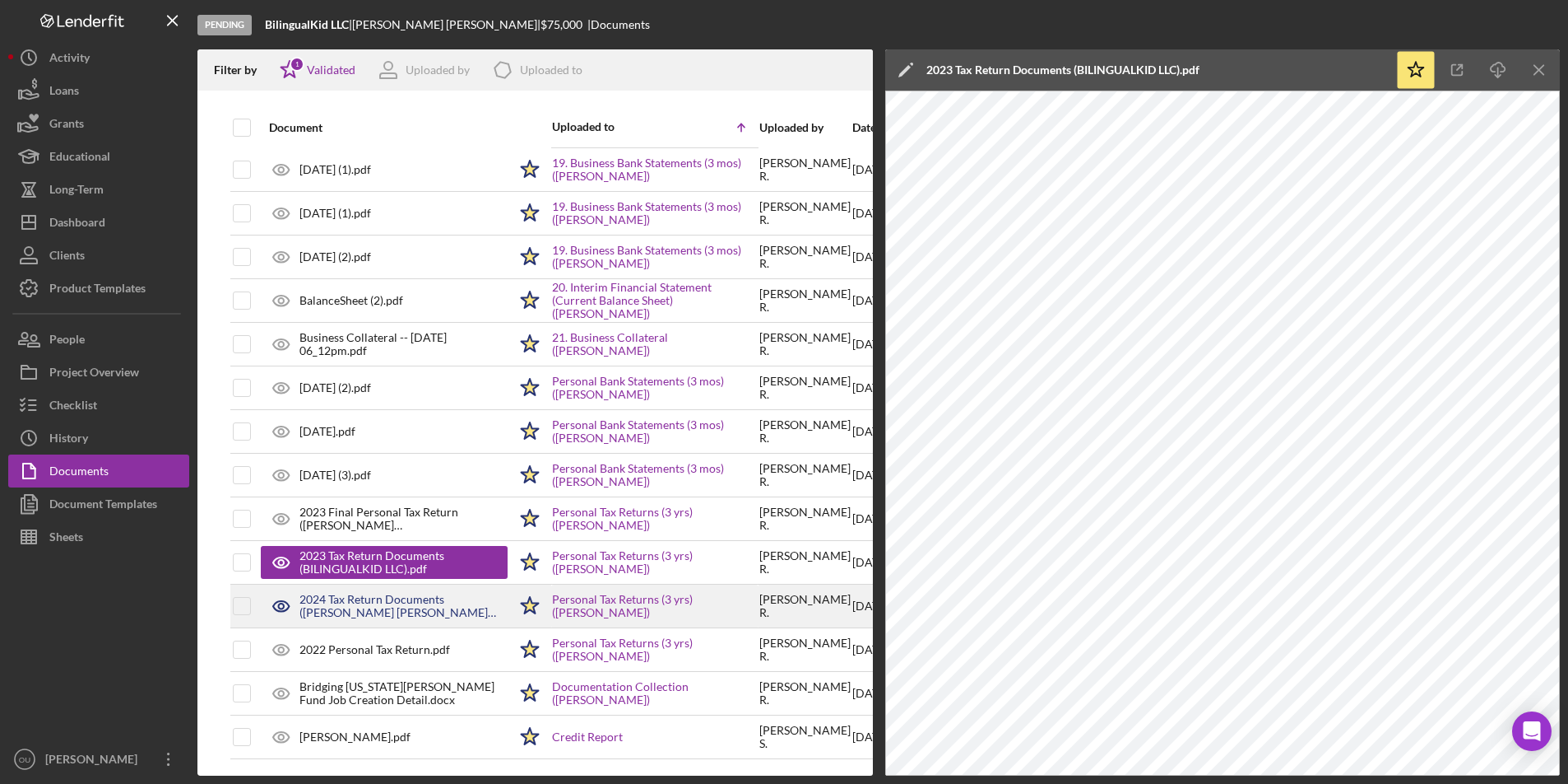
click at [399, 613] on div "2024 Tax Return Documents ([PERSON_NAME] [PERSON_NAME] L).pdf" at bounding box center [403, 605] width 208 height 26
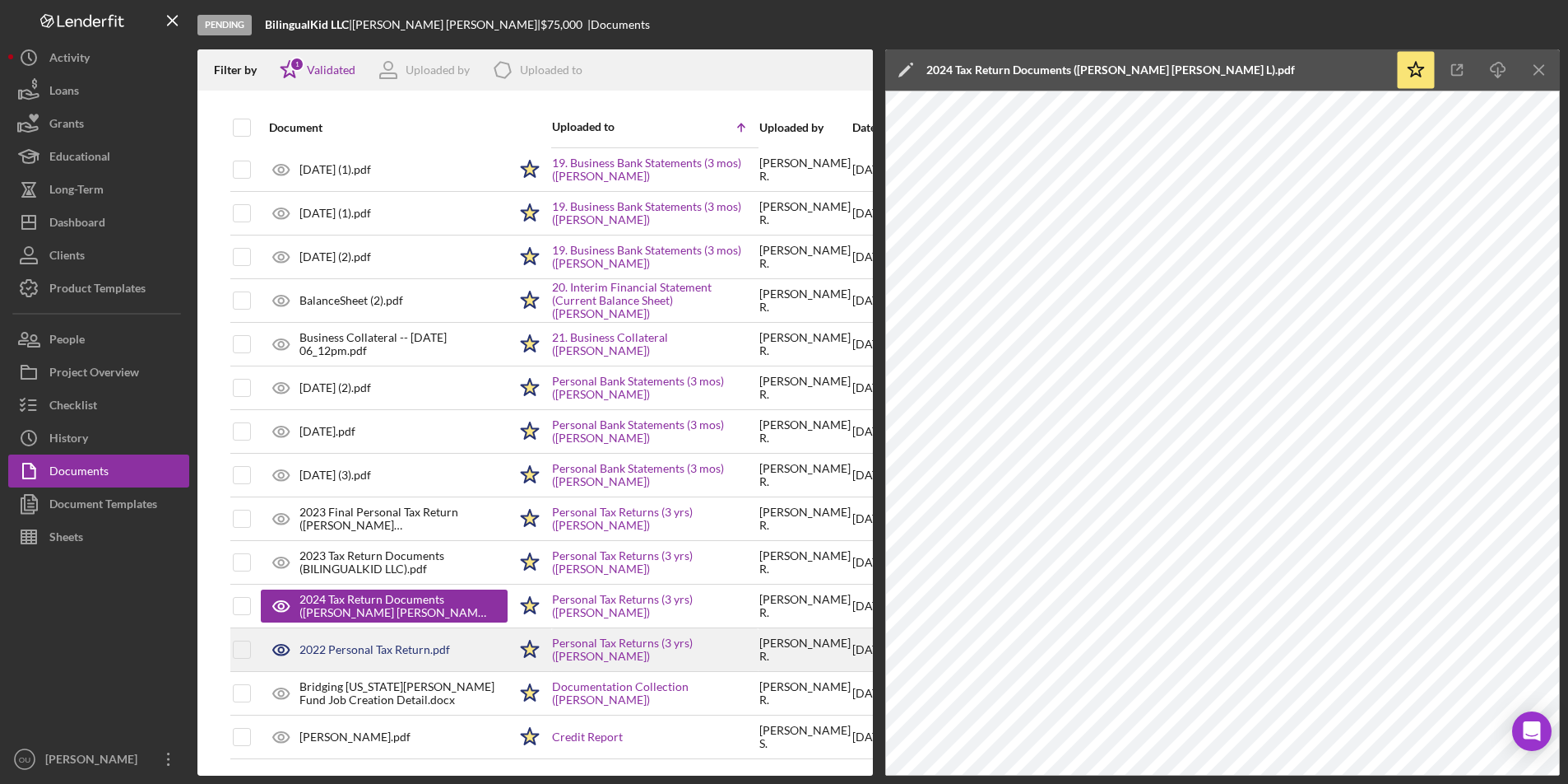
click at [413, 659] on div "2022 Personal Tax Return.pdf" at bounding box center [384, 650] width 246 height 42
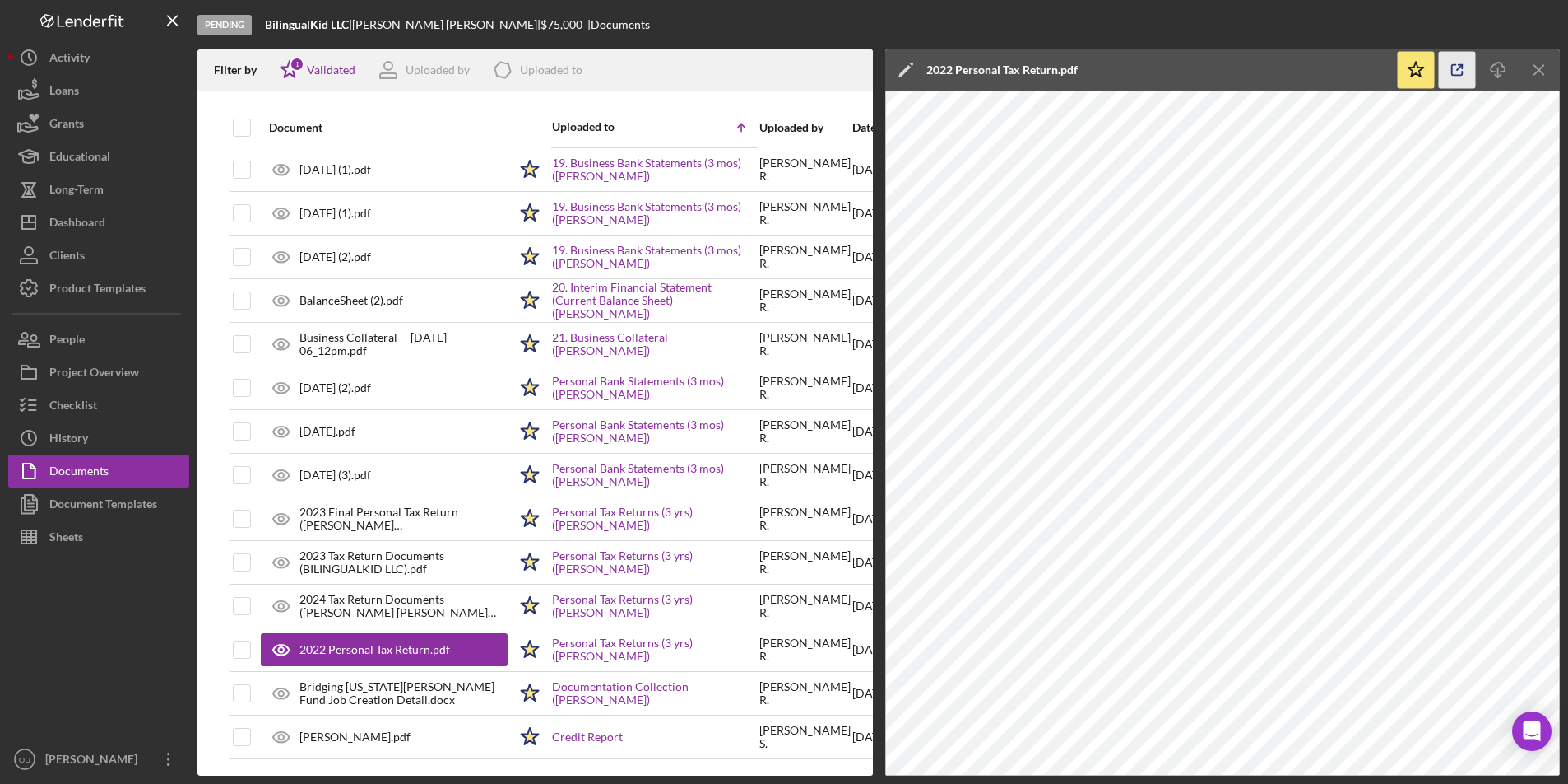
click at [1459, 65] on polyline "button" at bounding box center [1461, 67] width 4 height 4
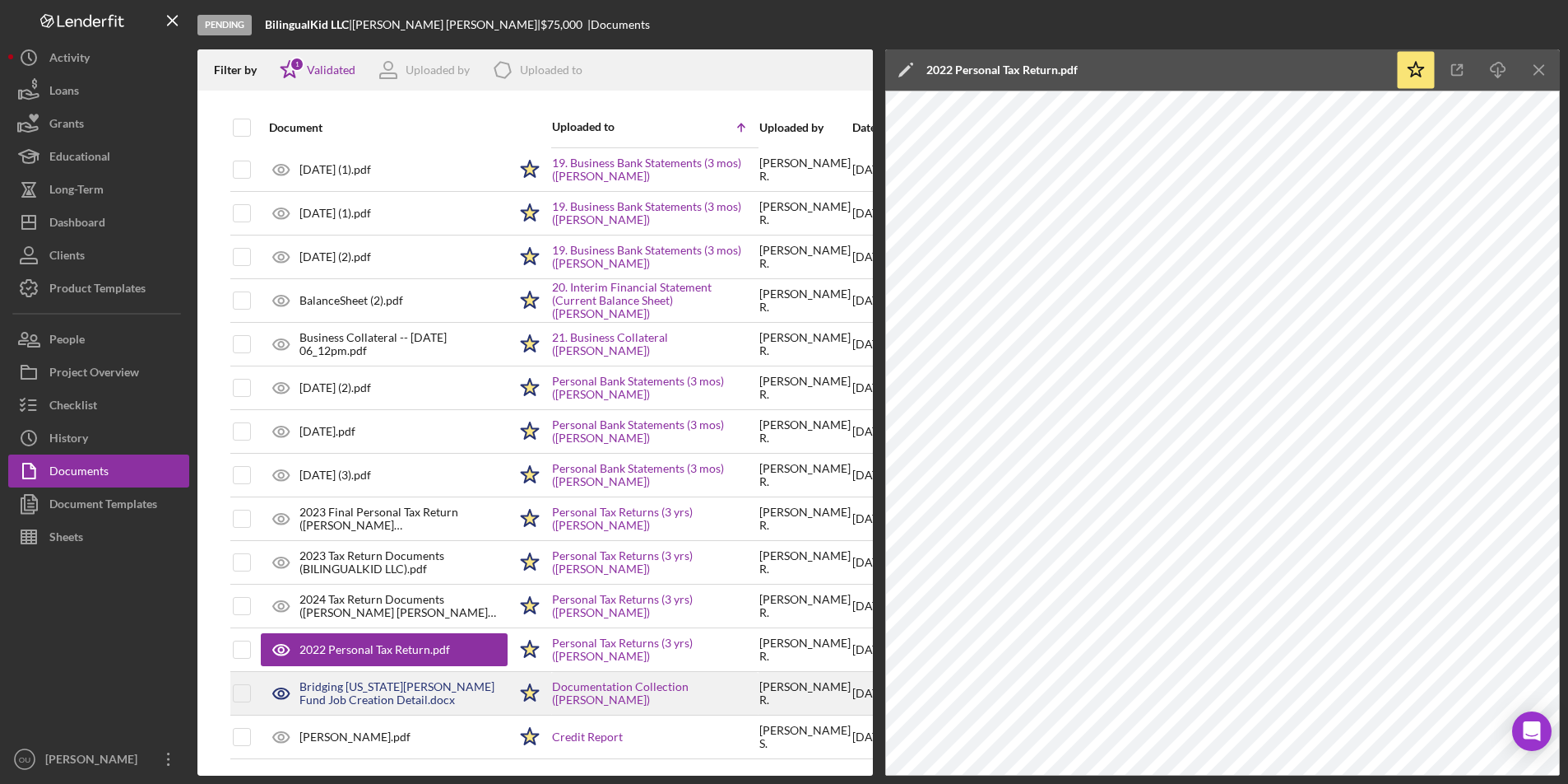
click at [397, 694] on div "Bridging [US_STATE][PERSON_NAME] Fund Job Creation Detail.docx" at bounding box center [403, 692] width 208 height 26
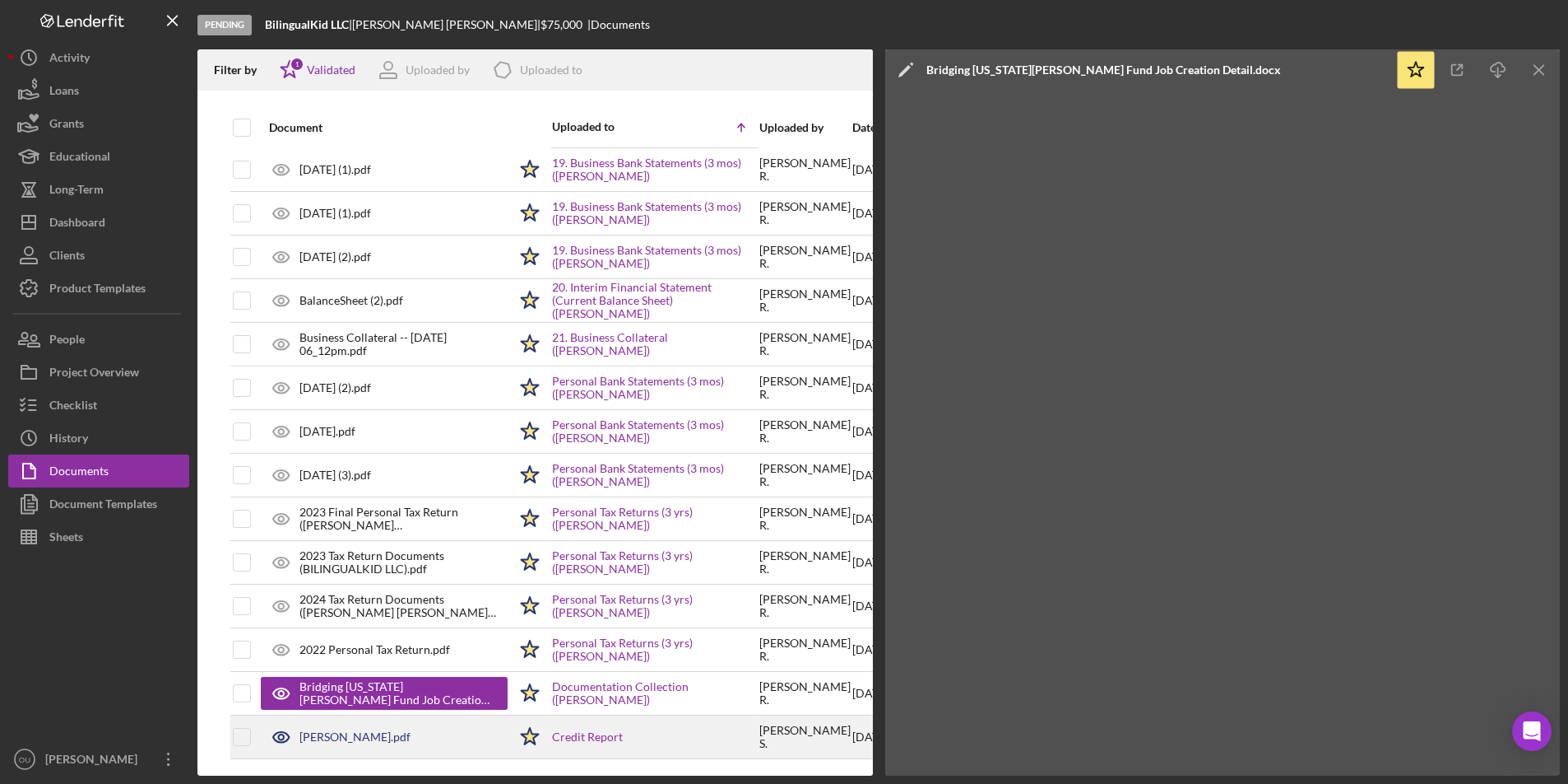
click at [407, 740] on div "[PERSON_NAME].pdf" at bounding box center [355, 737] width 111 height 14
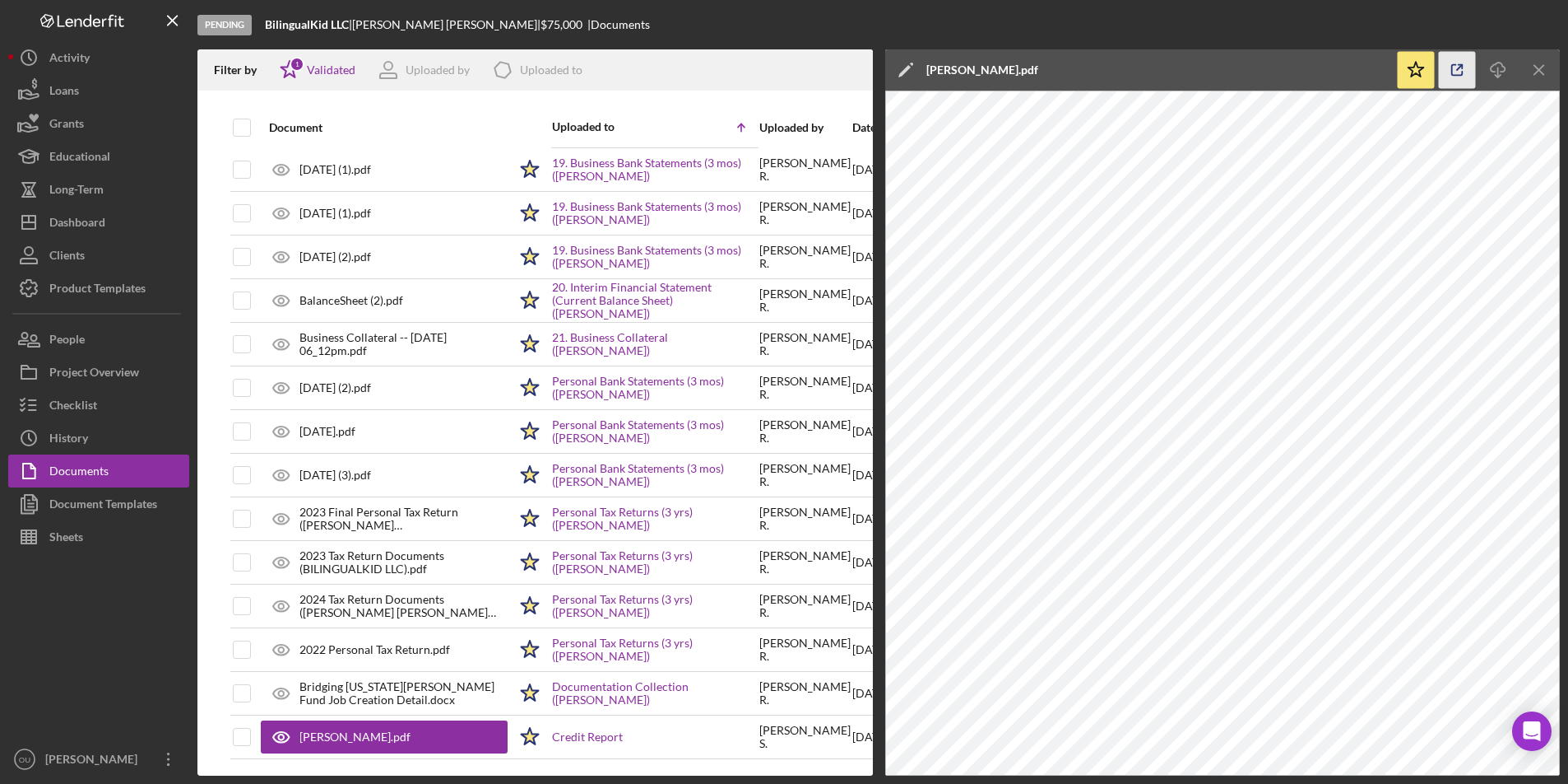
click at [1460, 65] on polyline "button" at bounding box center [1461, 67] width 4 height 4
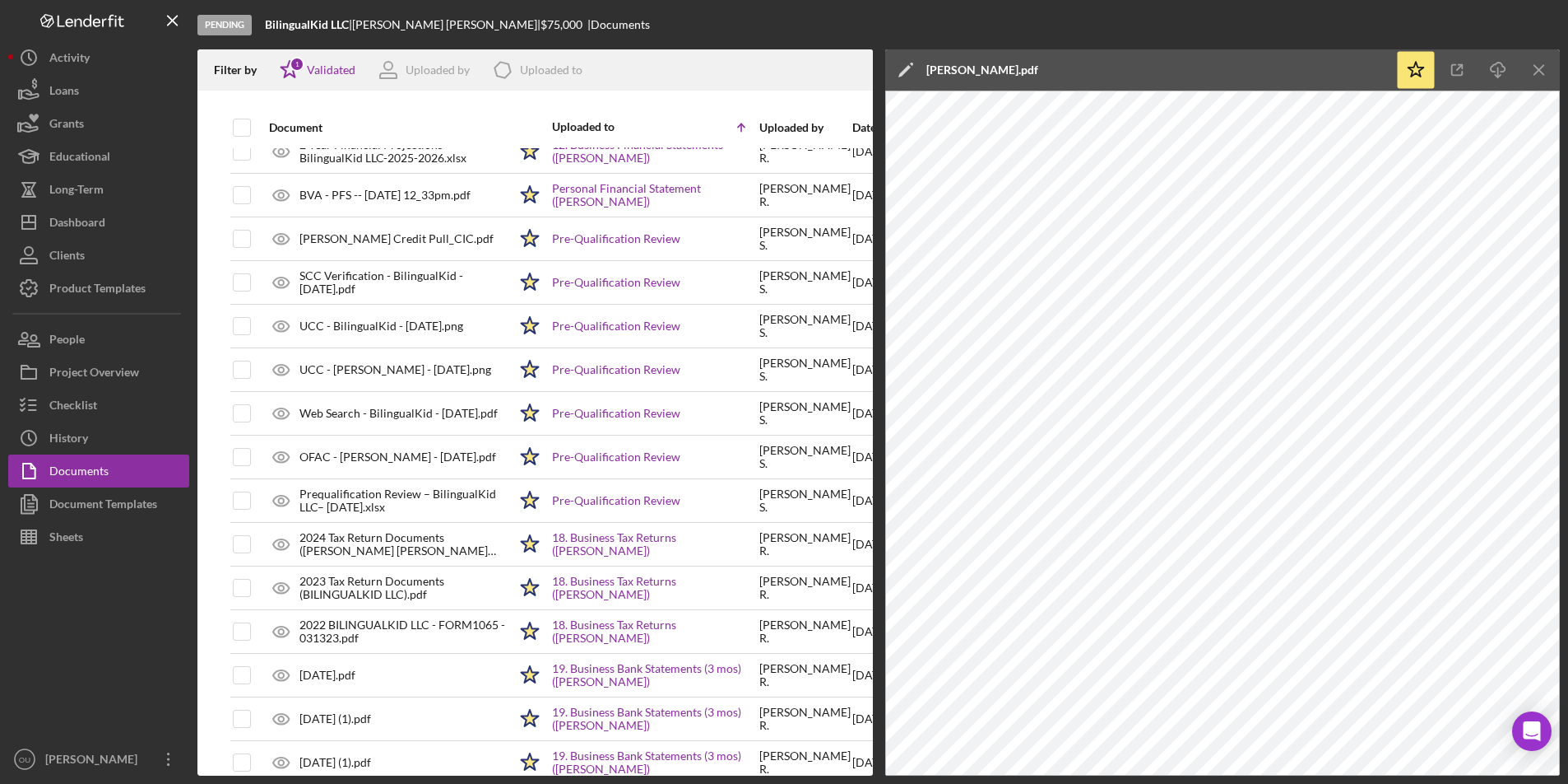
scroll to position [623, 0]
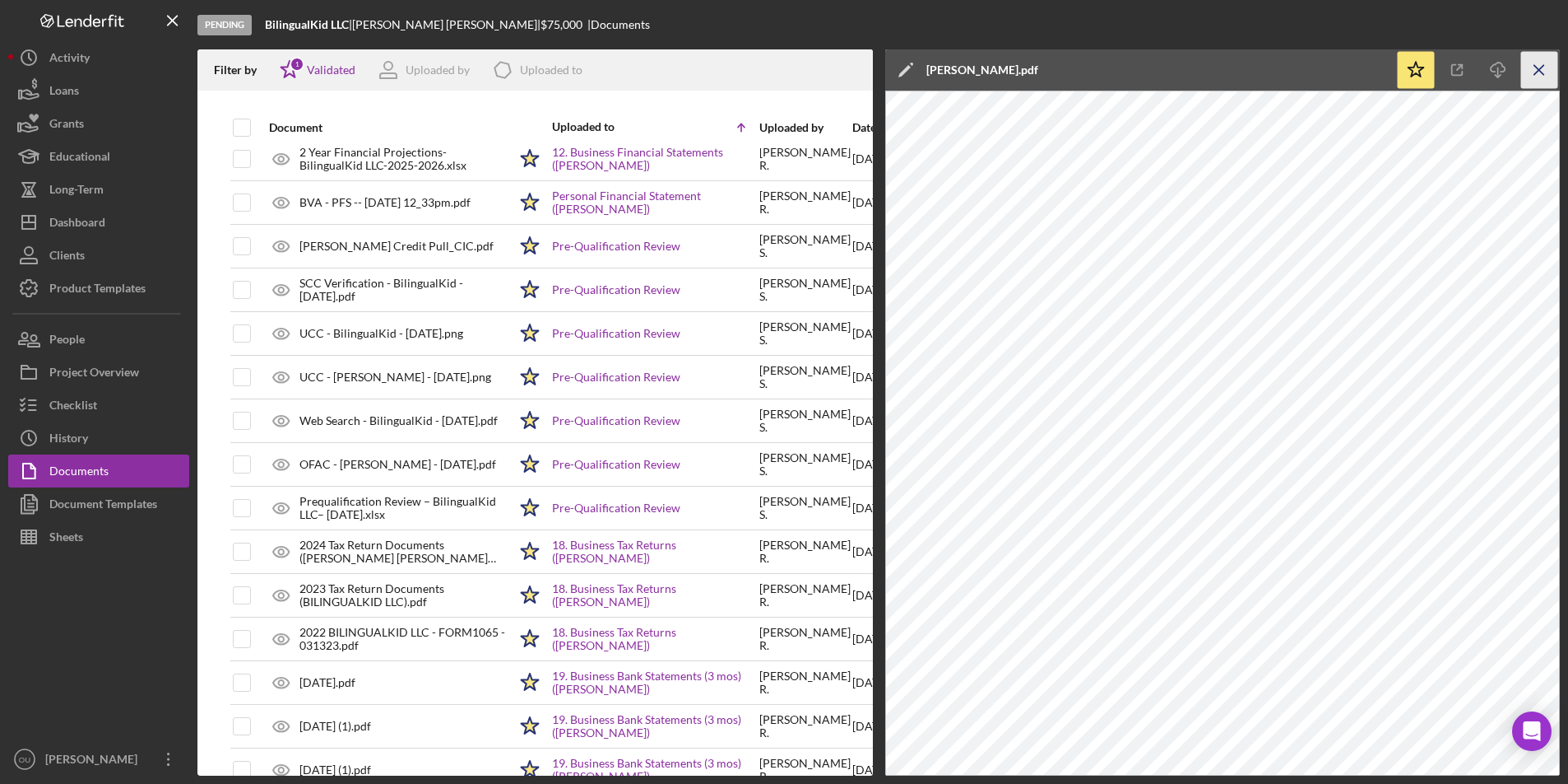
click at [1497, 71] on icon "Icon/Menu Close" at bounding box center [1539, 71] width 37 height 37
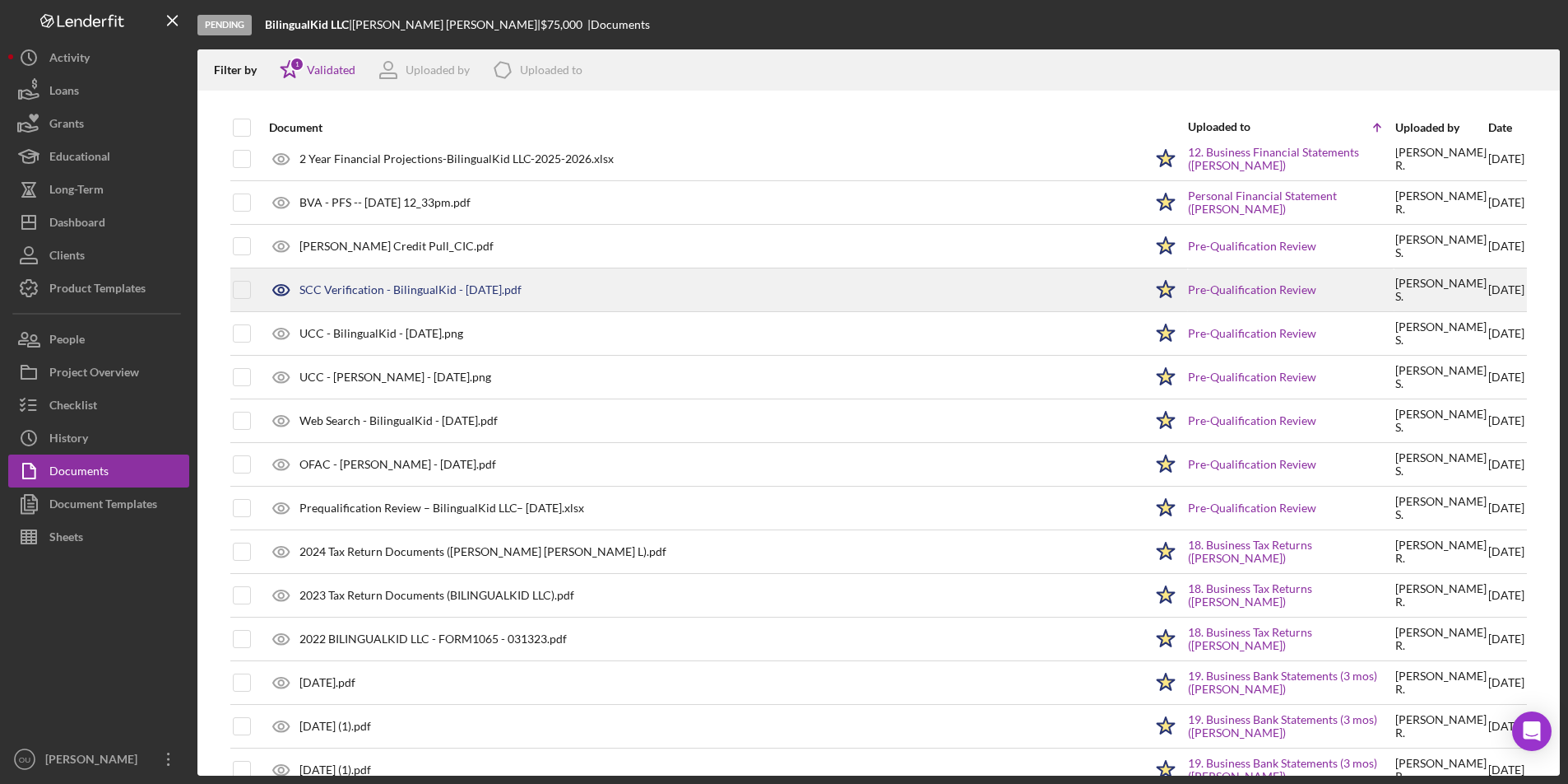
scroll to position [0, 0]
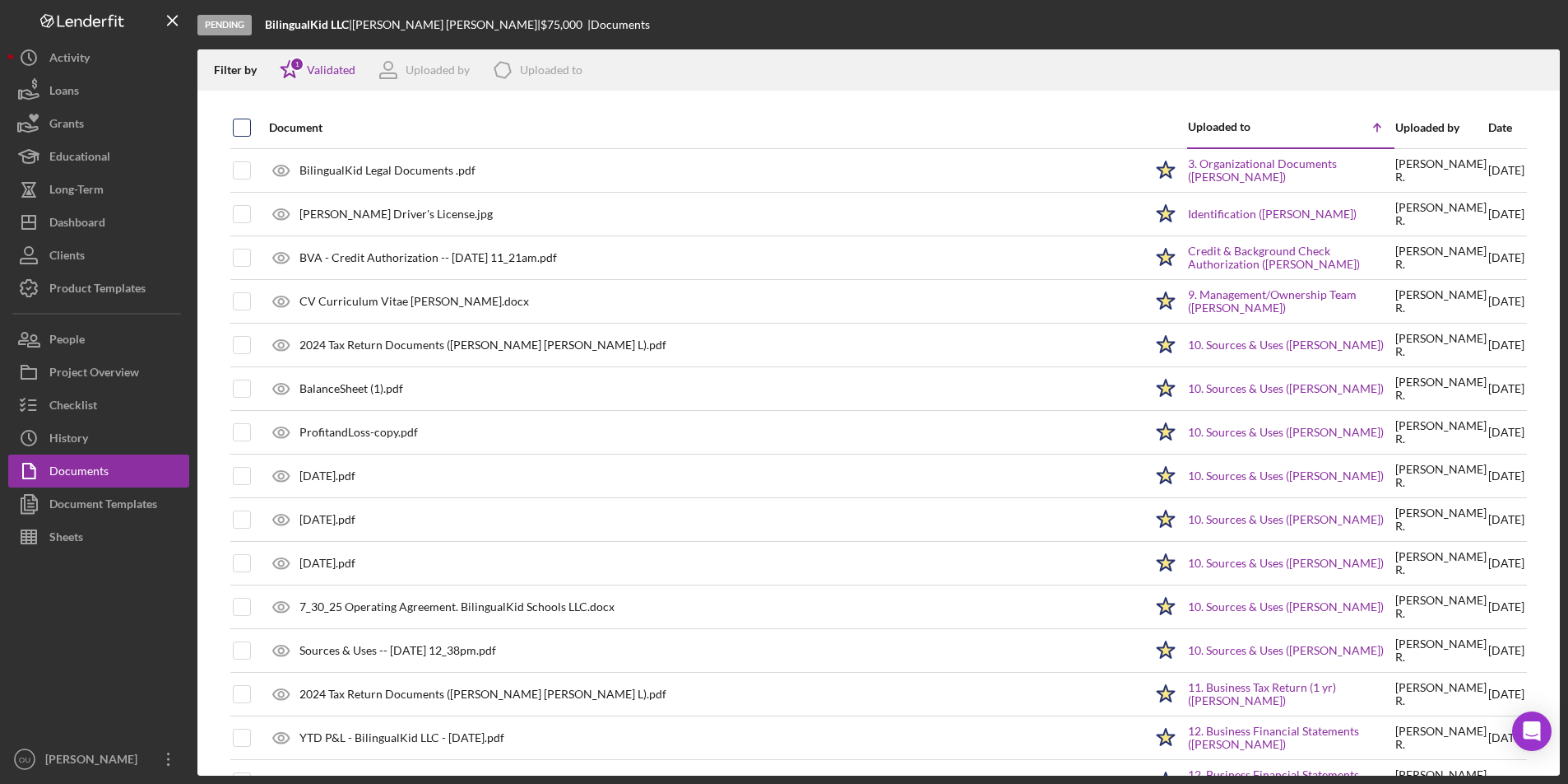
click at [241, 125] on input "checkbox" at bounding box center [242, 127] width 16 height 16
checkbox input "true"
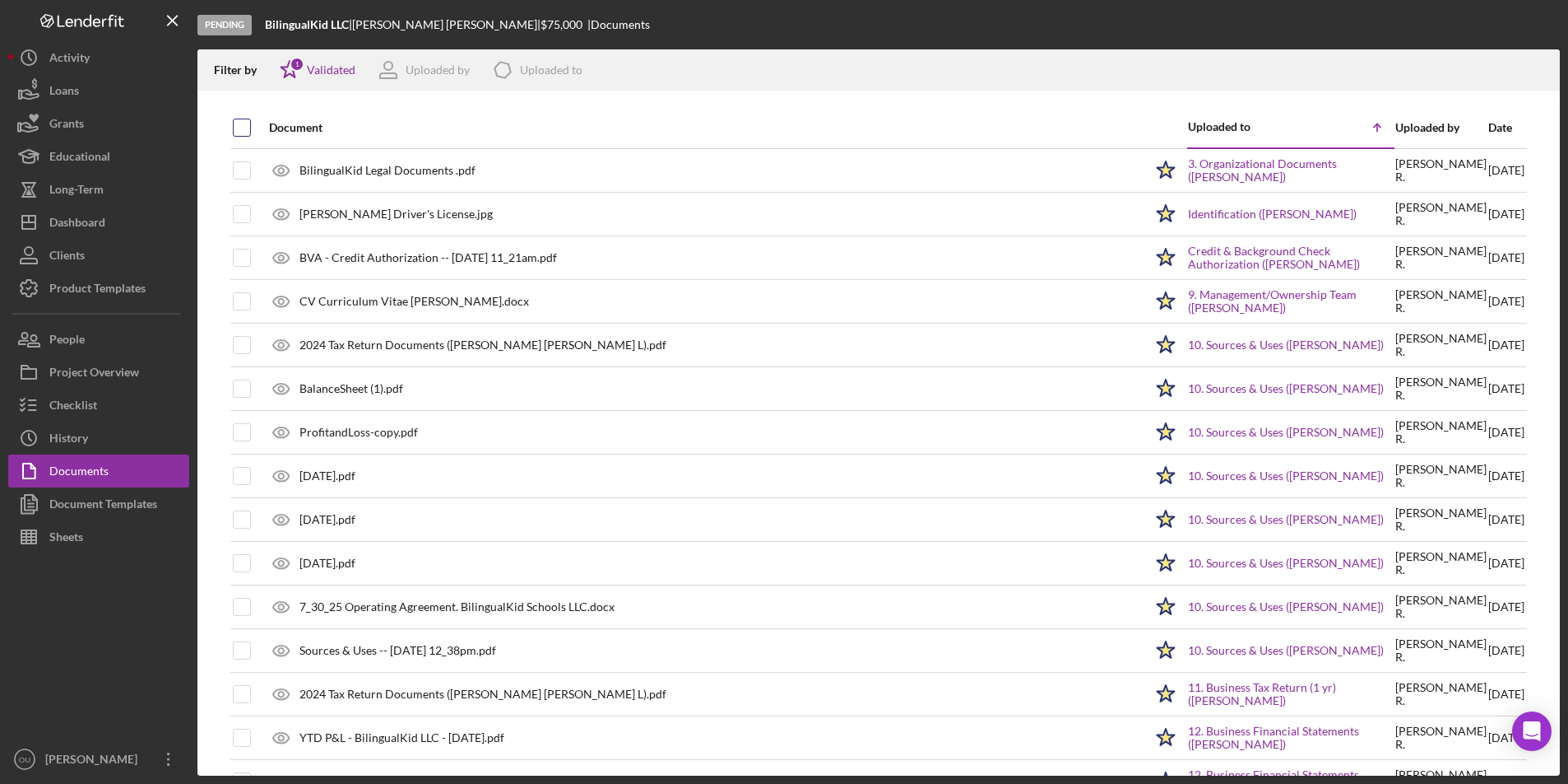
checkbox input "true"
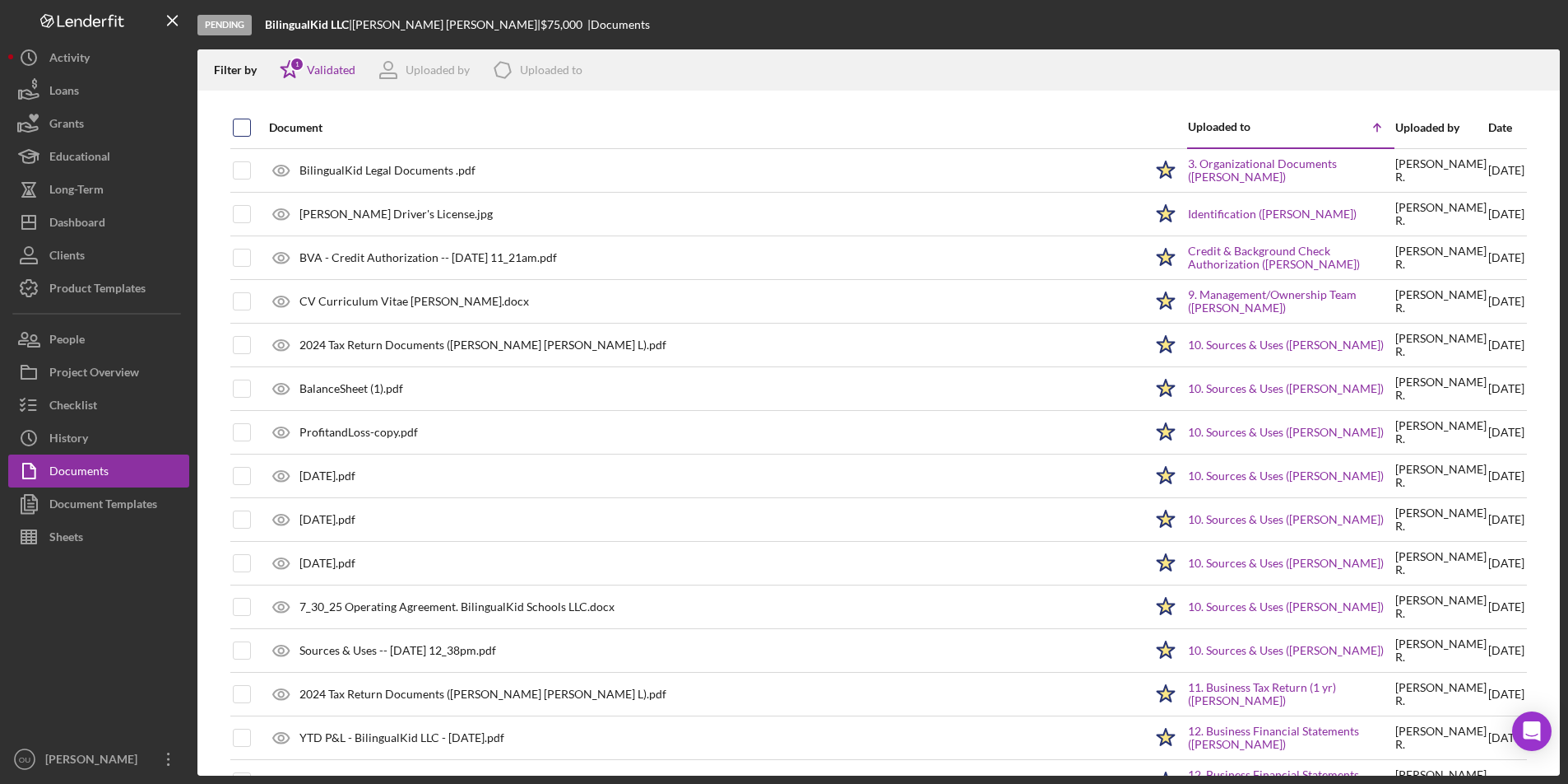
checkbox input "true"
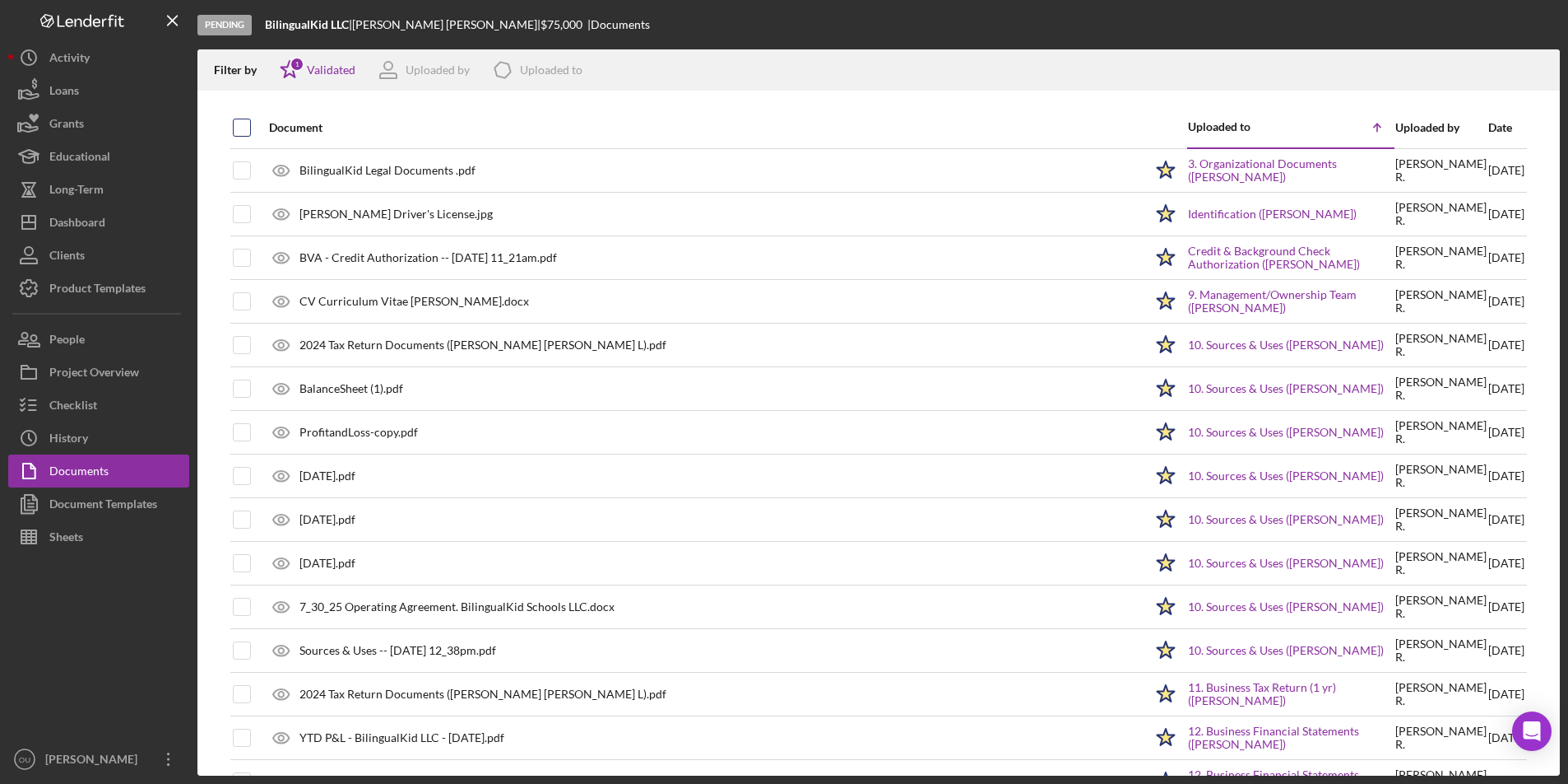
checkbox input "true"
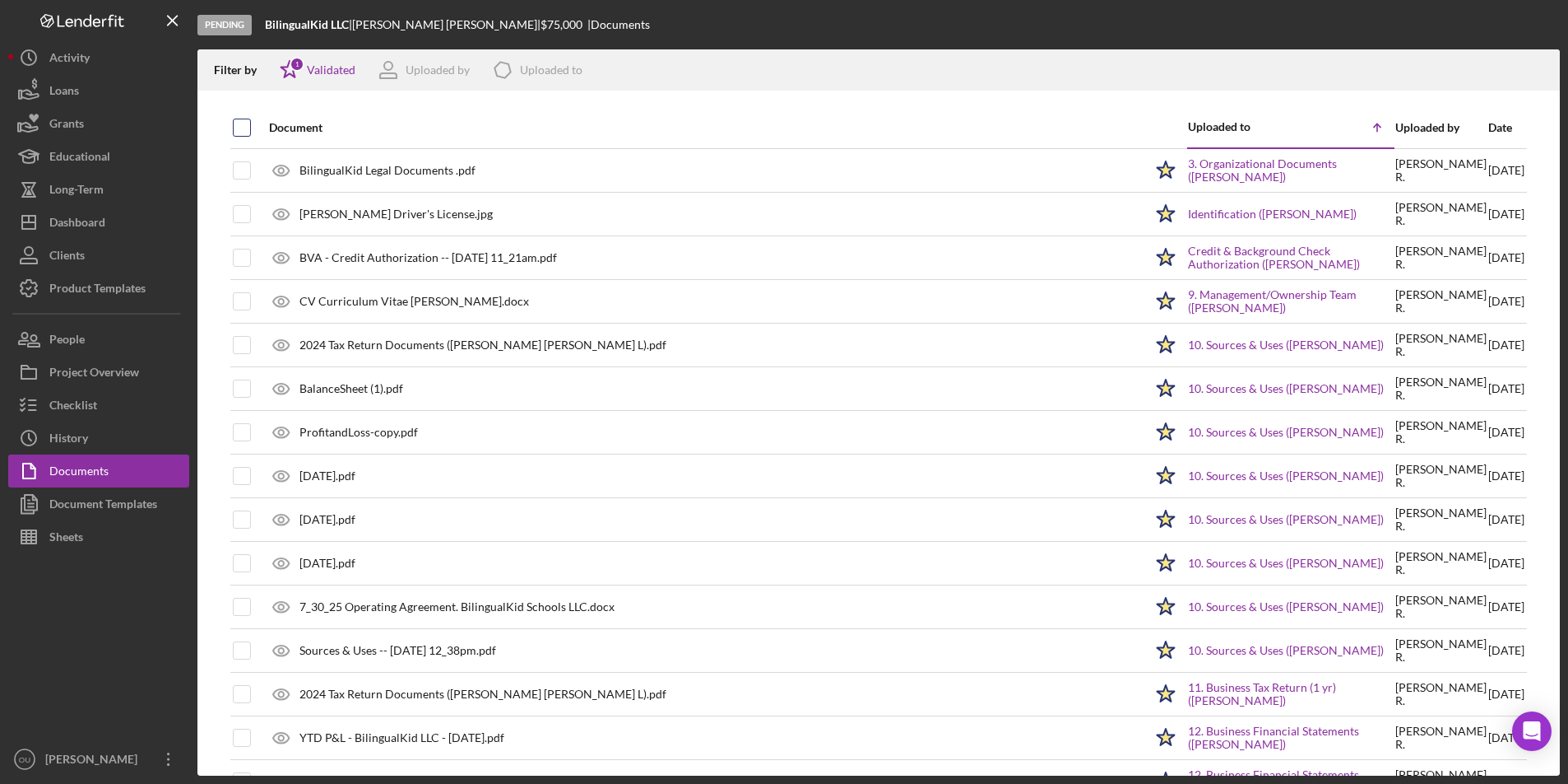
checkbox input "true"
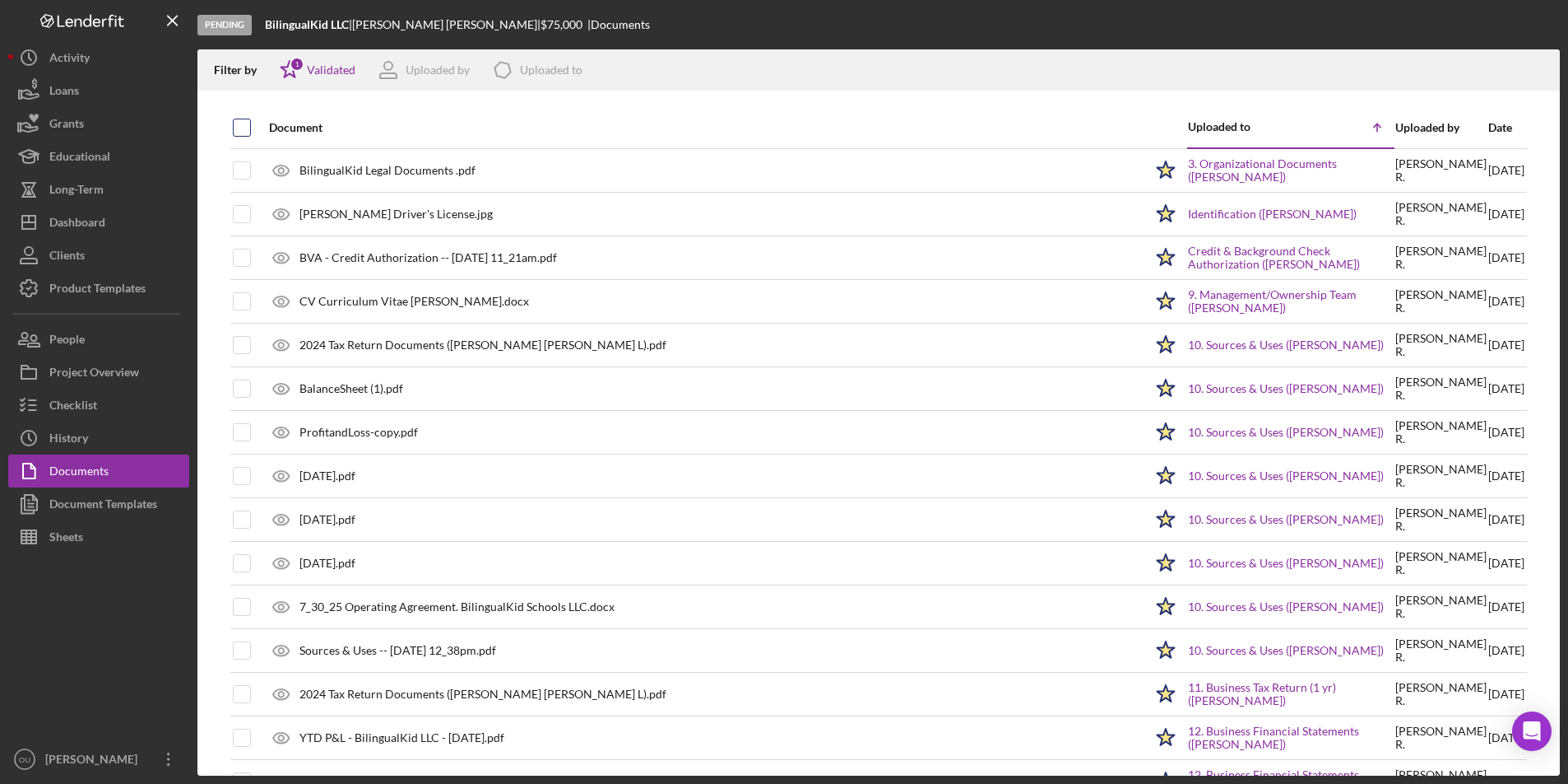
checkbox input "true"
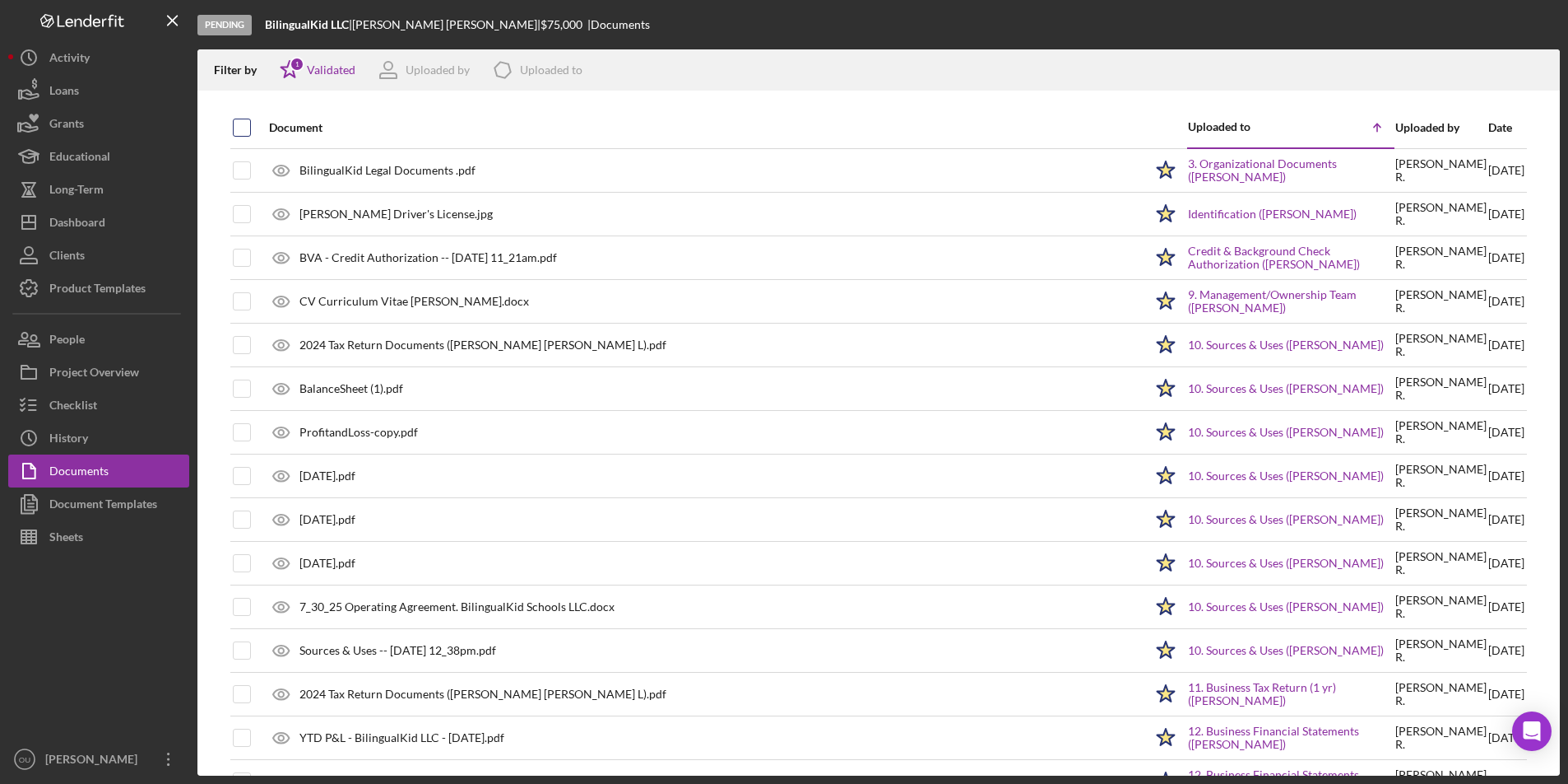
checkbox input "true"
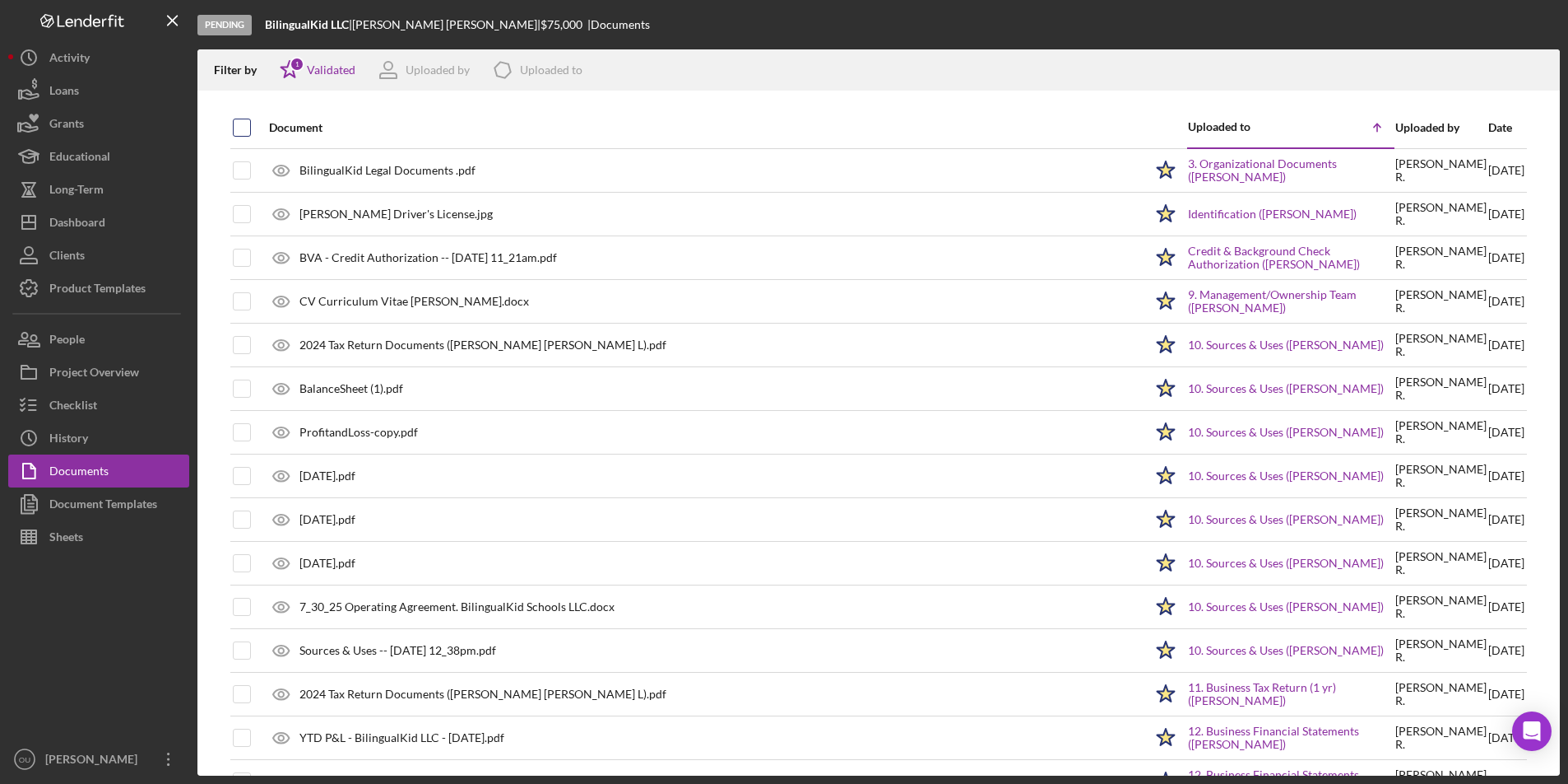
checkbox input "true"
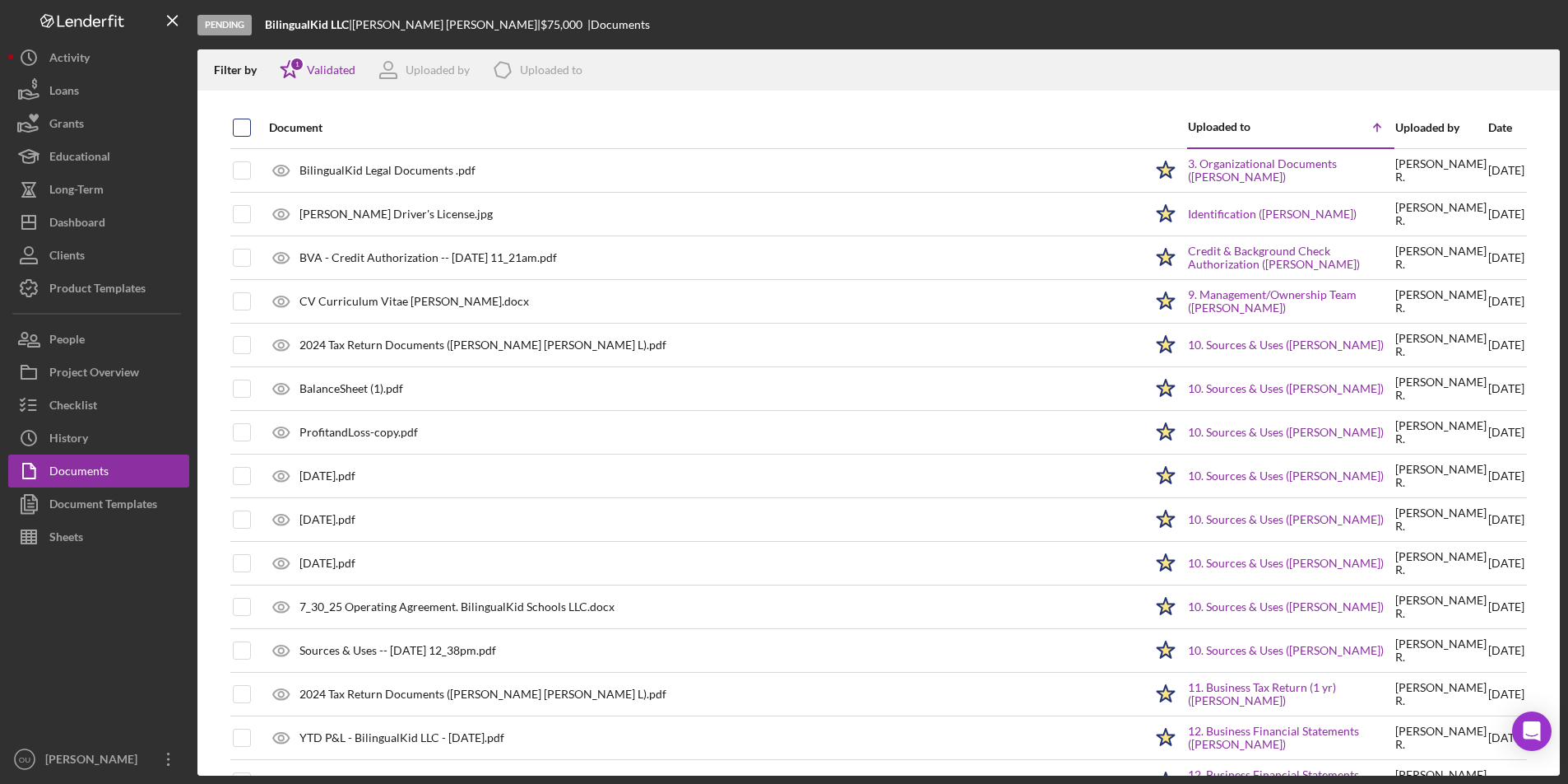
checkbox input "true"
click at [239, 127] on input "checkbox" at bounding box center [242, 127] width 16 height 16
checkbox input "false"
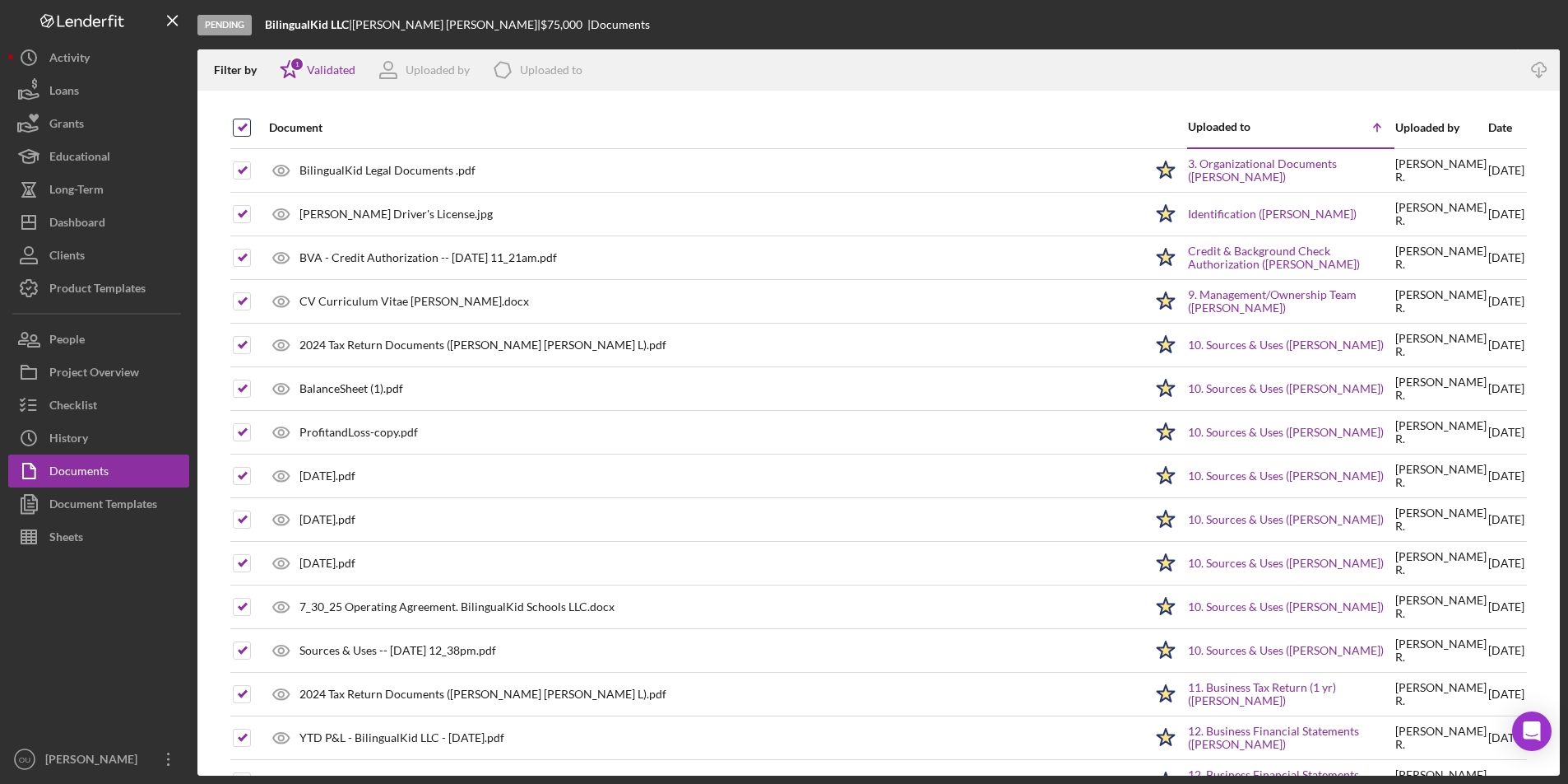
checkbox input "false"
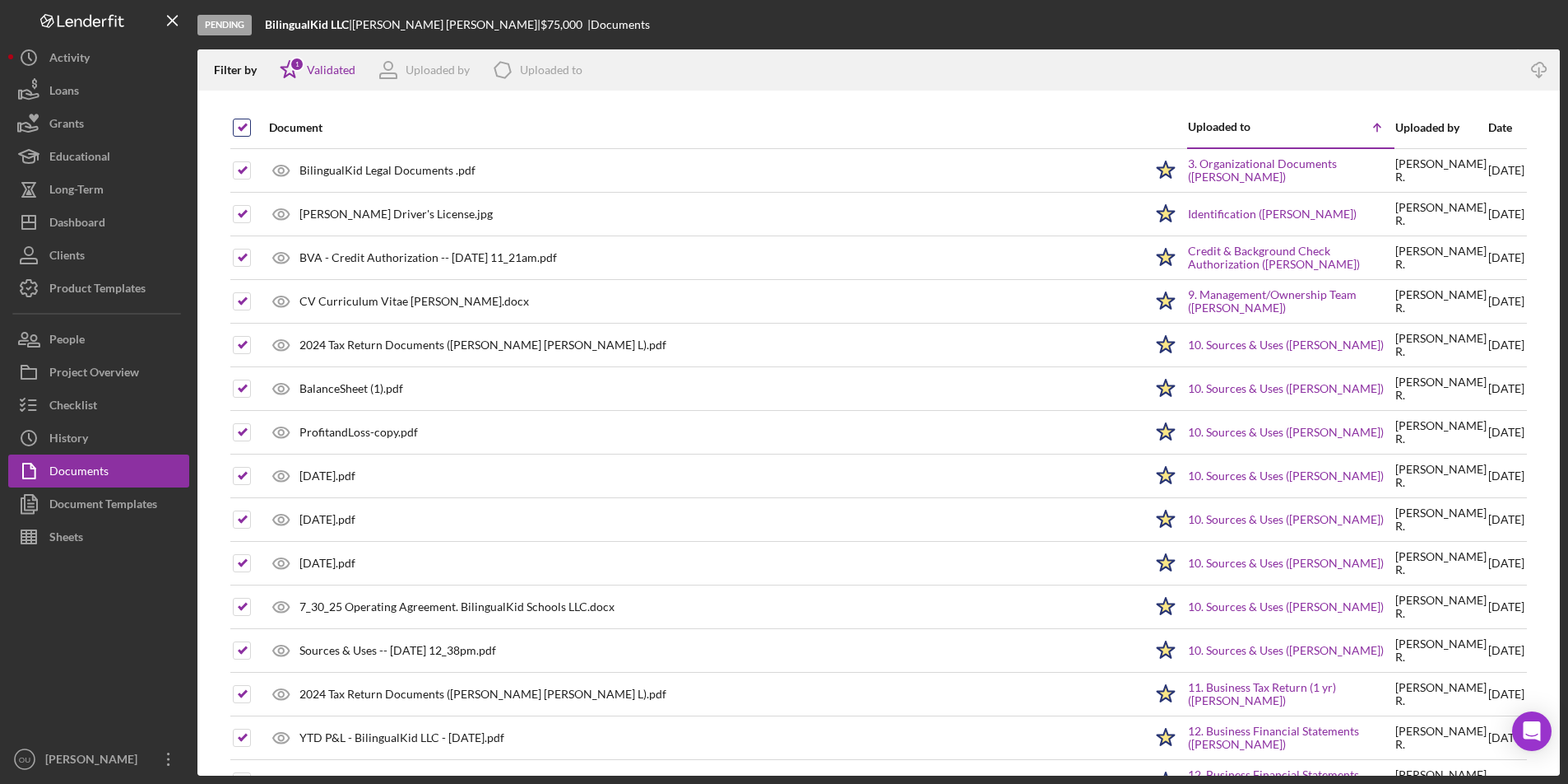
checkbox input "false"
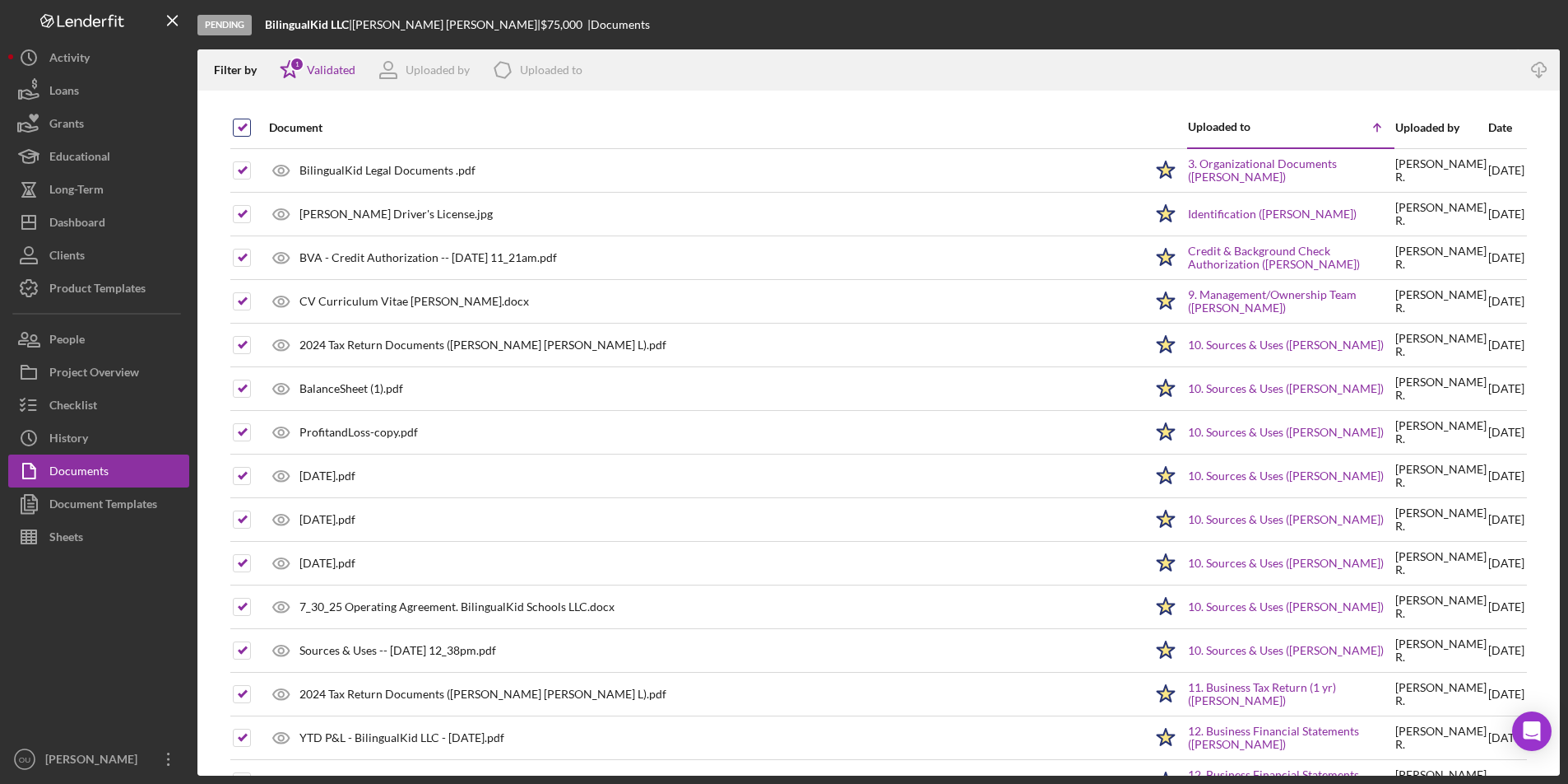
checkbox input "false"
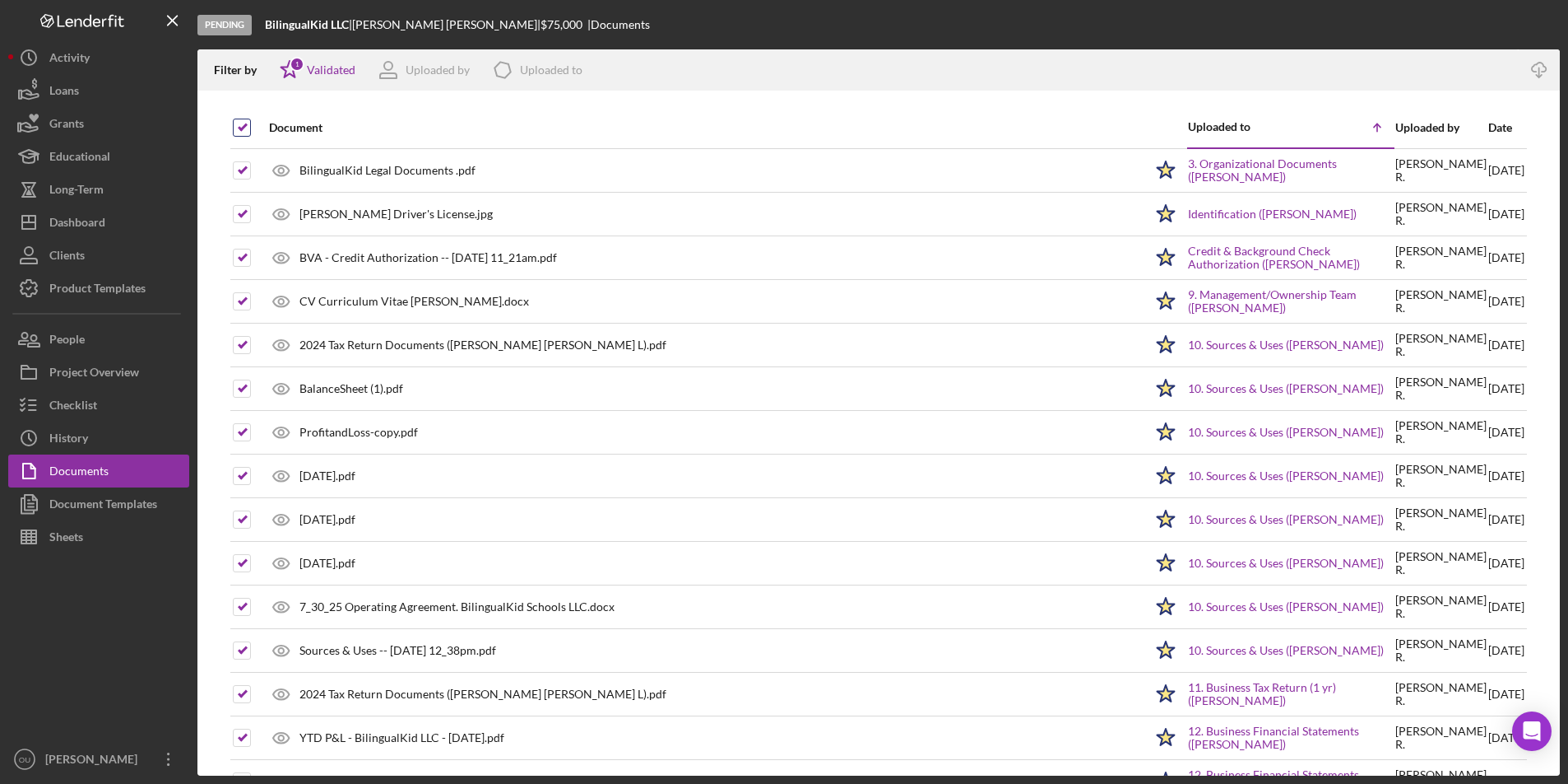
checkbox input "false"
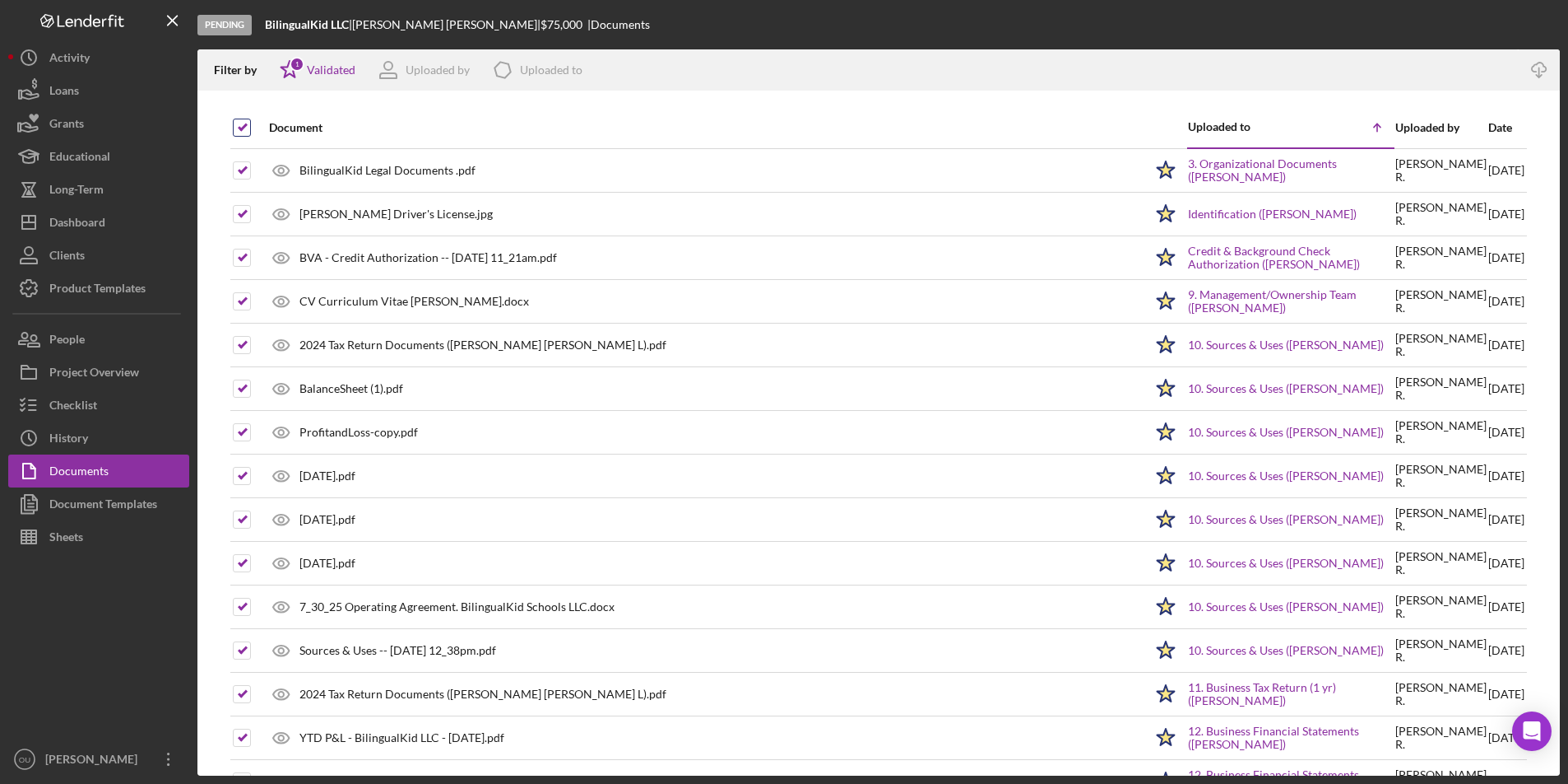
checkbox input "false"
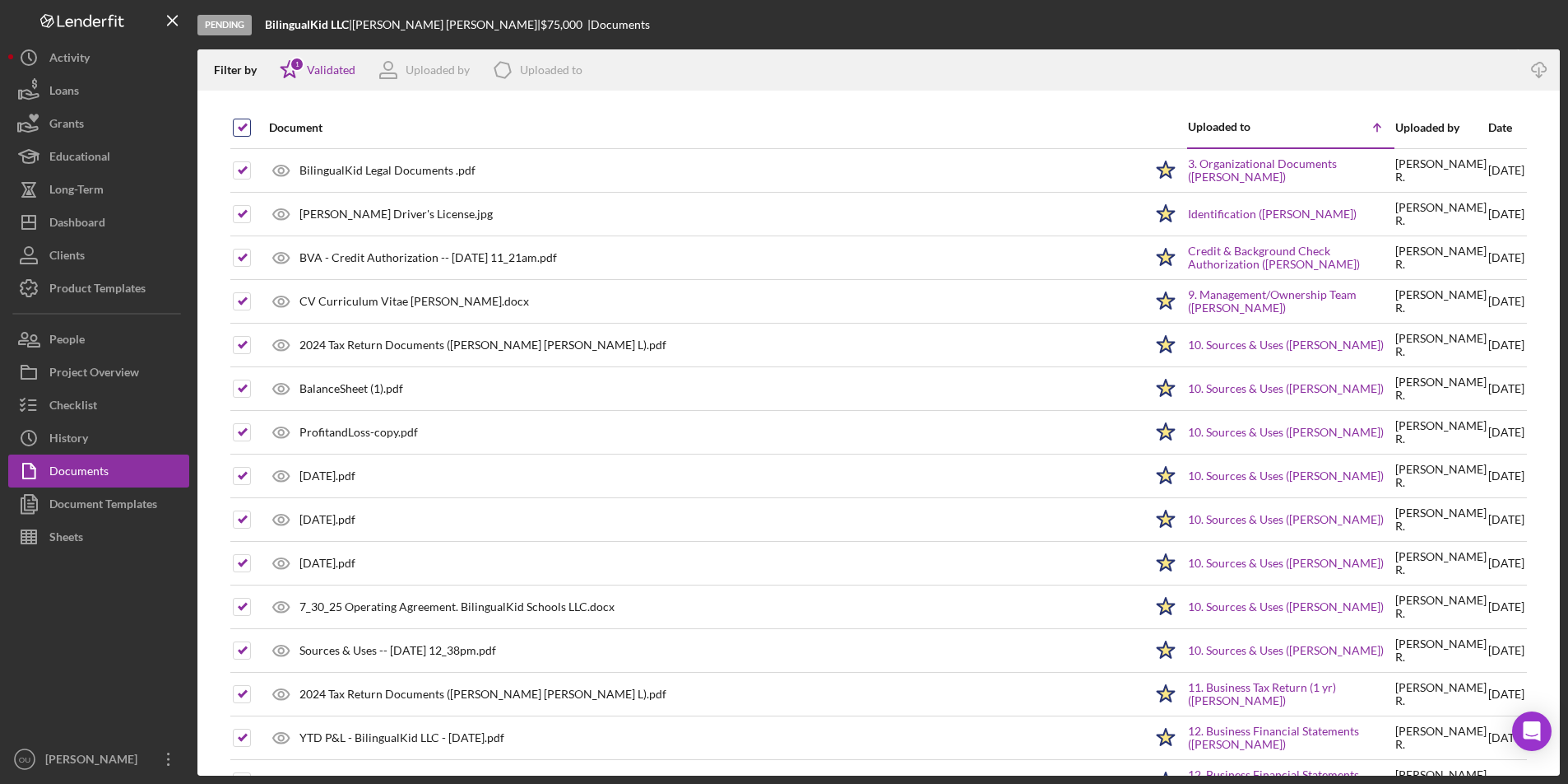
checkbox input "false"
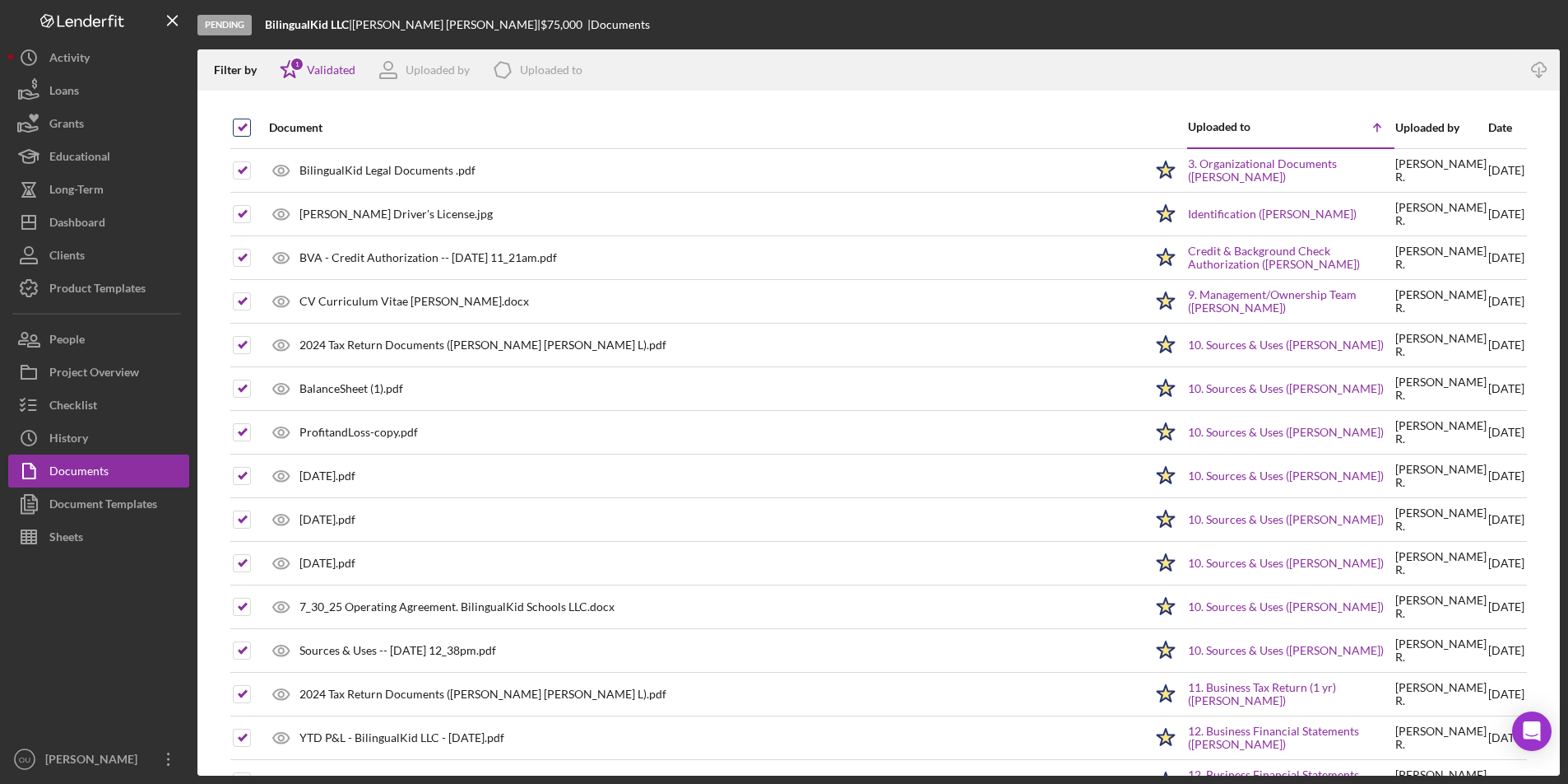
checkbox input "false"
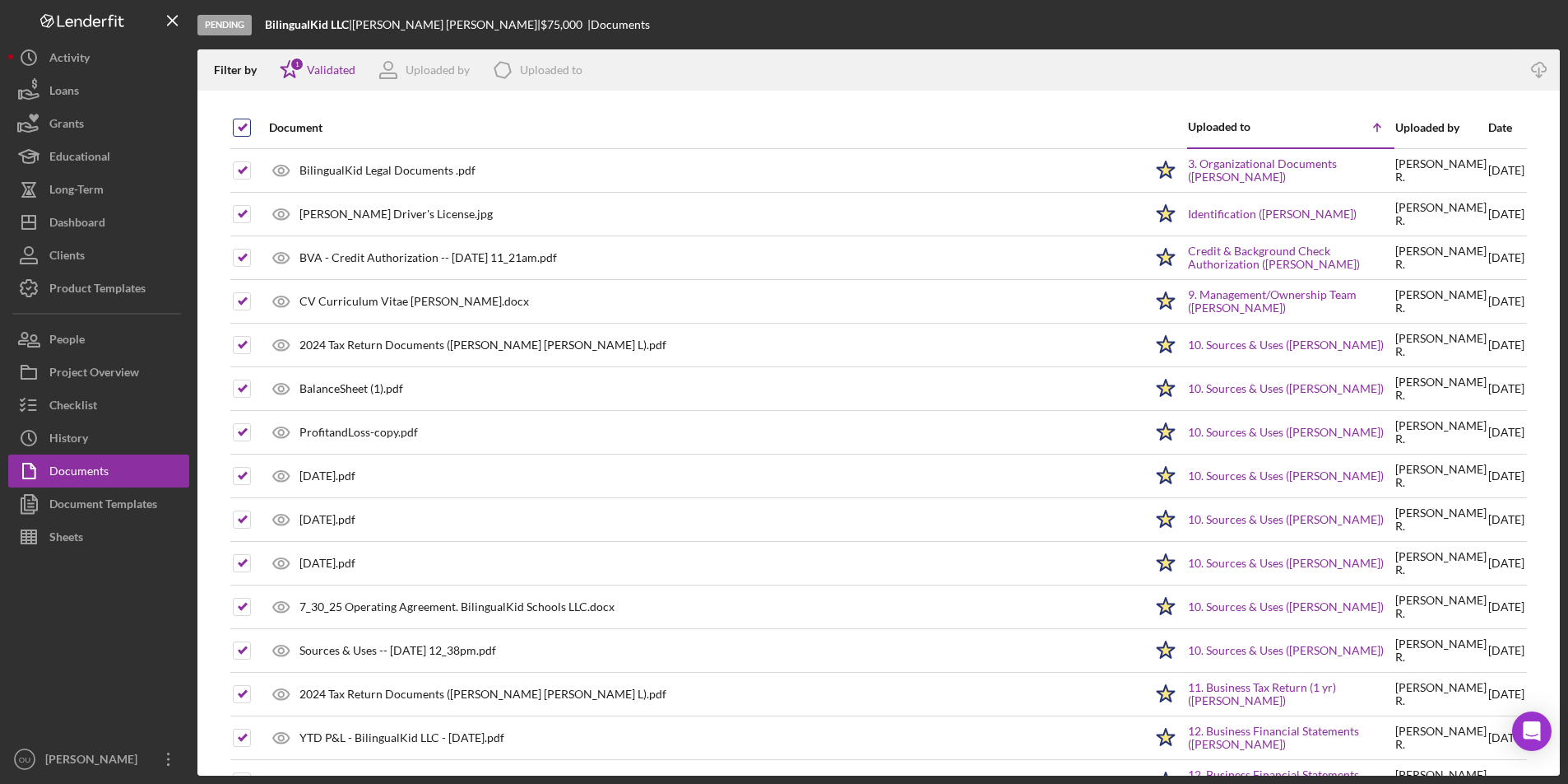
checkbox input "false"
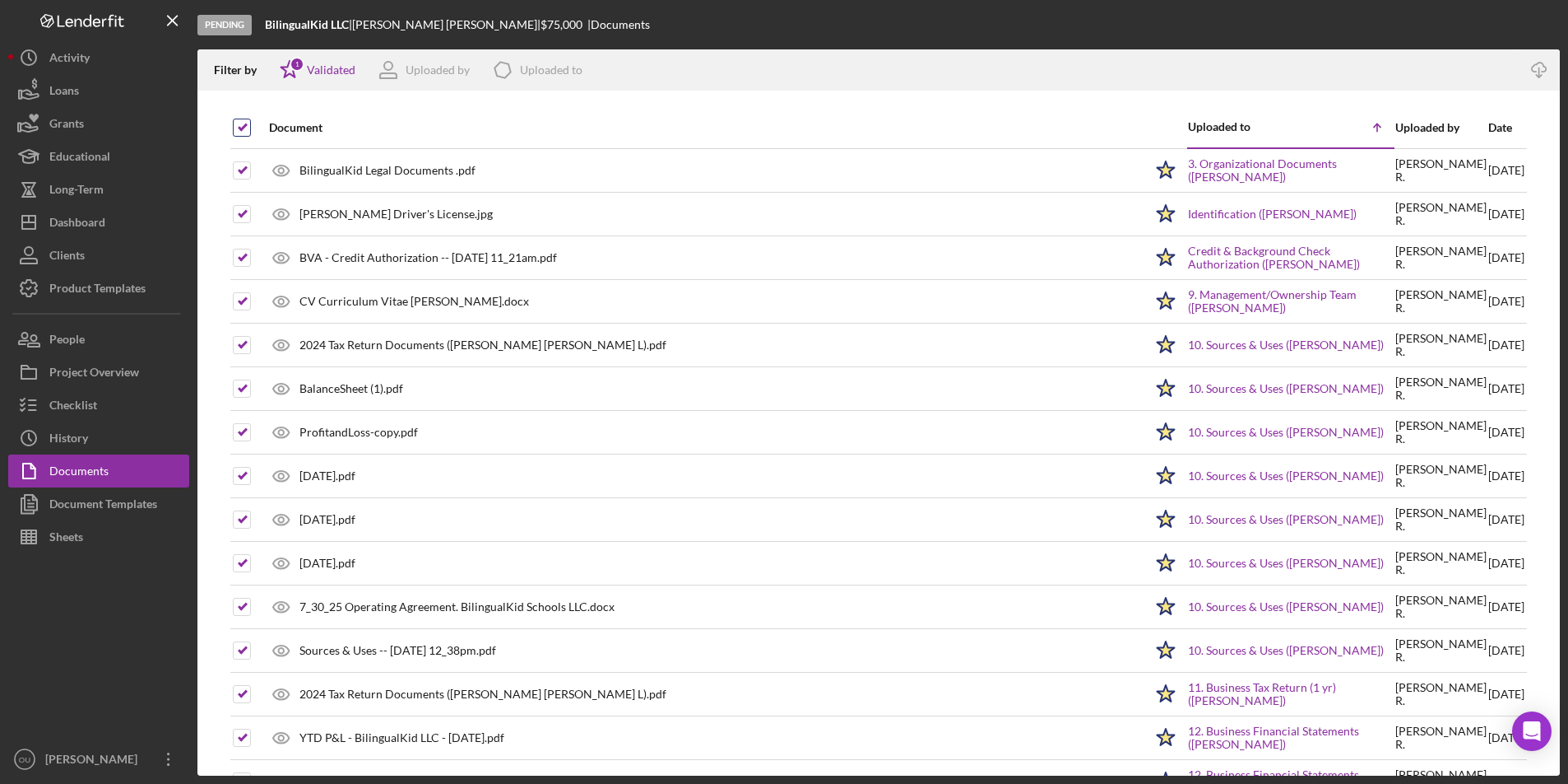
checkbox input "false"
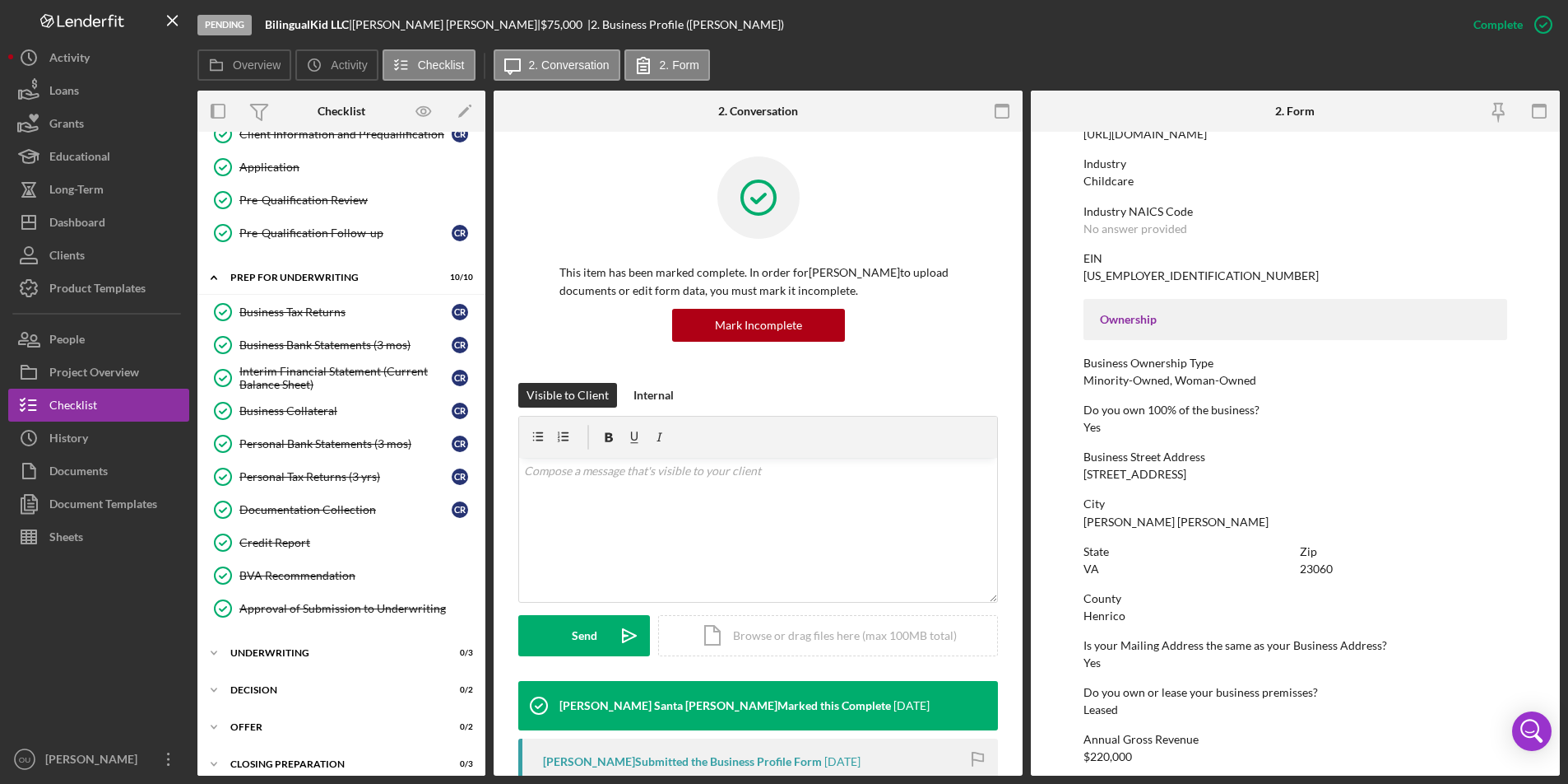
scroll to position [787, 0]
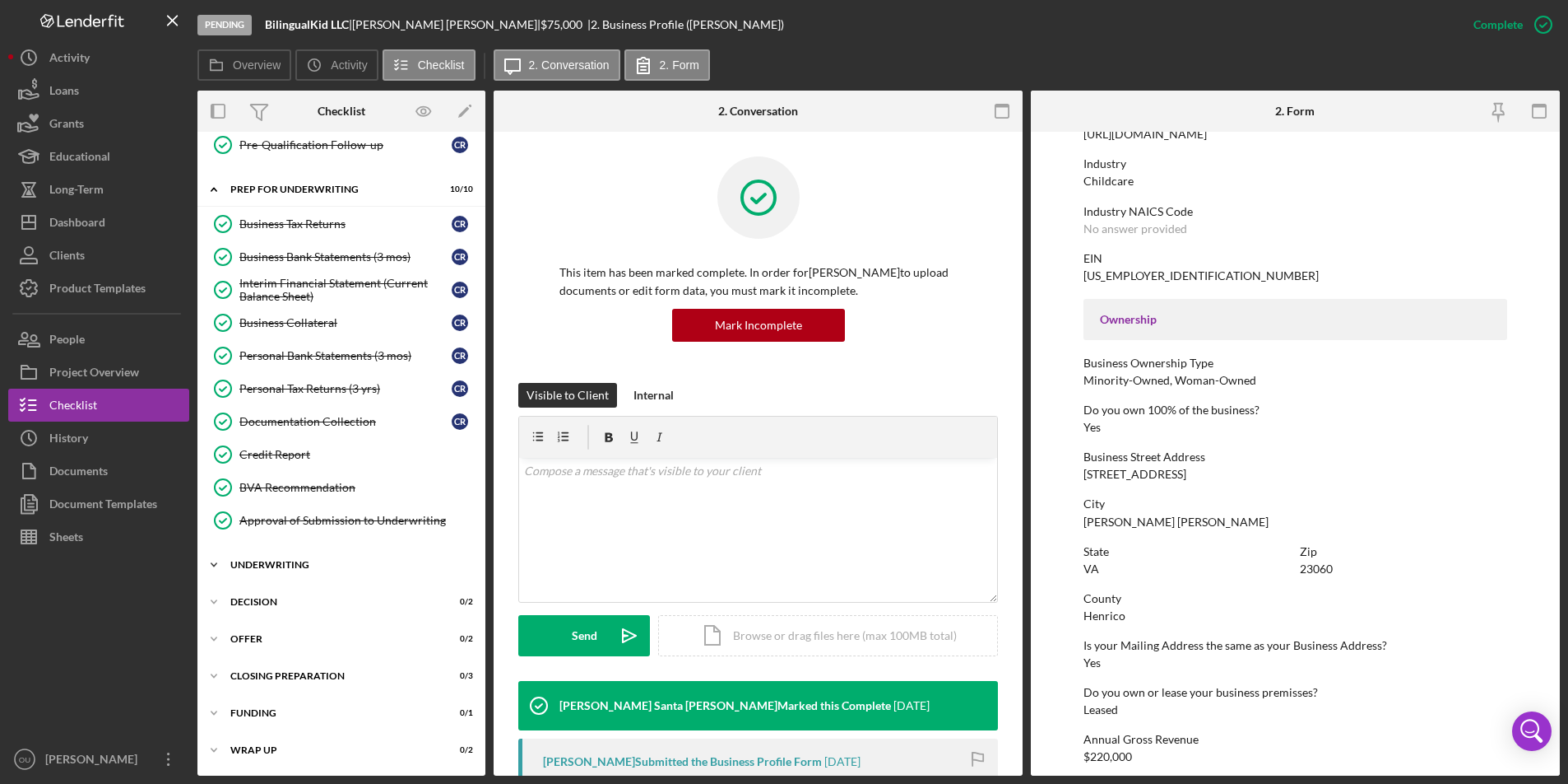
click at [244, 556] on div "Icon/Expander Underwriting 0 / 3" at bounding box center [341, 565] width 288 height 33
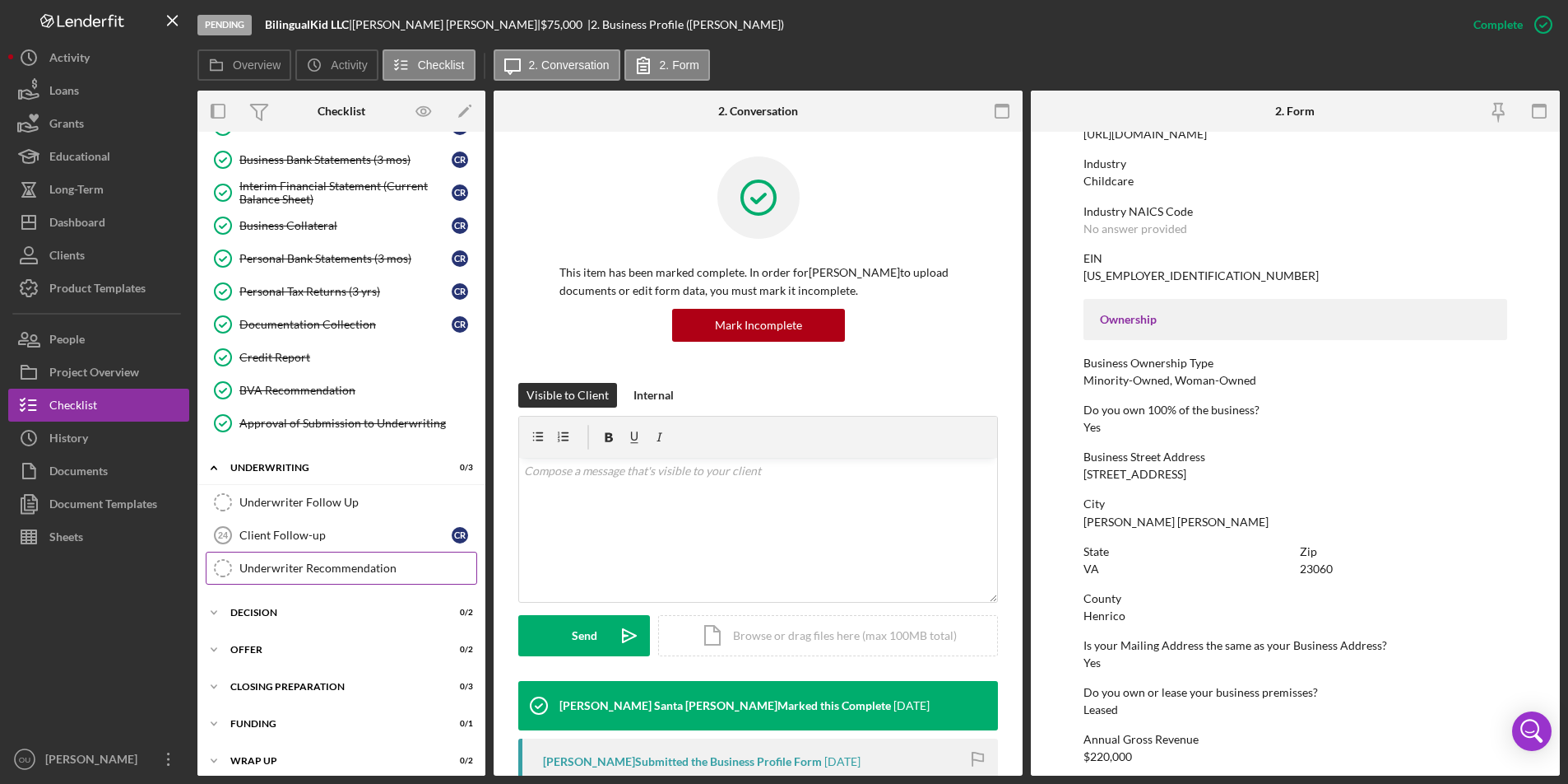
click at [332, 569] on div "Underwriter Recommendation" at bounding box center [357, 568] width 237 height 14
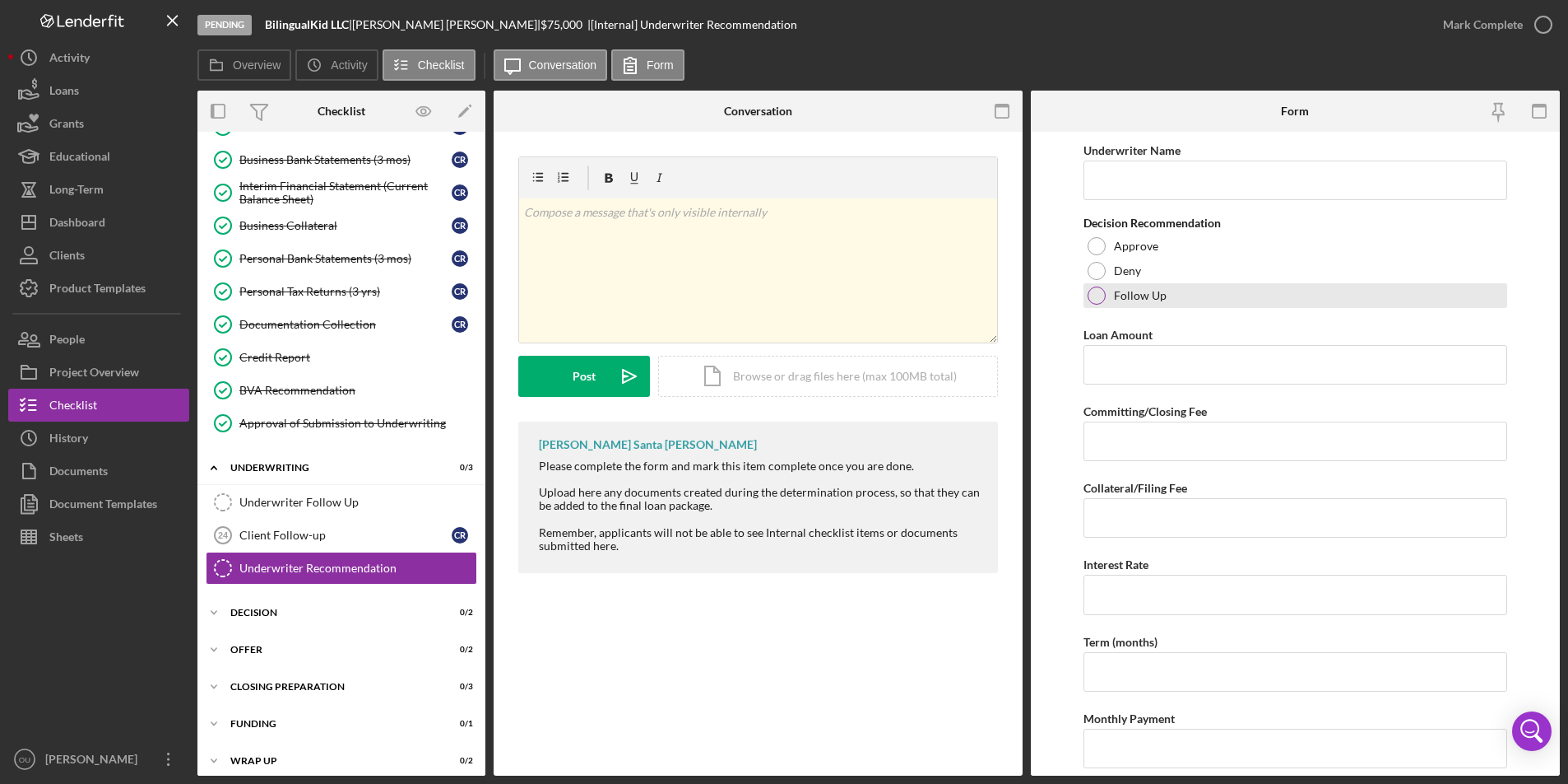
click at [1102, 298] on div at bounding box center [1097, 295] width 18 height 18
click at [1170, 175] on input "Underwriter Name" at bounding box center [1295, 180] width 423 height 40
type input "E"
click at [696, 227] on div "v Color teal Color pink Remove color Add row above Add row below Add column bef…" at bounding box center [757, 270] width 478 height 144
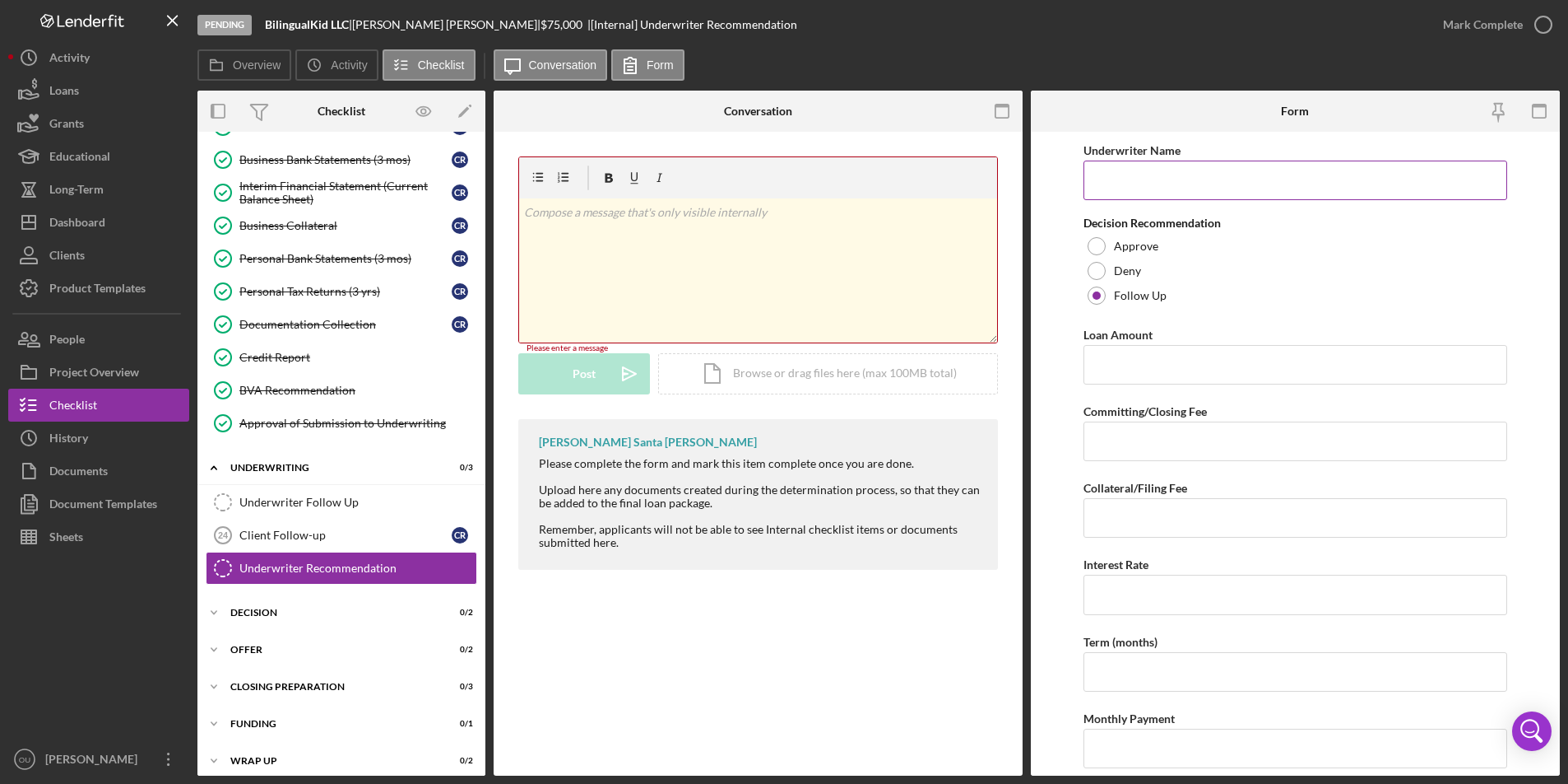
click at [1160, 195] on input "Underwriter Name" at bounding box center [1295, 180] width 423 height 40
type input "Rachel Friedman"
click at [1294, 231] on div "Decision Recommendation Approve Deny Follow Up" at bounding box center [1295, 262] width 423 height 92
click at [583, 259] on div "v Color teal Color pink Remove color Add row above Add row below Add column bef…" at bounding box center [757, 270] width 478 height 144
click at [761, 382] on div "Icon/Document Browse or drag files here (max 100MB total) Tap to choose files o…" at bounding box center [828, 373] width 340 height 42
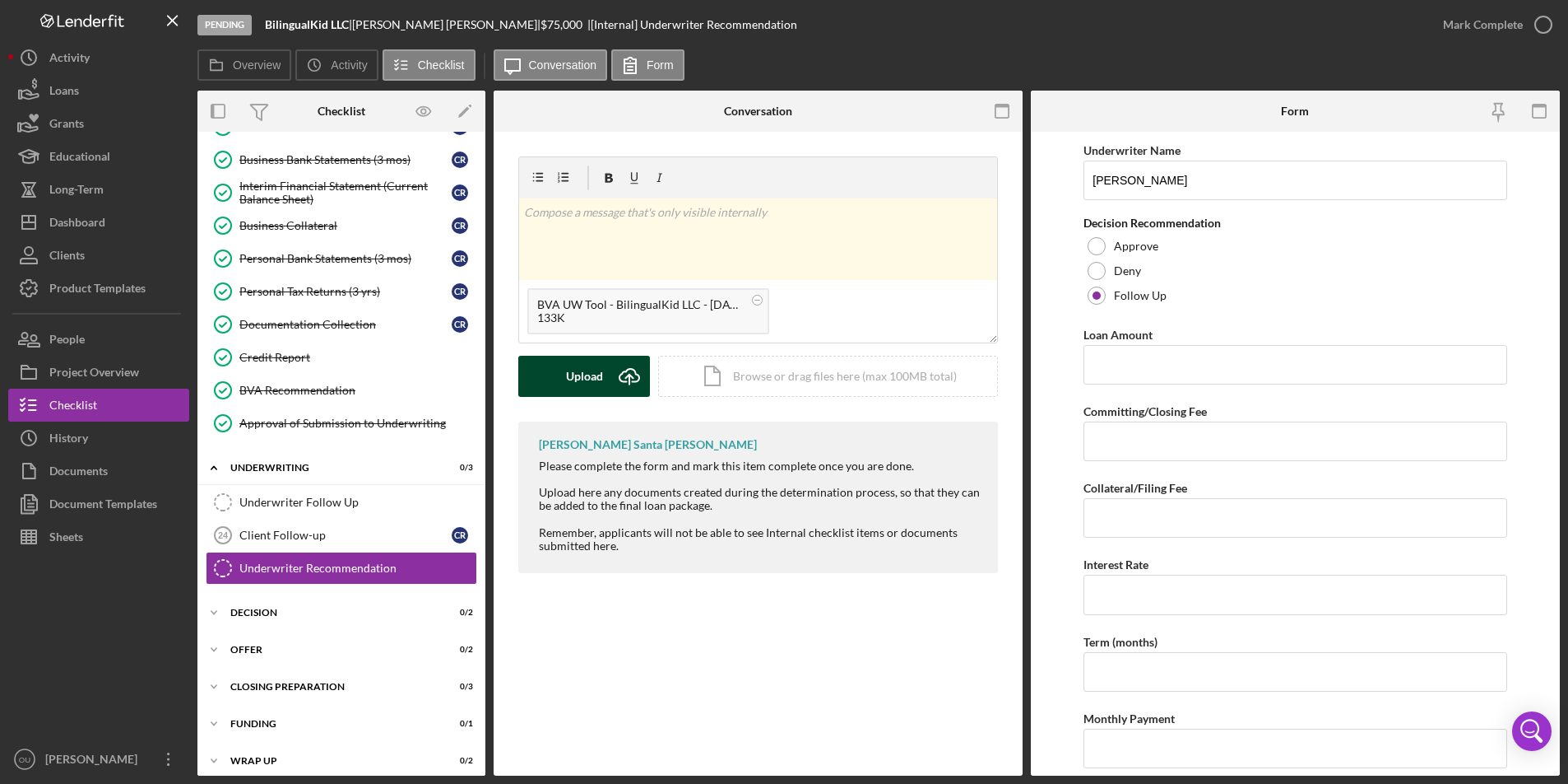
click at [581, 380] on div "Upload" at bounding box center [584, 376] width 37 height 42
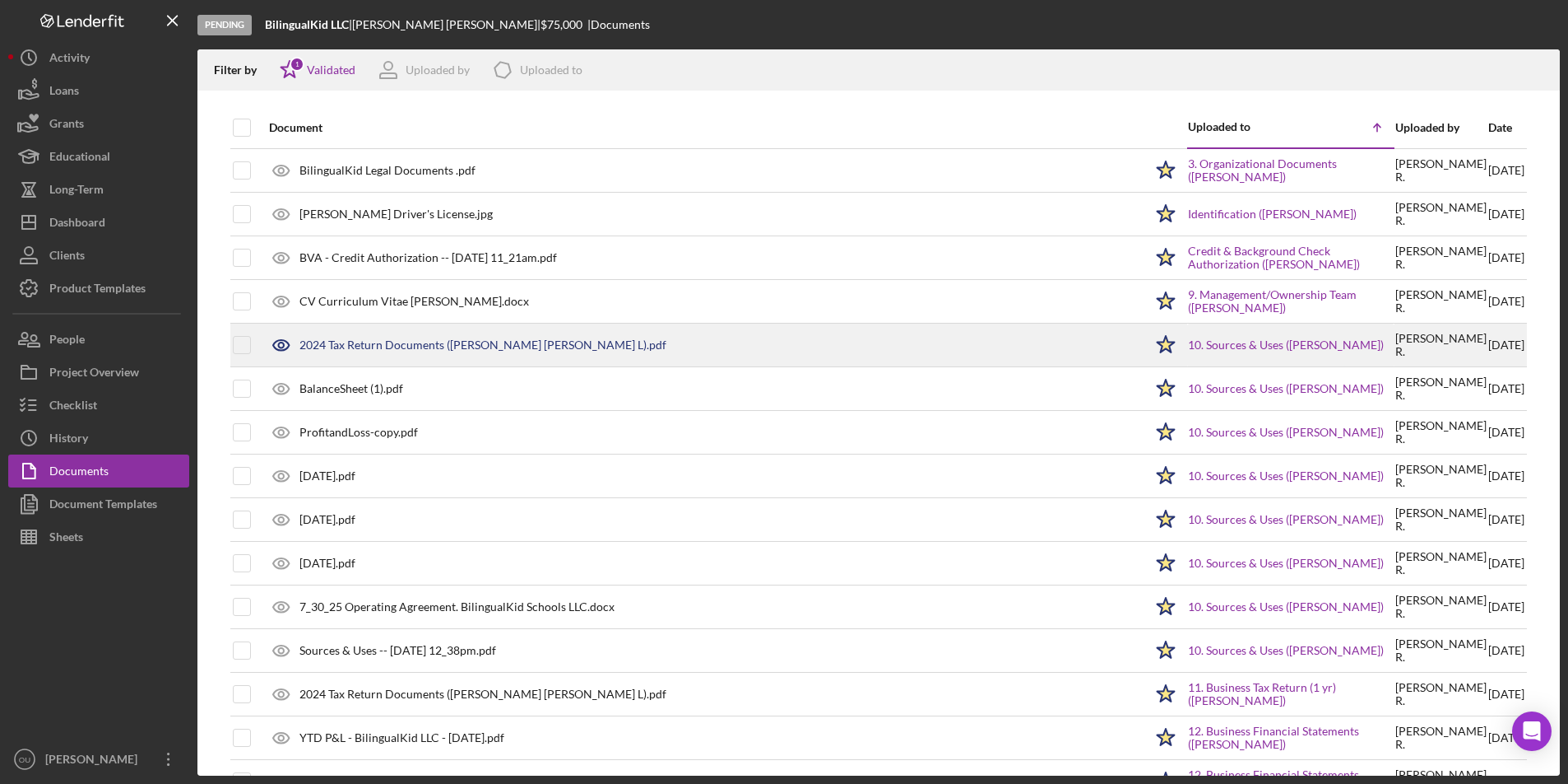
click at [392, 347] on div "2024 Tax Return Documents ([PERSON_NAME] [PERSON_NAME] L).pdf" at bounding box center [483, 345] width 367 height 14
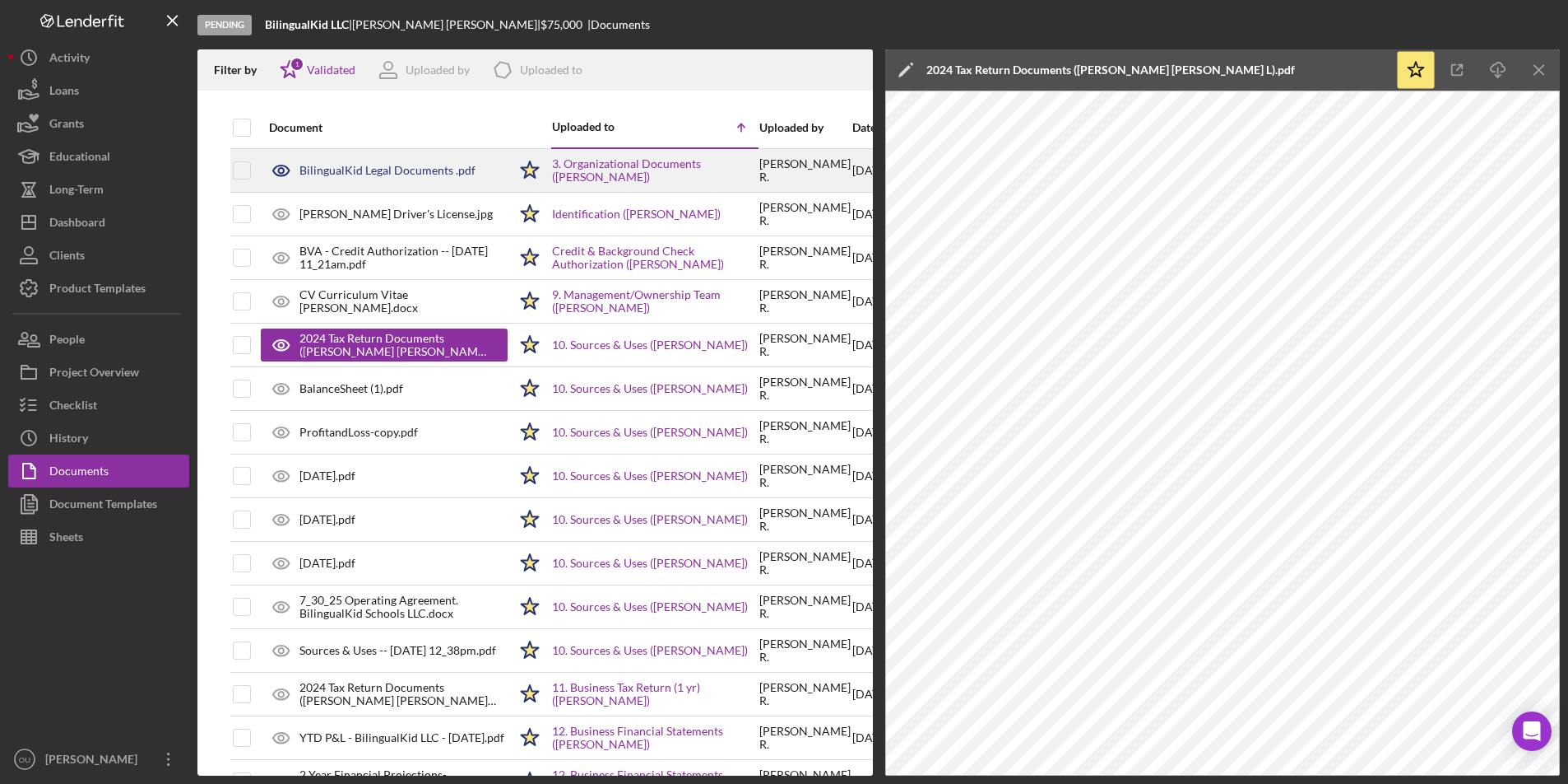
click at [400, 180] on div "BilingualKid Legal Documents .pdf" at bounding box center [384, 170] width 246 height 42
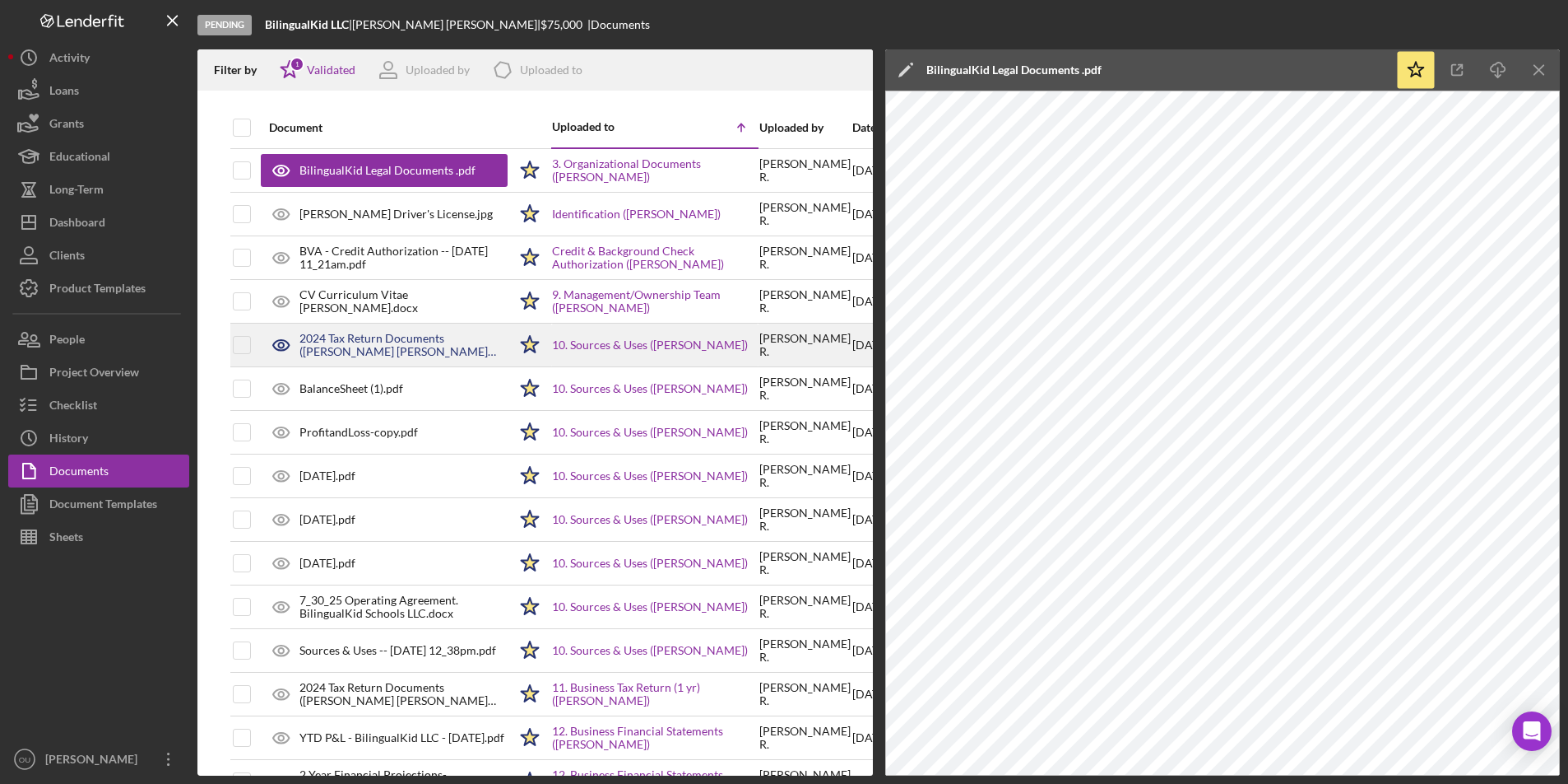
click at [396, 341] on div "2024 Tax Return Documents ([PERSON_NAME] [PERSON_NAME] L).pdf" at bounding box center [403, 344] width 208 height 26
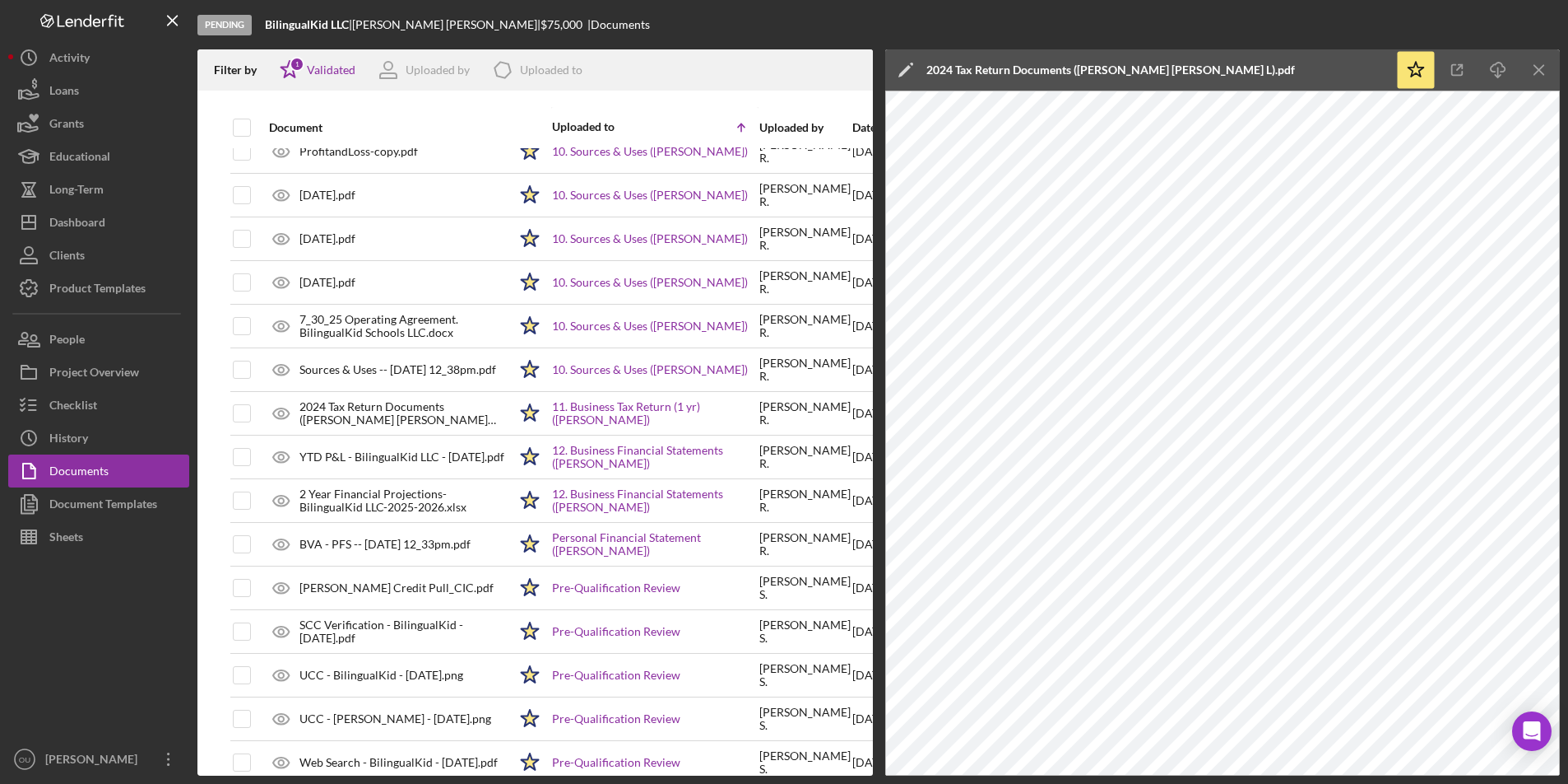
scroll to position [285, 0]
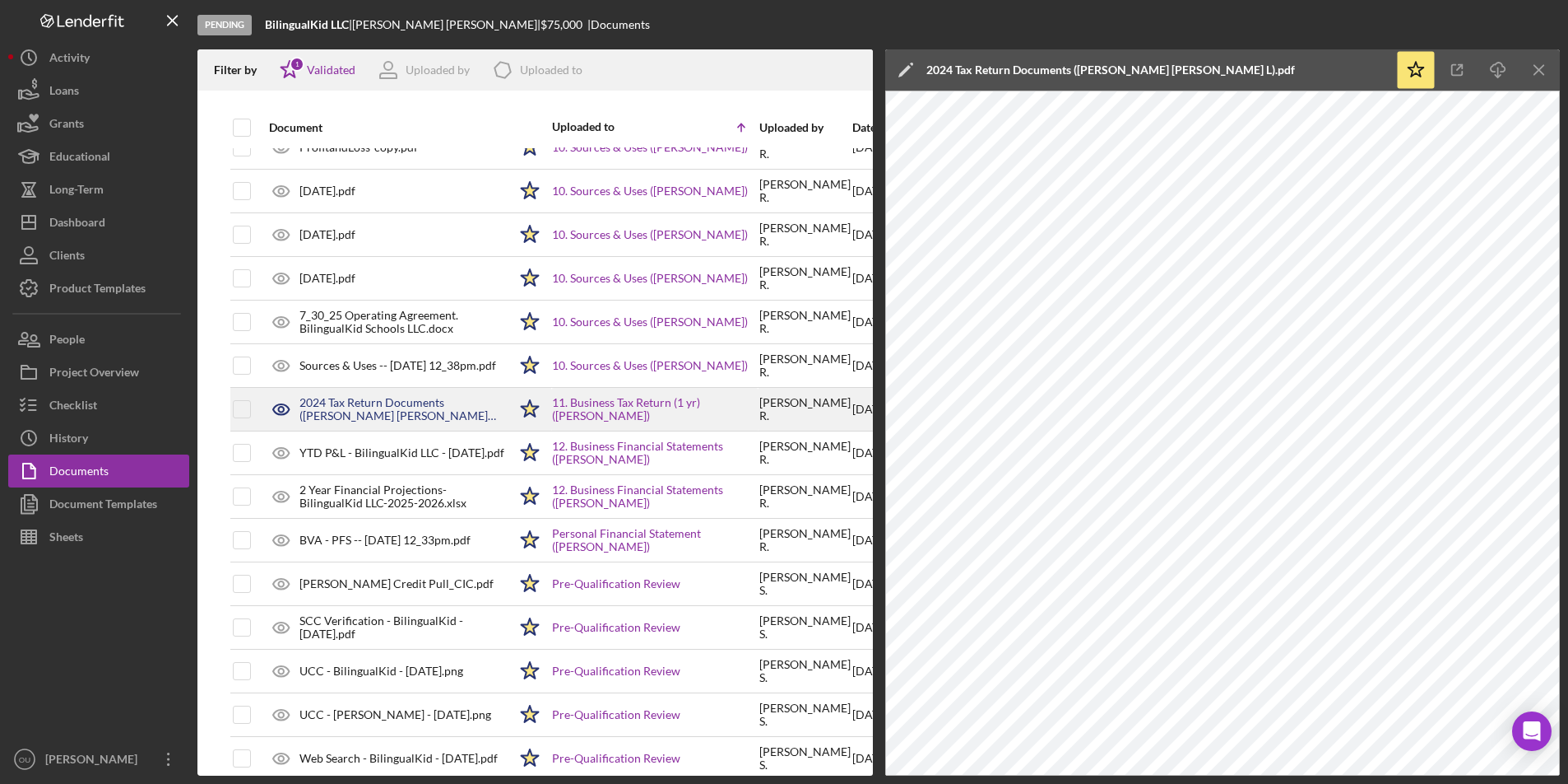
click at [427, 416] on div "2024 Tax Return Documents ([PERSON_NAME] [PERSON_NAME] L).pdf" at bounding box center [403, 409] width 208 height 26
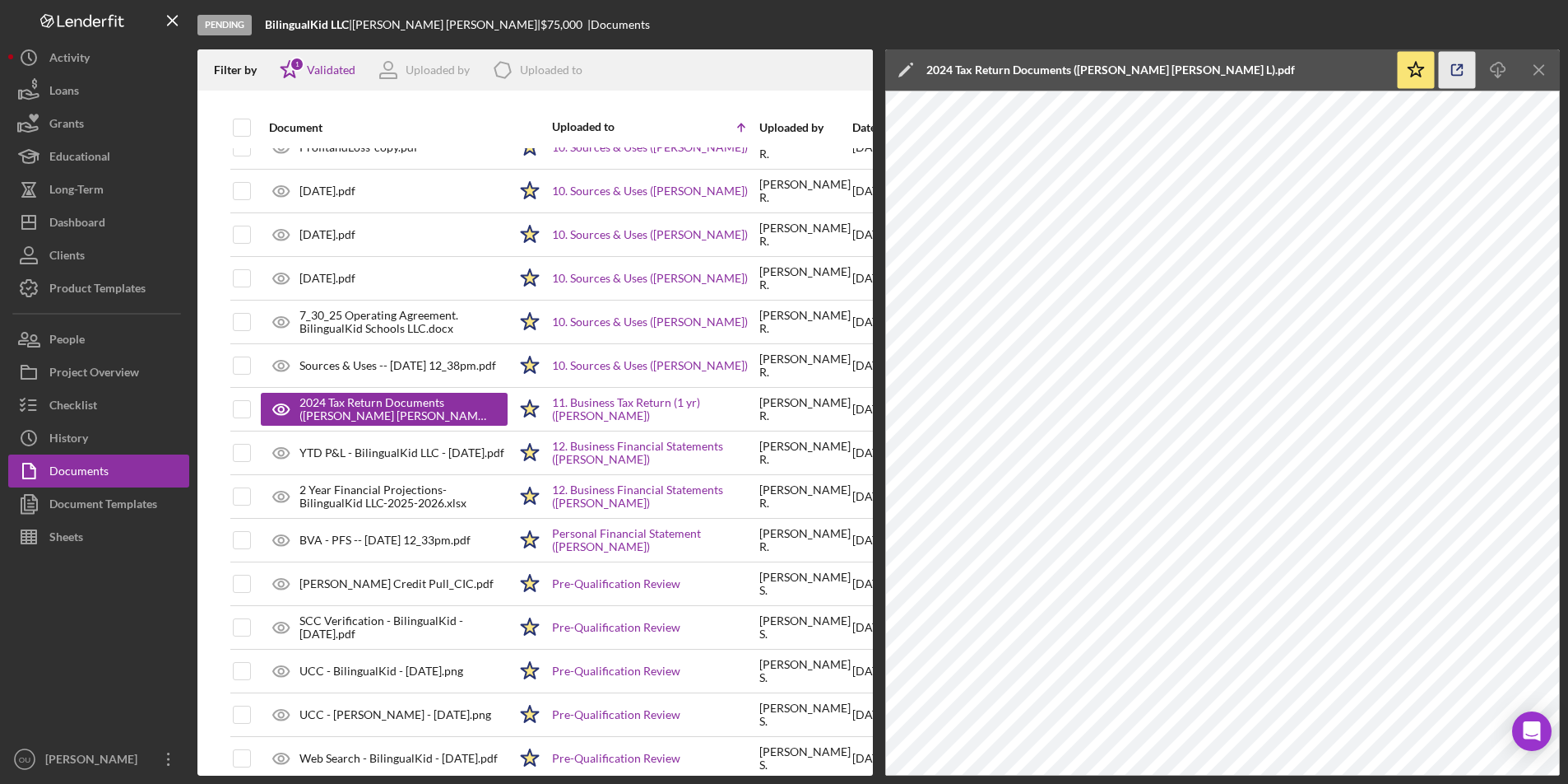
click at [1457, 66] on icon "button" at bounding box center [1457, 71] width 37 height 37
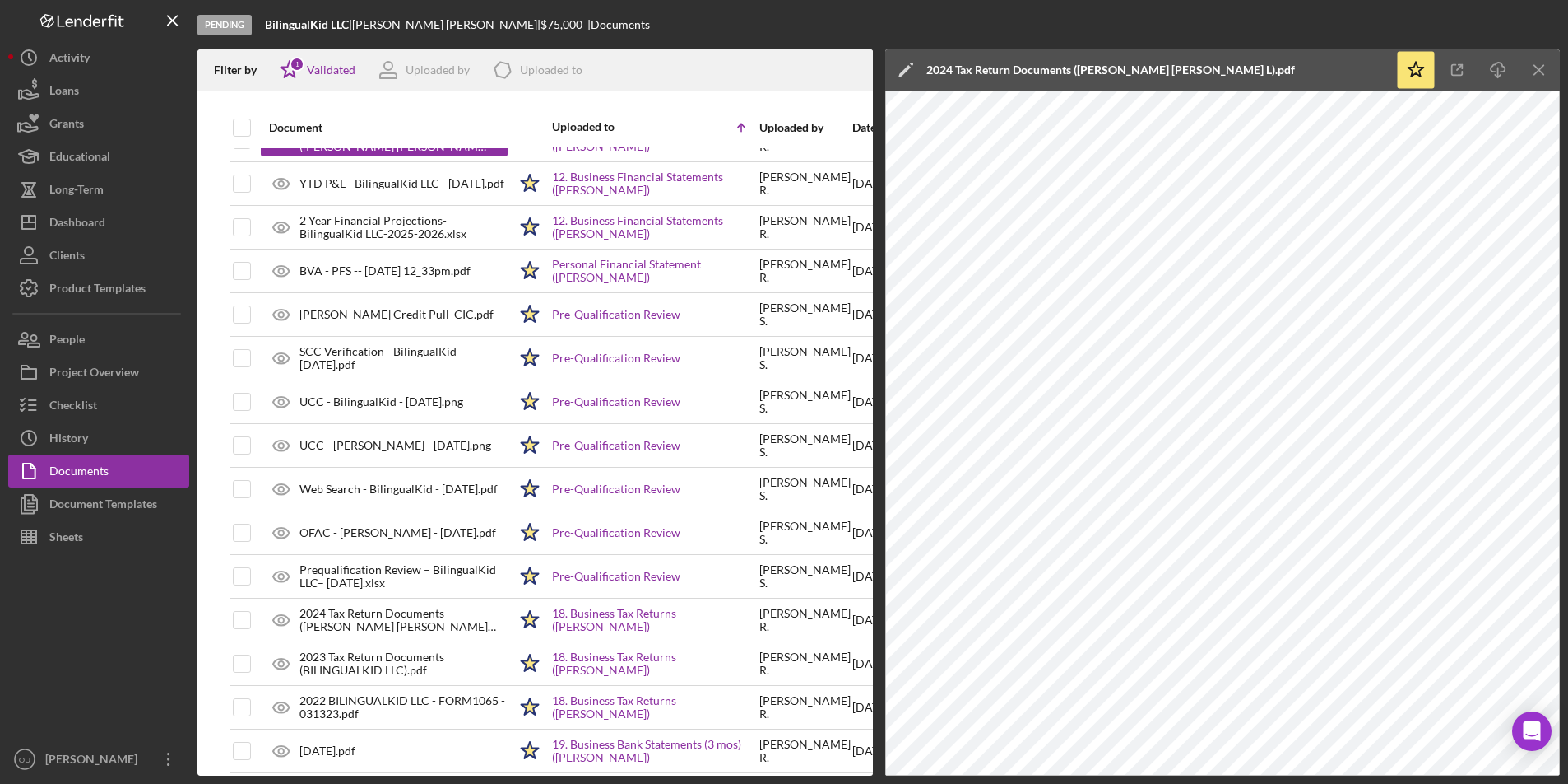
scroll to position [565, 0]
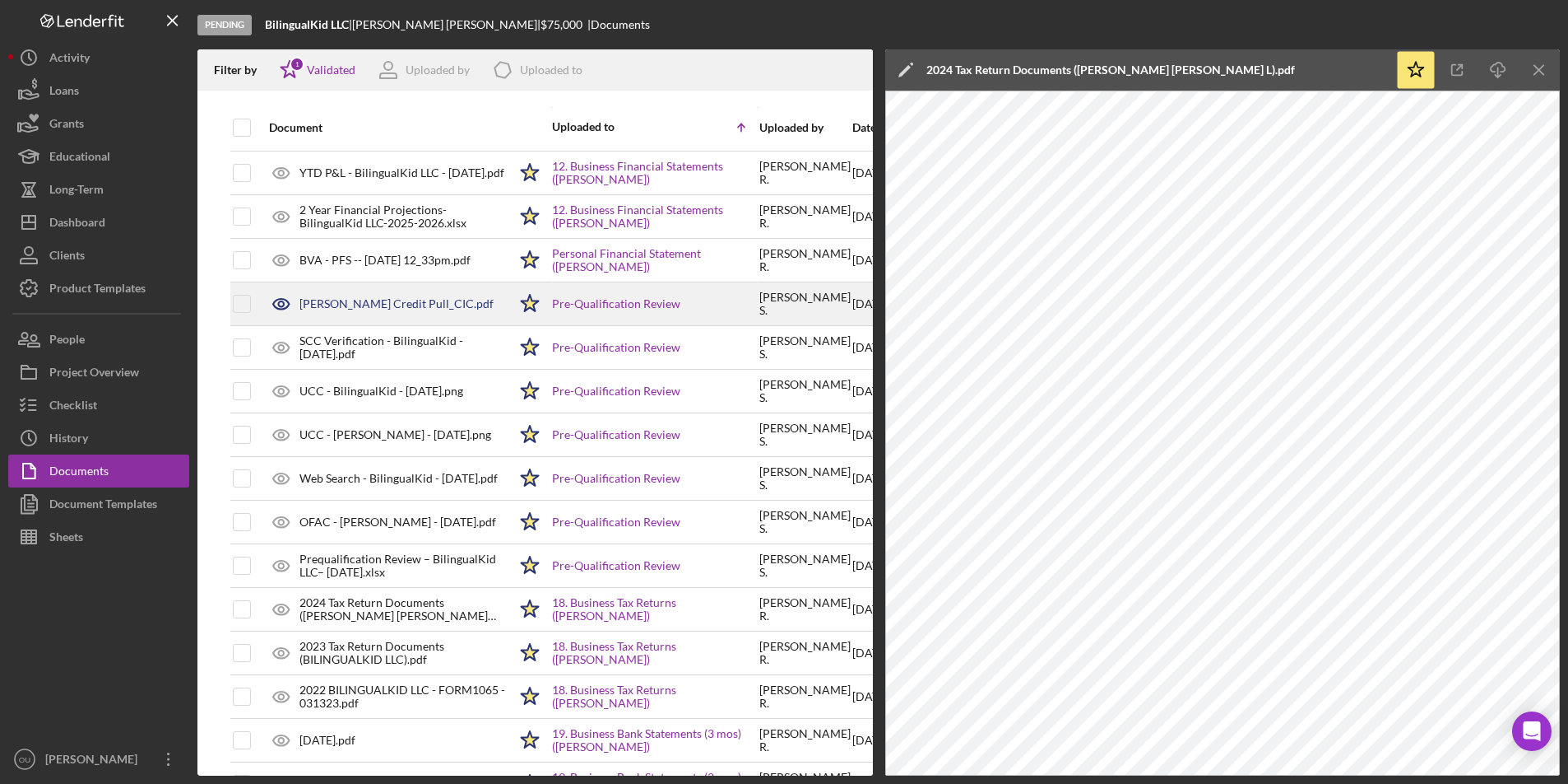
click at [407, 307] on div "[PERSON_NAME] Credit Pull_CIC.pdf" at bounding box center [396, 304] width 194 height 14
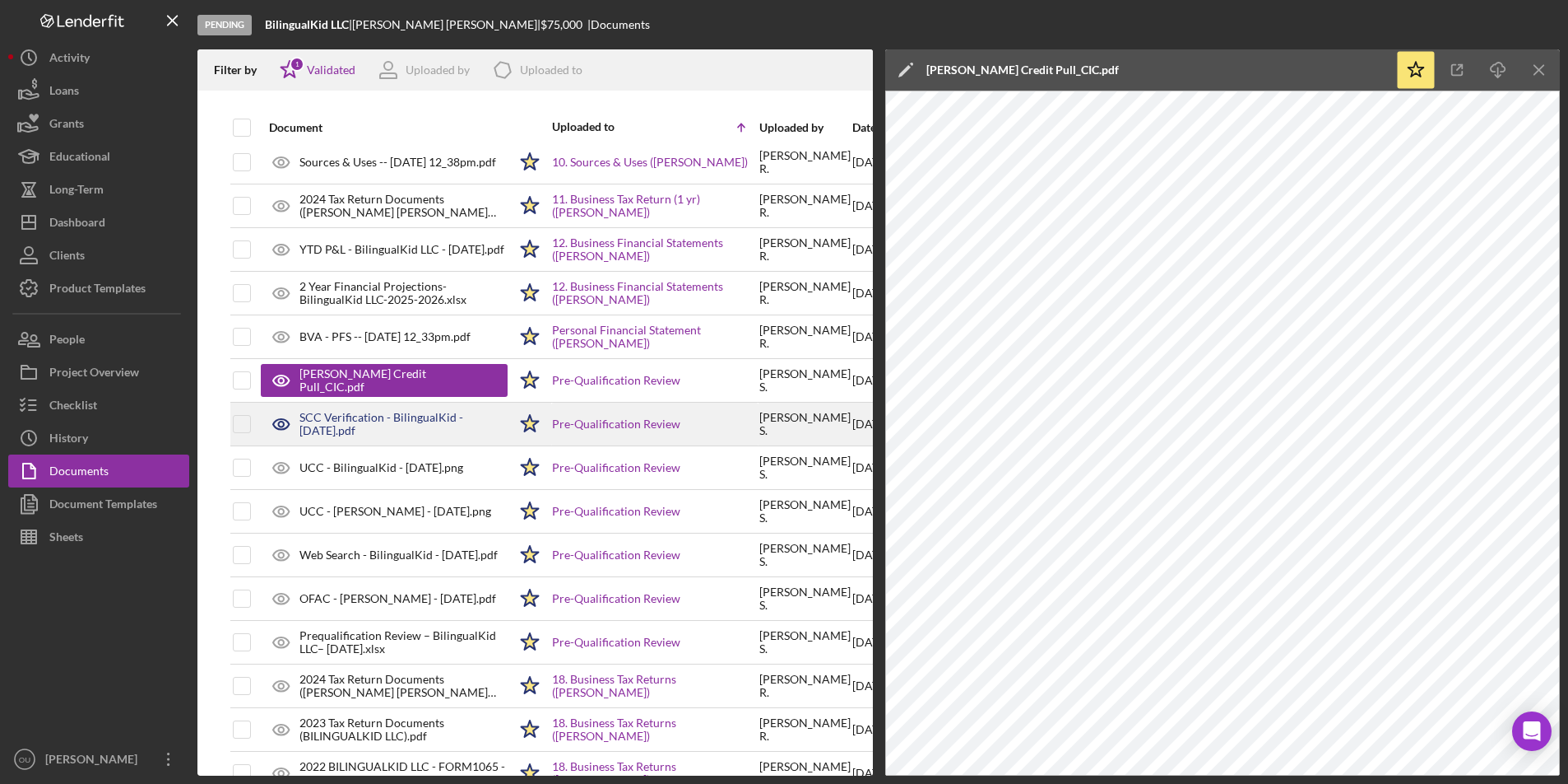
scroll to position [472, 0]
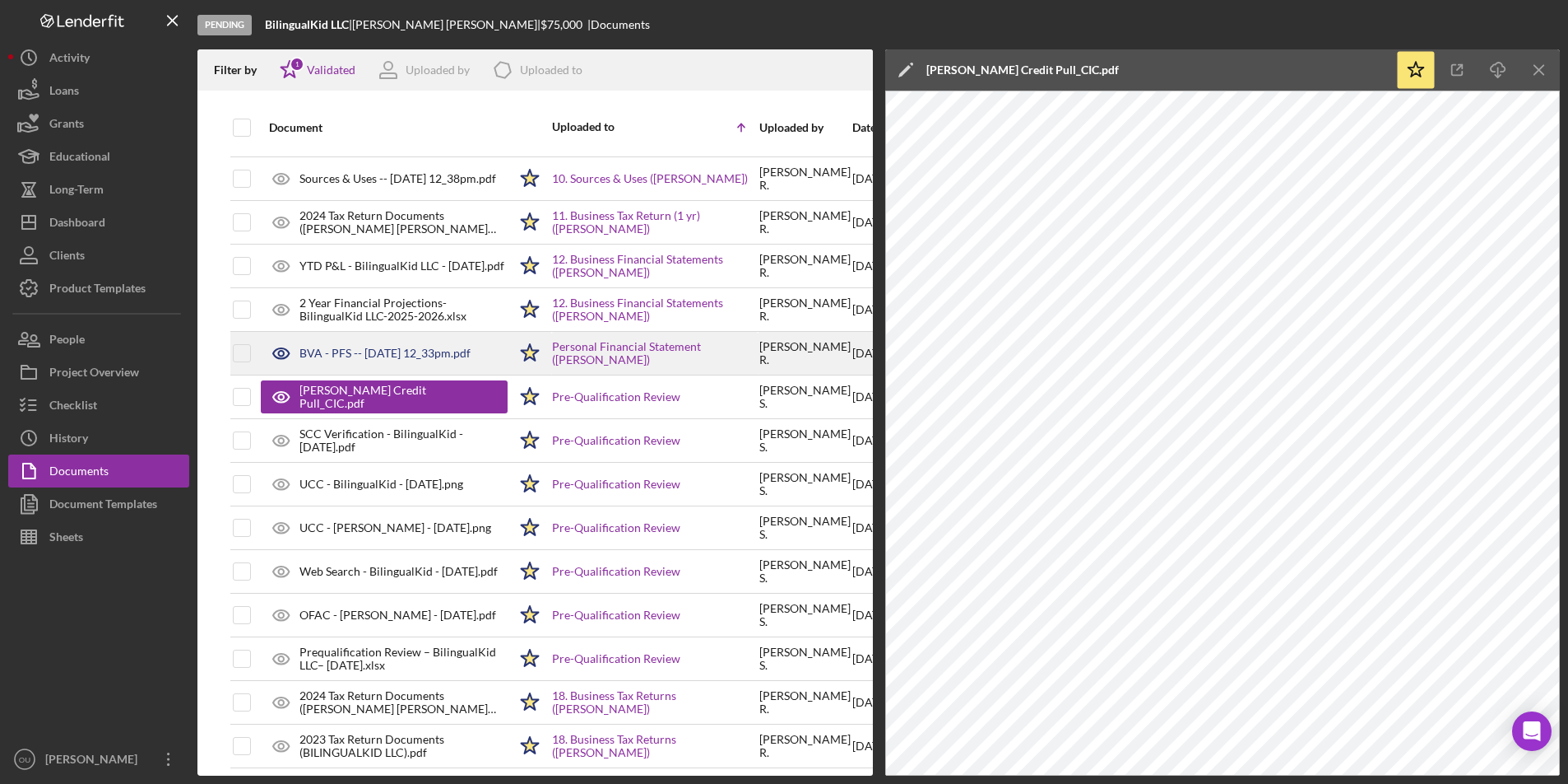
click at [414, 346] on div "BVA - PFS -- [DATE] 12_33pm.pdf" at bounding box center [385, 353] width 171 height 14
